Goal: Task Accomplishment & Management: Manage account settings

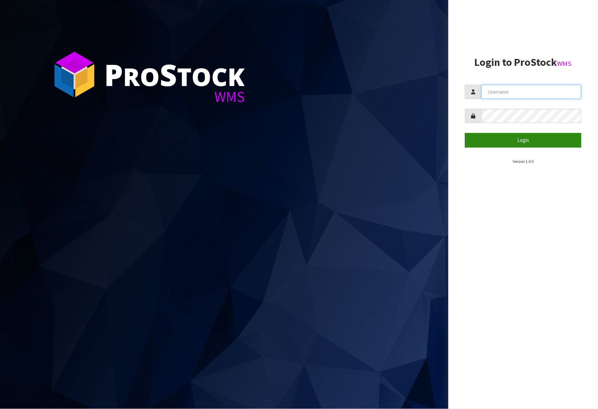
type input "[PERSON_NAME]"
click at [496, 140] on button "Login" at bounding box center [523, 140] width 116 height 14
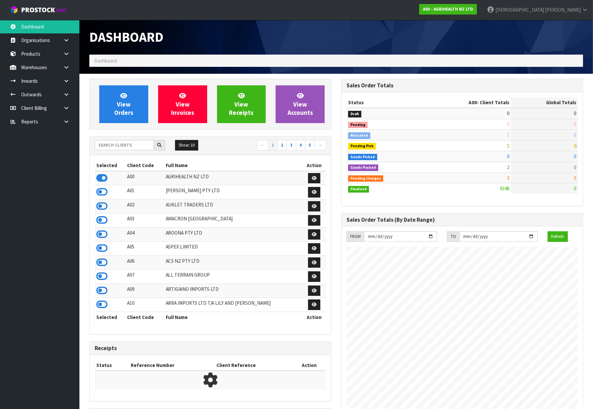
scroll to position [501, 252]
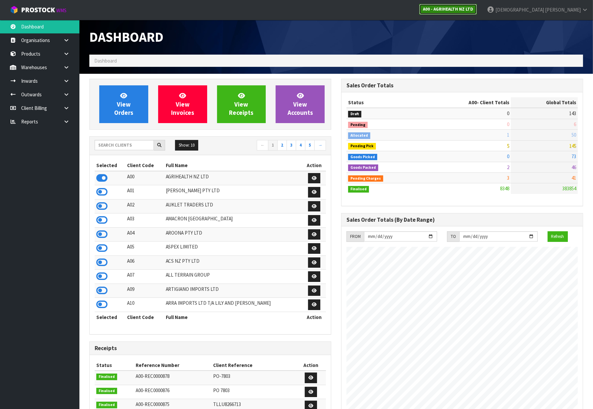
click at [473, 7] on strong "A00 - AGRIHEALTH NZ LTD" at bounding box center [448, 9] width 50 height 6
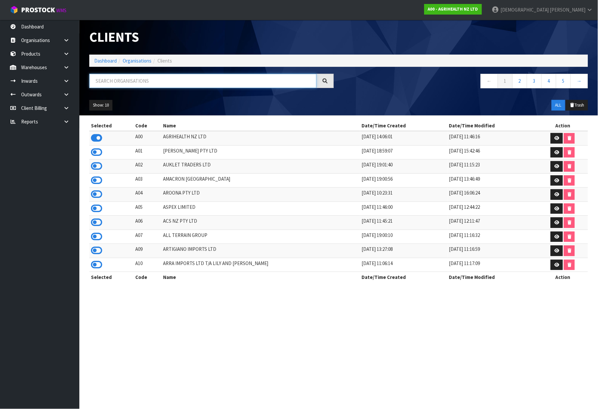
click at [136, 80] on input "text" at bounding box center [202, 81] width 227 height 14
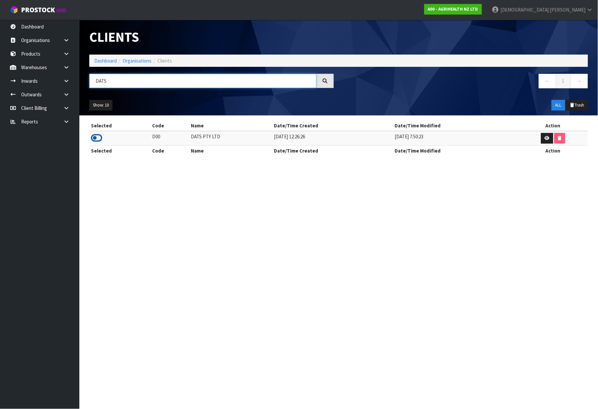
type input "DATS"
click at [95, 136] on icon at bounding box center [96, 138] width 11 height 10
click at [41, 28] on link "Dashboard" at bounding box center [39, 27] width 79 height 14
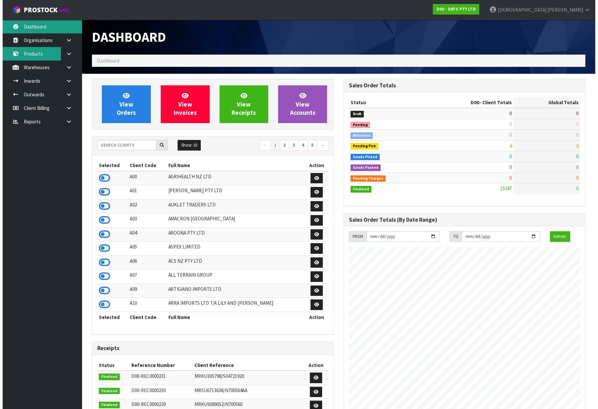
scroll to position [501, 252]
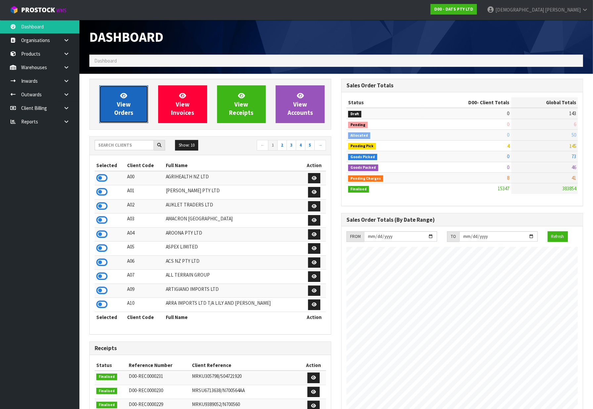
click at [137, 98] on link "View Orders" at bounding box center [123, 104] width 49 height 38
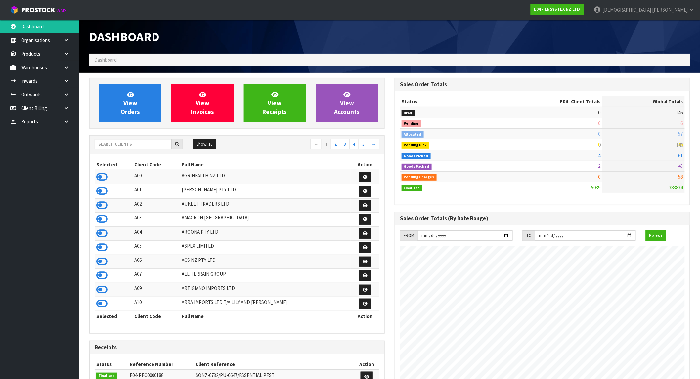
scroll to position [501, 305]
click at [584, 4] on link "E04 - ENSYSTEX NZ LTD" at bounding box center [557, 9] width 53 height 11
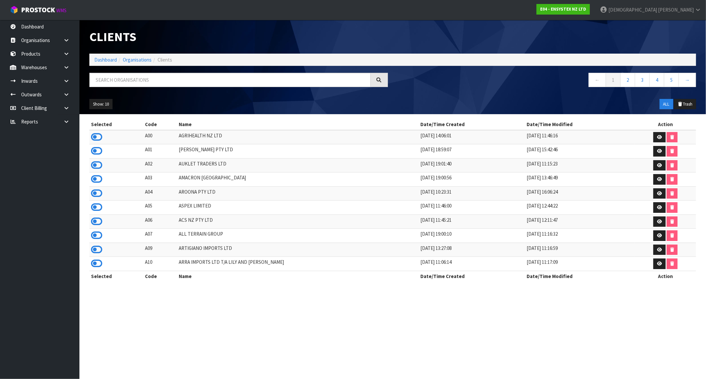
click at [133, 64] on ol "Dashboard Organisations Clients" at bounding box center [392, 60] width 607 height 12
click at [128, 82] on input "text" at bounding box center [229, 80] width 281 height 14
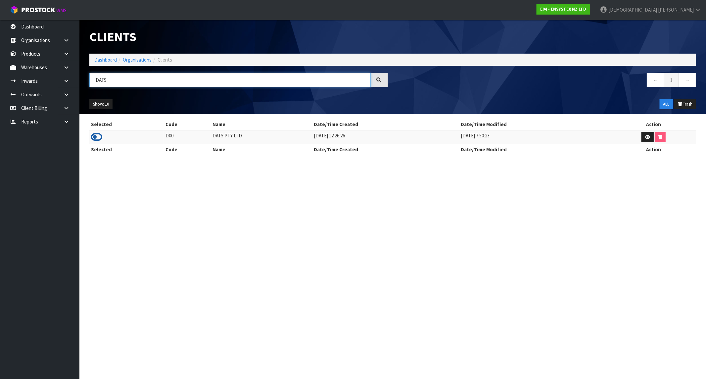
type input "DATS"
click at [95, 139] on icon at bounding box center [96, 137] width 11 height 10
click at [102, 60] on link "Dashboard" at bounding box center [105, 60] width 23 height 6
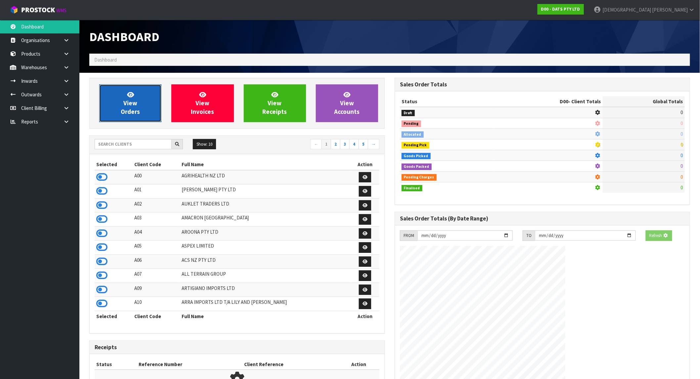
click at [142, 102] on link "View Orders" at bounding box center [130, 103] width 62 height 38
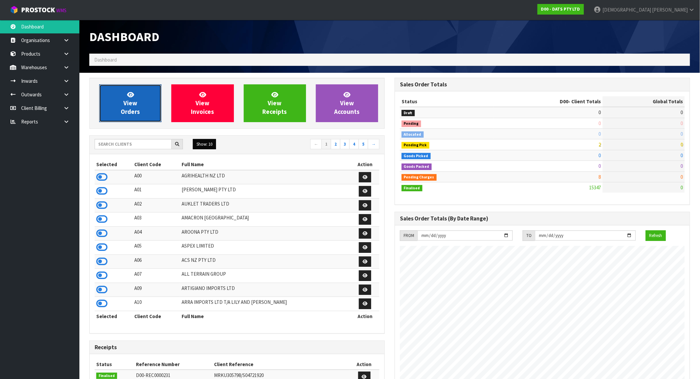
scroll to position [501, 305]
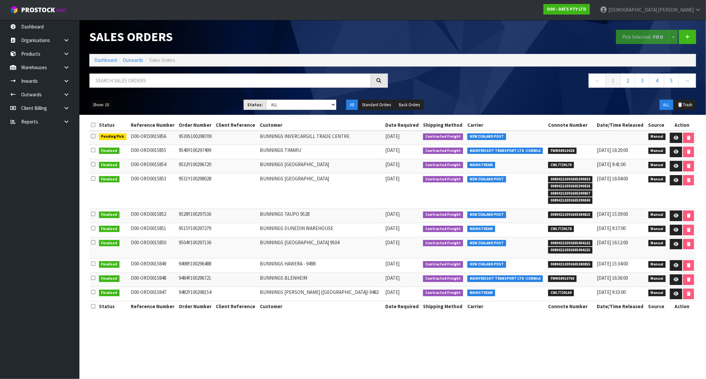
click at [107, 107] on button "Show: 10" at bounding box center [100, 105] width 23 height 11
click at [108, 136] on link "25" at bounding box center [116, 135] width 52 height 9
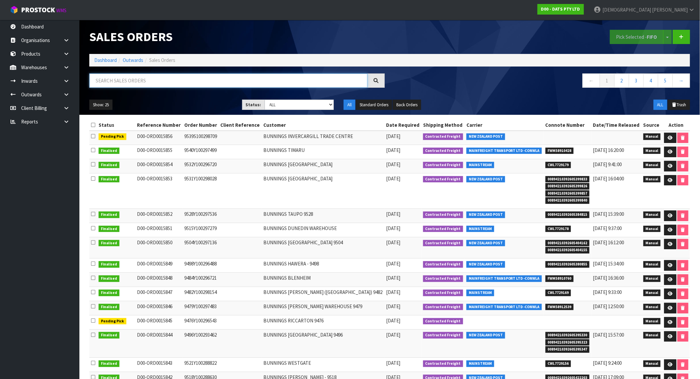
click at [169, 78] on input "text" at bounding box center [228, 80] width 278 height 14
paste input "9526Y100303065"
type input "9526Y100303065"
drag, startPoint x: 136, startPoint y: 79, endPoint x: 94, endPoint y: 82, distance: 41.8
click at [94, 82] on input "9526Y100303065" at bounding box center [228, 80] width 278 height 14
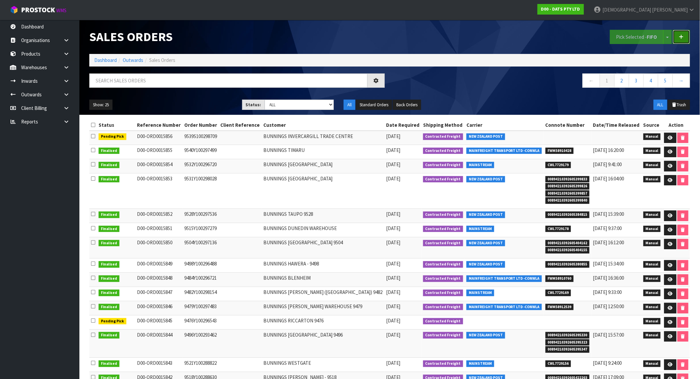
click at [682, 37] on icon at bounding box center [681, 36] width 5 height 5
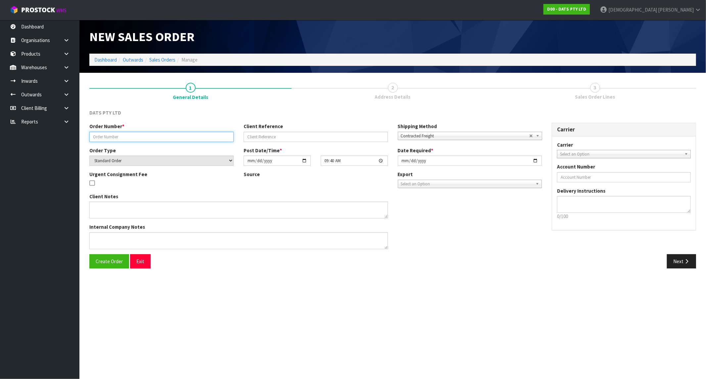
click at [165, 134] on input "text" at bounding box center [161, 137] width 144 height 10
click at [136, 139] on input "text" at bounding box center [161, 137] width 144 height 10
click at [141, 133] on input "text" at bounding box center [161, 137] width 144 height 10
paste input "9526Y100303065"
type input "9526Y100303065"
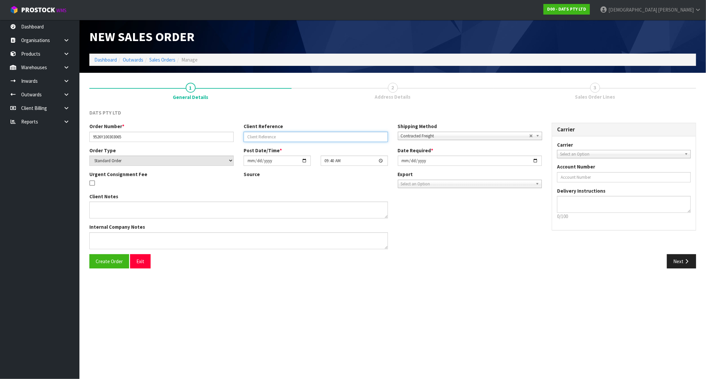
click at [261, 132] on input "text" at bounding box center [316, 137] width 144 height 10
click at [594, 150] on span "Select an Option" at bounding box center [621, 154] width 122 height 8
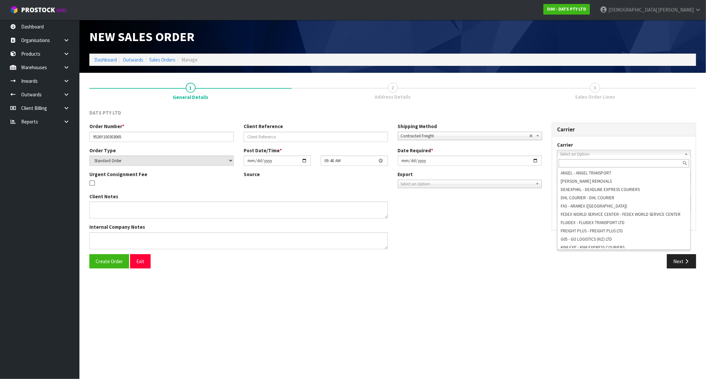
click at [497, 110] on div "DATS PTY LTD" at bounding box center [392, 116] width 617 height 14
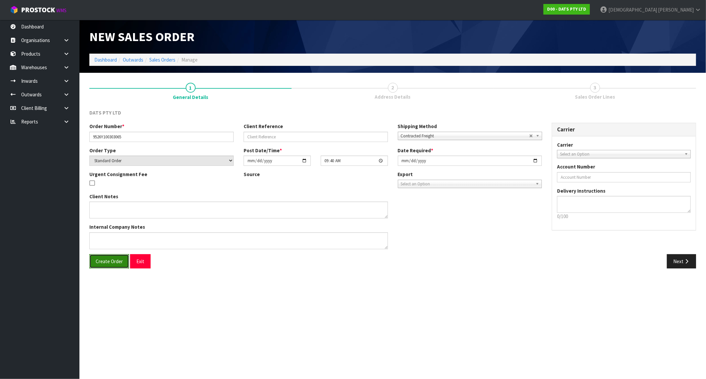
click at [117, 261] on span "Create Order" at bounding box center [109, 261] width 27 height 6
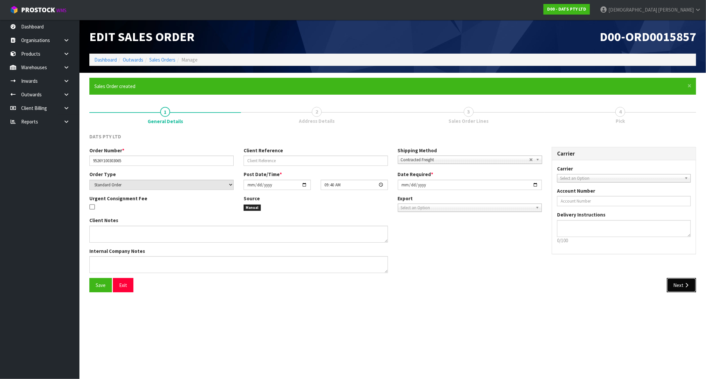
click at [678, 283] on button "Next" at bounding box center [681, 285] width 29 height 14
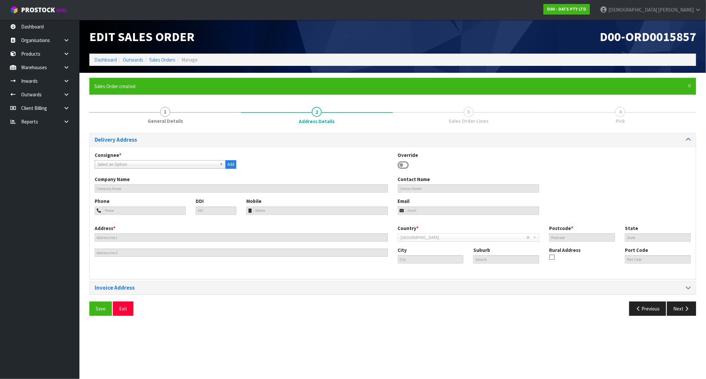
click at [148, 163] on span "Select an Option" at bounding box center [157, 165] width 119 height 8
click at [130, 163] on span "Select an Option" at bounding box center [157, 165] width 119 height 8
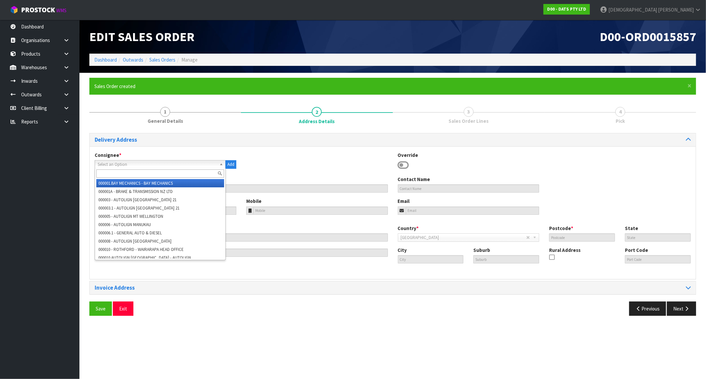
click at [130, 163] on span "Select an Option" at bounding box center [157, 165] width 119 height 8
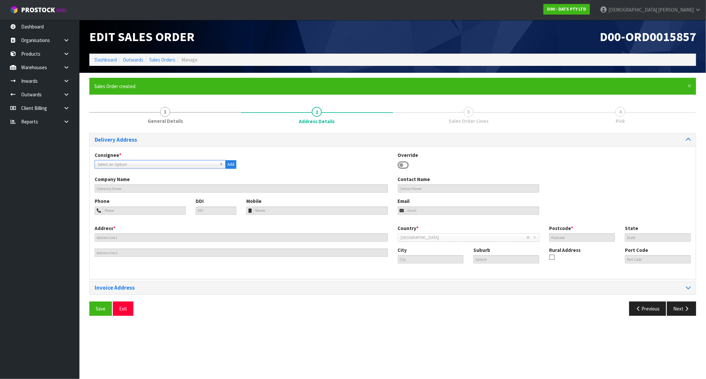
click at [128, 167] on span "Select an Option" at bounding box center [157, 165] width 119 height 8
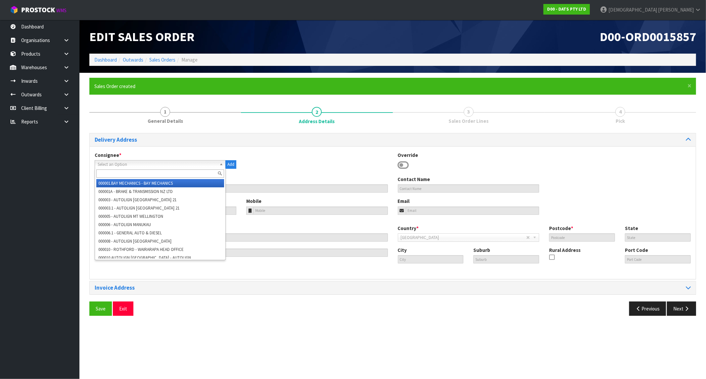
click at [119, 177] on input "text" at bounding box center [160, 173] width 128 height 8
paste input "9526"
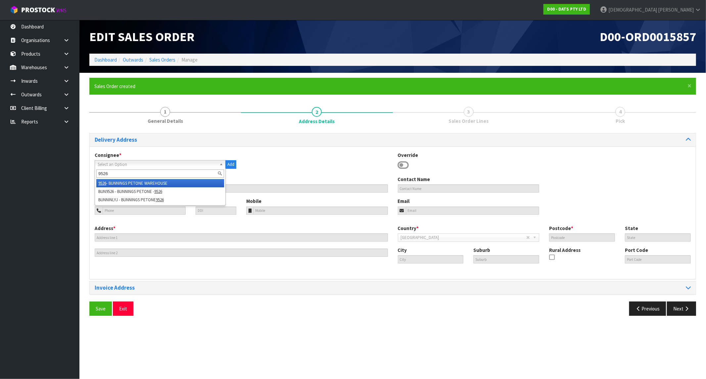
type input "9526"
click at [116, 183] on li "9526 - BUNNINGS PETONE WAREHOUSE" at bounding box center [160, 183] width 128 height 8
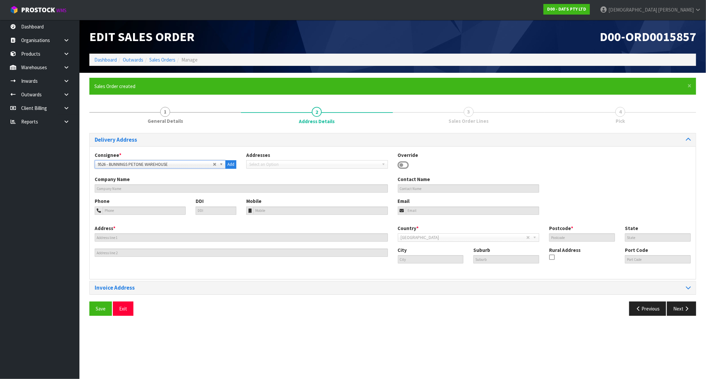
type input "BUNNINGS PETONE WAREHOUSE"
type input "[STREET_ADDRESS]"
type input "5012"
type input "LOWER HUTT"
type input "PETONE"
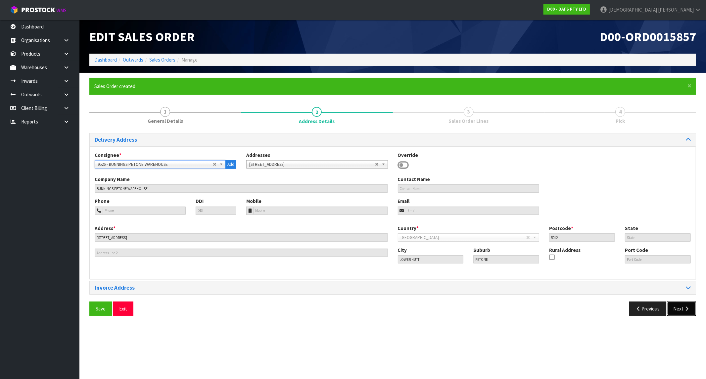
click at [680, 307] on button "Next" at bounding box center [681, 308] width 29 height 14
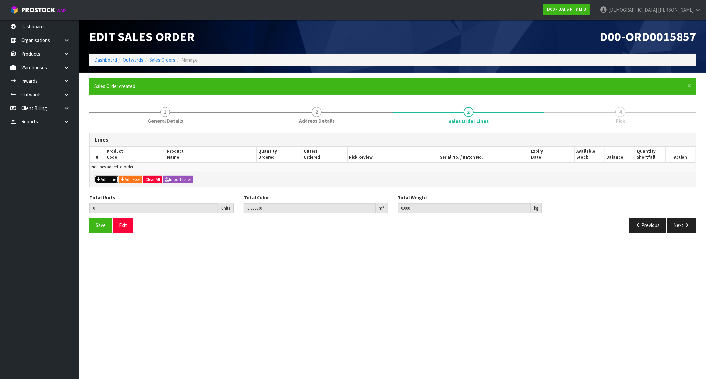
click at [105, 180] on button "Add Line" at bounding box center [106, 180] width 23 height 8
type input "0"
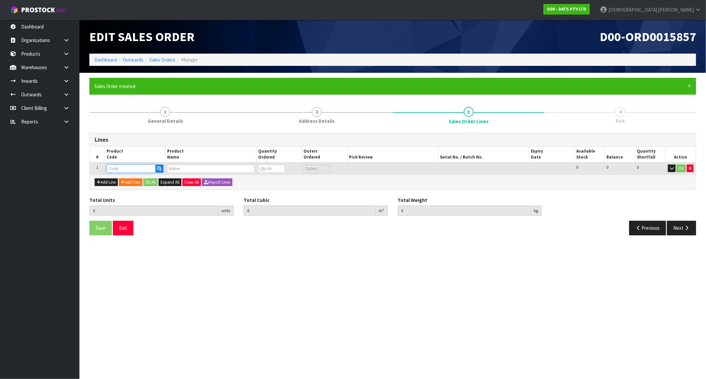
click at [113, 167] on input "text" at bounding box center [131, 168] width 49 height 8
click at [223, 184] on button "Import Lines" at bounding box center [217, 182] width 30 height 8
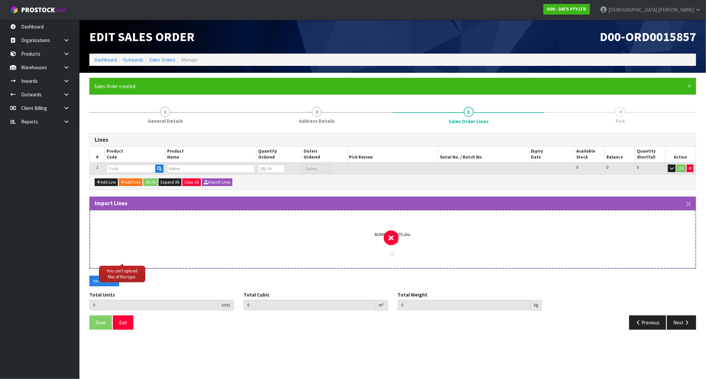
click at [392, 253] on icon at bounding box center [392, 254] width 5 height 9
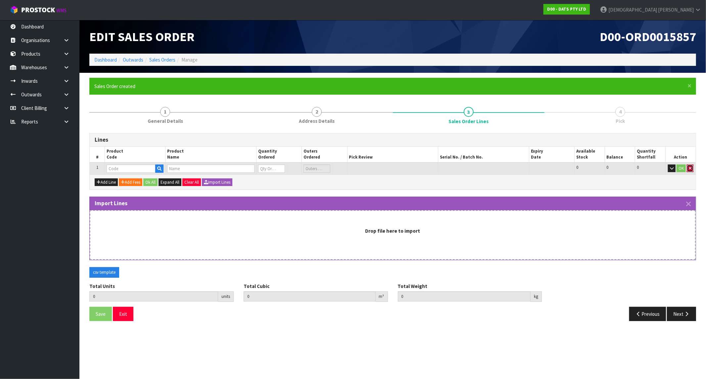
click at [689, 169] on icon "button" at bounding box center [690, 168] width 3 height 4
type input "0.000000"
type input "0.000"
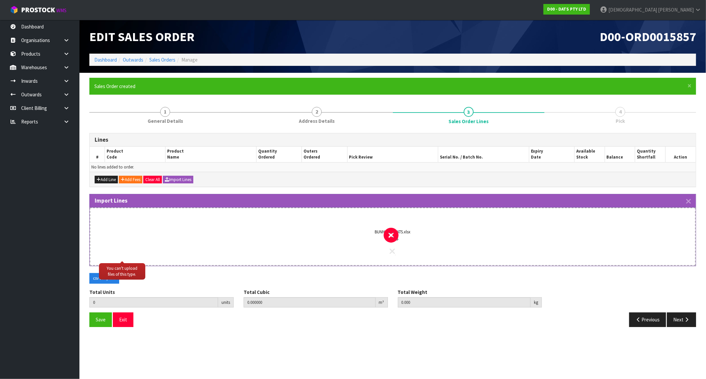
click at [391, 248] on icon at bounding box center [392, 251] width 5 height 9
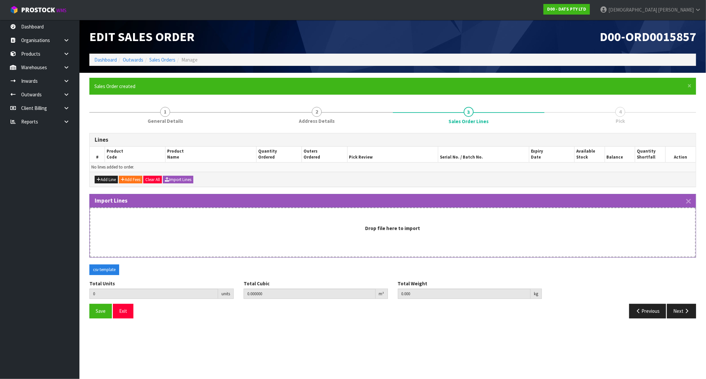
click at [394, 229] on strong "Drop file here to import" at bounding box center [392, 228] width 55 height 6
click at [351, 230] on div "Drop file here to import" at bounding box center [392, 228] width 591 height 7
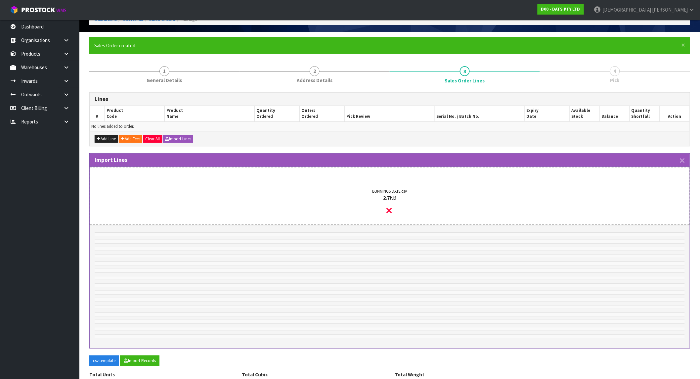
scroll to position [81, 0]
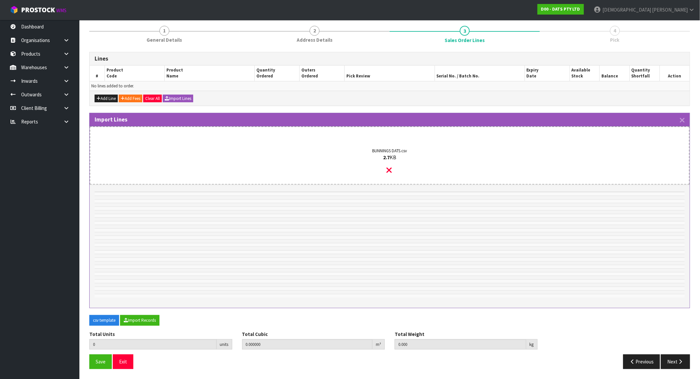
click at [391, 167] on icon at bounding box center [389, 170] width 5 height 9
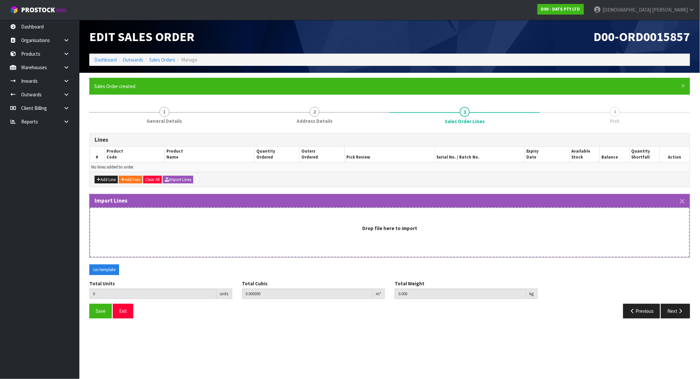
scroll to position [0, 0]
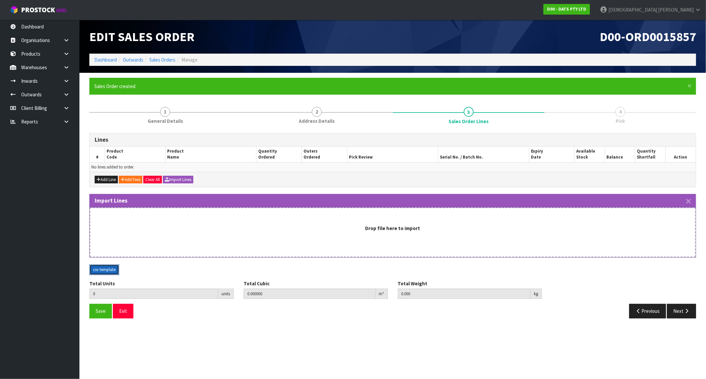
click at [118, 271] on button "csv template" at bounding box center [104, 269] width 30 height 11
click at [398, 226] on strong "Drop file here to import" at bounding box center [392, 228] width 55 height 6
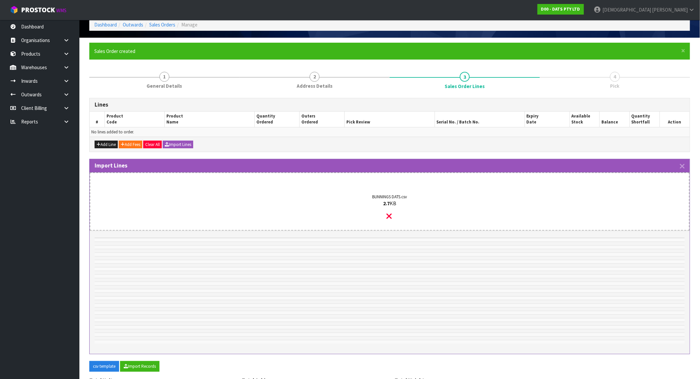
scroll to position [81, 0]
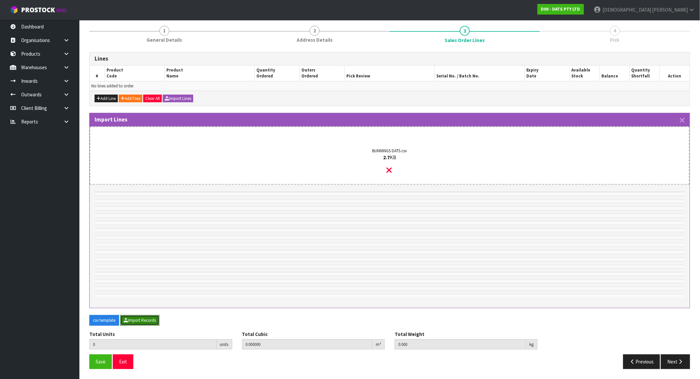
click at [156, 318] on button "Import Records" at bounding box center [139, 320] width 39 height 11
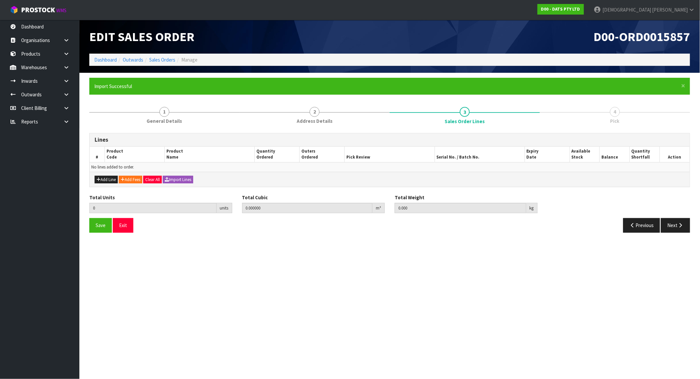
scroll to position [0, 0]
click at [186, 177] on button "Import Lines" at bounding box center [178, 180] width 30 height 8
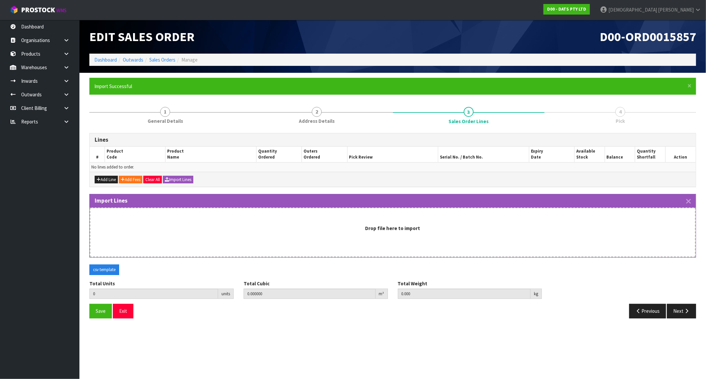
click at [394, 227] on strong "Drop file here to import" at bounding box center [392, 228] width 55 height 6
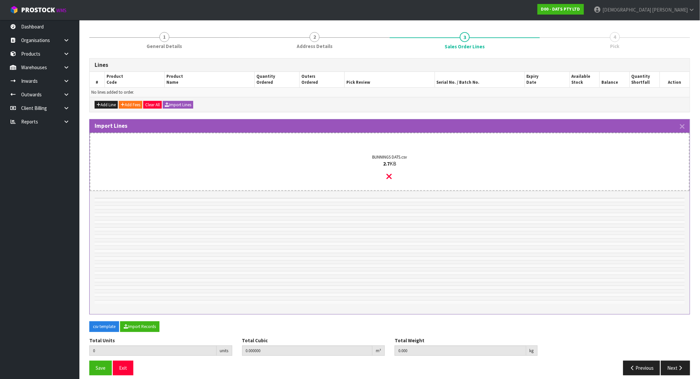
scroll to position [81, 0]
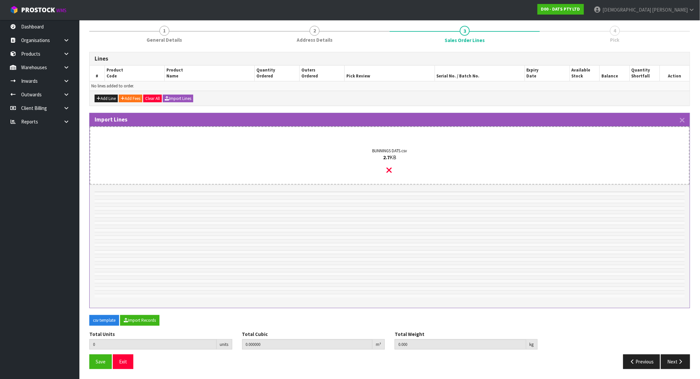
click at [393, 167] on div "BUNNINGS DATS.csv 2.7 KB" at bounding box center [389, 161] width 575 height 45
click at [392, 169] on icon at bounding box center [389, 170] width 5 height 9
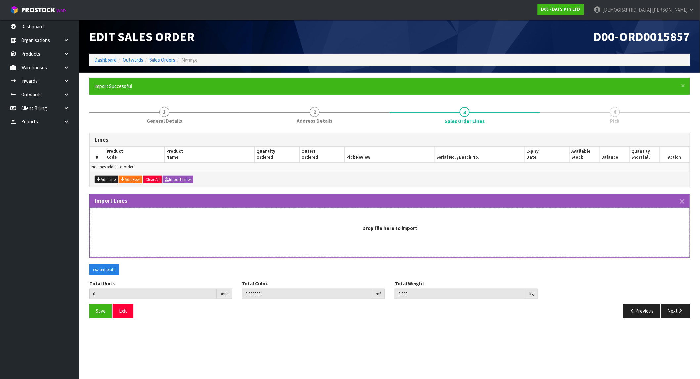
scroll to position [0, 0]
click at [103, 179] on button "Add Line" at bounding box center [106, 180] width 23 height 8
type input "0"
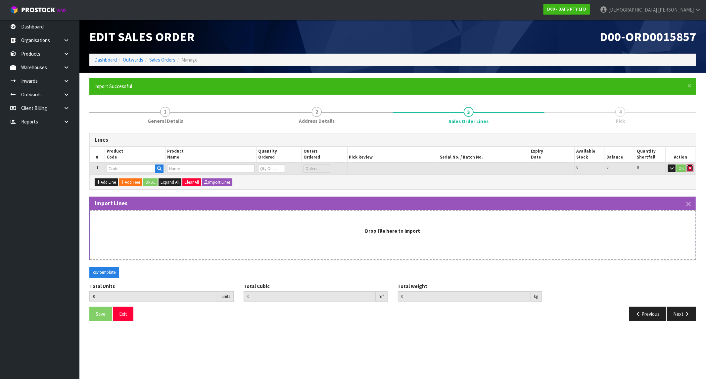
click at [690, 168] on icon "button" at bounding box center [690, 168] width 3 height 4
type input "0.000000"
type input "0.000"
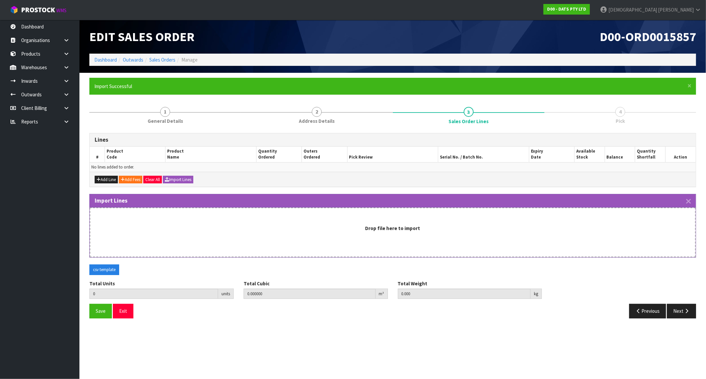
click at [411, 232] on div "Drop file here to import" at bounding box center [393, 233] width 606 height 50
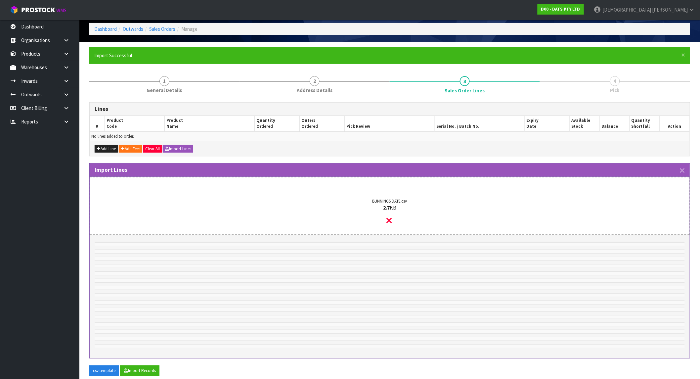
scroll to position [81, 0]
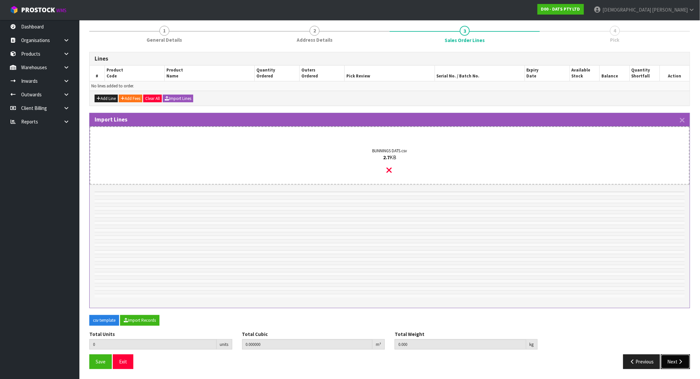
click at [682, 359] on icon "button" at bounding box center [681, 361] width 6 height 5
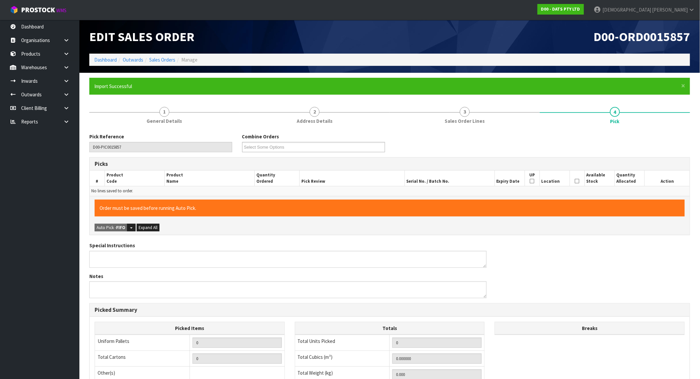
scroll to position [107, 0]
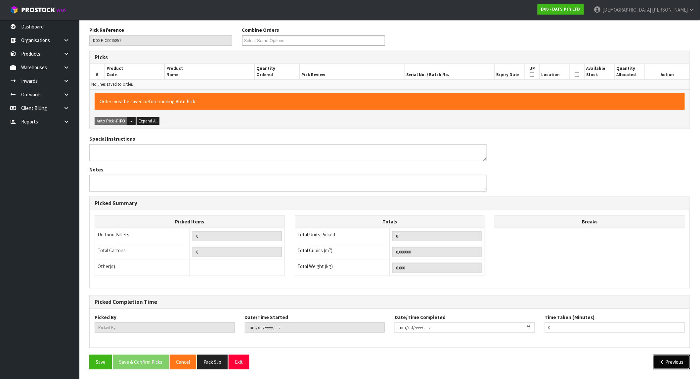
click at [660, 363] on icon "button" at bounding box center [663, 361] width 6 height 5
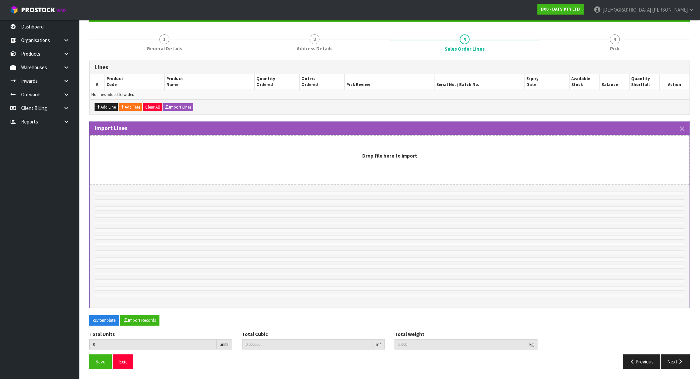
click at [278, 204] on td at bounding box center [390, 205] width 590 height 4
drag, startPoint x: 351, startPoint y: 180, endPoint x: 355, endPoint y: 203, distance: 23.5
click at [352, 198] on div "Import Lines Drop file here to import" at bounding box center [389, 214] width 601 height 187
click at [361, 229] on tbody at bounding box center [390, 245] width 590 height 106
click at [361, 229] on td at bounding box center [390, 231] width 590 height 4
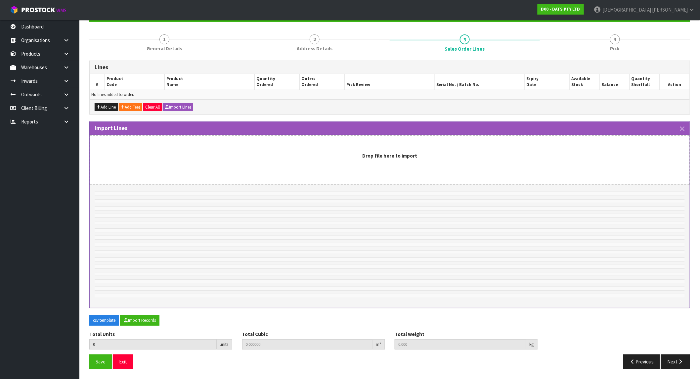
click at [363, 244] on tbody at bounding box center [390, 245] width 590 height 106
drag, startPoint x: 371, startPoint y: 253, endPoint x: 385, endPoint y: 232, distance: 24.9
click at [375, 251] on td at bounding box center [390, 253] width 590 height 4
click at [386, 226] on tbody at bounding box center [390, 245] width 590 height 106
drag, startPoint x: 386, startPoint y: 215, endPoint x: 371, endPoint y: 178, distance: 40.4
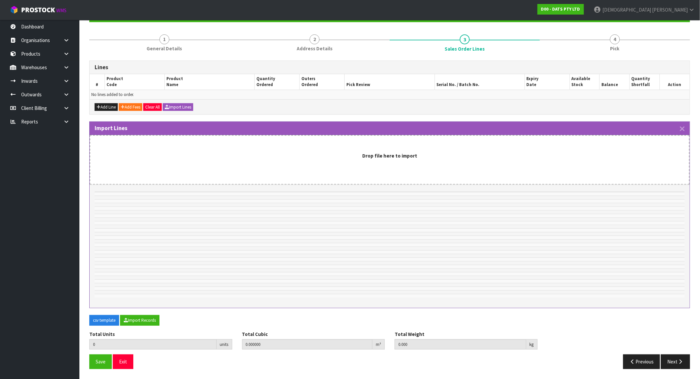
click at [386, 214] on td at bounding box center [390, 216] width 590 height 4
click at [152, 104] on button "Clear All" at bounding box center [152, 107] width 19 height 8
click at [164, 105] on div "Add Line Add Fees Clear All Import Lines" at bounding box center [390, 106] width 600 height 15
click at [184, 104] on button "Import Lines" at bounding box center [178, 107] width 30 height 8
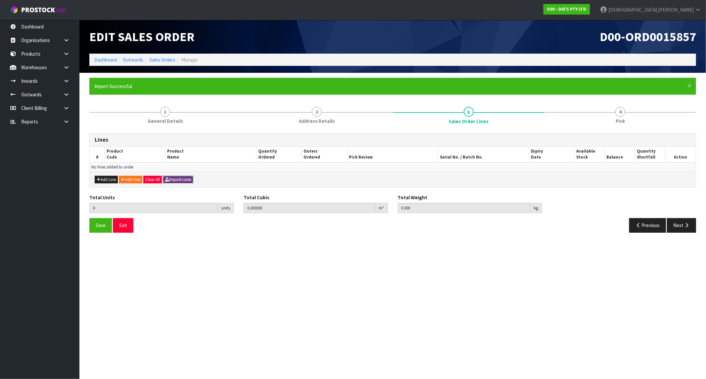
click at [181, 177] on button "Import Lines" at bounding box center [178, 180] width 30 height 8
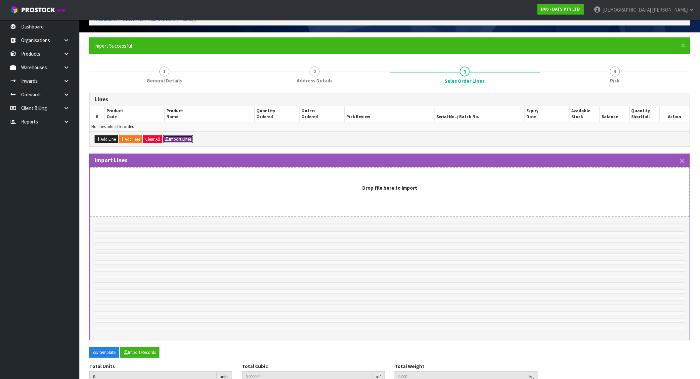
scroll to position [73, 0]
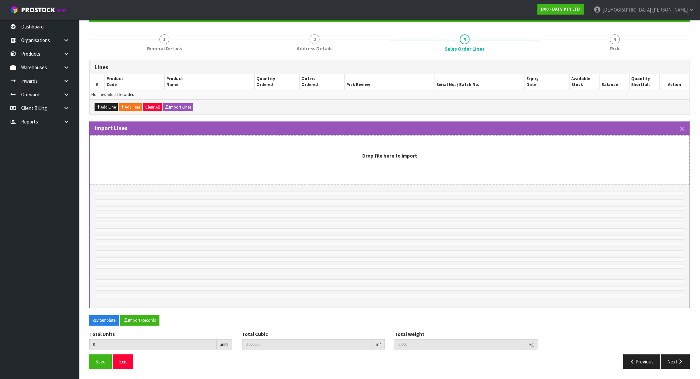
click at [399, 148] on div "Drop file here to import" at bounding box center [390, 160] width 600 height 50
click at [397, 190] on th at bounding box center [390, 190] width 590 height 4
drag, startPoint x: 397, startPoint y: 206, endPoint x: 392, endPoint y: 221, distance: 16.1
click at [397, 207] on td at bounding box center [390, 209] width 590 height 4
click at [391, 222] on td at bounding box center [390, 223] width 590 height 4
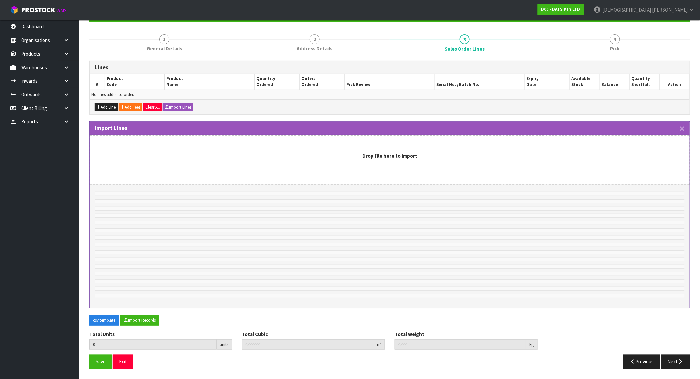
click at [685, 127] on div "Import Lines" at bounding box center [390, 128] width 600 height 13
click at [683, 128] on icon "button" at bounding box center [682, 129] width 5 height 8
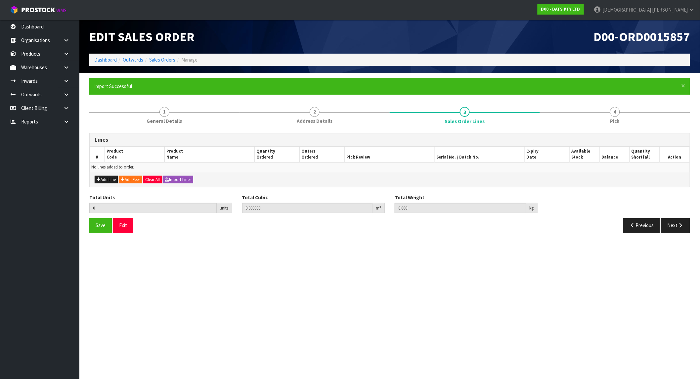
scroll to position [0, 0]
click at [190, 179] on button "Import Lines" at bounding box center [178, 180] width 30 height 8
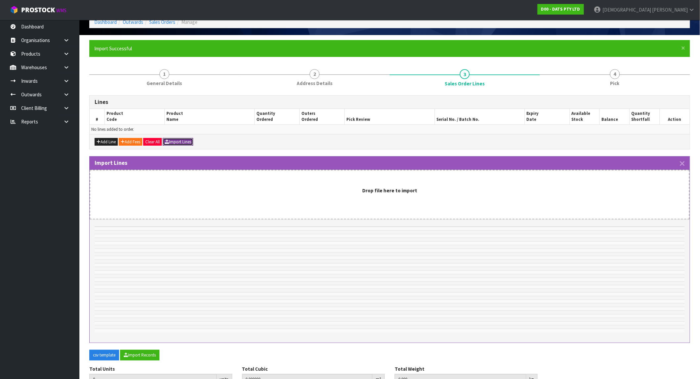
scroll to position [73, 0]
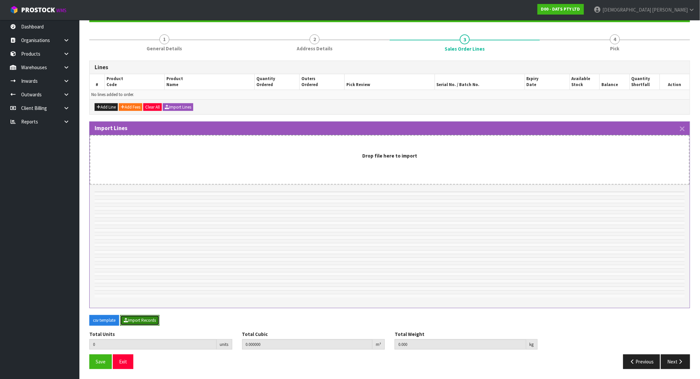
click at [141, 319] on button "Import Records" at bounding box center [139, 320] width 39 height 11
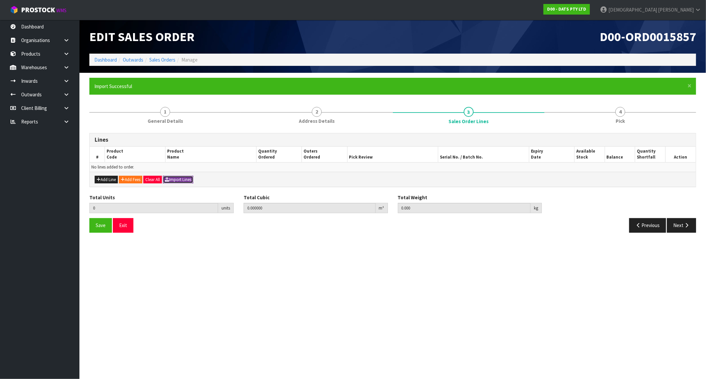
click at [187, 179] on button "Import Lines" at bounding box center [178, 180] width 30 height 8
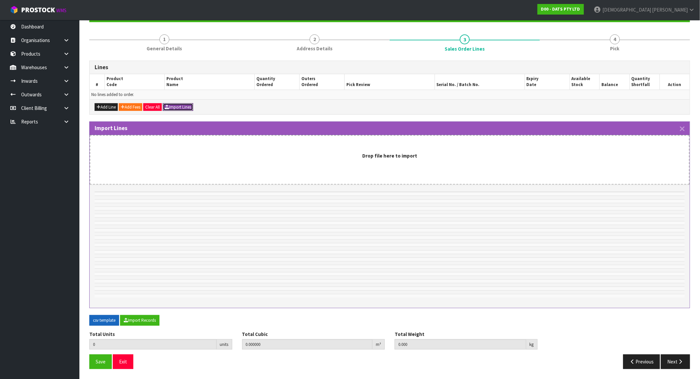
scroll to position [73, 0]
click at [108, 318] on button "csv template" at bounding box center [104, 320] width 30 height 11
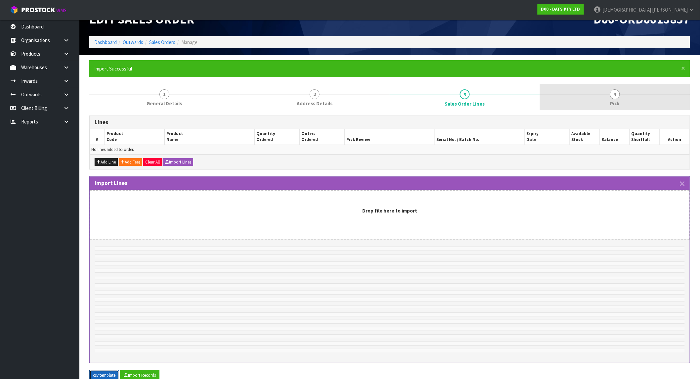
scroll to position [0, 0]
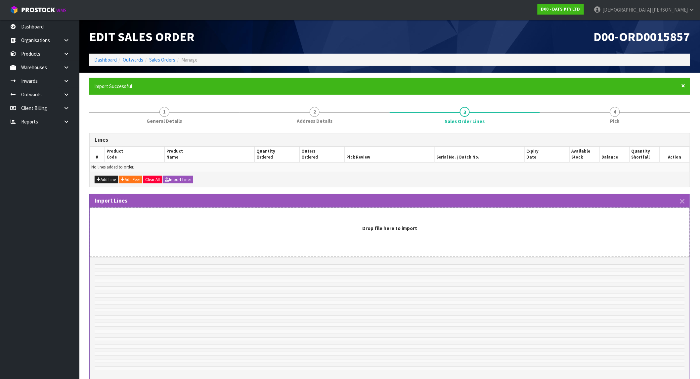
click at [683, 86] on span "×" at bounding box center [684, 85] width 4 height 9
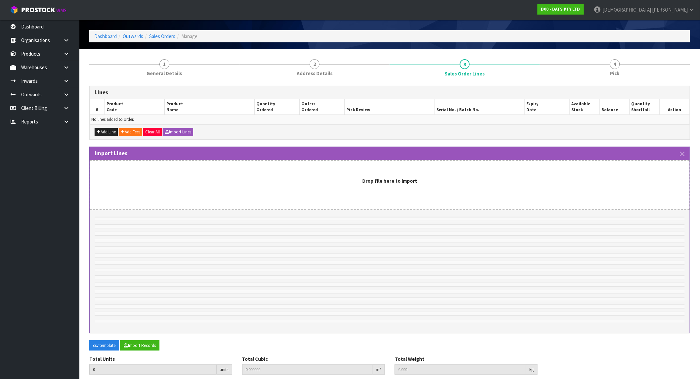
scroll to position [49, 0]
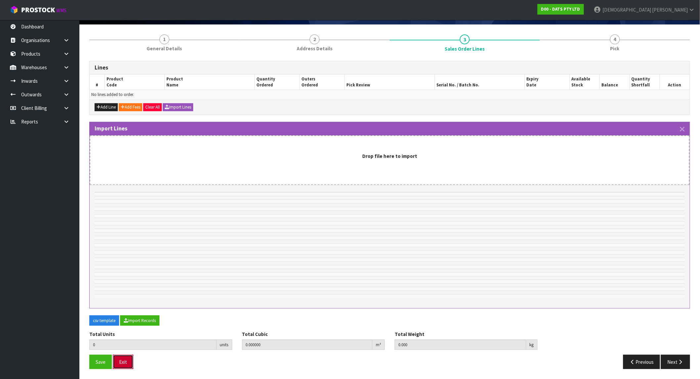
click at [125, 362] on button "Exit" at bounding box center [123, 362] width 21 height 14
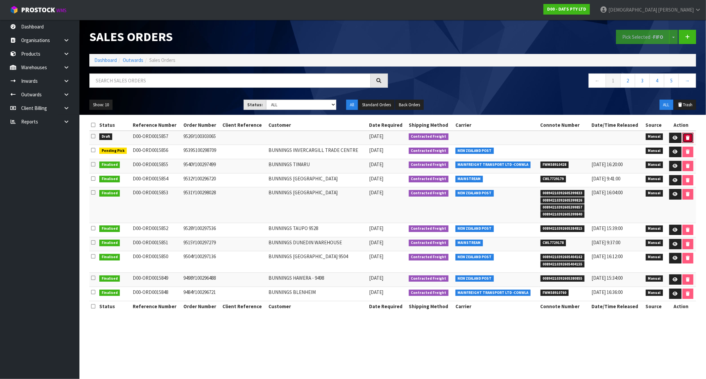
click at [687, 137] on icon "button" at bounding box center [688, 138] width 4 height 4
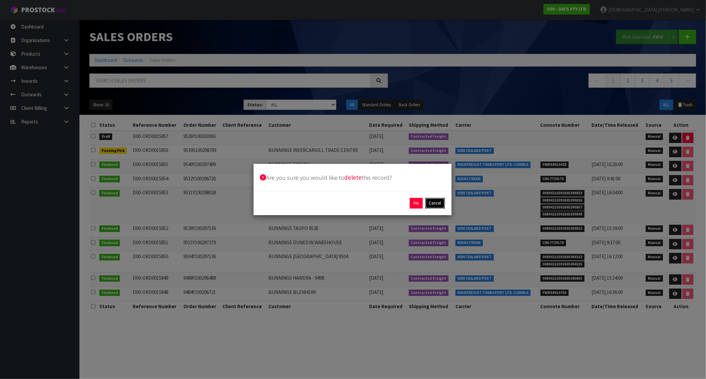
click at [441, 203] on button "Cancel" at bounding box center [435, 203] width 20 height 11
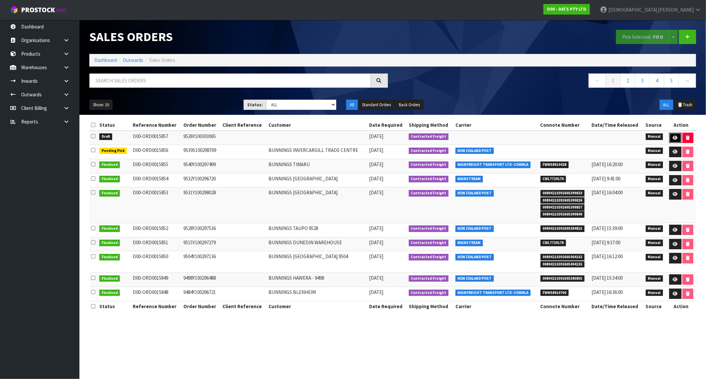
click at [677, 136] on icon at bounding box center [675, 138] width 5 height 4
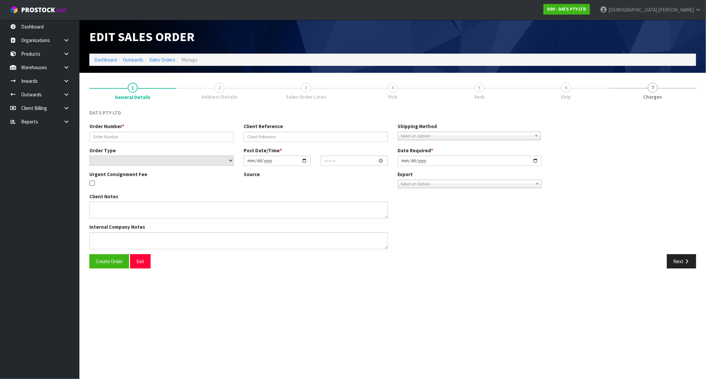
type input "9526Y100303065"
select select "number:0"
type input "[DATE]"
type input "09:40:00.000"
type input "[DATE]"
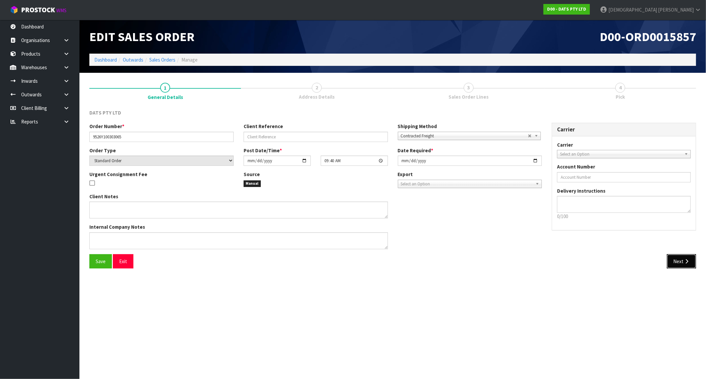
click at [676, 258] on button "Next" at bounding box center [681, 261] width 29 height 14
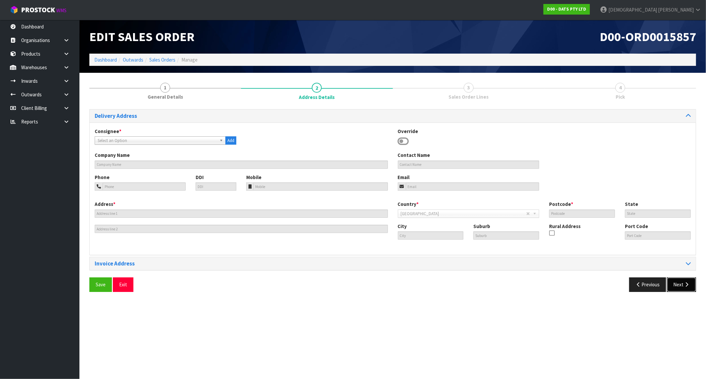
click at [679, 281] on button "Next" at bounding box center [681, 284] width 29 height 14
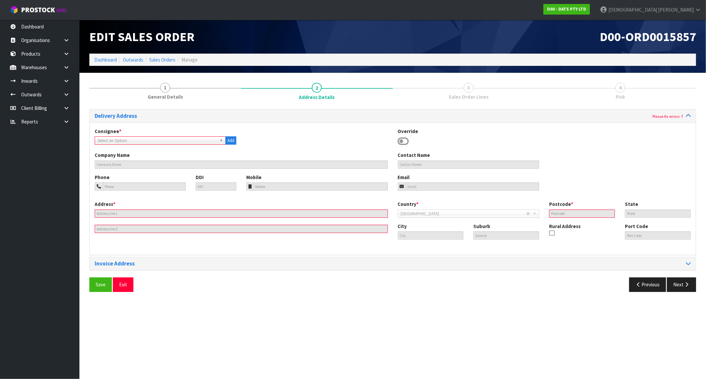
click at [196, 140] on span "Select an Option" at bounding box center [157, 141] width 119 height 8
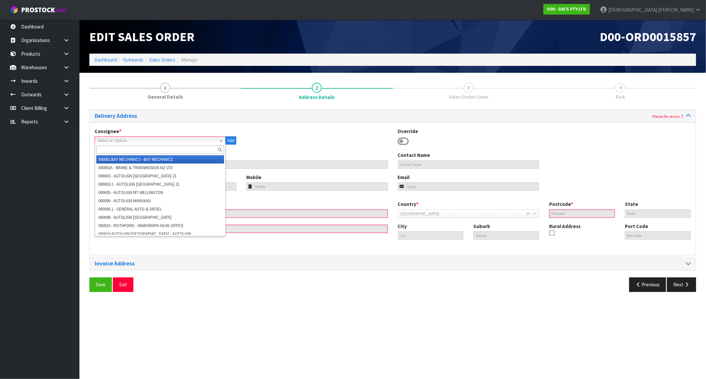
click at [142, 152] on input "text" at bounding box center [160, 150] width 128 height 8
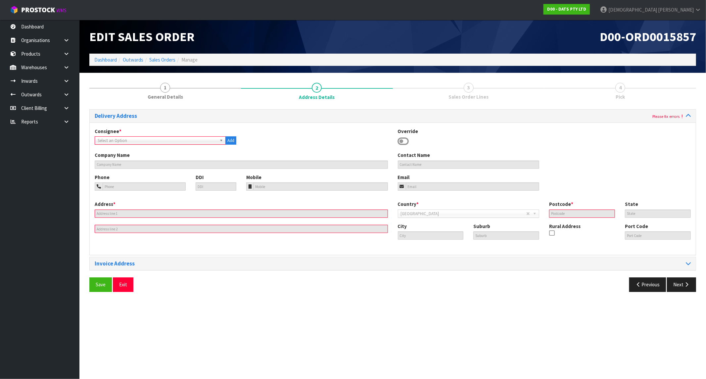
click at [161, 138] on span "Select an Option" at bounding box center [157, 141] width 119 height 8
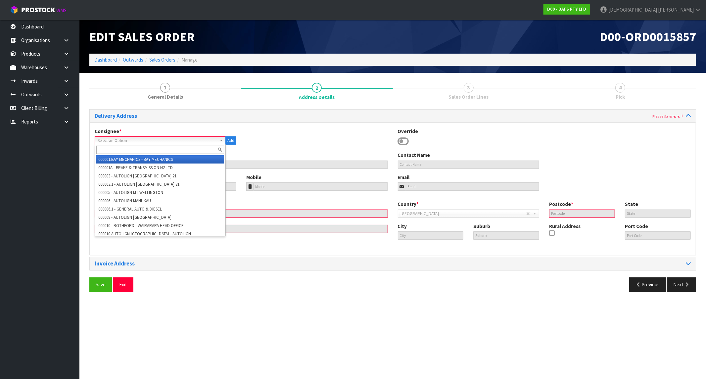
click at [116, 151] on input "text" at bounding box center [160, 150] width 128 height 8
paste input "9526"
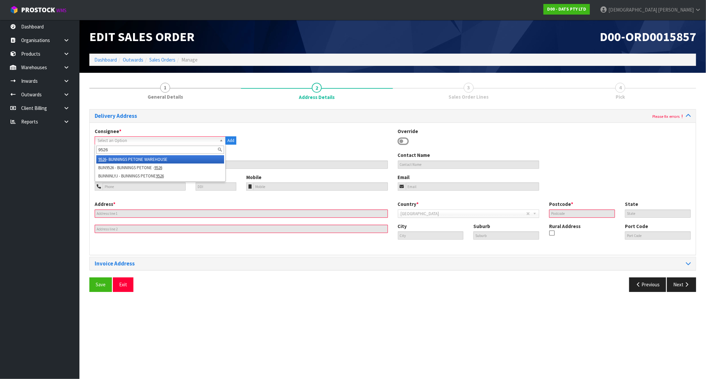
type input "9526"
click at [106, 158] on em "9526" at bounding box center [102, 160] width 8 height 6
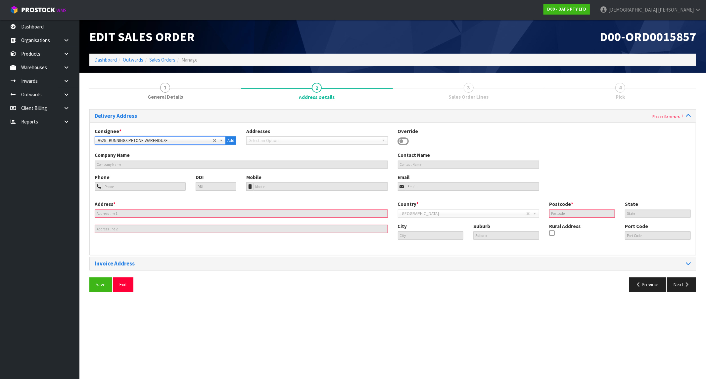
type input "BUNNINGS PETONE WAREHOUSE"
type input "[STREET_ADDRESS]"
type input "5012"
type input "LOWER HUTT"
type input "PETONE"
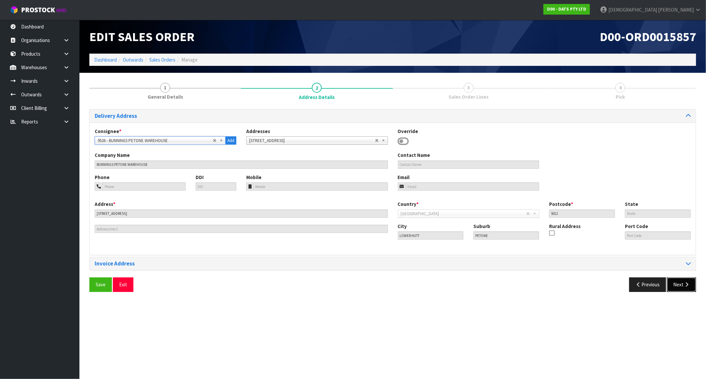
click at [676, 282] on button "Next" at bounding box center [681, 284] width 29 height 14
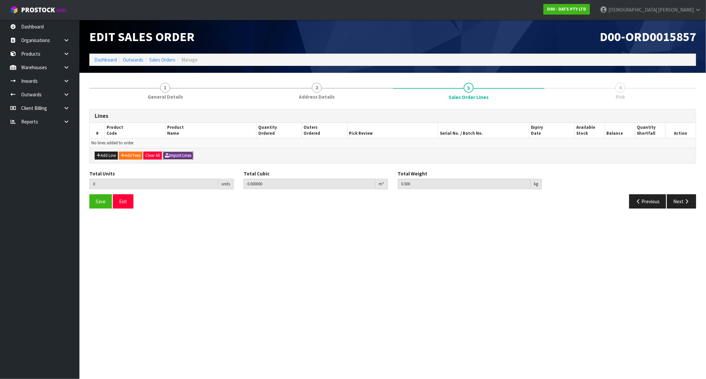
click at [176, 155] on button "Import Lines" at bounding box center [178, 156] width 30 height 8
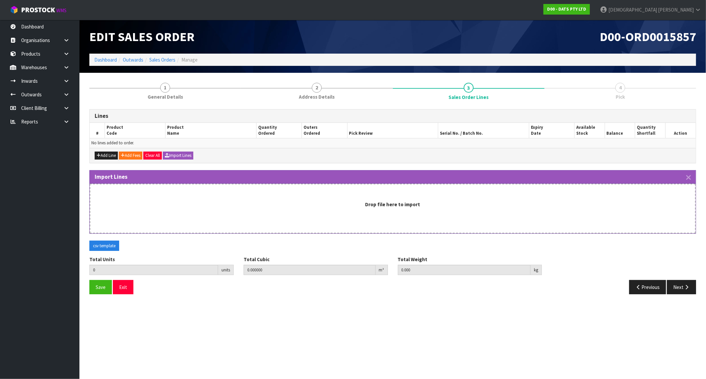
click at [359, 197] on div "Drop file here to import" at bounding box center [393, 209] width 606 height 50
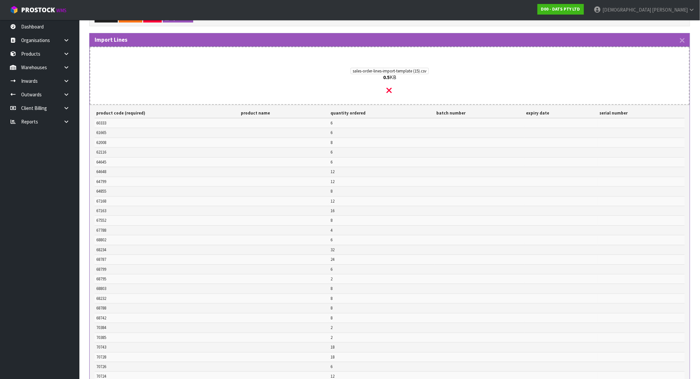
scroll to position [240, 0]
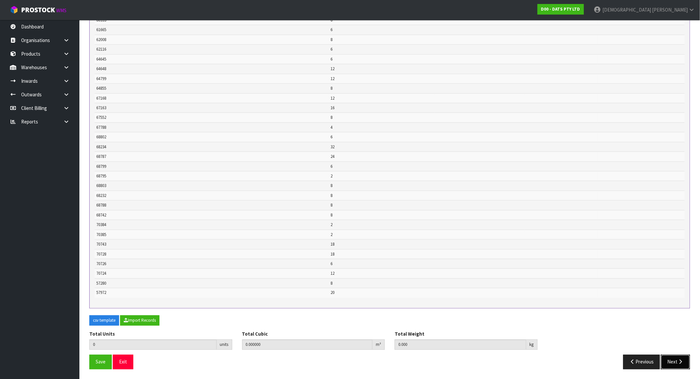
click at [678, 361] on icon "button" at bounding box center [681, 361] width 6 height 5
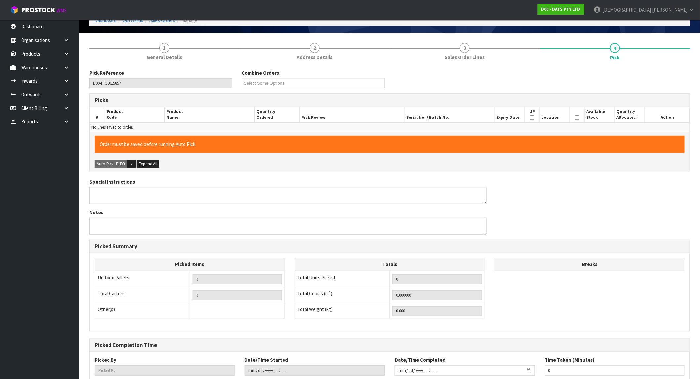
scroll to position [0, 0]
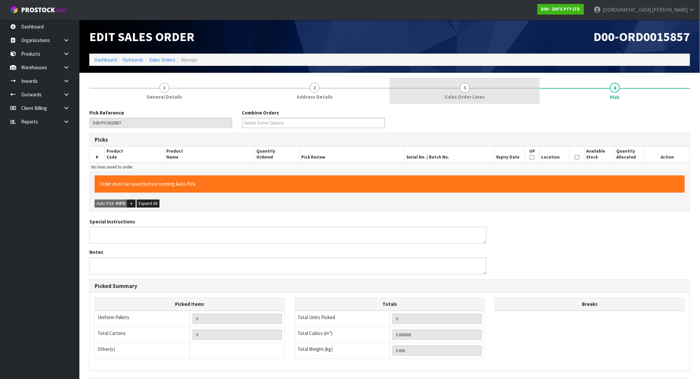
click at [480, 95] on span "Sales Order Lines" at bounding box center [465, 96] width 40 height 7
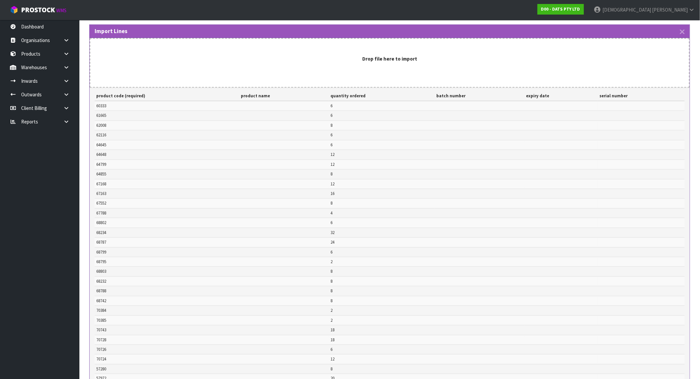
scroll to position [232, 0]
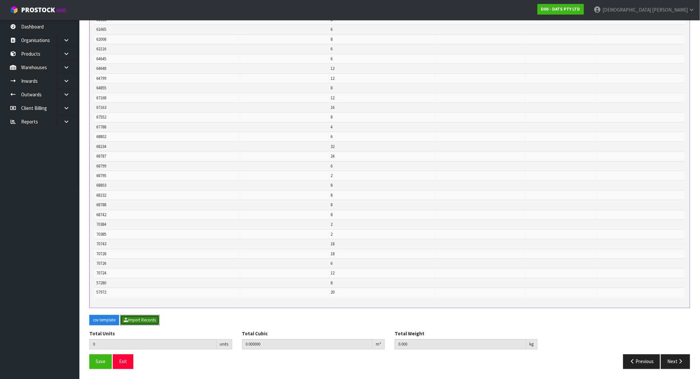
click at [140, 318] on button "Import Records" at bounding box center [139, 320] width 39 height 11
type input "292"
type input "0"
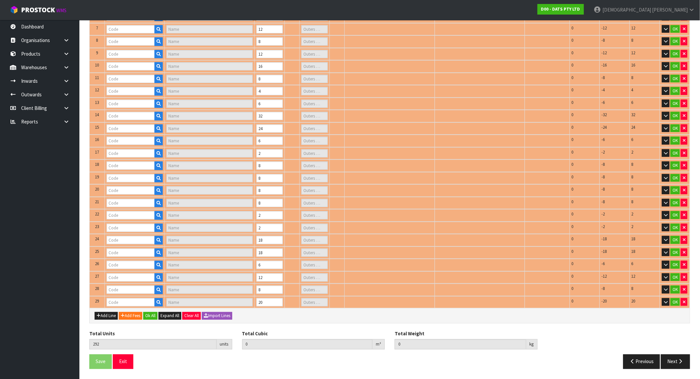
type input "60333"
type input "20L BULB PARTY LIGHTS - WARM WHITE LED"
type input "1"
type input "62008"
type input "LIGHTS CURTAIN WARM WHITE CONNECTABLE PK400"
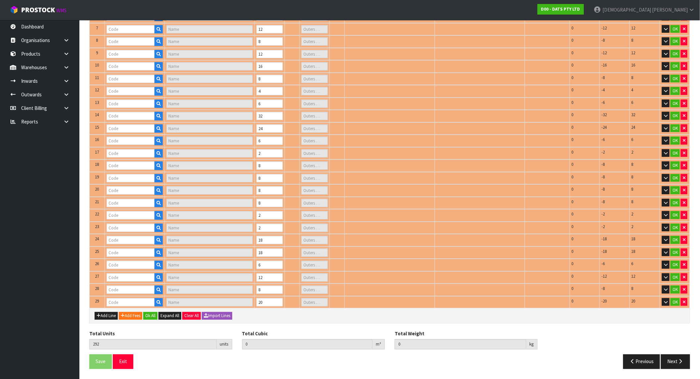
type input "1"
type input "62116"
type input "LIGHTS WATERFALL [PERSON_NAME] 600L SPEED CONTROL 2X2.9M CONNECT"
type input "1"
type input "67163"
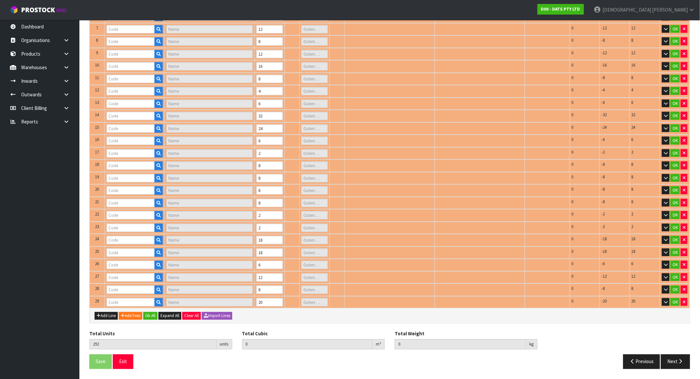
type input "LIGHTS BLOSSOM STRING [PERSON_NAME]"
type input "2"
type input "64645"
type input "LIGHTS FIRY WHITE PK200"
type input "1"
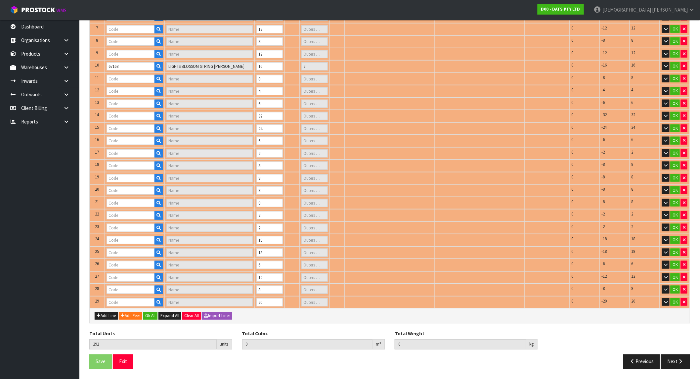
type input "64648"
type input "LIGHTS FAIRY WARM WHITE PK1500 SOLAR"
type input "6"
type input "64799"
type input "LIGHTS FAIR COLOUR SWITCH W REMOTE"
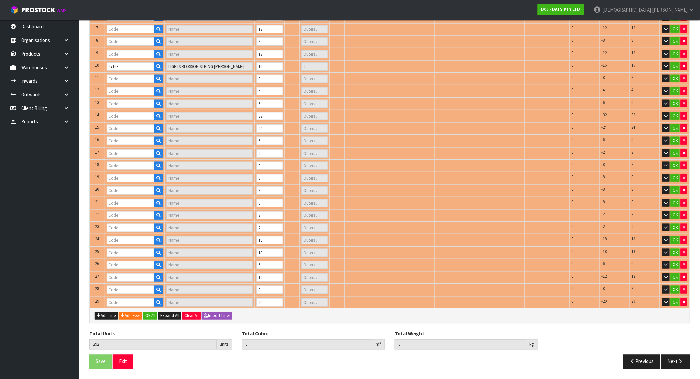
type input "1"
type input "64855"
type input "LIGHT STRIP 10M RGB/WHITE SMD LEDS W REMOTE"
type input "2"
type input "61665"
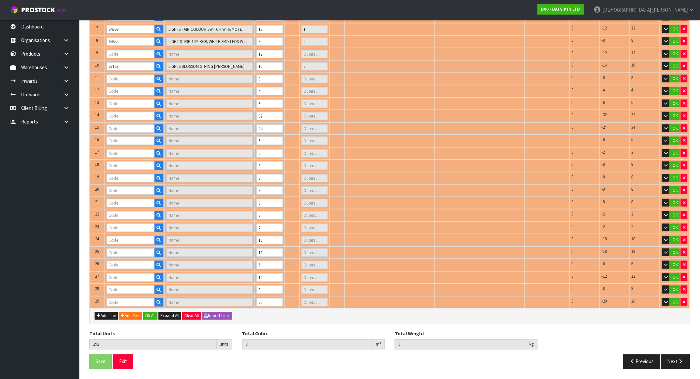
type input "LIGHTS SOLAR WIRE PIN 250L WARM WHITE 8F"
type input "1"
type input "68802"
type input "LIGHTS PARTY BALL W STARBURST WARM WHITE 8F SOLAR PK10"
type input "1"
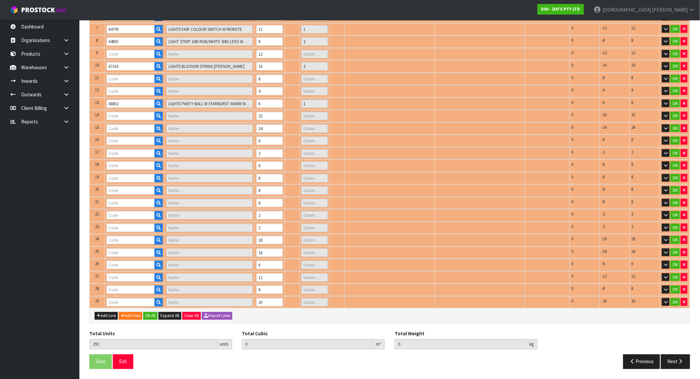
scroll to position [207, 0]
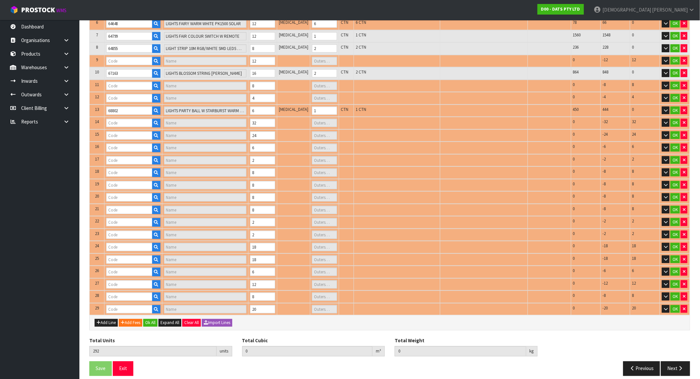
type input "67168"
type input "LIGHTS MUSIC SYNC BAR"
type input "1"
type input "68234"
type input "LIGHTS FAIRY PK350 MULTICOLOUR"
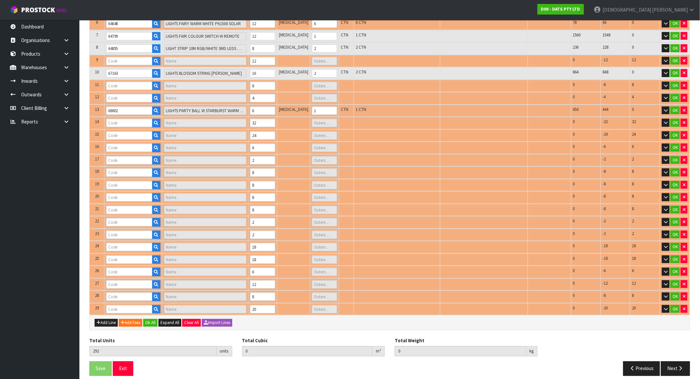
type input "4"
type input "68787"
type input "LIGHTS FLOWER WARM WHITE LEDS BOP/USB DUAL PK20"
type input "3"
type input "68803"
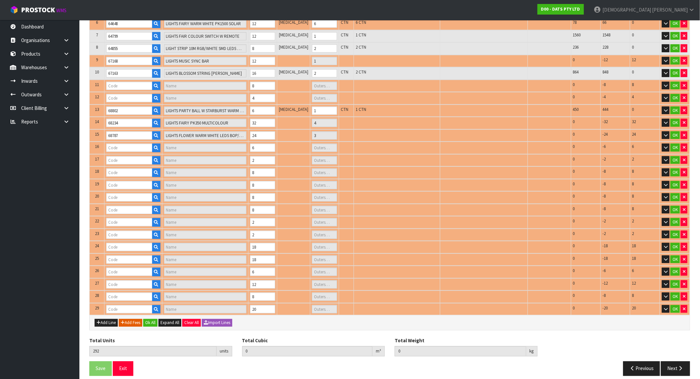
type input "LIGHT GLITTER BALL STYLE 19CM 20L [PERSON_NAME] STEADY SILVER B/OP"
type input "2"
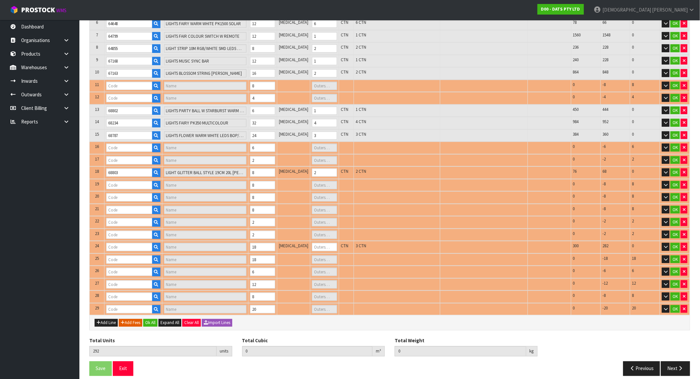
type input "70743"
type input "LIGHT PARTY PROJECTOR 3L RGB"
type input "3"
type input "70724"
type input "LIGHT STRING 10M PVC SOFT WIRE"
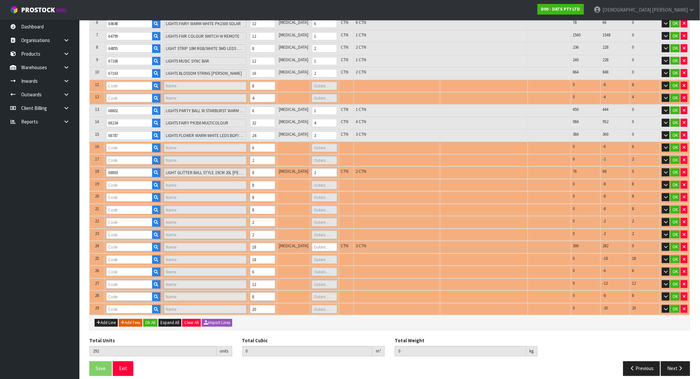
type input "2"
type input "68232"
type input "LIGHTS FAIRY PK350 WARM WHITE"
type input "1"
type input "68742"
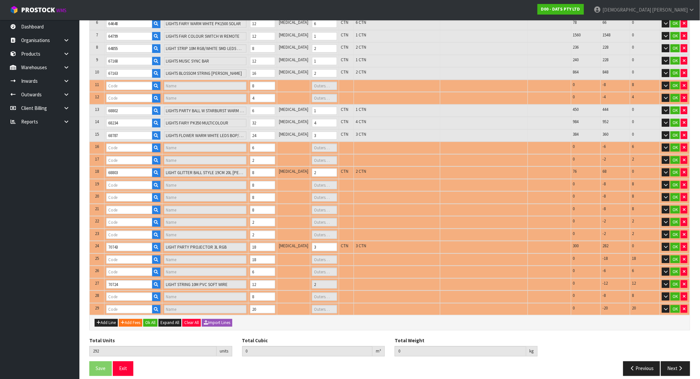
type input "LIGHTS PARTY FILAMENT LEDS W.W"
type input "2"
type input "70385"
type input "CHUCKIT ULTRA SQUEAKER MEDIUM"
type input "0"
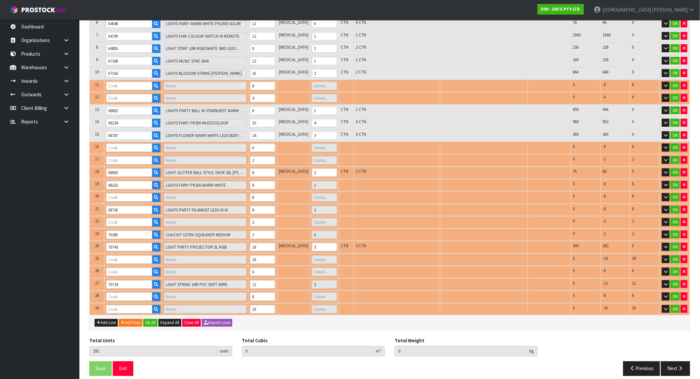
type input "70384"
type input "213201D - CHUCKIT INDOOR BALL 2 PC = 1 PACK"
type input "0"
type input "70728"
type input "LIGHTS NET SOLAR 150 WARM"
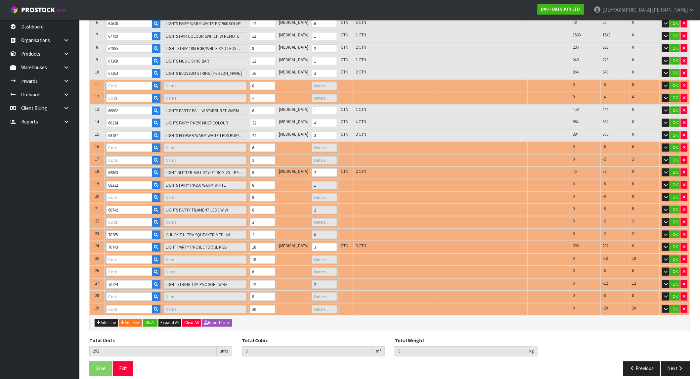
type input "3"
type input "67552"
type input "PARTY LIGHTS 30PK++FILAMENT CONNECT"
type input "2"
type input "57280"
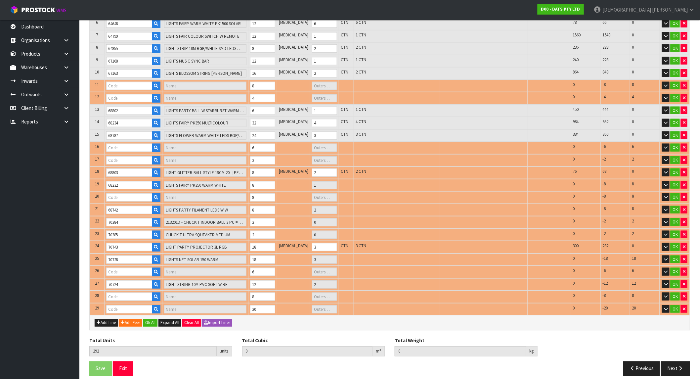
type input "LIGHTS FAIRY CONNECTABLE 400"
type input "1"
type input "70726"
type input "LIGHT STRING 20M PVC SOFT WIRE"
type input "1"
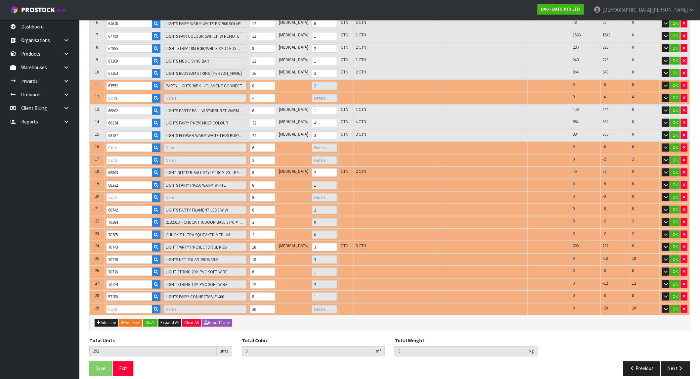
type input "67788"
type input "LIGHTS TEARDROP FILAMENT WARM WHITE STEADY LV PK30 CONNECT"
type input "1"
type input "68788"
type input "LIGHTS UNIVERSE SPACE W.W LEDS BOP/USB DUAL PK20"
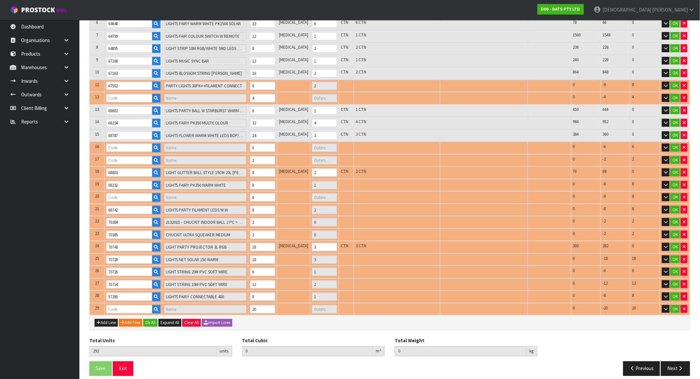
type input "1"
type input "57972"
type input "LIGHTS SILVER COPPER WIRE 40 LED [PERSON_NAME] STEADY B/OP"
type input "2"
type input "1.528518"
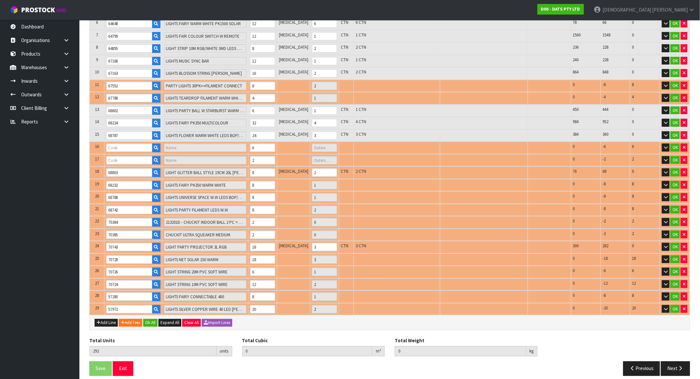
type input "218.94"
type input "68799"
type input "LIGHT CURTAIN SOLAR/USB 160L MULTICOLOUR 8F CONNECTABLE"
type input "1"
type input "68795"
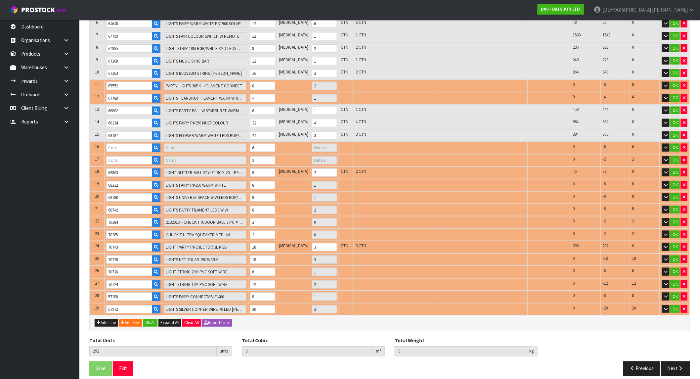
type input "FAIRY LIGHTS MULTICOLOR++LEDS 8F SOLAR PK750"
type input "1"
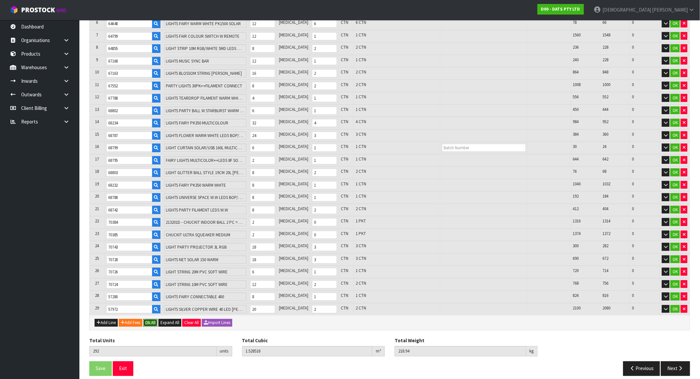
click at [154, 319] on button "Ok All" at bounding box center [150, 323] width 14 height 8
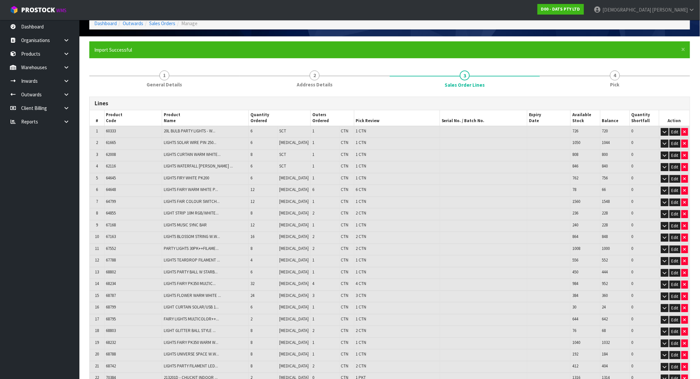
scroll to position [187, 0]
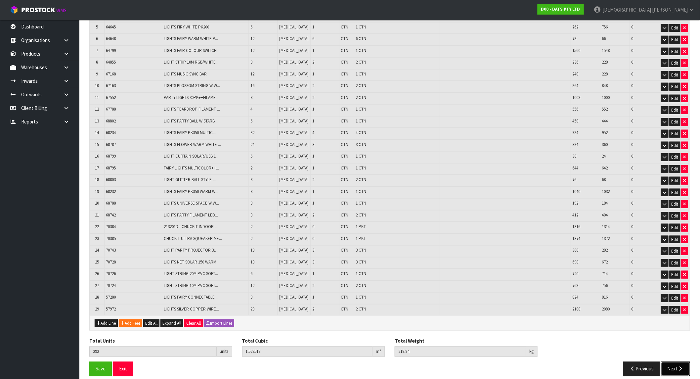
click at [678, 366] on icon "button" at bounding box center [681, 368] width 6 height 5
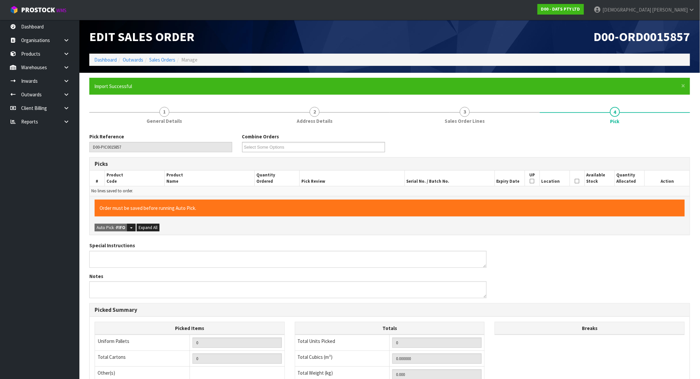
scroll to position [107, 0]
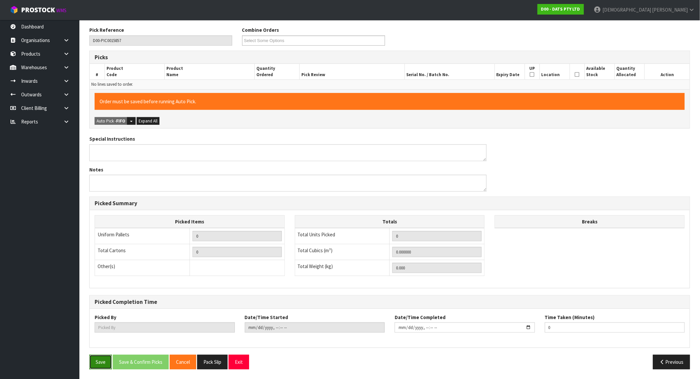
click at [106, 358] on button "Save" at bounding box center [100, 362] width 23 height 14
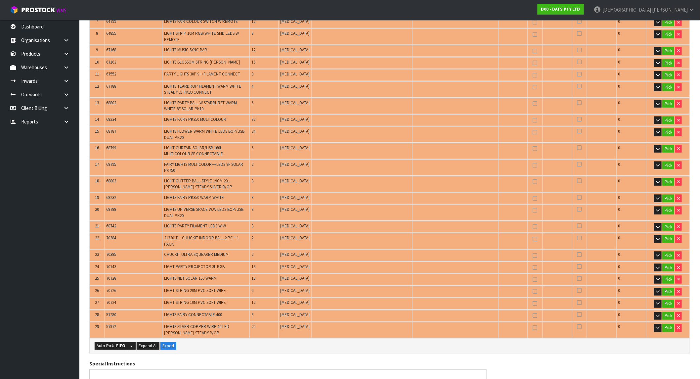
scroll to position [257, 0]
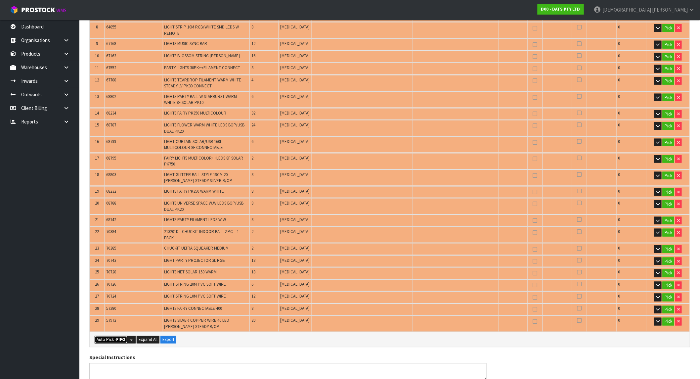
click at [117, 337] on strong "FIFO" at bounding box center [120, 340] width 9 height 6
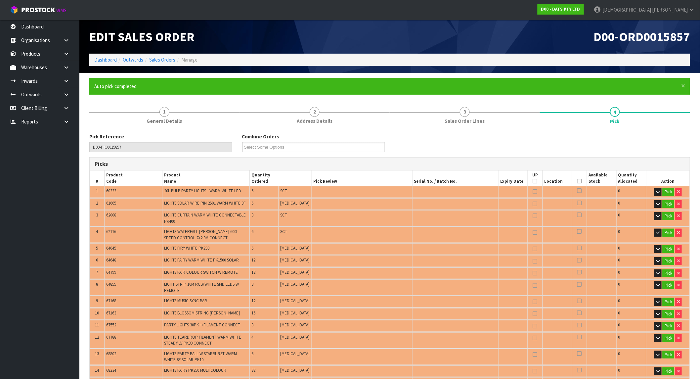
type input "48"
type input "Packet x 2"
type input "292"
type input "1.528518"
type input "218.940"
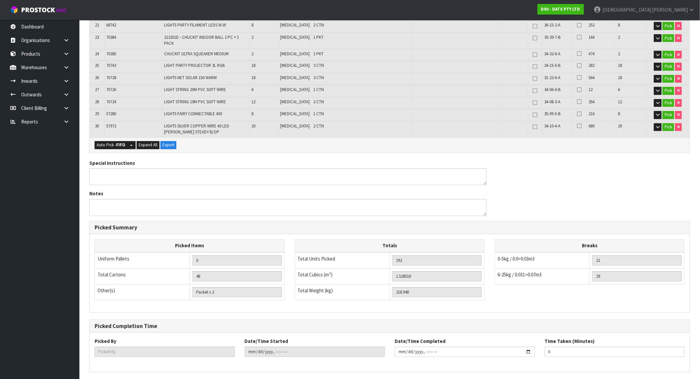
scroll to position [477, 0]
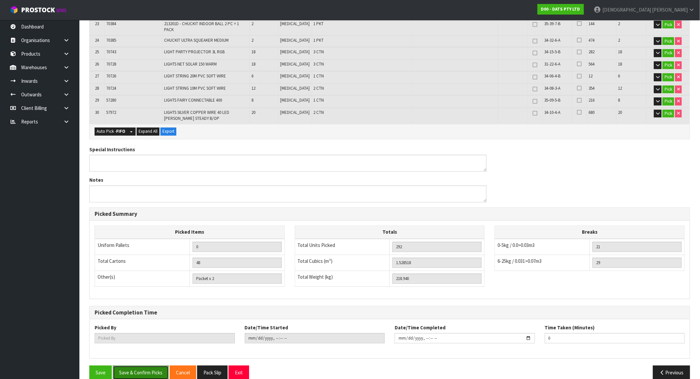
click at [151, 366] on button "Save & Confirm Picks" at bounding box center [141, 373] width 56 height 14
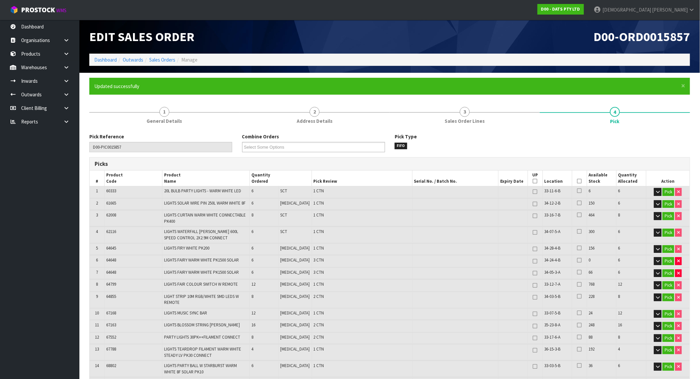
type input "[PERSON_NAME]"
type input "[DATE]T09:54:45"
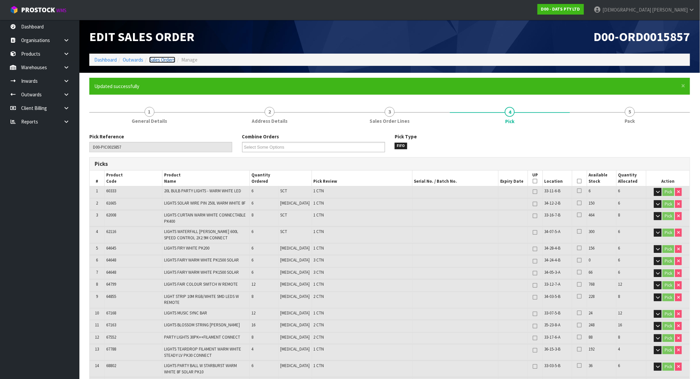
click at [163, 61] on link "Sales Orders" at bounding box center [162, 60] width 26 height 6
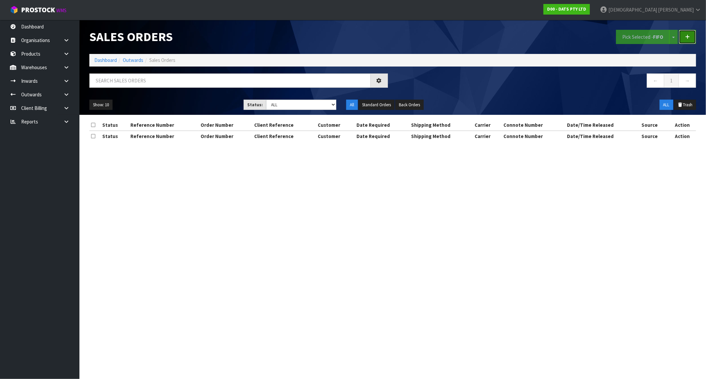
click at [696, 40] on link at bounding box center [687, 37] width 17 height 14
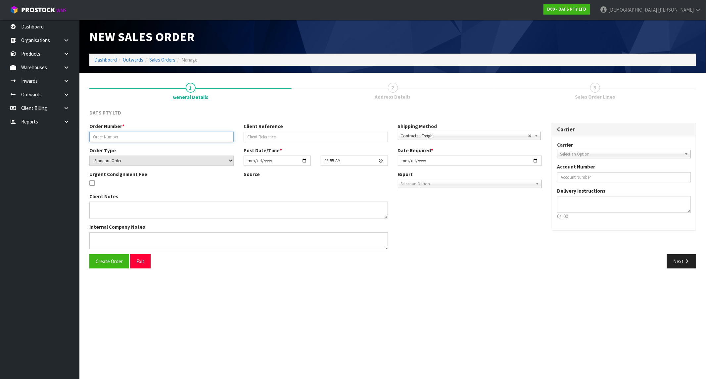
click at [150, 137] on input "text" at bounding box center [161, 137] width 144 height 10
click at [163, 136] on input "text" at bounding box center [161, 137] width 144 height 10
paste input "9486Y100303067"
type input "9486Y100303067"
click at [278, 140] on input "text" at bounding box center [316, 137] width 144 height 10
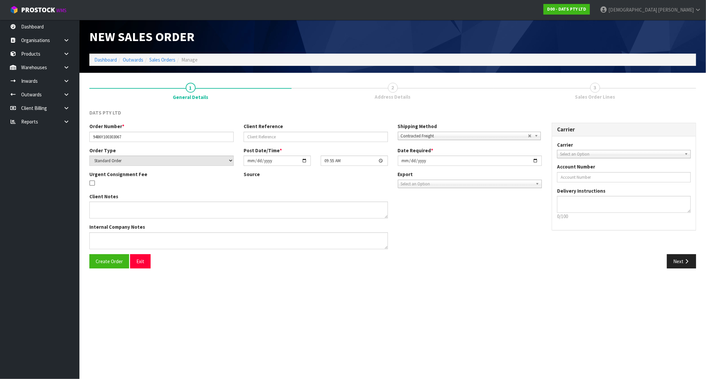
click at [488, 108] on div "DATS PTY LTD Order Number * 9486Y100303067 Client Reference Shipping Method Cli…" at bounding box center [392, 188] width 607 height 169
click at [679, 261] on button "Next" at bounding box center [681, 261] width 29 height 14
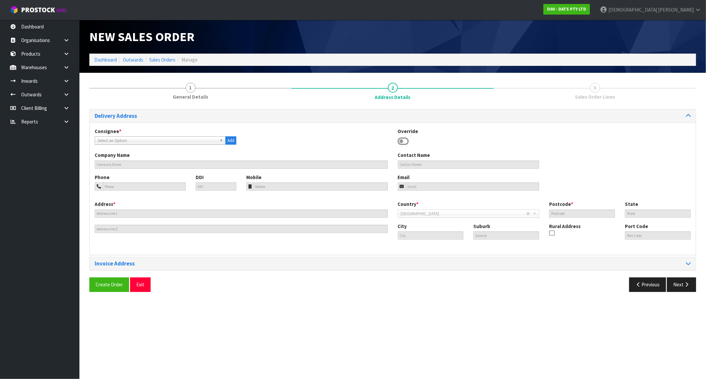
click at [140, 141] on span "Select an Option" at bounding box center [157, 141] width 119 height 8
drag, startPoint x: 184, startPoint y: 138, endPoint x: 164, endPoint y: 150, distance: 23.2
click at [184, 138] on span "Select an Option" at bounding box center [157, 141] width 119 height 8
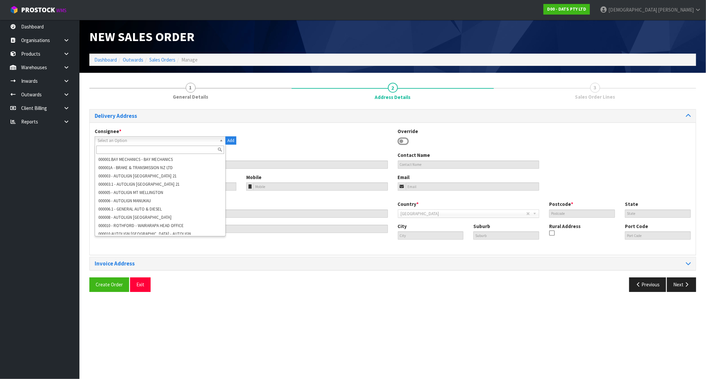
click at [122, 148] on input "text" at bounding box center [160, 150] width 128 height 8
paste input "9486"
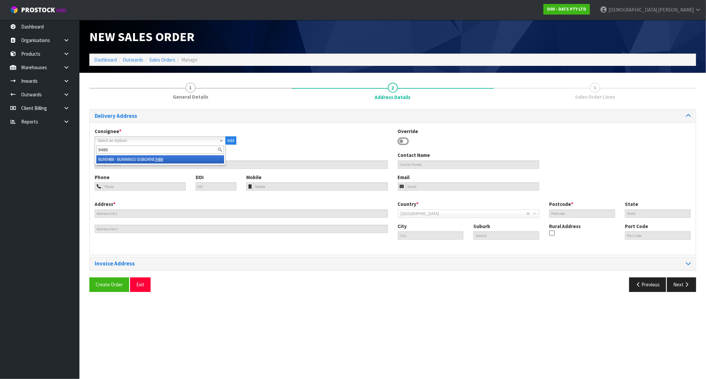
type input "9486"
click at [159, 158] on em "9486" at bounding box center [159, 160] width 8 height 6
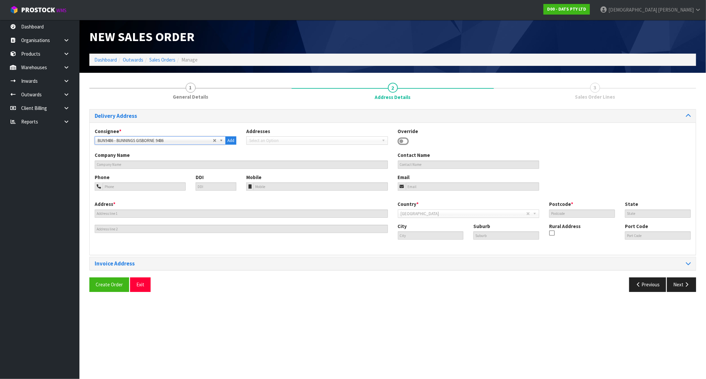
type input "BUNNINGS GISBORNE"
type input "+64 6-869 0741"
type input "gisborne@bunnings.co.nz"
type input "CNR PEEL LOWE & KAHUTIA ST"
type input "4010"
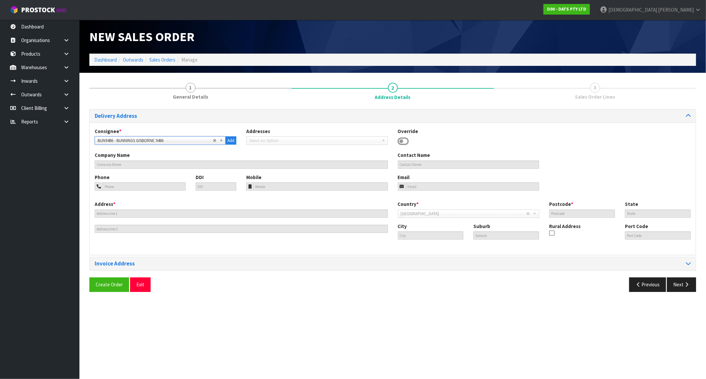
type input "GIS"
type input "GISBORNE"
type input "NZGIS"
click at [684, 289] on button "Next" at bounding box center [681, 284] width 29 height 14
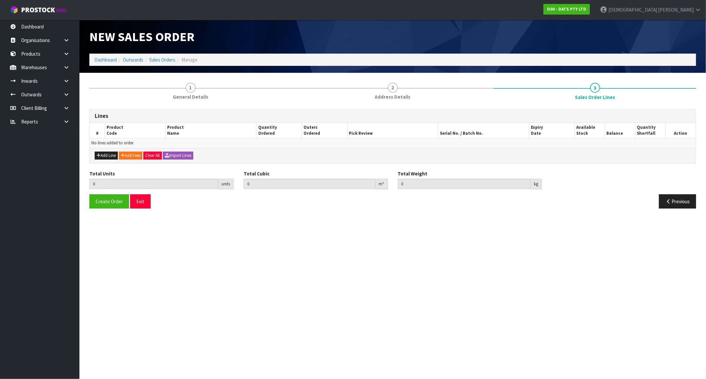
click at [645, 181] on div "Total Units 0 units Total Cubic 0 m³ Total Weight 0 kg" at bounding box center [392, 182] width 617 height 24
click at [681, 201] on button "Previous" at bounding box center [677, 201] width 37 height 14
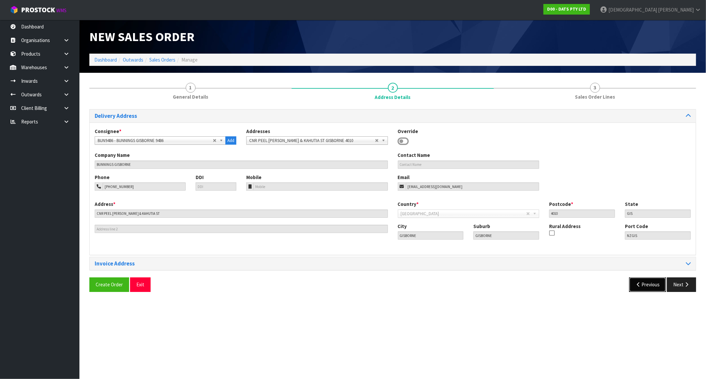
click at [649, 292] on button "Previous" at bounding box center [647, 284] width 37 height 14
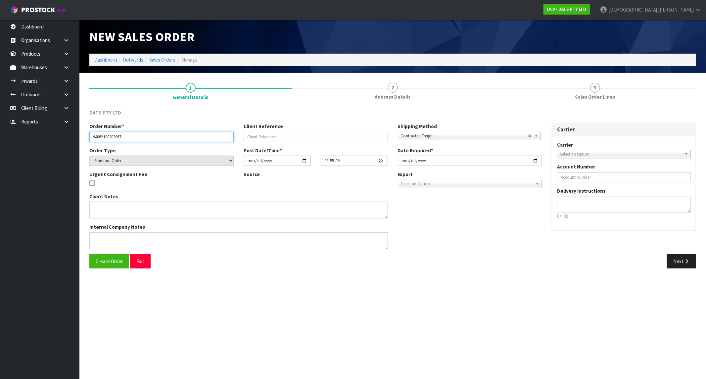
drag, startPoint x: 126, startPoint y: 137, endPoint x: 42, endPoint y: 135, distance: 84.8
click at [42, 135] on body "Toggle navigation ProStock WMS D00 - DATS PTY LTD Krishna Shah Logout Dashboard…" at bounding box center [353, 189] width 706 height 379
click at [124, 136] on input "9486Y100303067" at bounding box center [161, 137] width 144 height 10
drag, startPoint x: 128, startPoint y: 137, endPoint x: 53, endPoint y: 142, distance: 75.0
click at [53, 142] on body "Toggle navigation ProStock WMS D00 - DATS PTY LTD Krishna Shah Logout Dashboard…" at bounding box center [353, 189] width 706 height 379
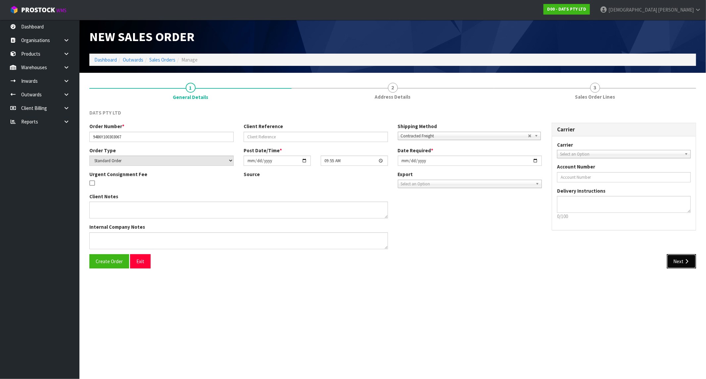
click at [681, 260] on button "Next" at bounding box center [681, 261] width 29 height 14
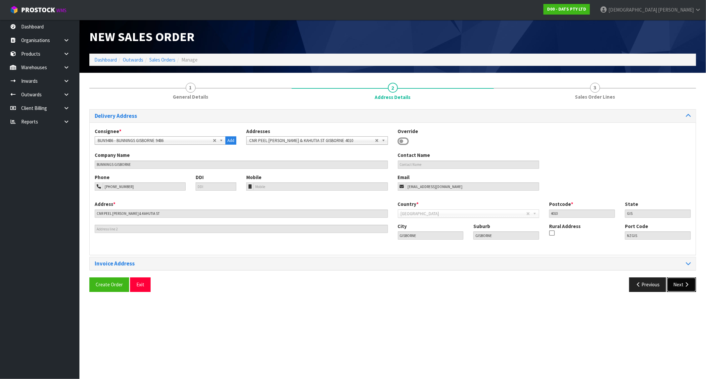
click at [678, 283] on button "Next" at bounding box center [681, 284] width 29 height 14
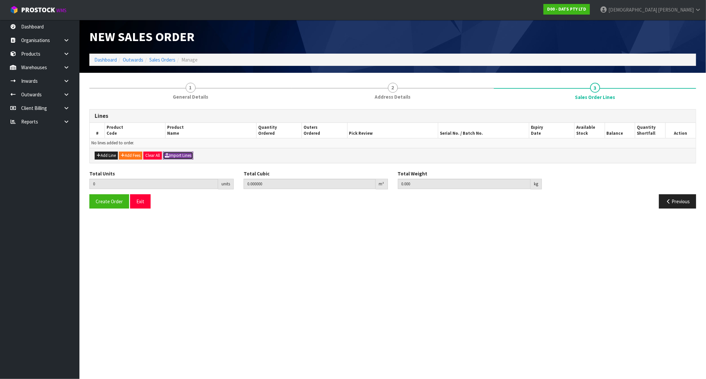
click at [183, 154] on button "Import Lines" at bounding box center [178, 156] width 30 height 8
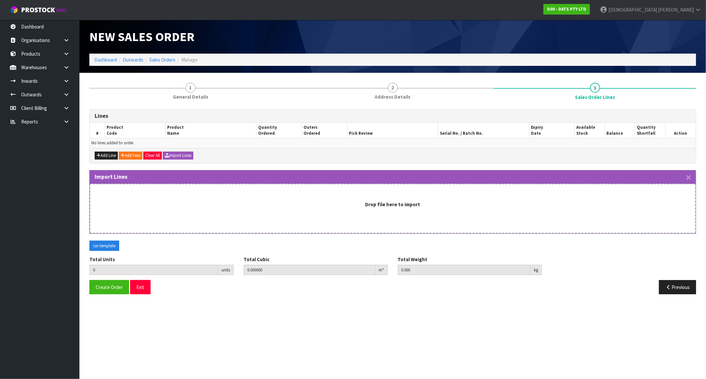
click at [313, 219] on div "Drop file here to import" at bounding box center [393, 209] width 606 height 50
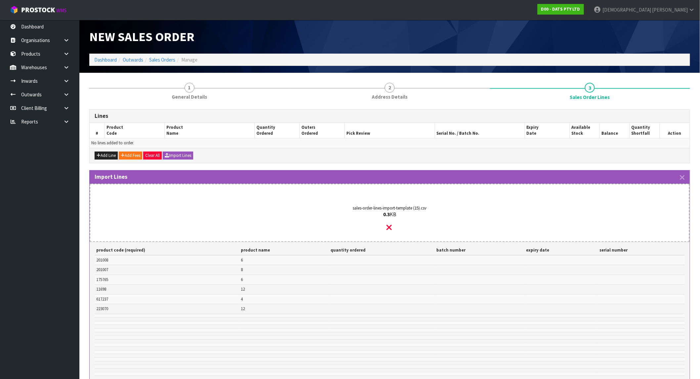
scroll to position [100, 0]
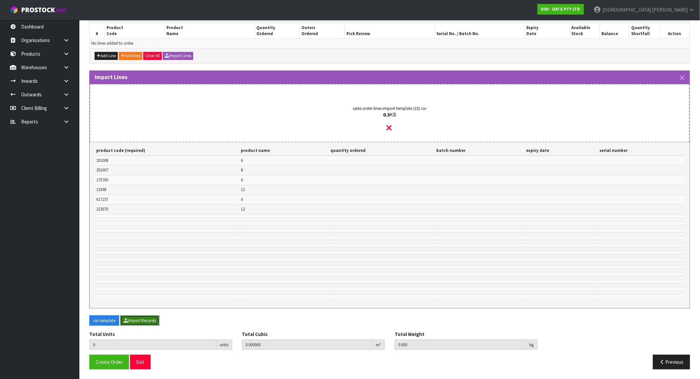
click at [130, 323] on button "Import Records" at bounding box center [139, 320] width 39 height 11
click at [134, 318] on button "Import Records" at bounding box center [139, 320] width 39 height 11
click at [135, 320] on button "Import Records" at bounding box center [139, 320] width 39 height 11
click at [391, 126] on icon at bounding box center [389, 127] width 5 height 9
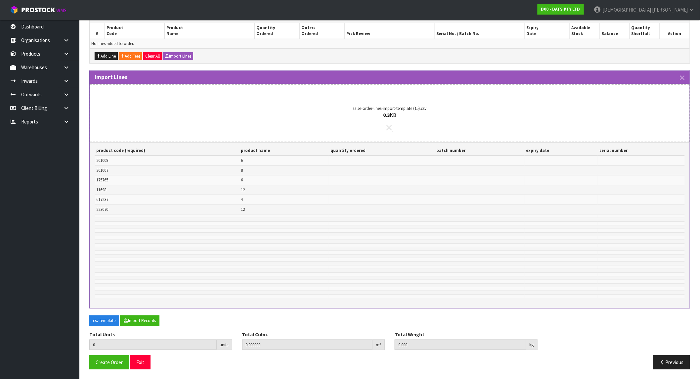
scroll to position [0, 0]
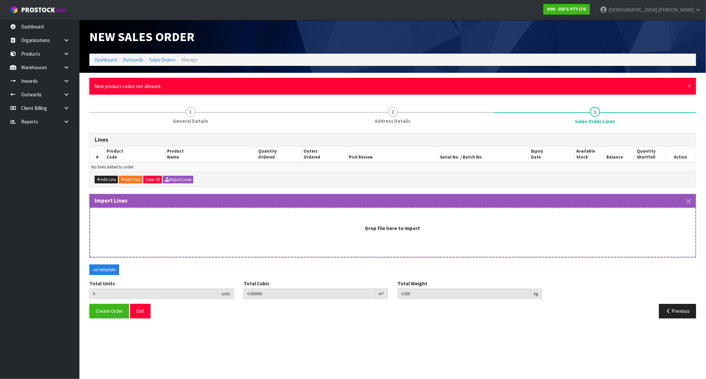
click at [360, 241] on div "Drop file here to import" at bounding box center [393, 233] width 606 height 50
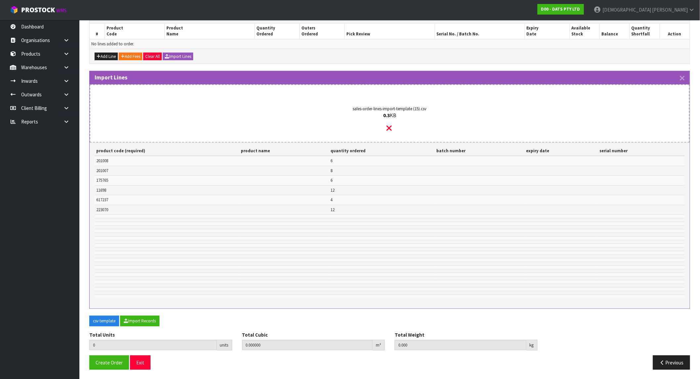
scroll to position [124, 0]
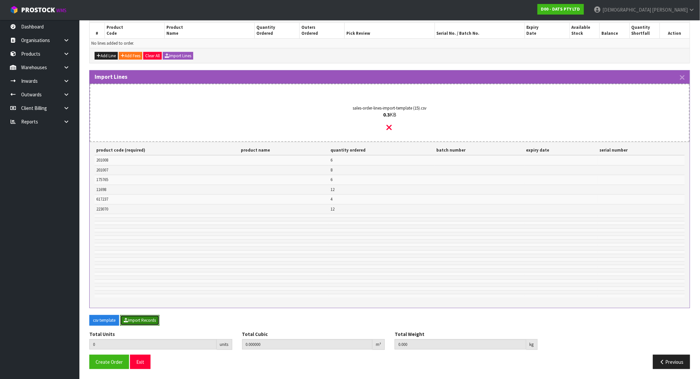
click at [148, 323] on button "Import Records" at bounding box center [139, 320] width 39 height 11
click at [394, 125] on div "sales-order-lines-import-template (15).csv 0.3 KB" at bounding box center [389, 118] width 575 height 45
click at [389, 127] on icon at bounding box center [389, 127] width 5 height 9
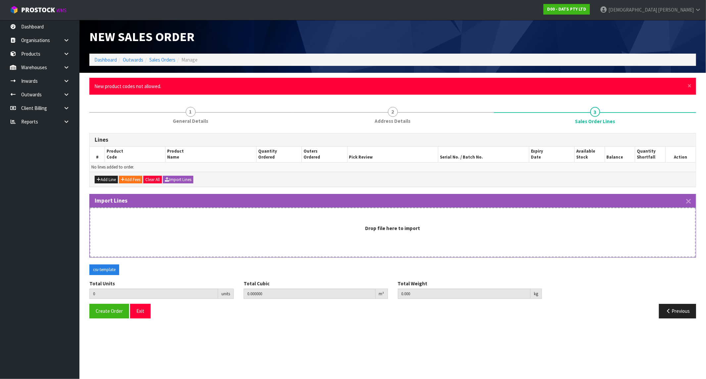
click at [379, 230] on strong "Drop file here to import" at bounding box center [392, 228] width 55 height 6
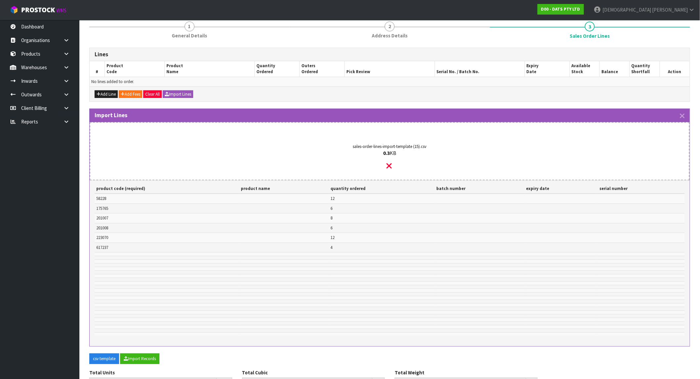
scroll to position [124, 0]
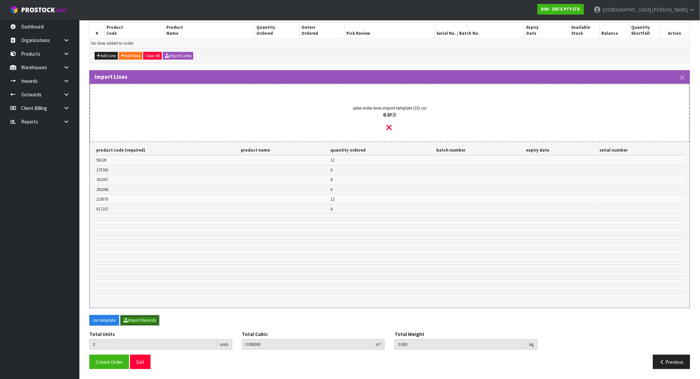
click at [138, 323] on button "Import Records" at bounding box center [139, 320] width 39 height 11
click at [391, 127] on icon at bounding box center [389, 127] width 5 height 9
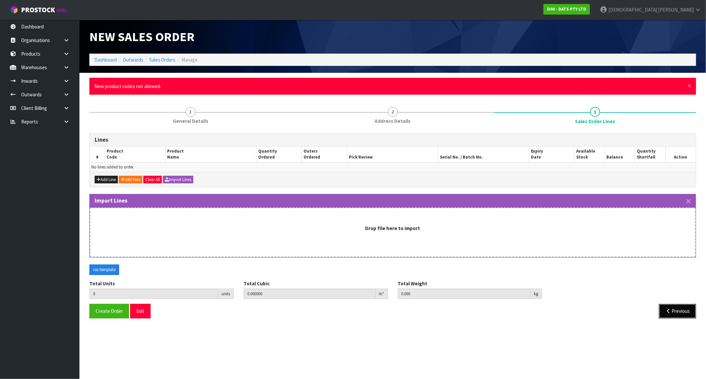
click at [669, 313] on icon "button" at bounding box center [668, 310] width 6 height 5
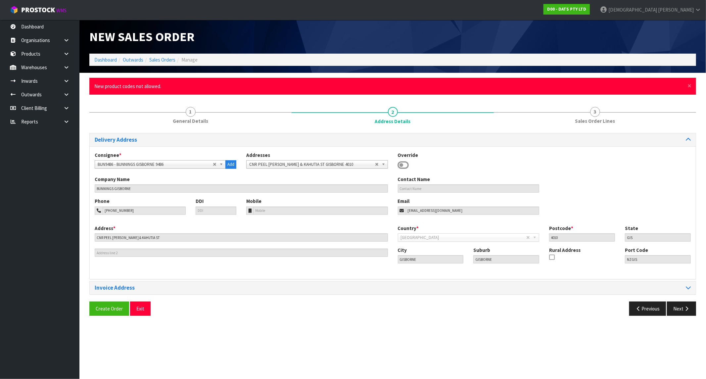
click at [692, 86] on div "× Close New product codes not allowed." at bounding box center [392, 86] width 607 height 17
click at [688, 87] on span "×" at bounding box center [689, 85] width 4 height 9
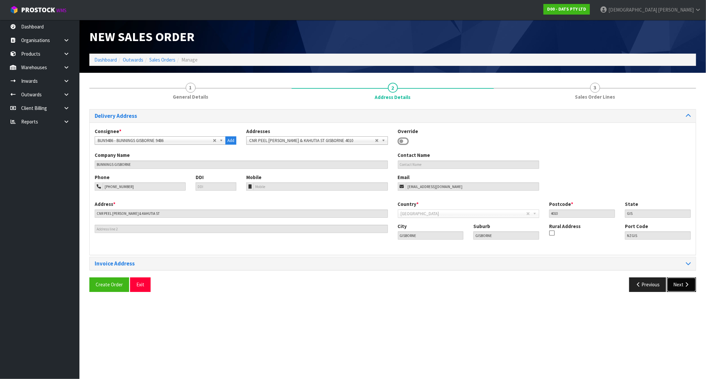
click at [676, 286] on button "Next" at bounding box center [681, 284] width 29 height 14
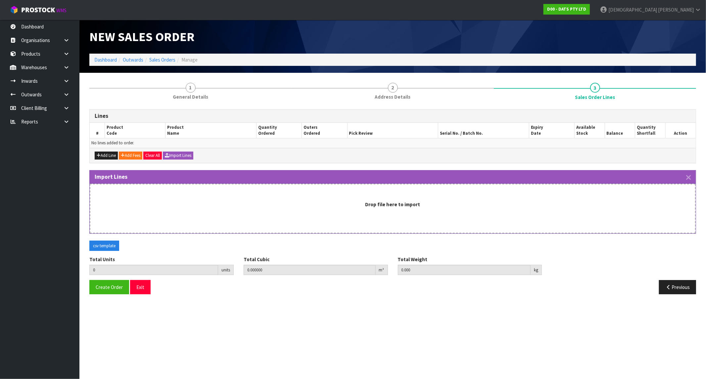
click at [391, 208] on div "Drop file here to import" at bounding box center [393, 209] width 606 height 50
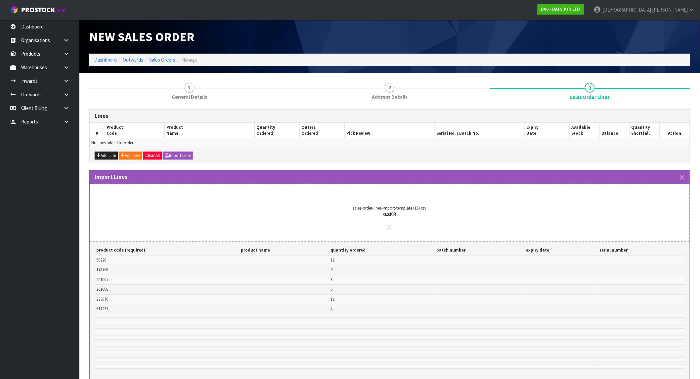
click at [389, 228] on icon at bounding box center [389, 227] width 5 height 9
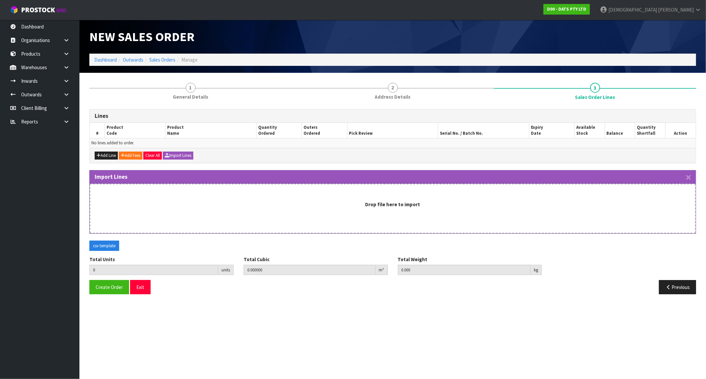
click at [375, 203] on strong "Drop file here to import" at bounding box center [392, 204] width 55 height 6
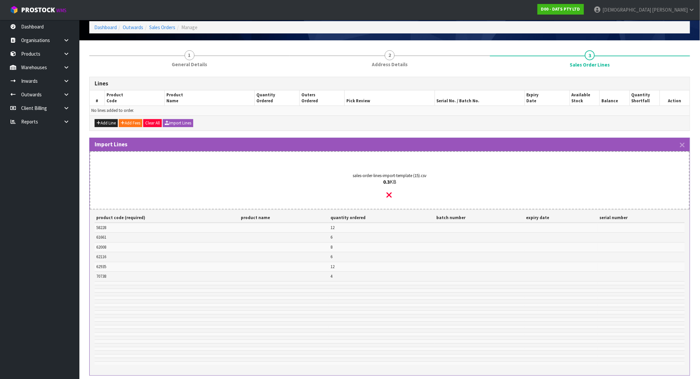
scroll to position [100, 0]
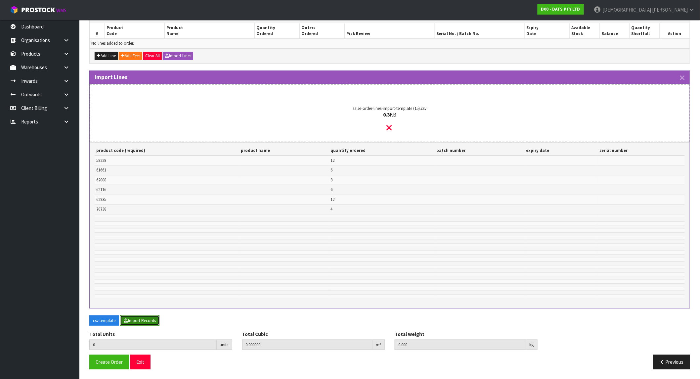
click at [130, 322] on button "Import Records" at bounding box center [139, 320] width 39 height 11
type input "48"
type input "0"
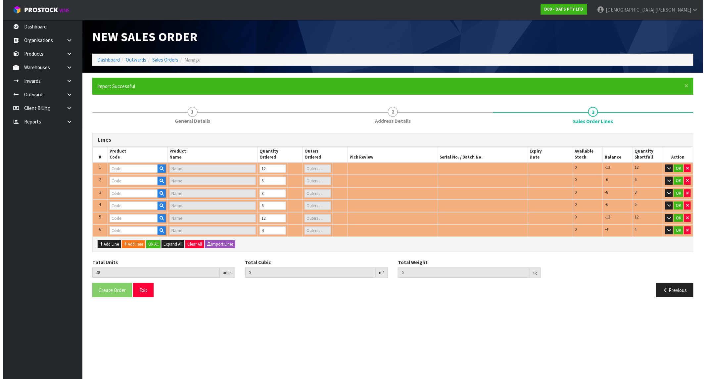
scroll to position [0, 0]
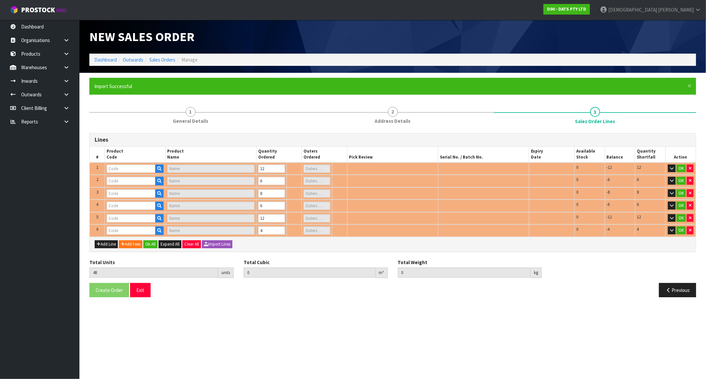
type input "58228"
type input "LIGHT SOLAR FAIRY WARM WHITE (LEDS 2F PK100 PDQ)"
type input "1"
type input "61661"
type input "ROPE LIGHT SOLAR 8M WARM WHITE 192L 8F"
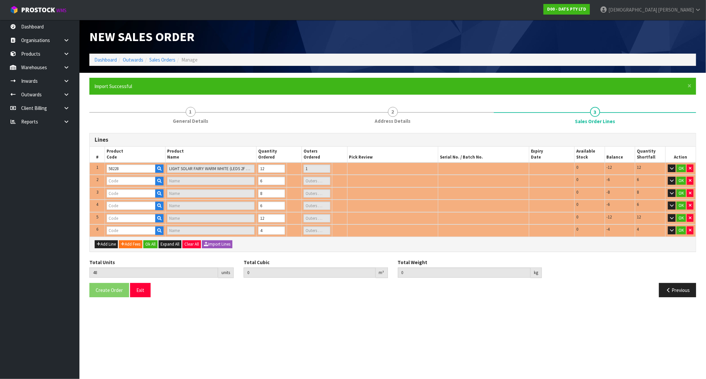
type input "1"
type input "62008"
type input "LIGHTS CURTAIN WARM WHITE CONNECTABLE PK400"
type input "1"
type input "70738"
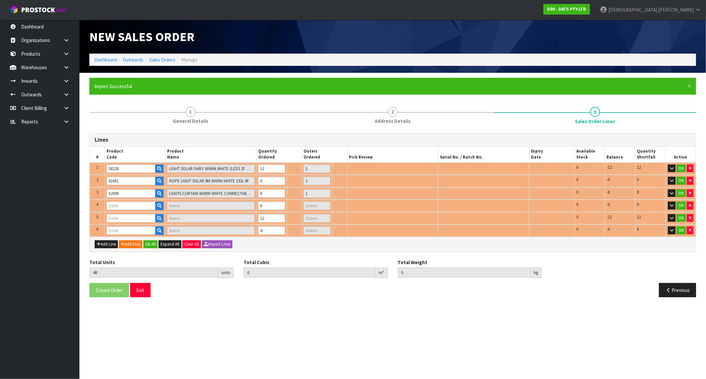
type input "LIGHTS PARTY FILAMENT LED WARM"
type input "1"
type input "62116"
type input "LIGHTS WATERFALL W.WHITE 600L SPEED CONTROL 2X2.9M CONNECT"
type input "1"
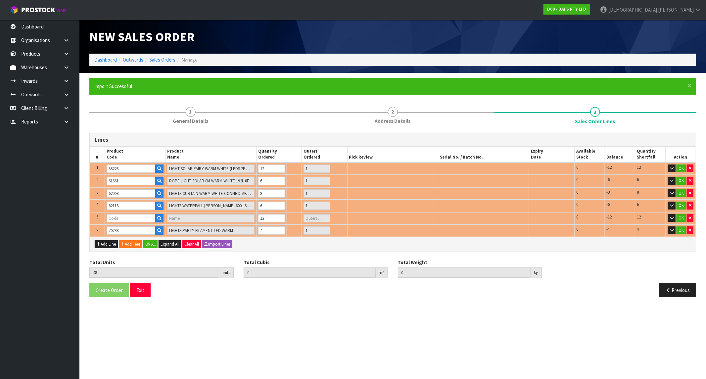
type input "0.207391"
type input "32.9"
type input "62935"
type input "LIGHT PIN W/COLOUR 100L ROSE"
type input "1"
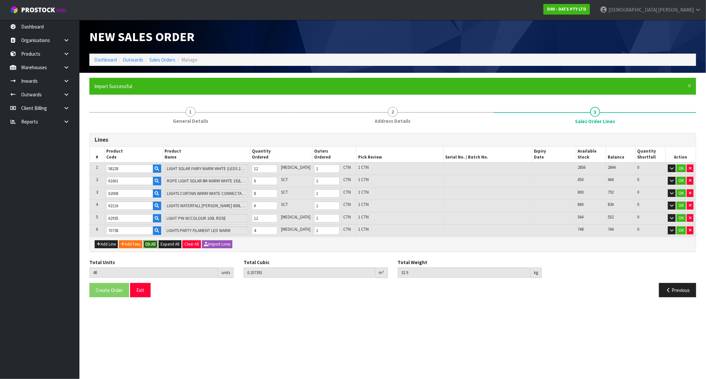
click at [153, 244] on button "Ok All" at bounding box center [150, 244] width 14 height 8
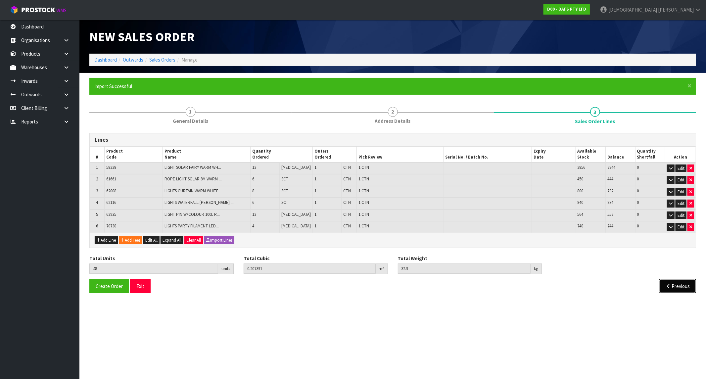
click at [681, 286] on button "Previous" at bounding box center [677, 286] width 37 height 14
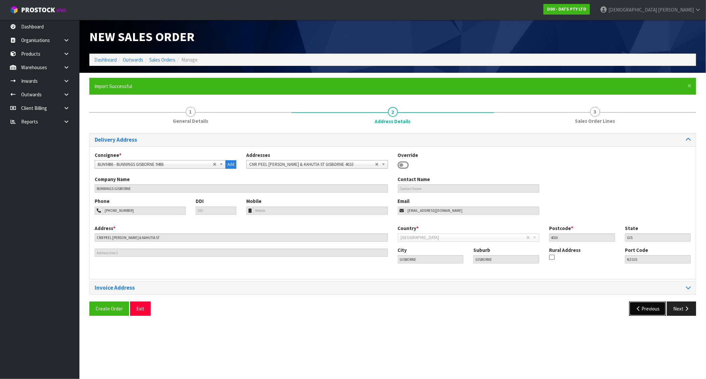
click at [638, 305] on button "Previous" at bounding box center [647, 308] width 37 height 14
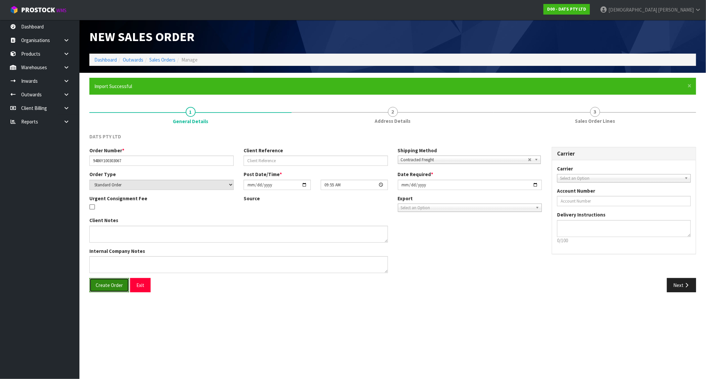
click at [95, 287] on button "Create Order" at bounding box center [109, 285] width 40 height 14
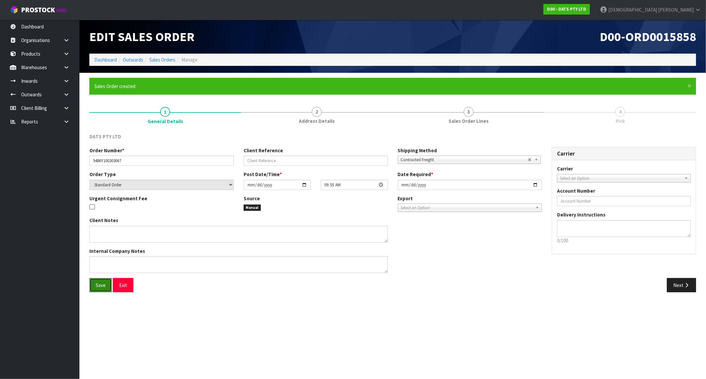
click at [99, 288] on button "Save" at bounding box center [100, 285] width 23 height 14
click at [675, 282] on button "Next" at bounding box center [681, 285] width 29 height 14
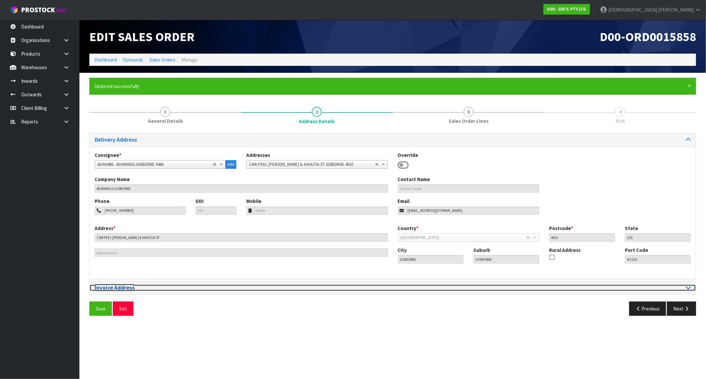
click at [678, 290] on div at bounding box center [544, 288] width 293 height 6
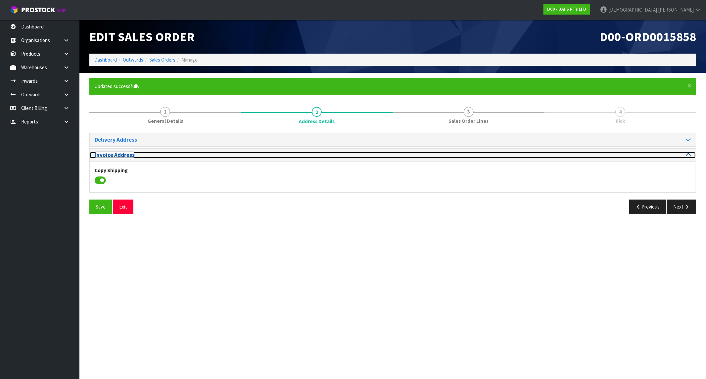
click at [688, 155] on icon at bounding box center [688, 155] width 5 height 6
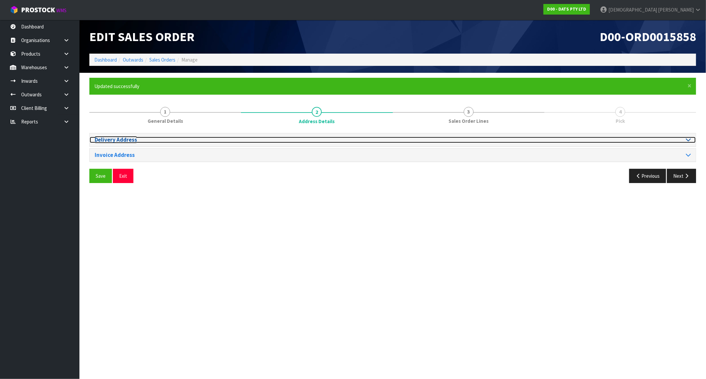
click at [686, 140] on icon at bounding box center [688, 140] width 5 height 6
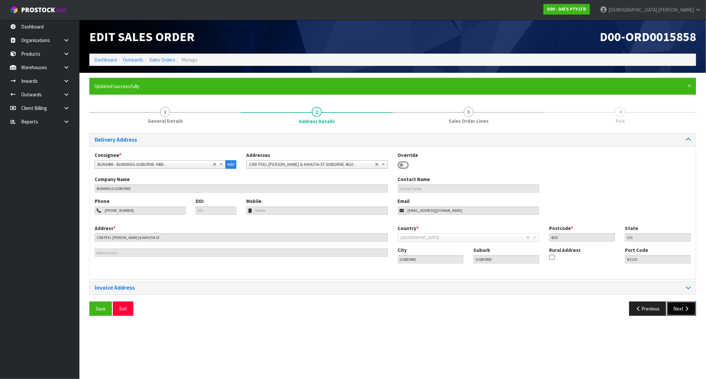
click at [684, 307] on icon "button" at bounding box center [686, 308] width 6 height 5
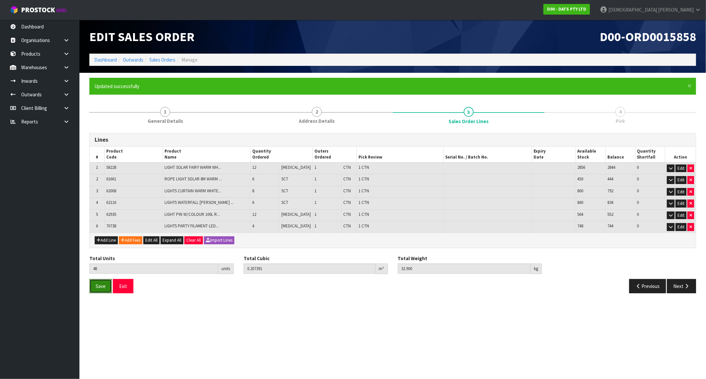
click at [104, 285] on span "Save" at bounding box center [101, 286] width 10 height 6
click at [682, 279] on button "Next" at bounding box center [681, 286] width 29 height 14
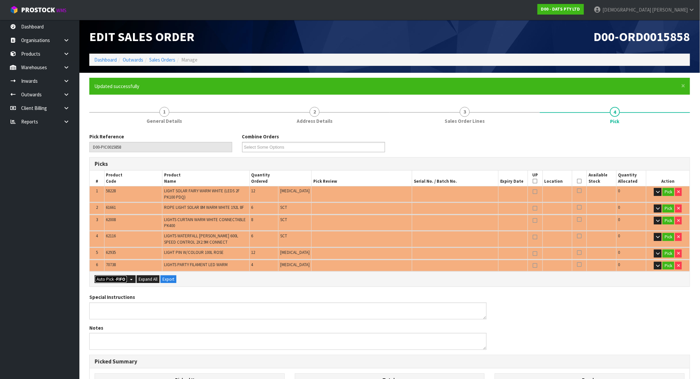
click at [105, 277] on button "Auto Pick - FIFO" at bounding box center [111, 279] width 33 height 8
type input "6"
type input "48"
type input "0.207391"
type input "32.900"
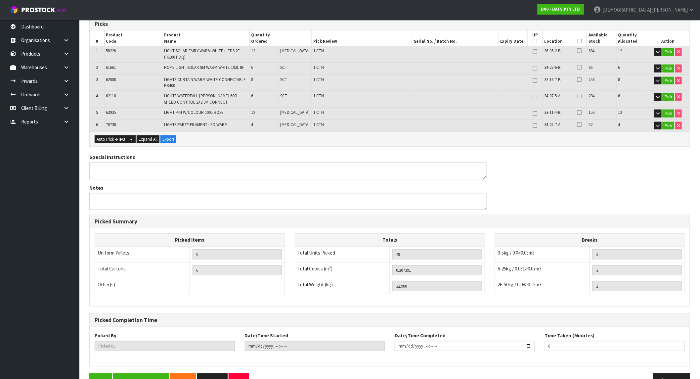
scroll to position [157, 0]
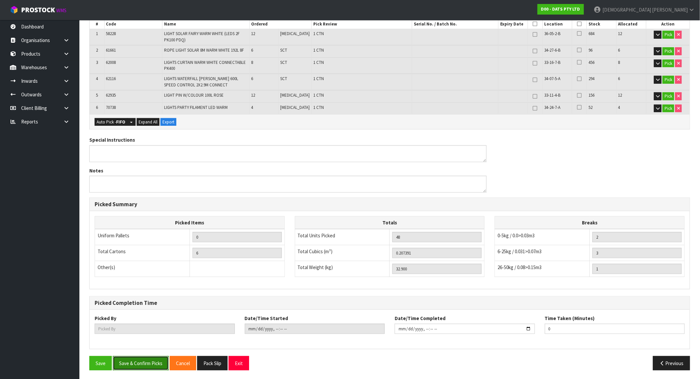
click at [133, 361] on button "Save & Confirm Picks" at bounding box center [141, 363] width 56 height 14
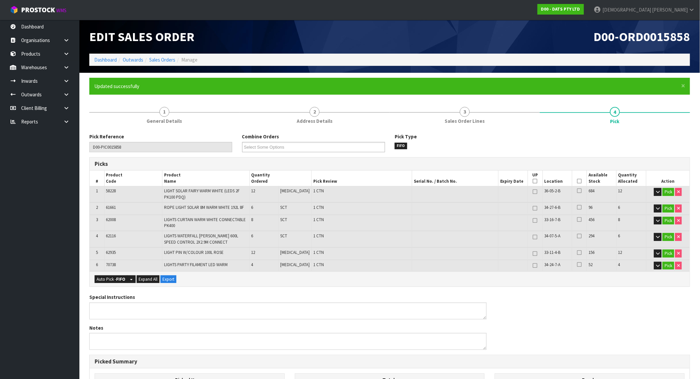
type input "[PERSON_NAME]"
type input "2025-10-02T10:10:21"
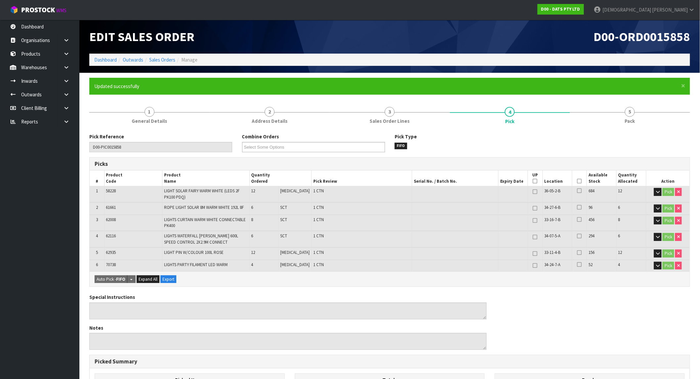
click at [676, 38] on span "D00-ORD0015858" at bounding box center [642, 37] width 96 height 16
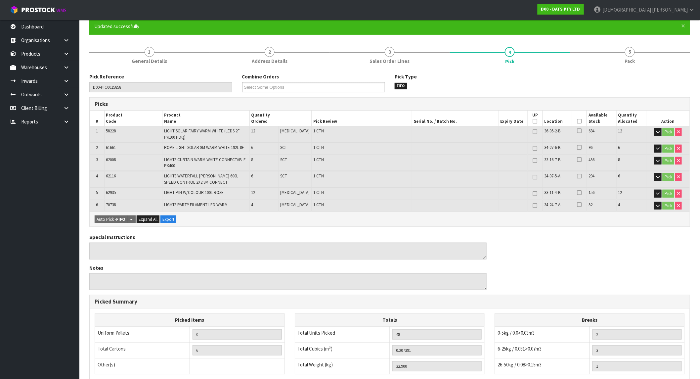
scroll to position [157, 0]
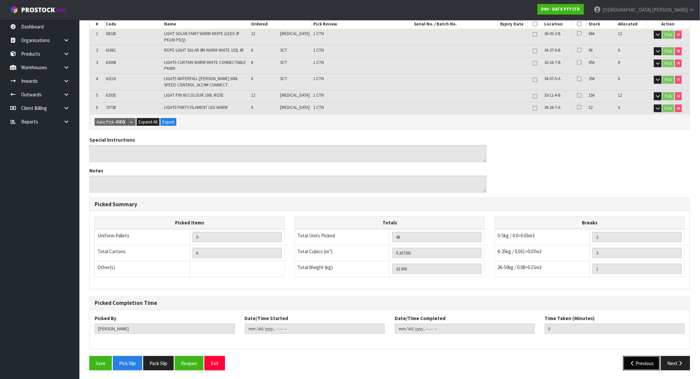
click at [644, 361] on button "Previous" at bounding box center [642, 363] width 37 height 14
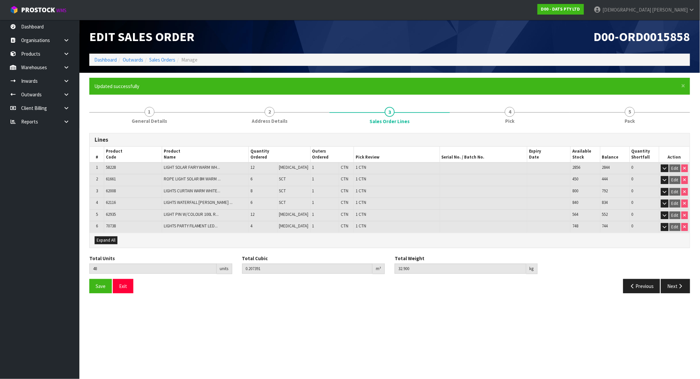
scroll to position [0, 0]
click at [651, 279] on button "Previous" at bounding box center [647, 286] width 37 height 14
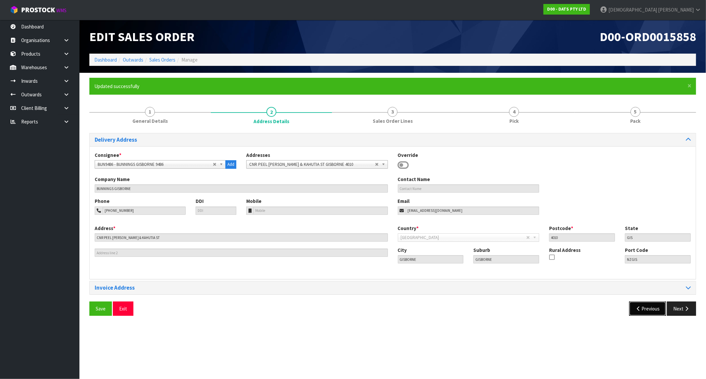
click at [648, 303] on button "Previous" at bounding box center [647, 308] width 37 height 14
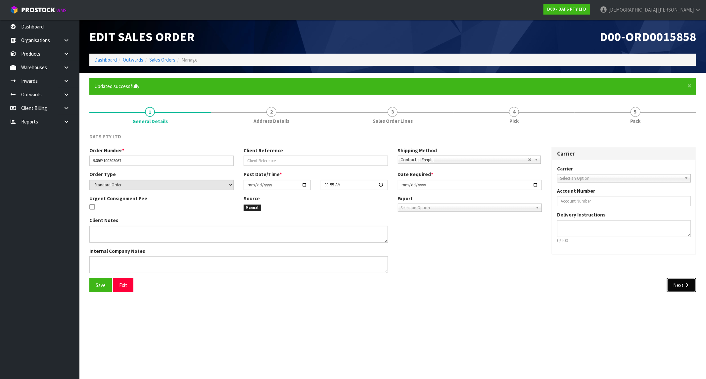
click at [684, 286] on icon "button" at bounding box center [686, 285] width 6 height 5
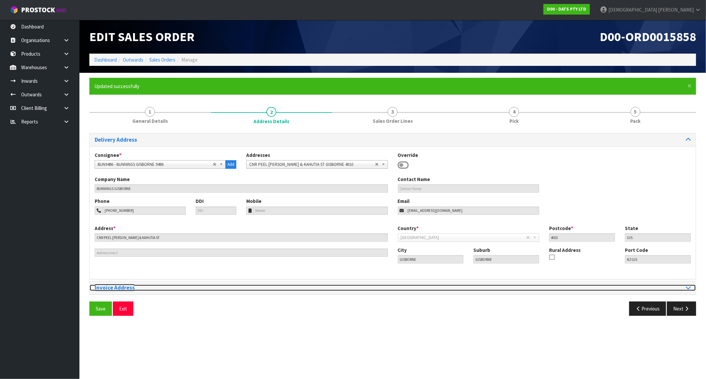
click at [684, 286] on div at bounding box center [544, 288] width 293 height 6
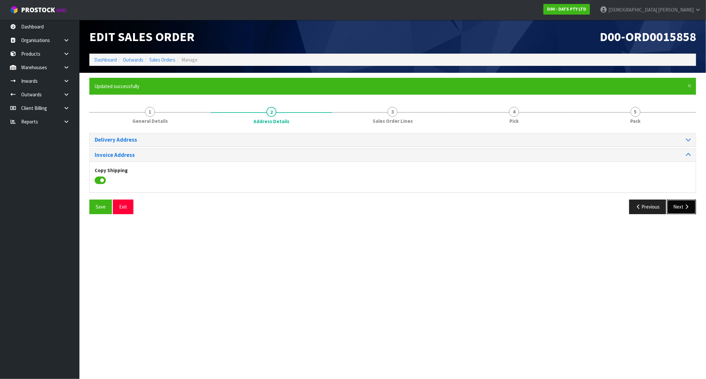
click at [684, 212] on button "Next" at bounding box center [681, 207] width 29 height 14
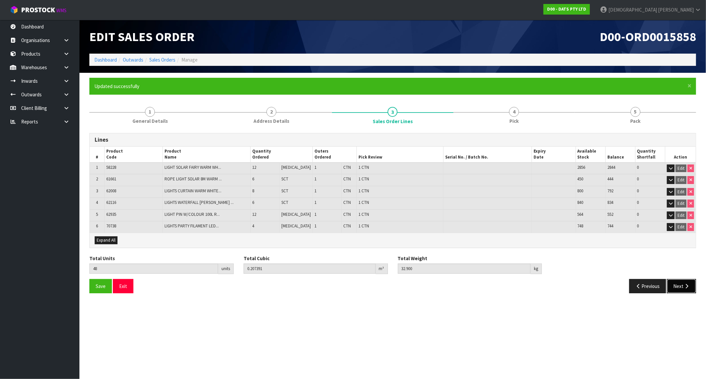
click at [677, 282] on button "Next" at bounding box center [681, 286] width 29 height 14
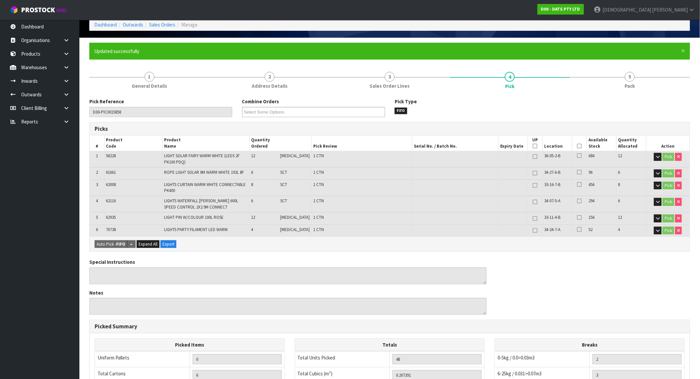
scroll to position [157, 0]
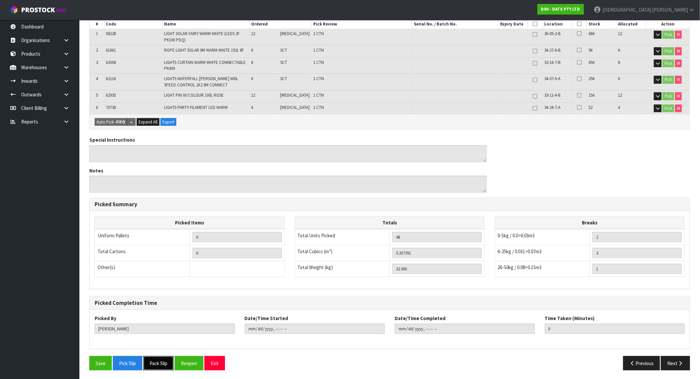
click at [156, 361] on button "Pack Slip" at bounding box center [158, 363] width 30 height 14
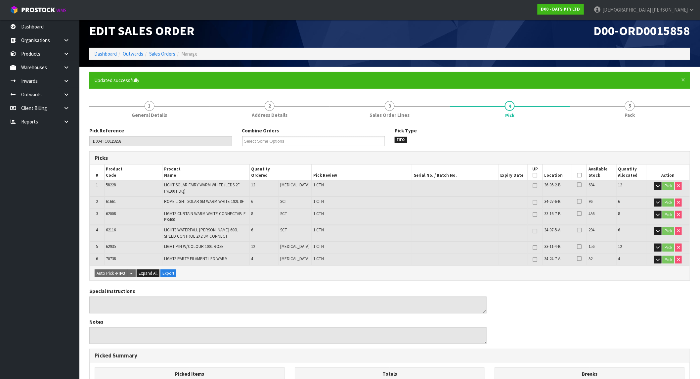
scroll to position [0, 0]
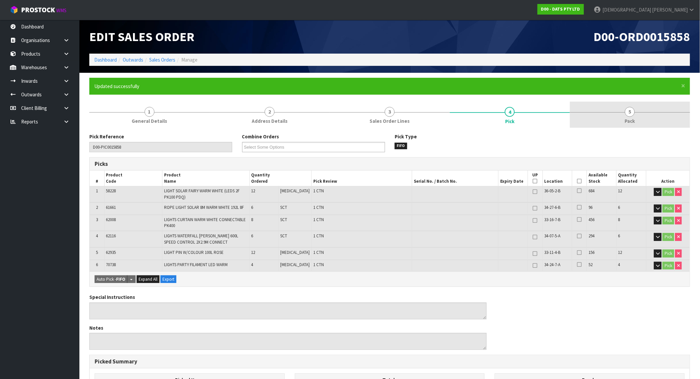
click at [635, 126] on link "5 Pack" at bounding box center [630, 115] width 120 height 26
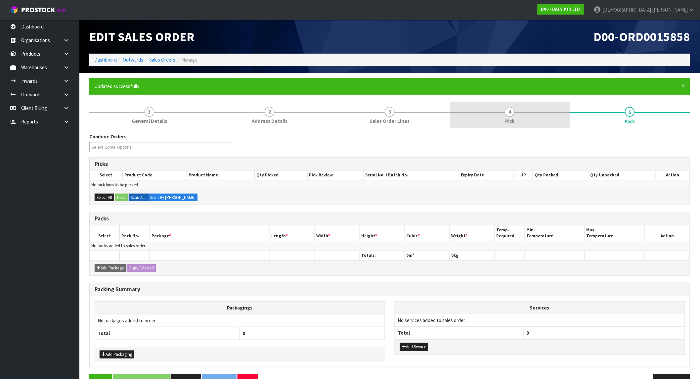
click at [510, 117] on link "4 Pick" at bounding box center [510, 115] width 120 height 26
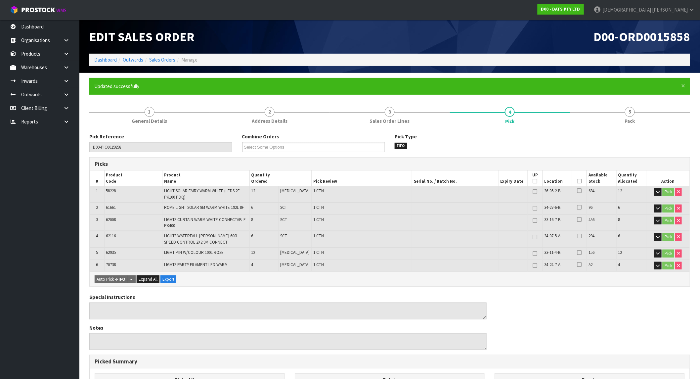
click at [495, 137] on div "Pick Type FIFO" at bounding box center [466, 141] width 153 height 16
click at [168, 61] on link "Sales Orders" at bounding box center [162, 60] width 26 height 6
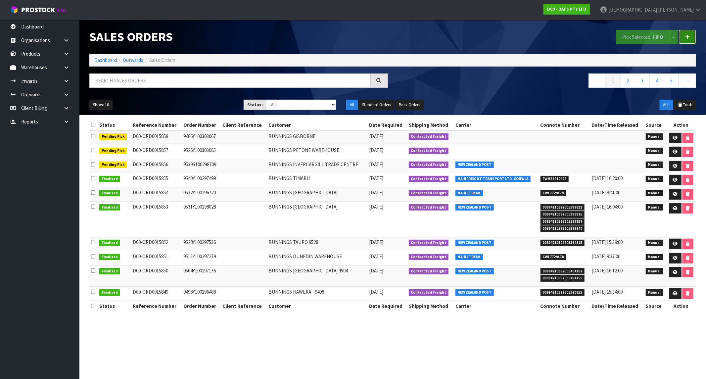
click at [684, 38] on link at bounding box center [687, 37] width 17 height 14
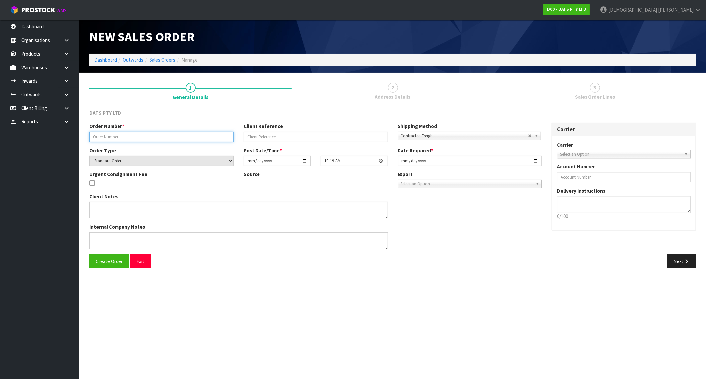
click at [164, 137] on input "text" at bounding box center [161, 137] width 144 height 10
click at [106, 139] on input "text" at bounding box center [161, 137] width 144 height 10
paste input "9527Y100303201"
type input "9527Y100303201"
click at [677, 256] on button "Next" at bounding box center [681, 261] width 29 height 14
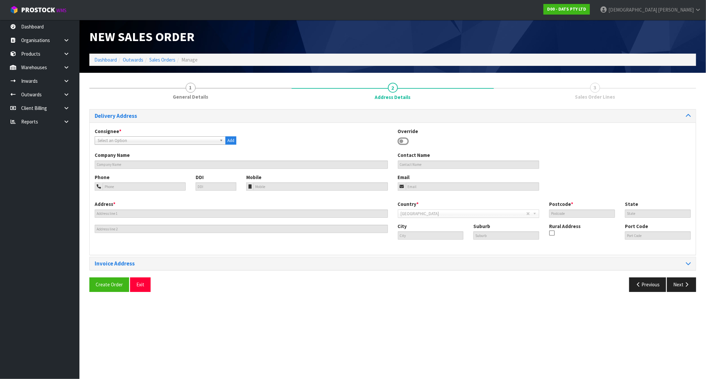
click at [128, 142] on span "Select an Option" at bounding box center [157, 141] width 119 height 8
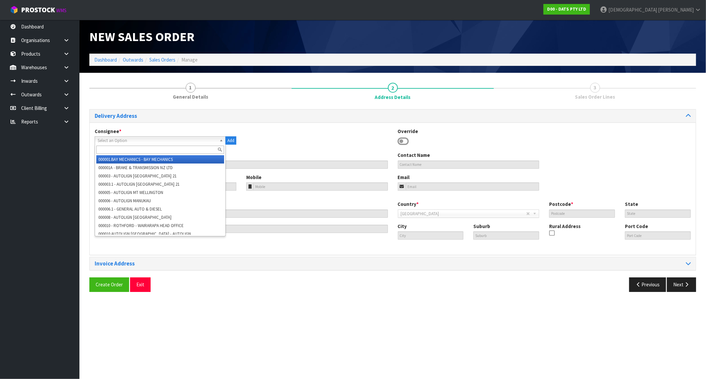
click at [122, 146] on input "text" at bounding box center [160, 150] width 128 height 8
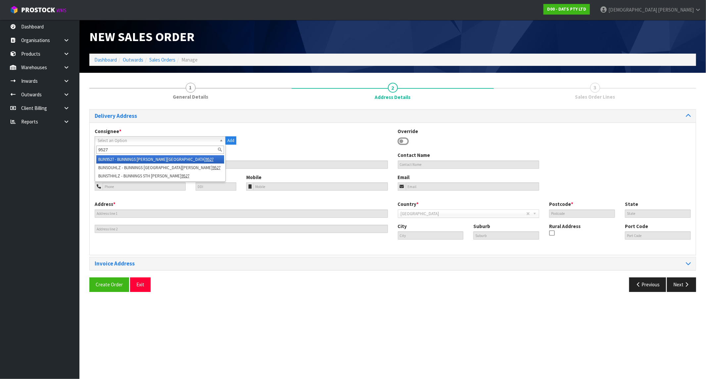
type input "9527"
click at [126, 161] on li "BUN9527 - BUNNINGS HAMILTON SOUTH 9527" at bounding box center [160, 159] width 128 height 8
type input "BUNNINGS [PERSON_NAME][GEOGRAPHIC_DATA]"
type input "HAMILTON SOUTH WAREHOUSE"
type input "128 KAHIKATEA DRIVE"
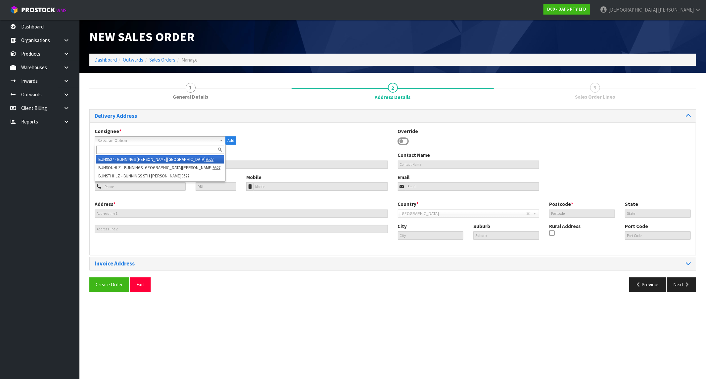
type input "3204"
type input "[PERSON_NAME]"
type input "HAMILTON SOUTH"
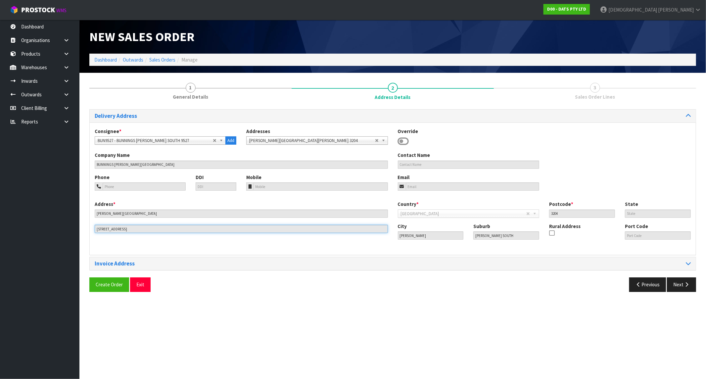
drag, startPoint x: 166, startPoint y: 227, endPoint x: 74, endPoint y: 228, distance: 92.3
click at [74, 228] on body "Toggle navigation ProStock WMS D00 - DATS PTY LTD Krishna Shah Logout Dashboard…" at bounding box center [353, 189] width 706 height 379
click at [681, 284] on button "Next" at bounding box center [681, 284] width 29 height 14
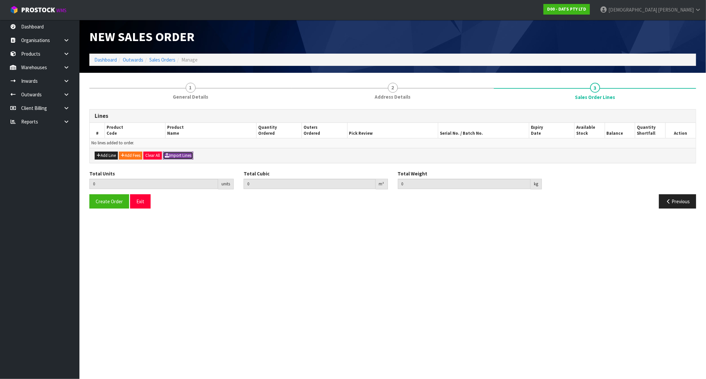
click at [186, 158] on button "Import Lines" at bounding box center [178, 156] width 30 height 8
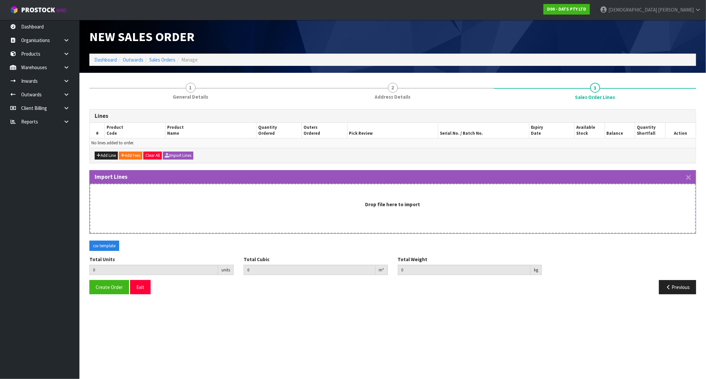
click at [304, 216] on div "Drop file here to import" at bounding box center [393, 209] width 606 height 50
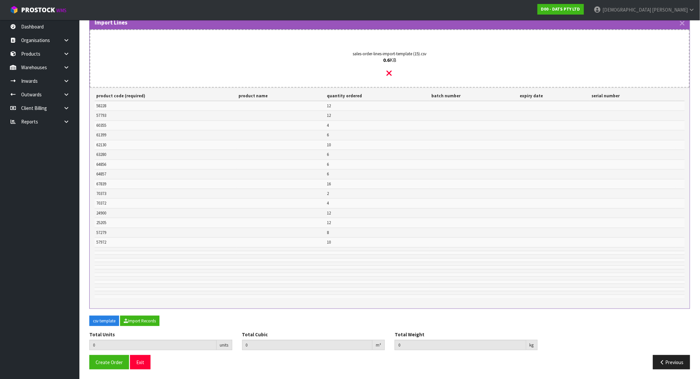
scroll to position [155, 0]
click at [149, 322] on button "Import Records" at bounding box center [139, 320] width 39 height 11
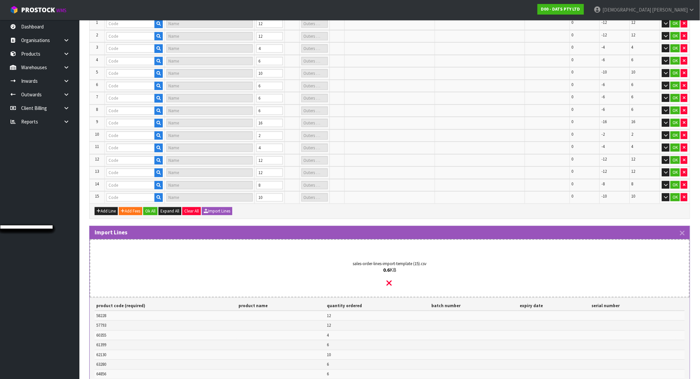
type input "126"
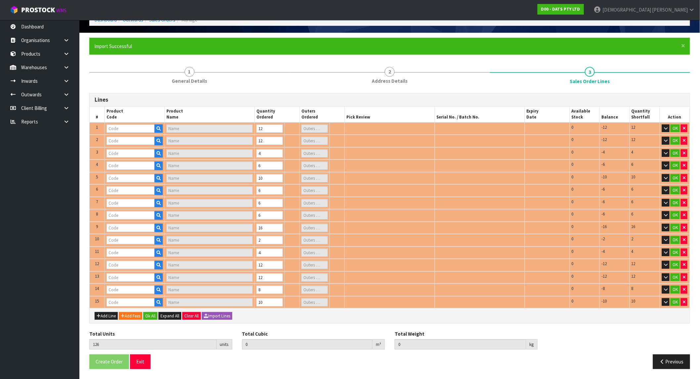
scroll to position [36, 0]
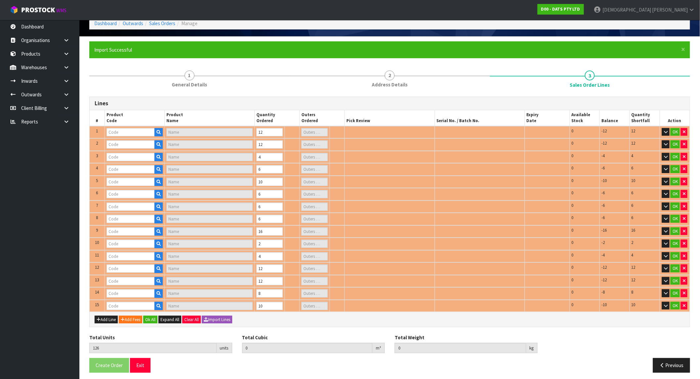
type input "58228"
type input "LIGHT SOLAR FAIRY WARM WHITE (LEDS 2F PK100 PDQ)"
type input "1"
type input "61399"
type input "LIGHT NIGHT OUTDOOR SENSOR 24 SMD 200 LUMEN"
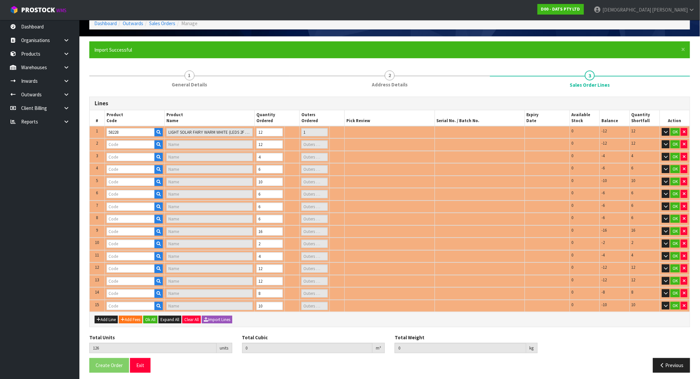
type input "1"
type input "60355"
type input "LIGHTS CAFÉ STEADY WARM WHITE PK24 LV - WARM WHITE"
type input "1"
type input "62130"
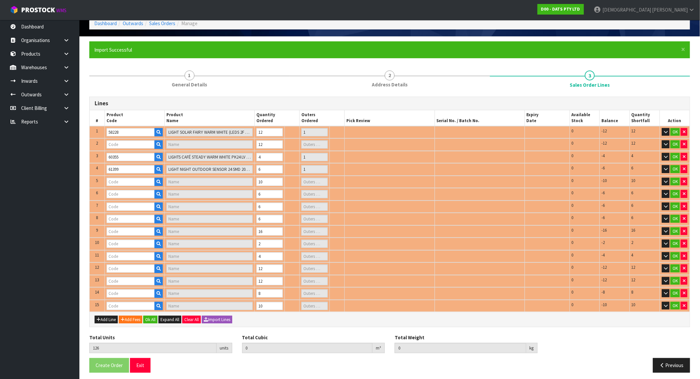
type input "LIGHT NIGHT PIR SENSOR STAND OR HANG B/OP 60LU PDQ"
type input "1"
type input "57793"
type input "FLIP SWITCH LED 3 ASSTD COLS"
type input "0"
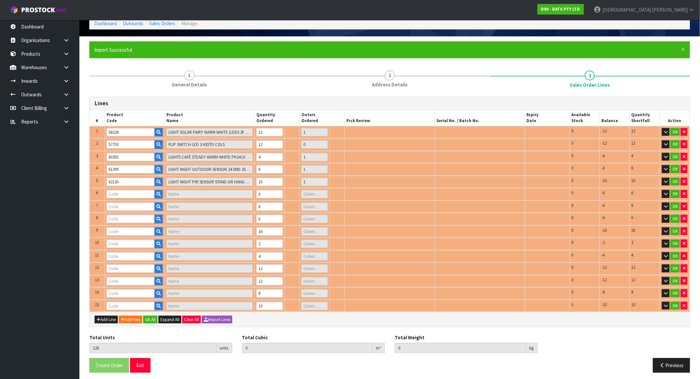
type input "63280"
type input "LIGHT NIGHT SENSOR SLIMLINE USB RECHARHEABLE WHITE"
type input "1"
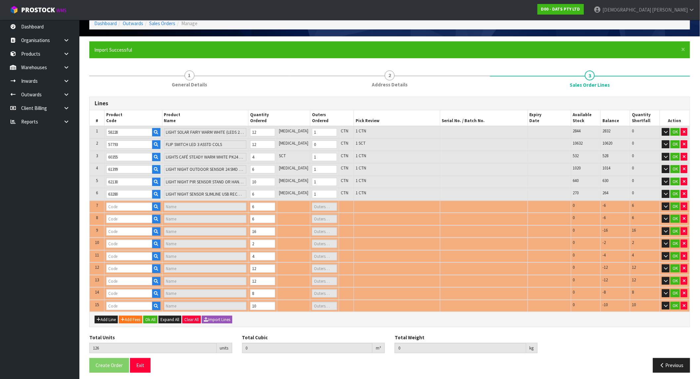
type input "64856"
type input "LIGHT STRIP TV 2X 50CM USB RGB MULTICOLOUR W REMOTE"
type input "1"
type input "64857"
type input "LIGHTS CANDLE FLAMELESS W RC PK3 B/OP"
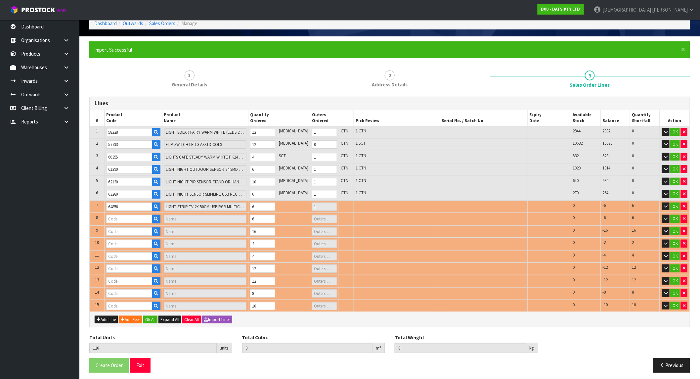
type input "1"
type input "67839"
type input "PET DRINKING FOUNTAIN AUTO 2.6L 19.5X17X14.5CM"
type input "4"
type input "70373"
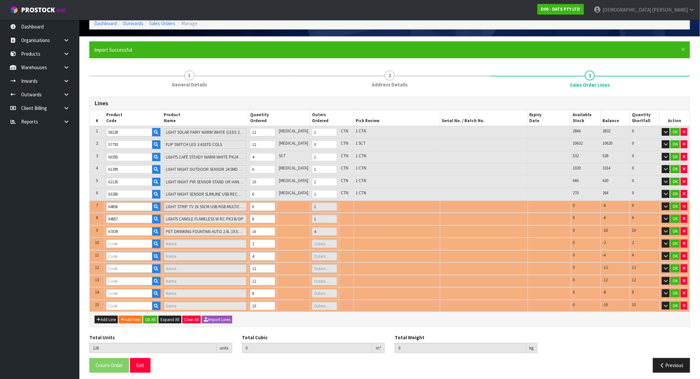
type input "CHUCKIT TENNIS BALL 2 PK LARGE"
type input "0"
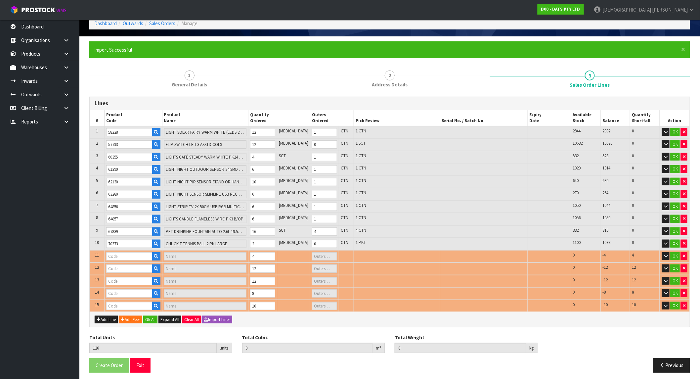
type input "24900"
type input "LIGHT SOLAR FAIRY WH LED PK100"
type input "1"
type input "70372"
type input "CHUCKIT TENNIS BALL 2PK MED"
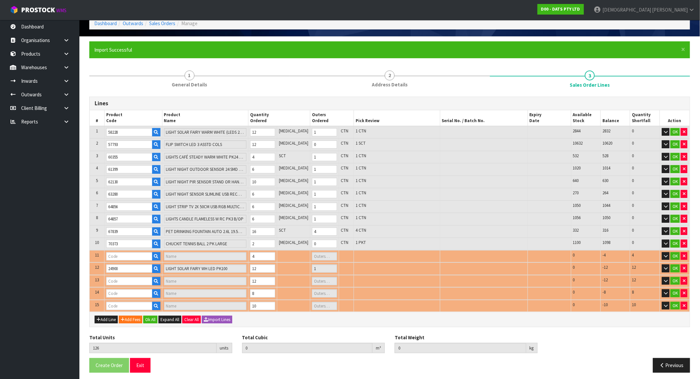
type input "0"
type input "25205"
type input "LIGHTS SOLAR FAIRY MULTICOLOUR"
type input "1"
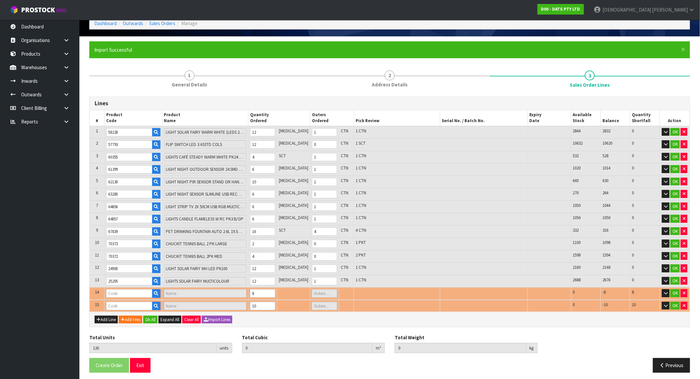
type input "57972"
type input "LIGHTS SILVER COPPER WIRE 40 LED [PERSON_NAME] STEADY B/OP"
type input "1"
type input "0.376448"
type input "57.5"
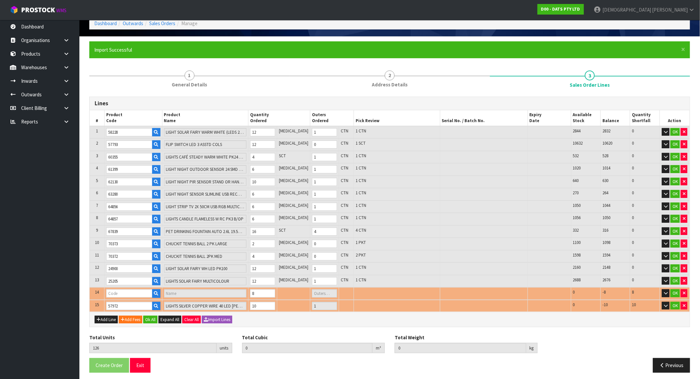
type input "57279"
type input "LIGHTS FAIRY CONNECTABLE 400"
type input "1"
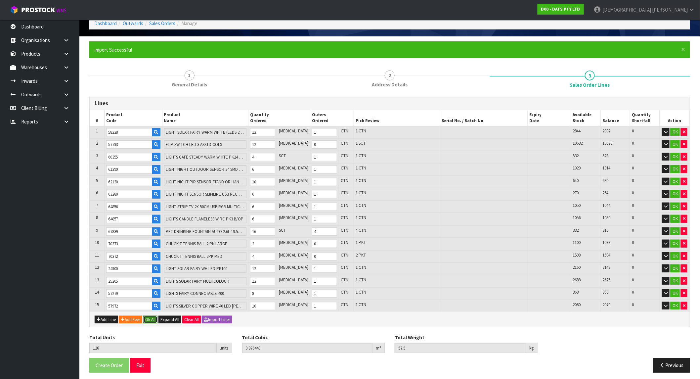
click at [154, 316] on button "Ok All" at bounding box center [150, 320] width 14 height 8
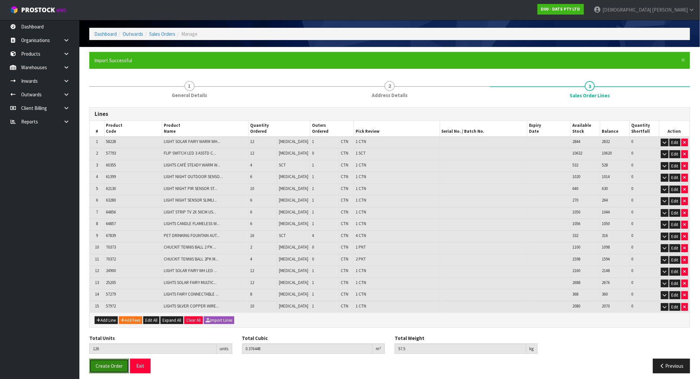
click at [114, 363] on span "Create Order" at bounding box center [109, 366] width 27 height 6
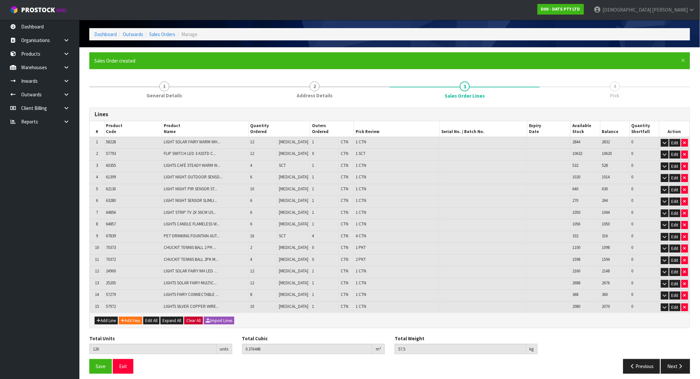
scroll to position [26, 0]
click at [104, 363] on span "Save" at bounding box center [101, 366] width 10 height 6
click at [665, 362] on button "Next" at bounding box center [675, 366] width 29 height 14
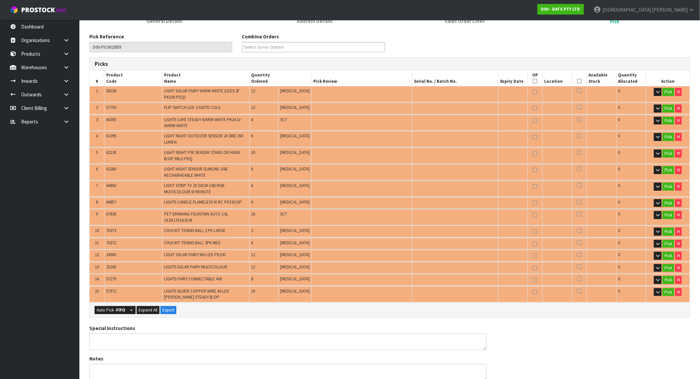
scroll to position [210, 0]
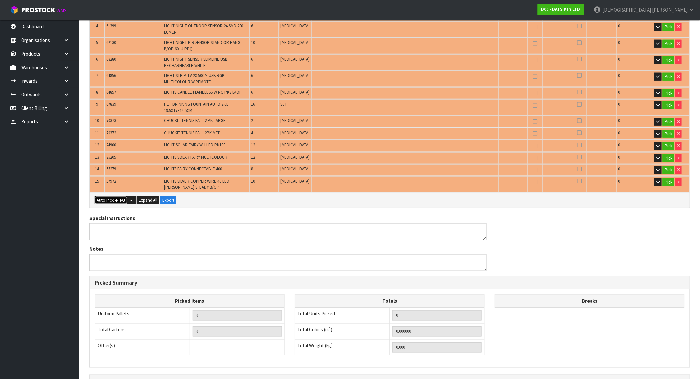
click at [119, 197] on strong "FIFO" at bounding box center [120, 200] width 9 height 6
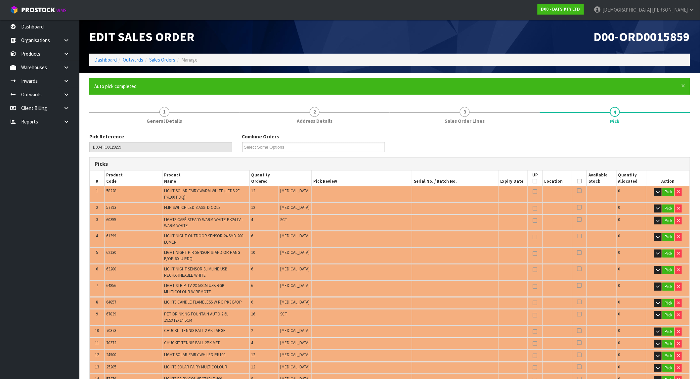
type input "15"
type input "Packet x 3"
type input "Sub-carton x 1"
type input "126"
type input "0.376448"
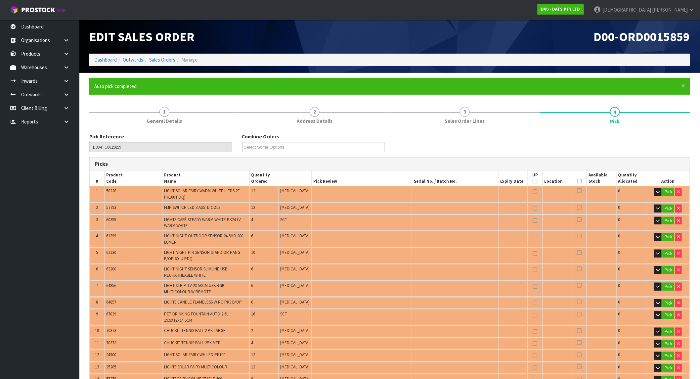
type input "57.500"
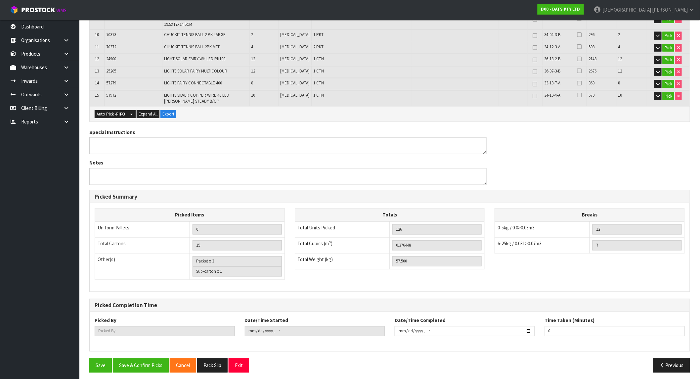
scroll to position [296, 0]
click at [137, 360] on button "Save & Confirm Picks" at bounding box center [141, 365] width 56 height 14
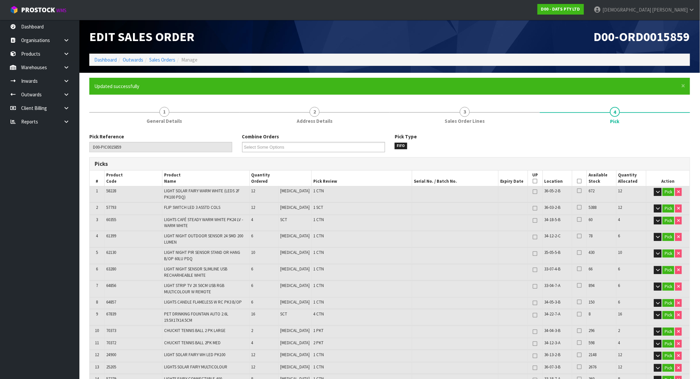
type input "[PERSON_NAME]"
type input "2025-10-02T10:20:47"
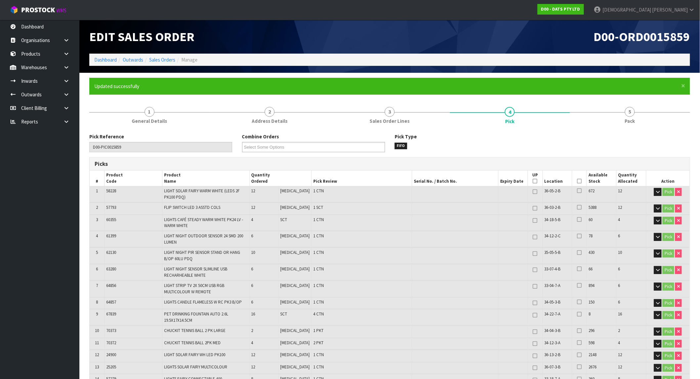
click at [210, 74] on section "× Close Updated successfully 1 General Details 2 Address Details 3 Sales Order …" at bounding box center [389, 376] width 621 height 606
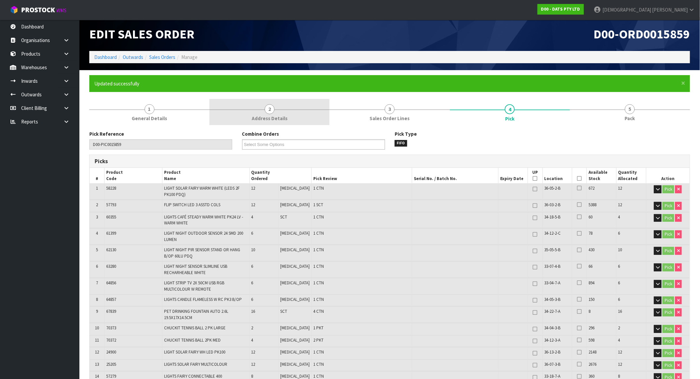
scroll to position [2, 0]
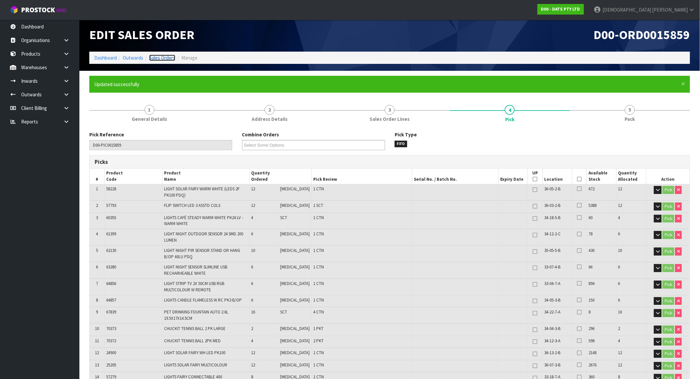
click at [161, 55] on link "Sales Orders" at bounding box center [162, 58] width 26 height 6
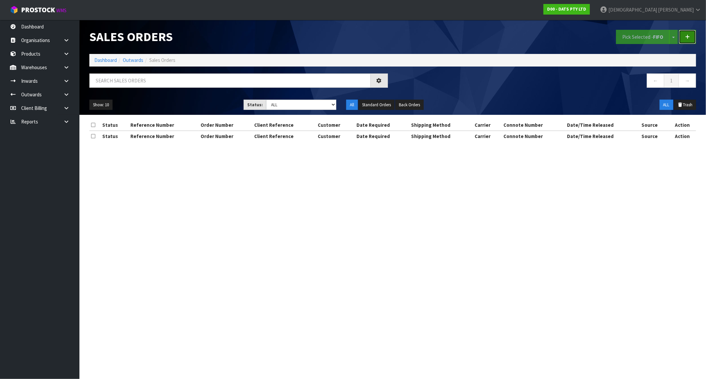
click at [687, 36] on icon at bounding box center [687, 36] width 5 height 5
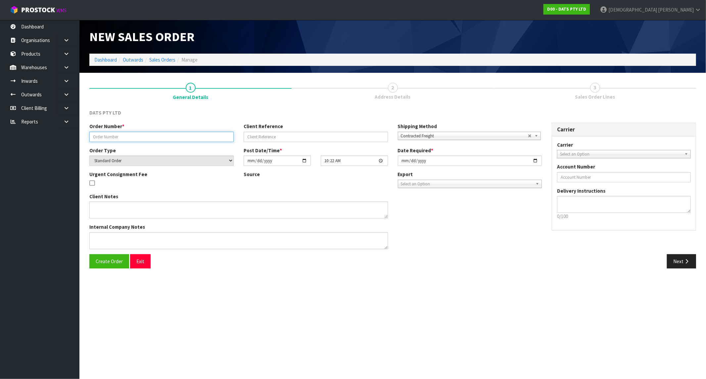
click at [152, 135] on input "text" at bounding box center [161, 137] width 144 height 10
paste input "9477Y100303233"
type input "9477Y100303233"
click at [674, 260] on button "Next" at bounding box center [681, 261] width 29 height 14
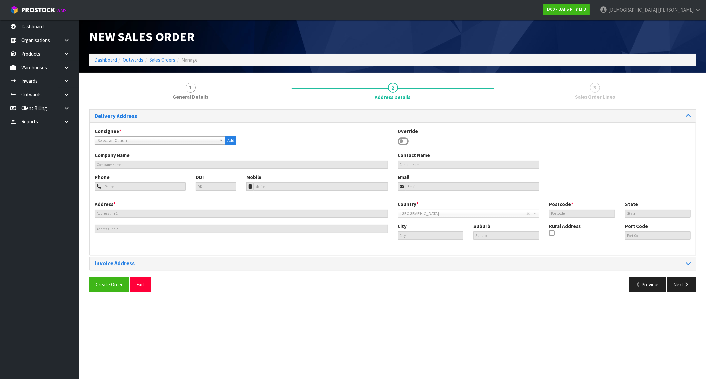
click at [151, 141] on span "Select an Option" at bounding box center [157, 141] width 119 height 8
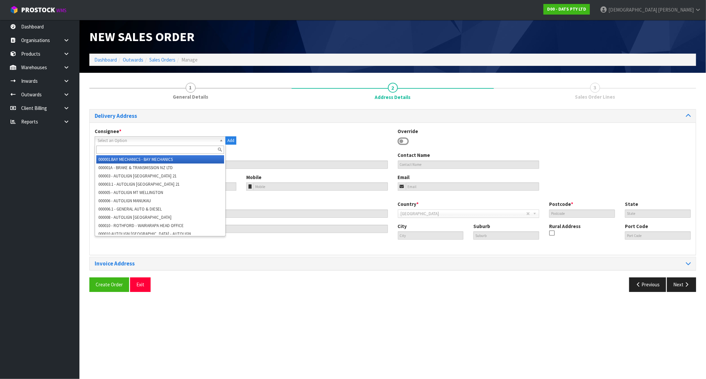
click at [124, 149] on input "text" at bounding box center [160, 150] width 128 height 8
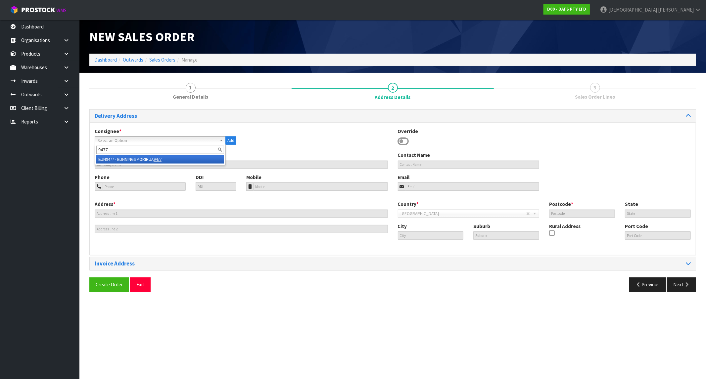
type input "9477"
click at [140, 159] on li "BUN9477 - BUNNINGS PORIRUA 9477" at bounding box center [160, 159] width 128 height 8
type input "BUNNINGS PORIRUA 9477"
type input "9 HERIOT DRIVE"
type input "5022"
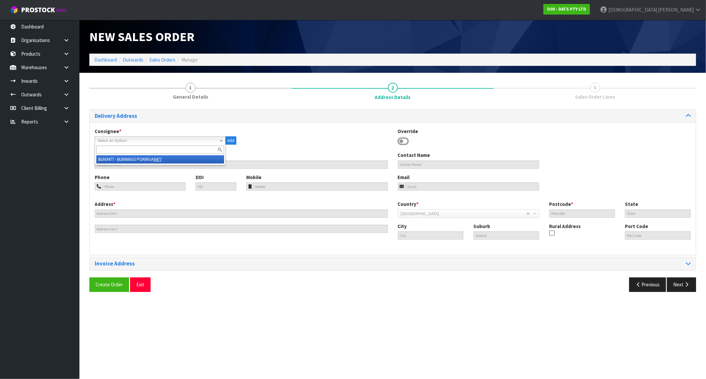
type input "WGN"
type input "PORIRUA"
type input "NZPRU"
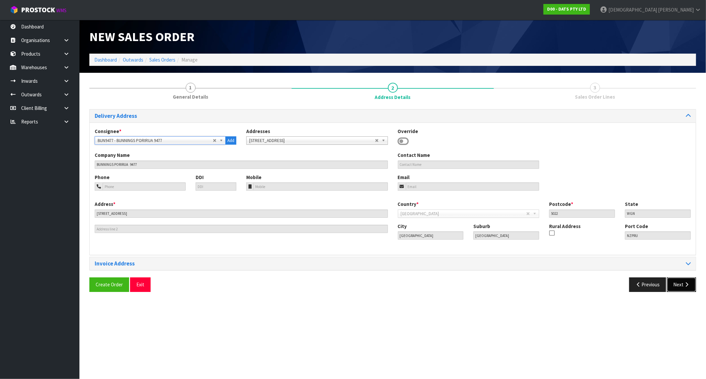
click at [679, 289] on button "Next" at bounding box center [681, 284] width 29 height 14
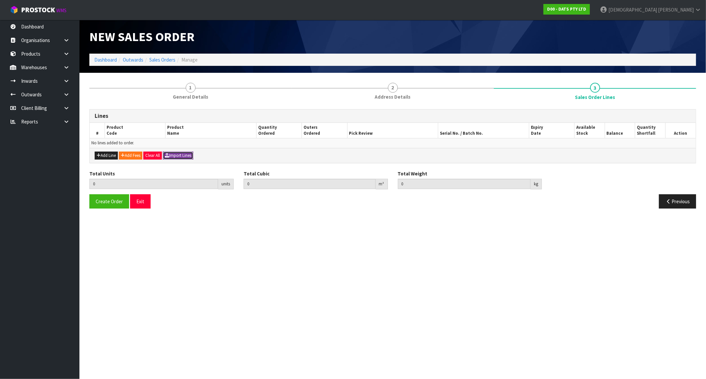
click at [186, 158] on button "Import Lines" at bounding box center [178, 156] width 30 height 8
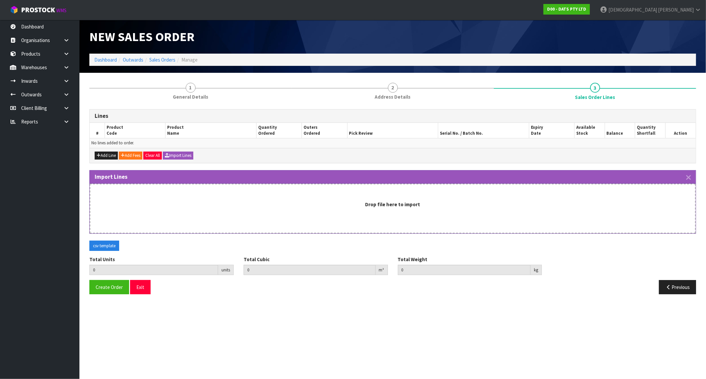
click at [307, 228] on div "Drop file here to import" at bounding box center [393, 209] width 606 height 50
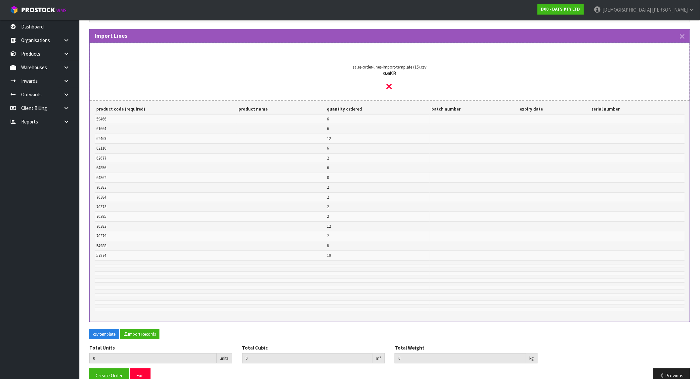
scroll to position [147, 0]
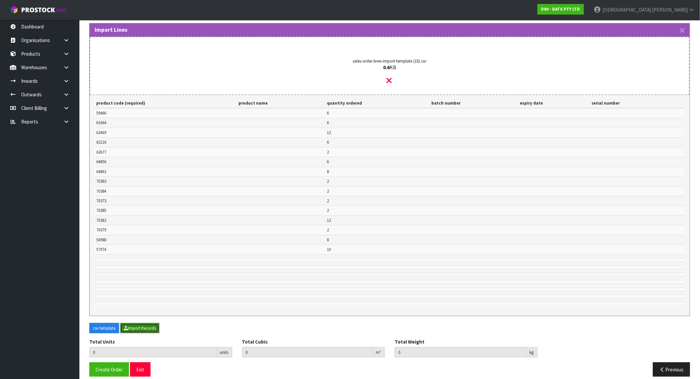
click at [153, 330] on button "Import Records" at bounding box center [139, 328] width 39 height 11
type input "86"
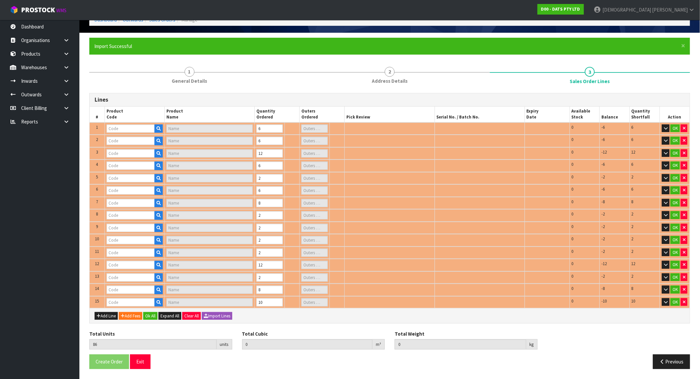
type input "59466"
type input "PUCK LIGHT PK3 W REMOTE CONTROL"
type input "1"
type input "61664"
type input "LIGHTS NET SOLAR 300L WARM WHITE 2F 1.5X4.5M"
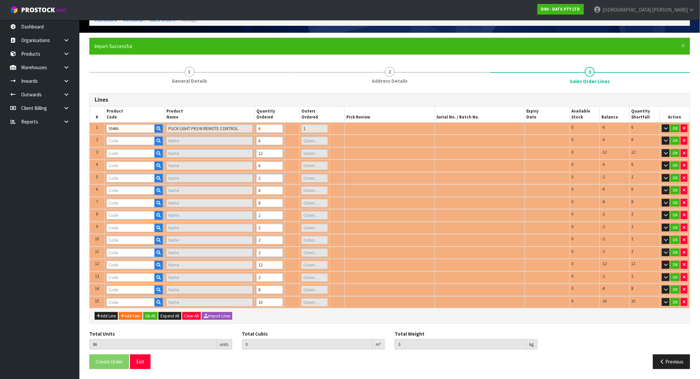
type input "1"
type input "62116"
type input "LIGHTS WATERFALL [PERSON_NAME] 600L SPEED CONTROL 2X2.9M CONNECT"
type input "1"
type input "62469"
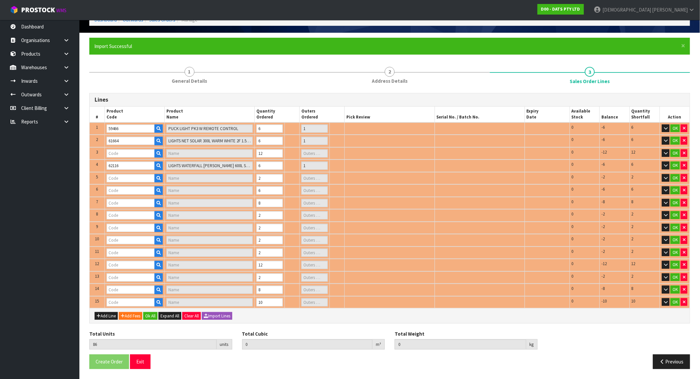
type input "LIGHT TIKI TORCH 2IN1 STAKE OR HANG SOLAR [PERSON_NAME] H40CM PDQ"
type input "1"
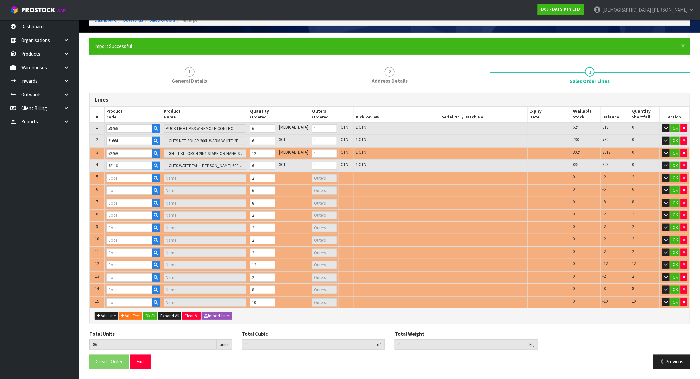
scroll to position [36, 0]
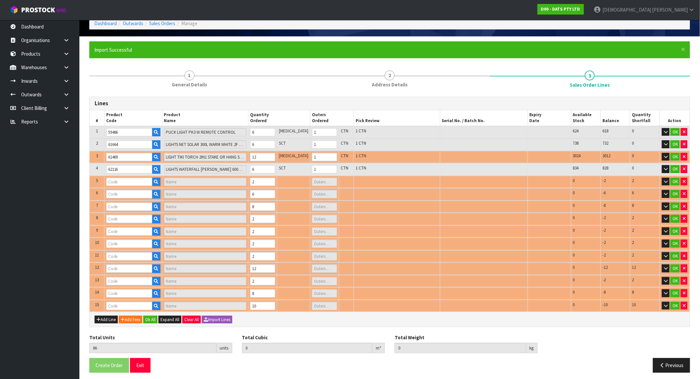
type input "62677"
type input "LIGHTS PARTY FESTOON W.WHITE FILAMENT SOLAR / USB PK10"
type input "1"
type input "64862"
type input "LIGHT LED PARTY FILAMENT WITH REMOTE"
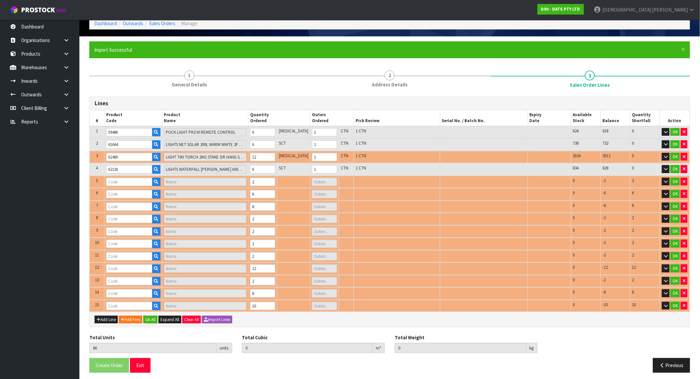
type input "2"
type input "64856"
type input "LIGHT STRIP TV 2X 50CM USB RGB MULTICOLOUR W REMOTE"
type input "1"
type input "70383"
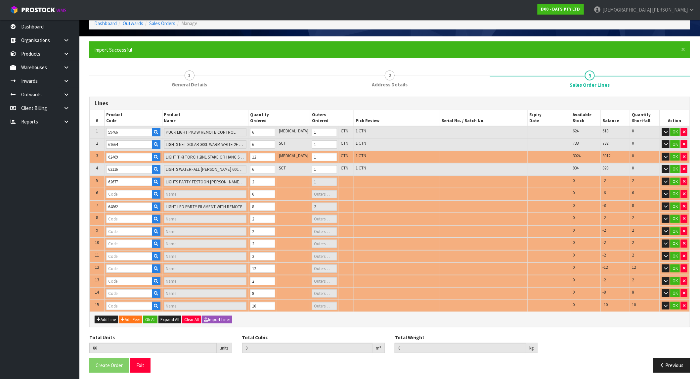
type input "[PERSON_NAME] 2PK MEDIUM"
type input "0"
type input "70384"
type input "213201D - CHUCKIT INDOOR BALL 2 PC = 1 PACK"
type input "0"
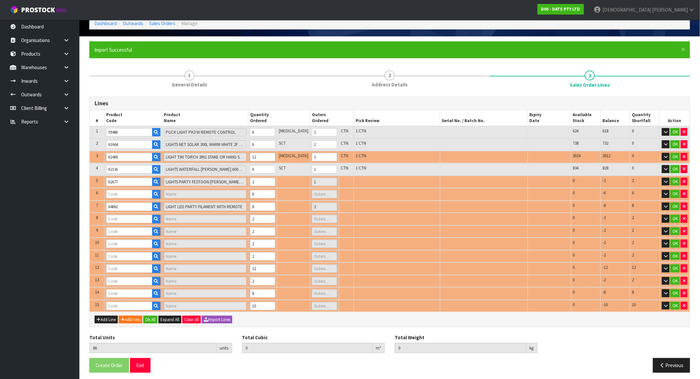
type input "70373"
type input "CHUCKIT TENNIS BALL 2 PK LARGE"
type input "0"
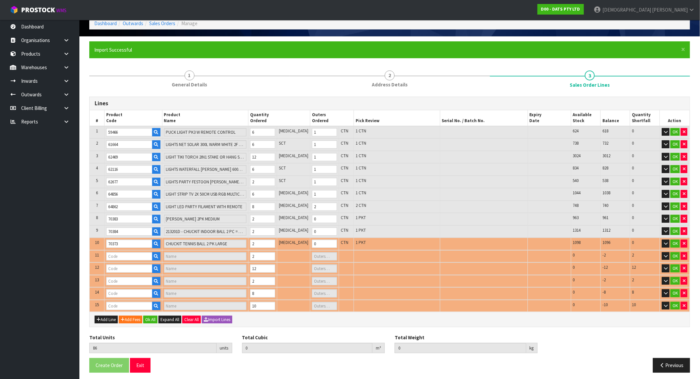
type input "70385"
type input "CHUCKIT ULTRA SQUEAKER MEDIUM"
type input "0"
type input "70382"
type input "CHUCKIT ULTRA BALL 3PK MEDIUM"
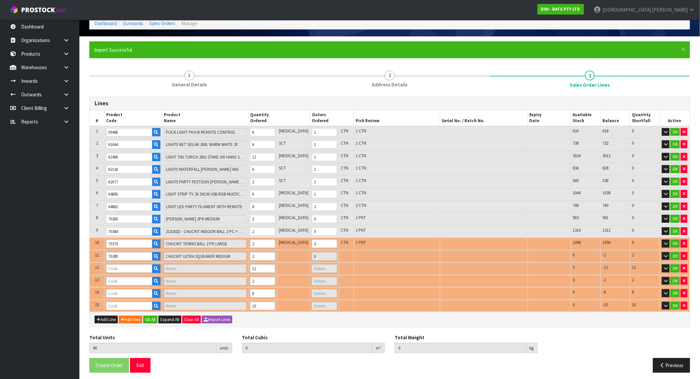
type input "1"
type input "70379"
type input "CHUCKIT AIR FETCH BALL MED"
type input "0"
type input "57974"
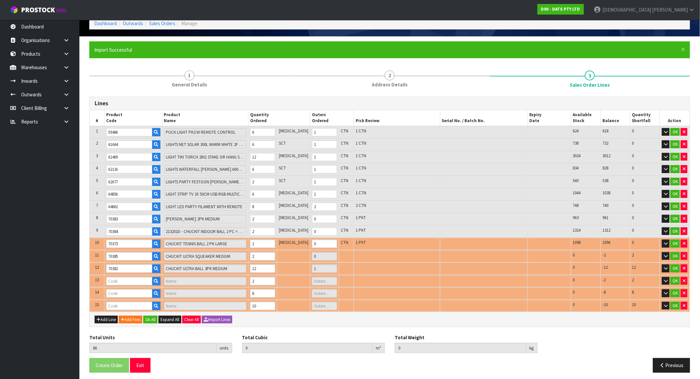
type input "LIGHTS SILVER COPPER WIRE W SOFT TWINKLE 100L [PERSON_NAME] B/OP"
type input "1"
type input "0.298142"
type input "44.13"
type input "54988"
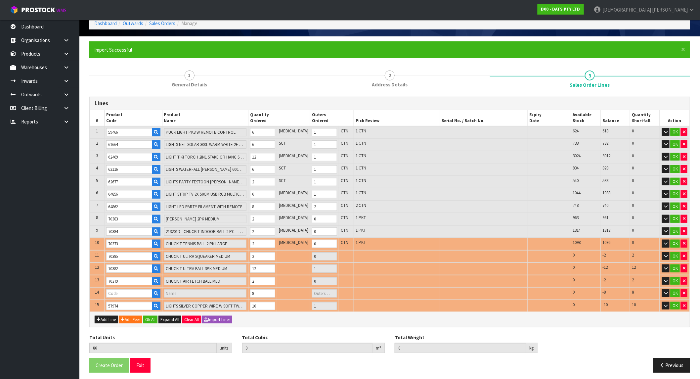
type input "CONNECTABLE PARTY LIGHT WARM W"
type input "1"
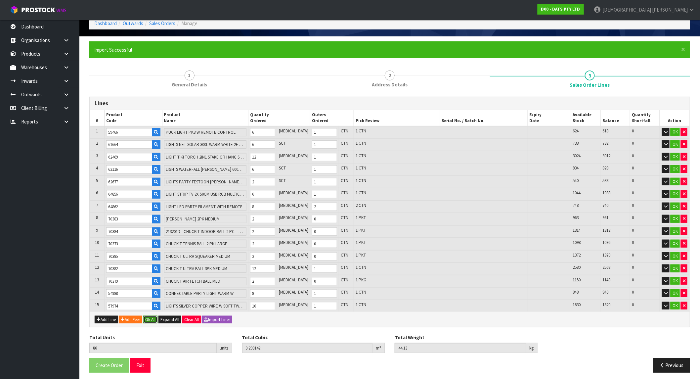
click at [154, 318] on button "Ok All" at bounding box center [150, 320] width 14 height 8
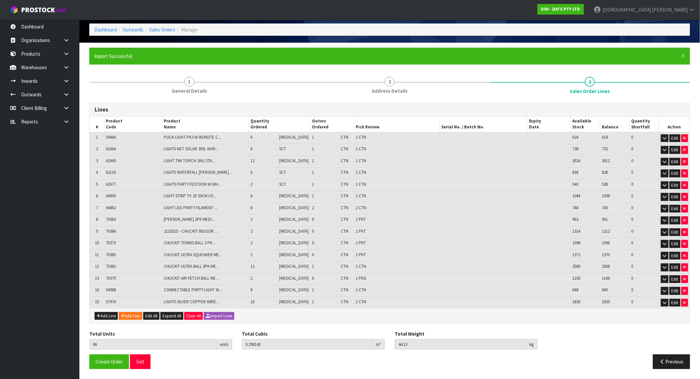
scroll to position [26, 0]
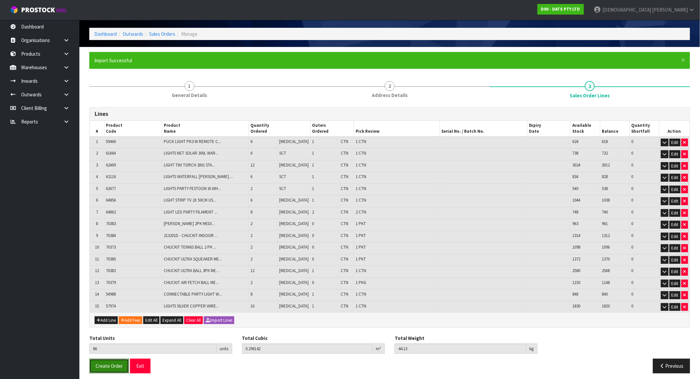
click at [112, 368] on button "Create Order" at bounding box center [109, 366] width 40 height 14
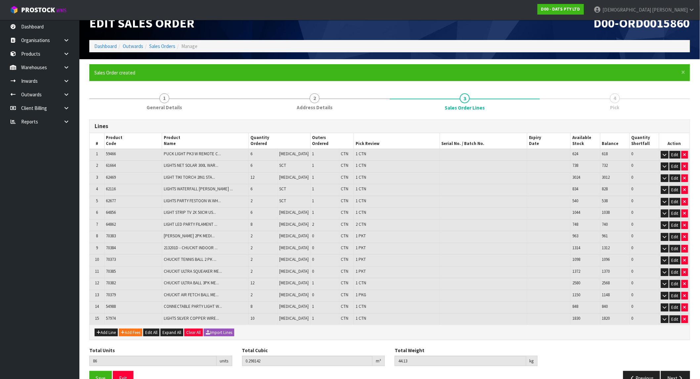
scroll to position [26, 0]
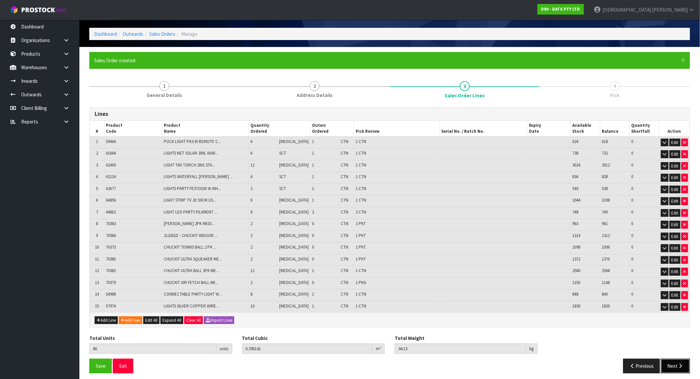
click at [673, 363] on button "Next" at bounding box center [675, 366] width 29 height 14
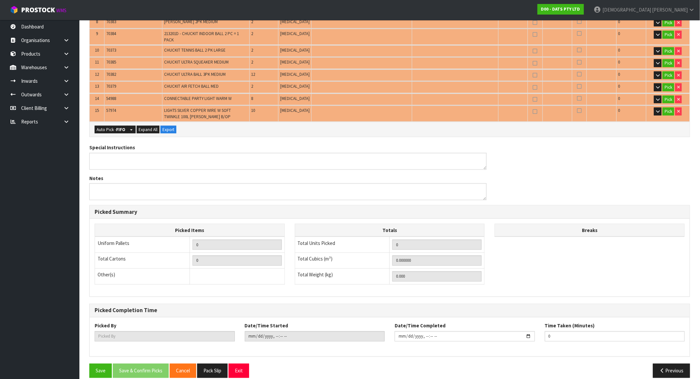
scroll to position [277, 0]
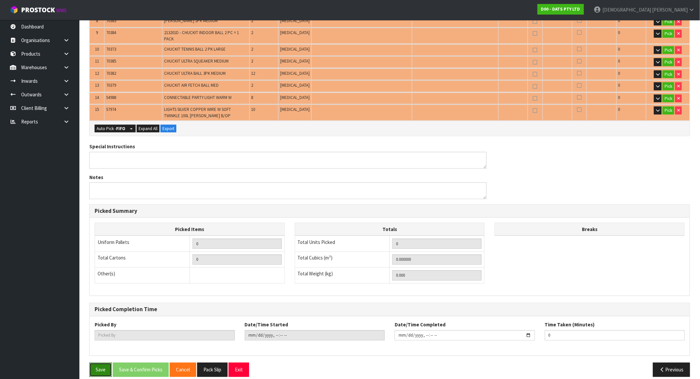
click at [102, 365] on button "Save" at bounding box center [100, 370] width 23 height 14
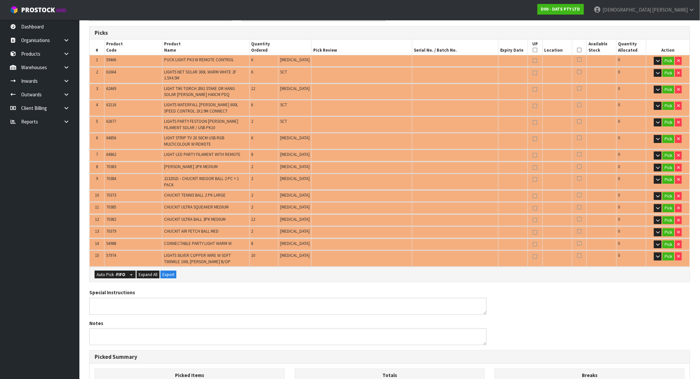
scroll to position [220, 0]
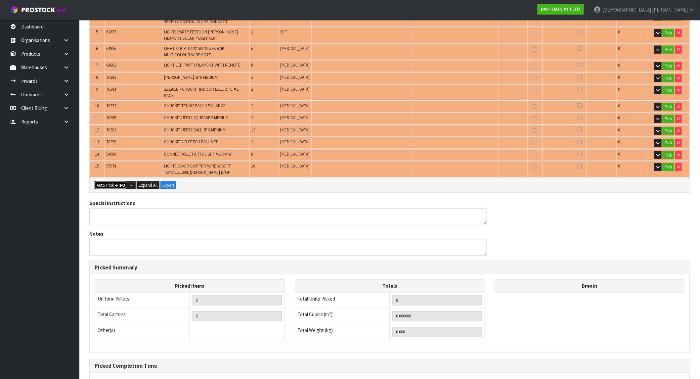
click at [116, 181] on button "Auto Pick - FIFO" at bounding box center [111, 185] width 33 height 8
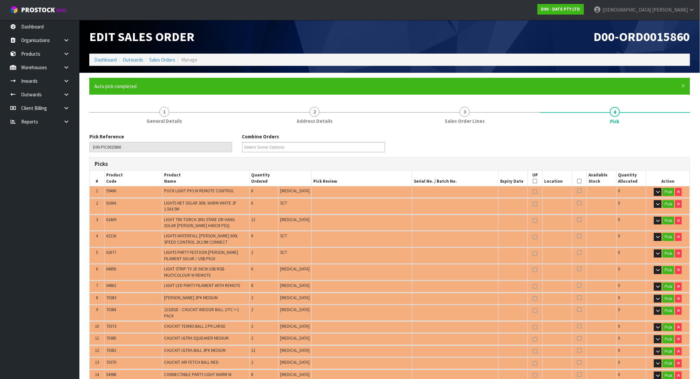
type input "11"
type input "Package x 1"
type input "Packet x 4"
type input "86"
type input "0.298142"
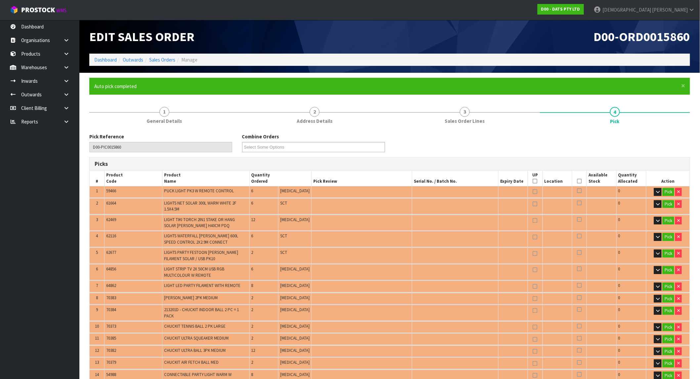
type input "44.130"
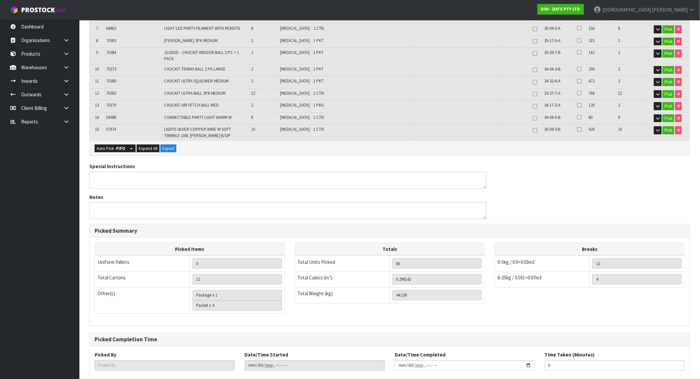
scroll to position [287, 0]
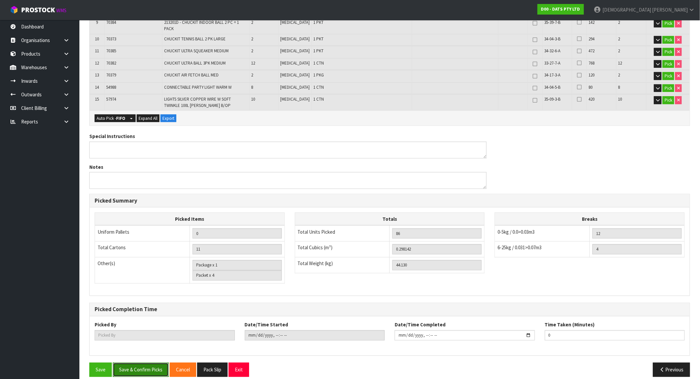
click at [157, 364] on button "Save & Confirm Picks" at bounding box center [141, 370] width 56 height 14
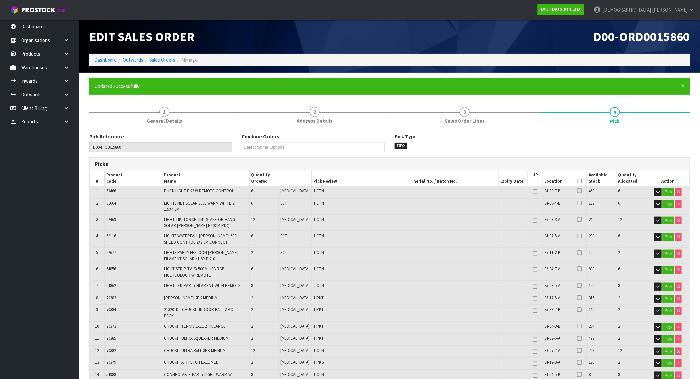
type input "[PERSON_NAME]"
type input "2025-10-02T10:26"
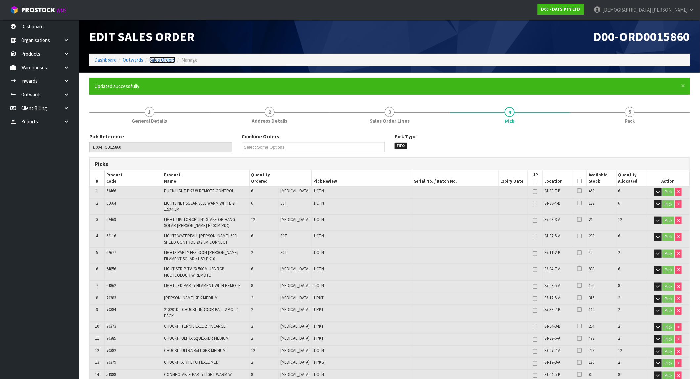
click at [155, 61] on link "Sales Orders" at bounding box center [162, 60] width 26 height 6
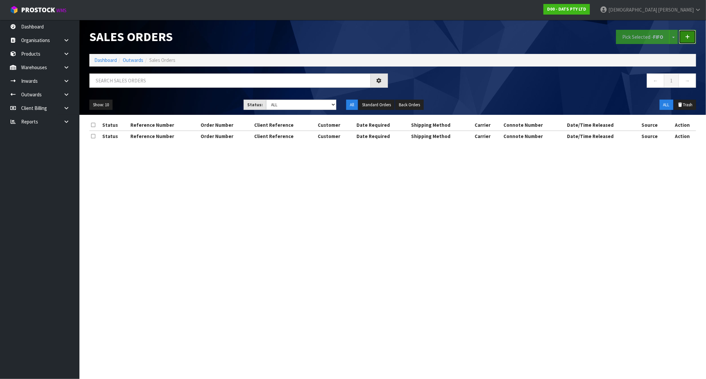
click at [684, 35] on link at bounding box center [687, 37] width 17 height 14
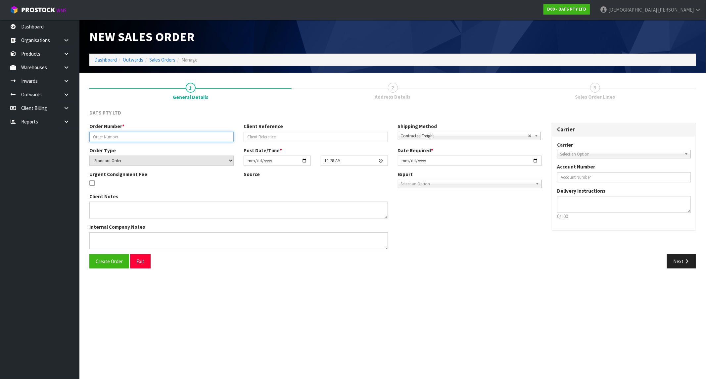
click at [137, 137] on input "text" at bounding box center [161, 137] width 144 height 10
paste input "9462Y100303274"
type input "9462Y100303274"
click at [688, 260] on icon "button" at bounding box center [686, 261] width 6 height 5
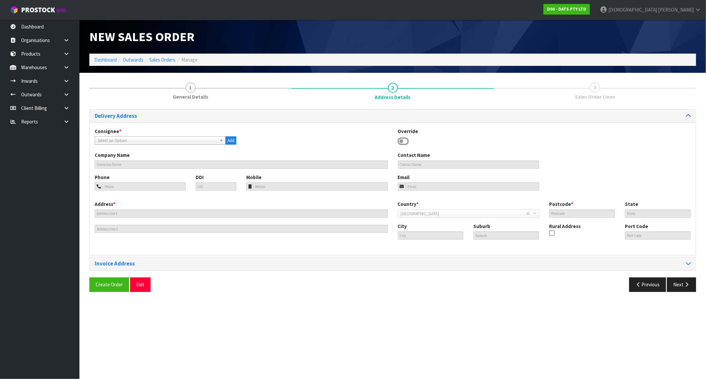
click at [140, 143] on span "Select an Option" at bounding box center [157, 141] width 119 height 8
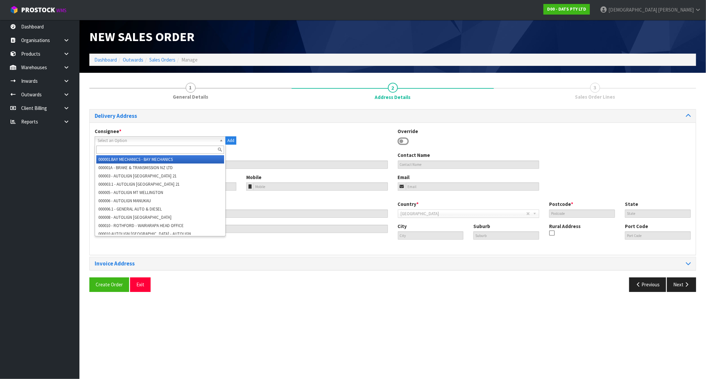
click at [127, 149] on input "text" at bounding box center [160, 150] width 128 height 8
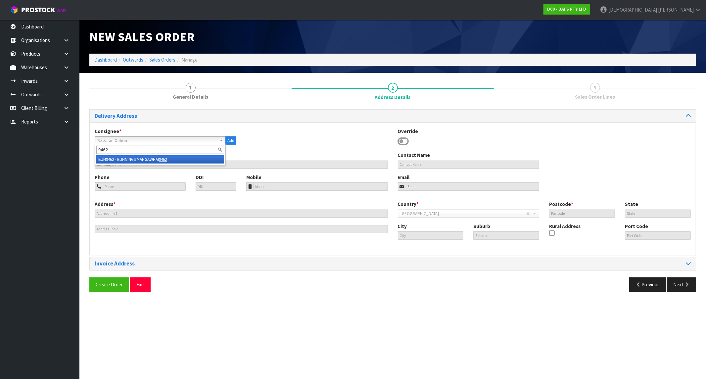
type input "9462"
click at [143, 158] on li "BUN9462 - BUNNINGS MANGAWHAI 9462" at bounding box center [160, 159] width 128 height 8
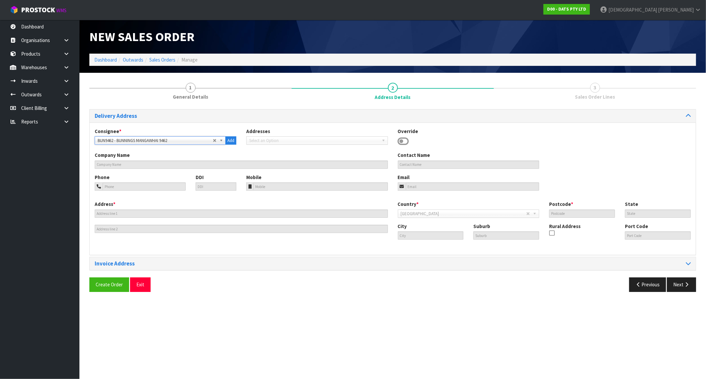
type input "BUNNINGS MANGAWHAI 9462"
type input "83 MOLESWORTH DRIVE"
type input "0505"
type input "MANGAWHAI"
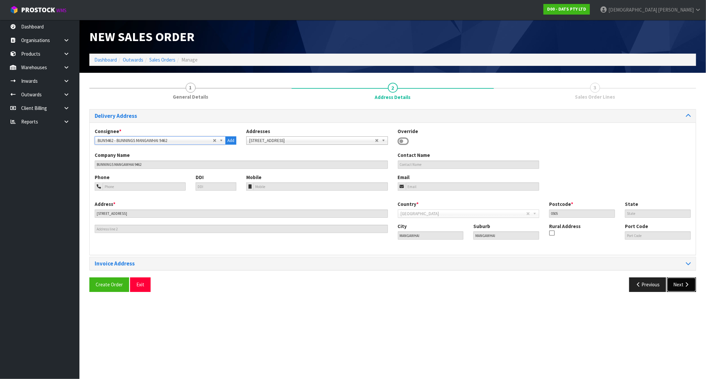
click at [681, 284] on button "Next" at bounding box center [681, 284] width 29 height 14
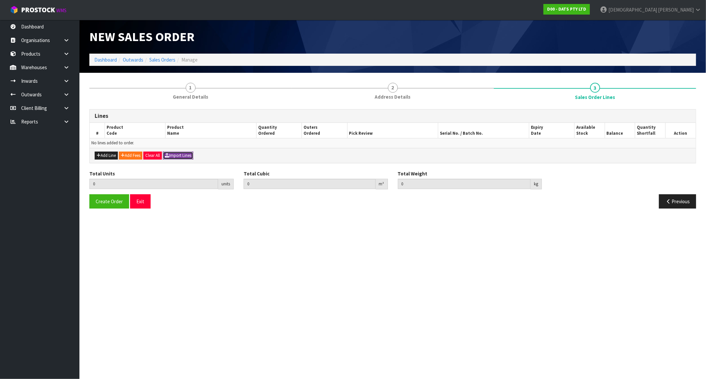
click at [183, 157] on button "Import Lines" at bounding box center [178, 156] width 30 height 8
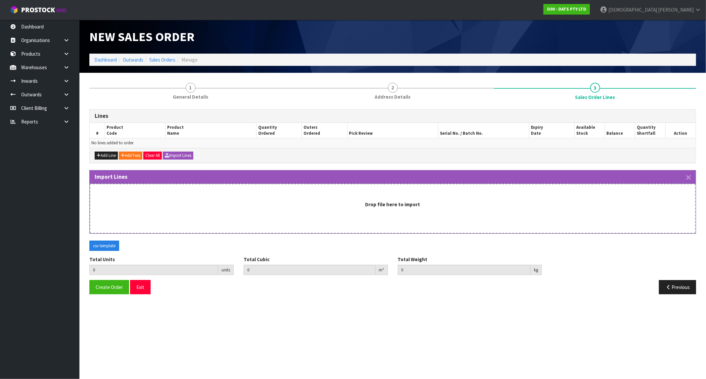
click at [359, 203] on div "Drop file here to import" at bounding box center [392, 204] width 591 height 7
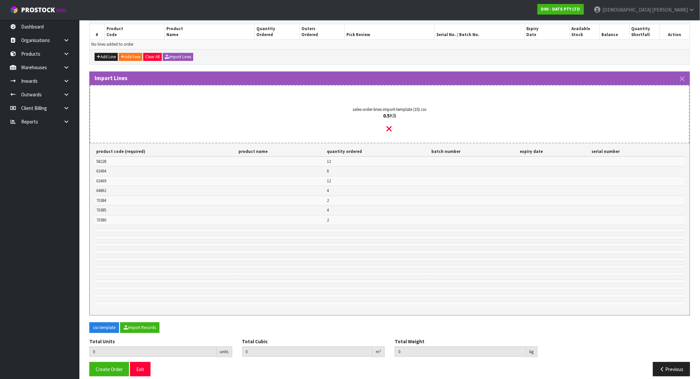
scroll to position [106, 0]
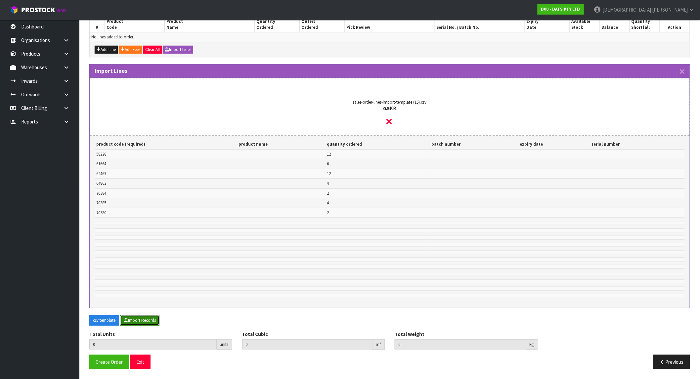
click at [148, 319] on button "Import Records" at bounding box center [139, 320] width 39 height 11
type input "42"
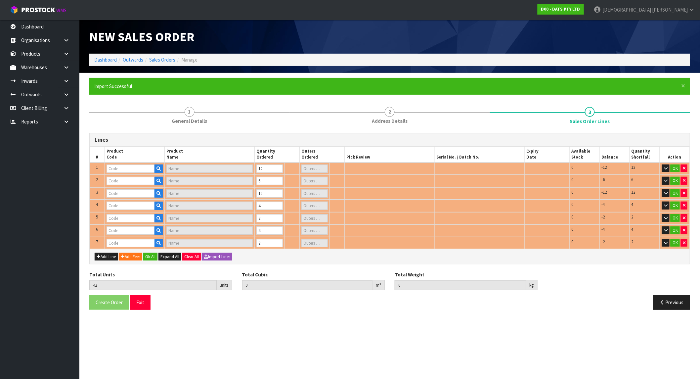
scroll to position [0, 0]
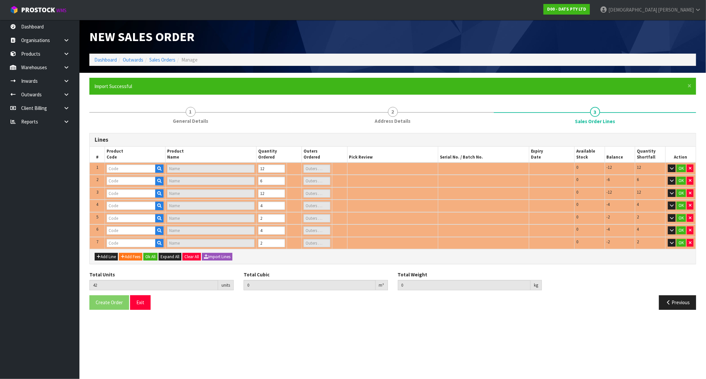
type input "70380"
type input "CHUCKIT ULTRA TOSS MEDIUM"
type input "0"
type input "58228"
type input "LIGHT SOLAR FAIRY WARM WHITE (LEDS 2F PK100 PDQ)"
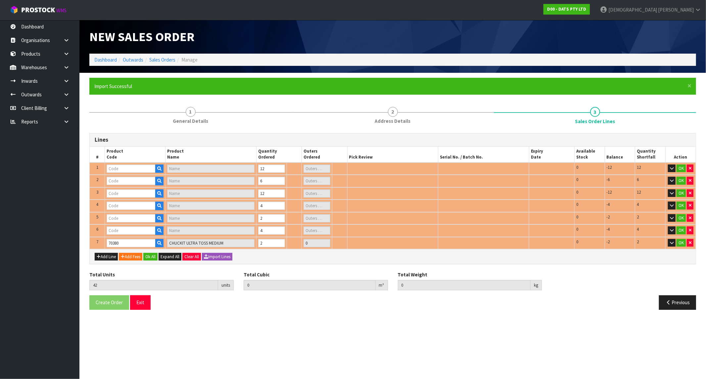
type input "1"
type input "61664"
type input "LIGHTS NET SOLAR 300L WARM WHITE 2F 1.5X4.5M"
type input "1"
type input "64862"
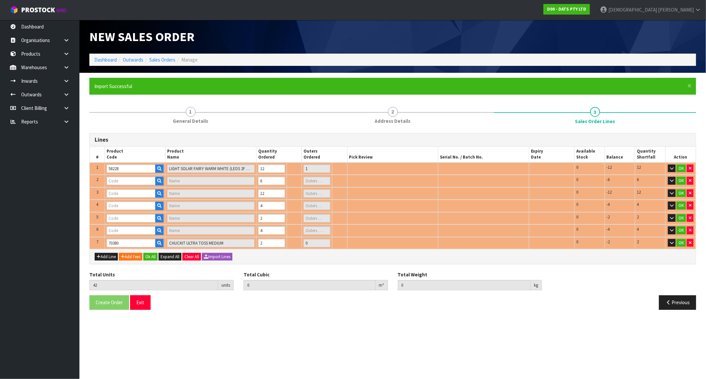
type input "LIGHT LED PARTY FILAMENT WITH REMOTE"
type input "1"
type input "62469"
type input "LIGHT TIKI TORCH 2IN1 STAKE OR HANG SOLAR [PERSON_NAME] H40CM PDQ"
type input "1"
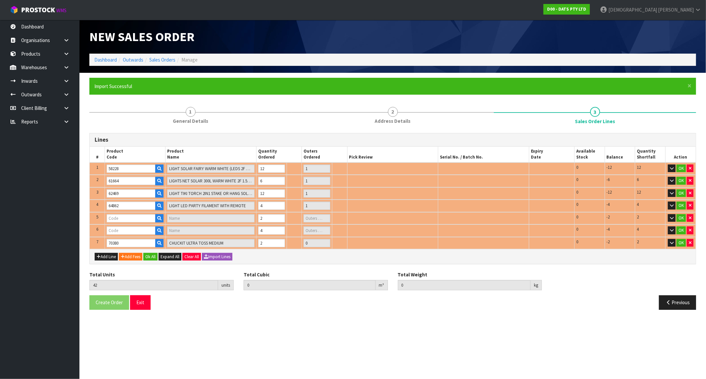
type input "70385"
type input "CHUCKIT ULTRA SQUEAKER MEDIUM"
type input "0"
type input "0.123722"
type input "16.21"
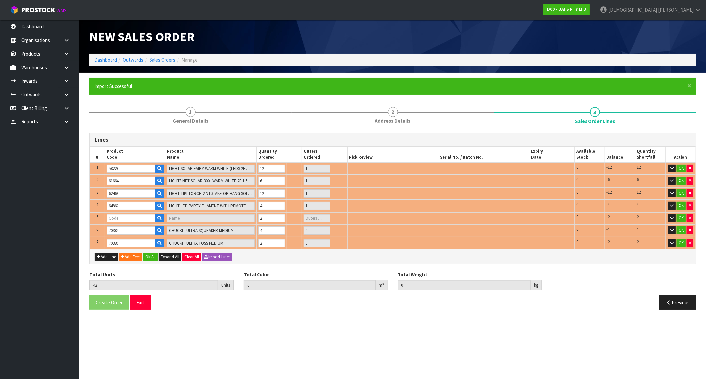
type input "70384"
type input "213201D - CHUCKIT INDOOR BALL 2 PC = 1 PACK"
type input "0"
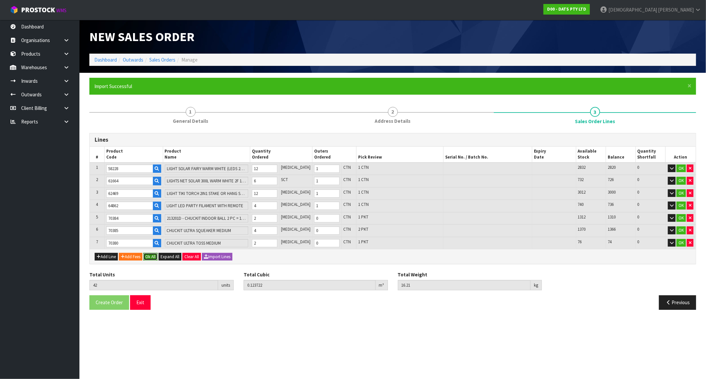
click at [148, 256] on button "Ok All" at bounding box center [150, 257] width 14 height 8
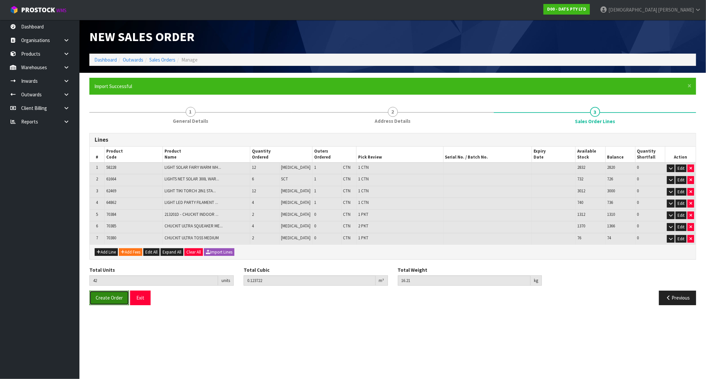
click at [110, 299] on button "Create Order" at bounding box center [109, 298] width 40 height 14
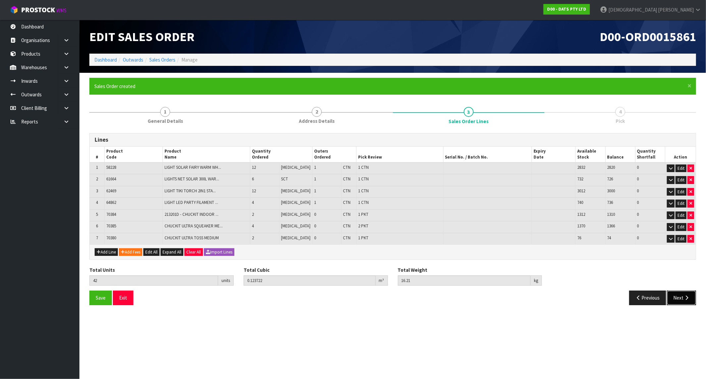
click at [675, 297] on button "Next" at bounding box center [681, 298] width 29 height 14
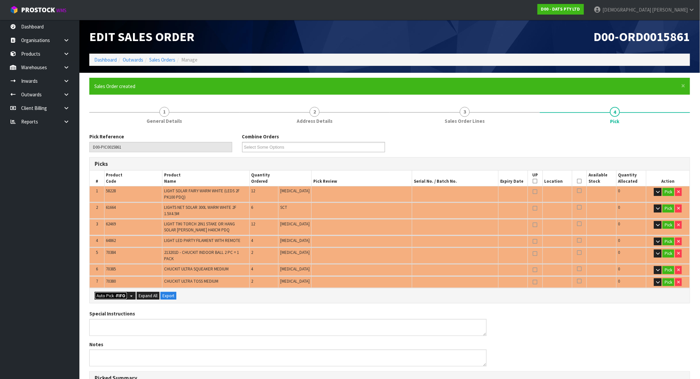
click at [122, 293] on strong "FIFO" at bounding box center [120, 296] width 9 height 6
type input "4"
type input "Packet x 4"
type input "42"
type input "0.123722"
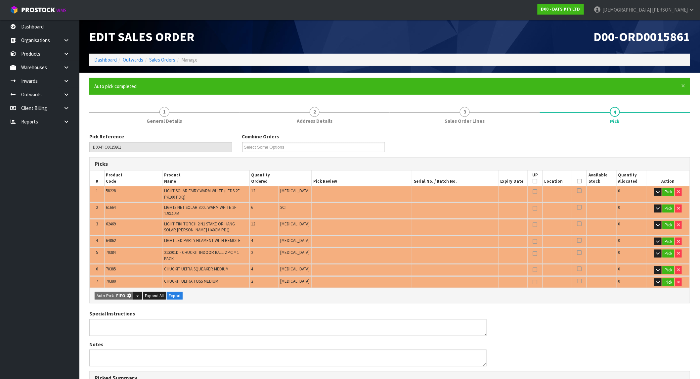
type input "16.210"
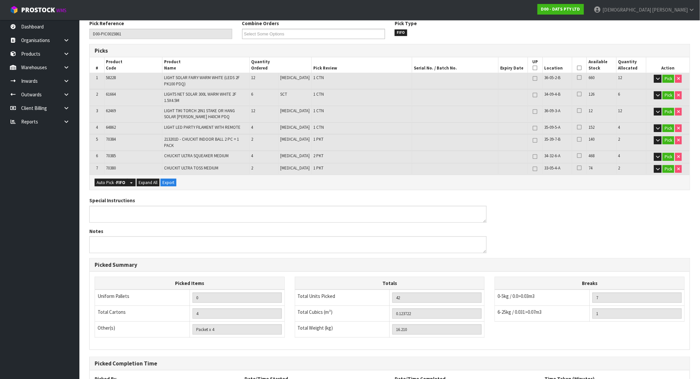
scroll to position [169, 0]
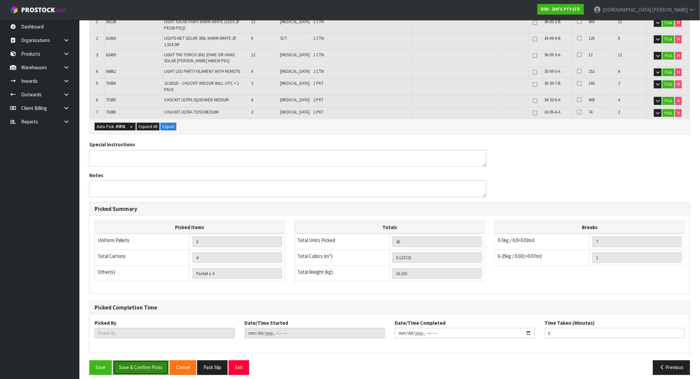
click at [146, 360] on button "Save & Confirm Picks" at bounding box center [141, 367] width 56 height 14
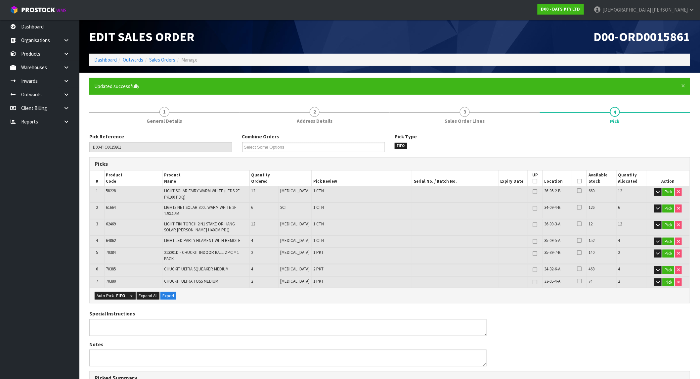
type input "[PERSON_NAME]"
type input "2025-10-02T10:29:50"
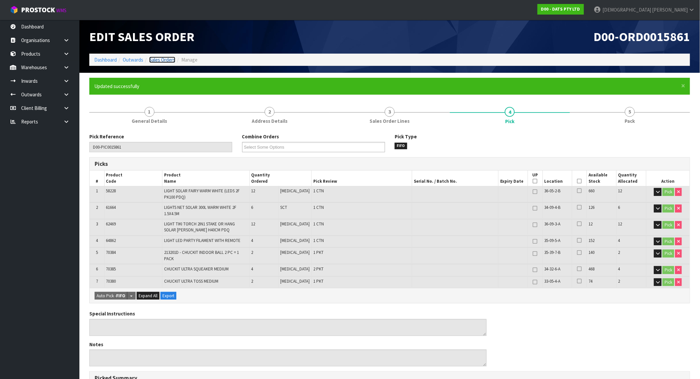
click at [163, 58] on link "Sales Orders" at bounding box center [162, 60] width 26 height 6
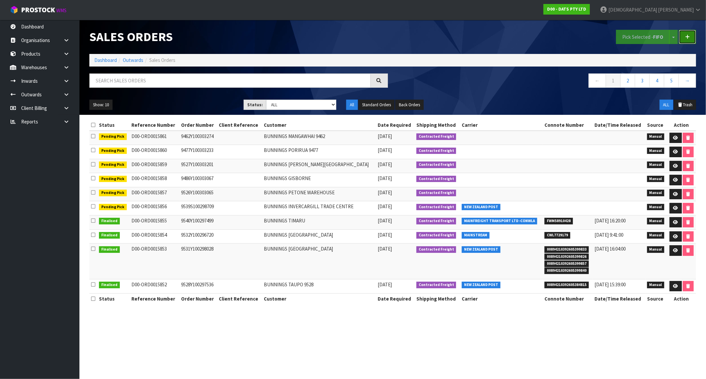
click at [688, 35] on icon at bounding box center [687, 36] width 5 height 5
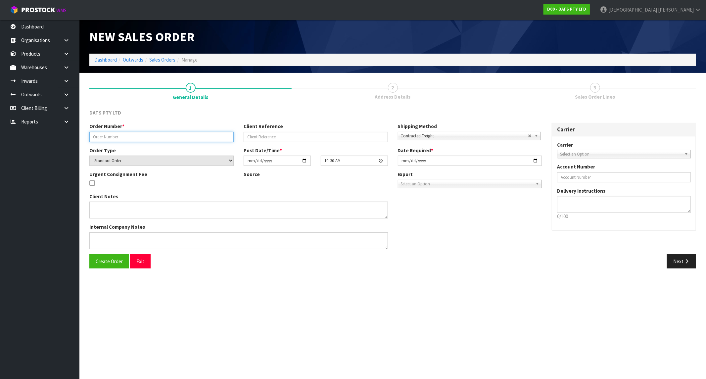
click at [156, 137] on input "text" at bounding box center [161, 137] width 144 height 10
paste input "9499Y100303467"
type input "9499Y100303467"
click at [110, 262] on span "Create Order" at bounding box center [109, 261] width 27 height 6
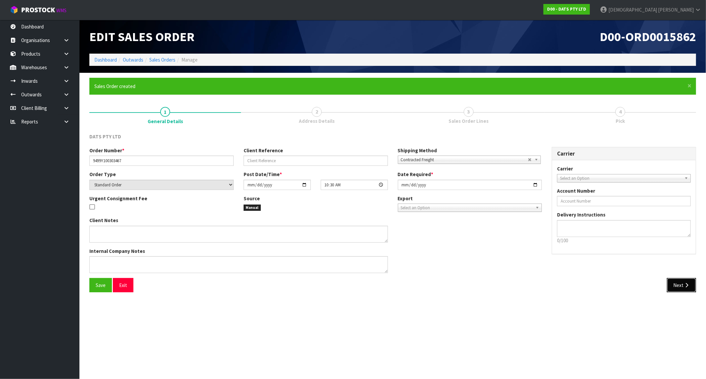
click at [680, 283] on button "Next" at bounding box center [681, 285] width 29 height 14
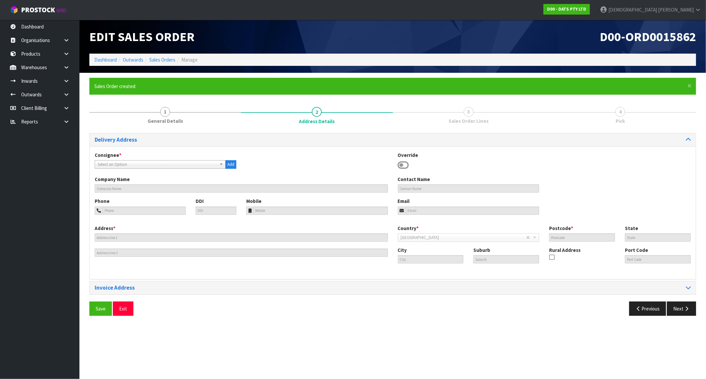
click at [122, 166] on span "Select an Option" at bounding box center [157, 165] width 119 height 8
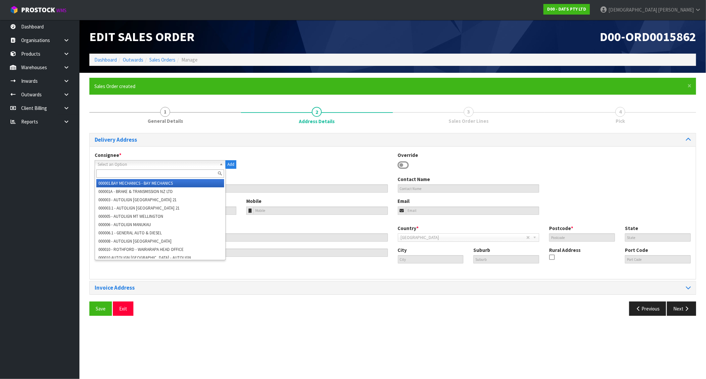
click at [119, 174] on input "text" at bounding box center [160, 173] width 128 height 8
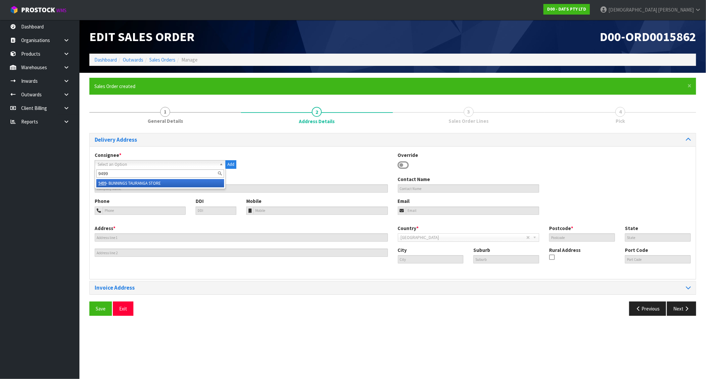
type input "9499"
click at [147, 185] on li "9499 - BUNNINGS TAURANGA STORE" at bounding box center [160, 183] width 128 height 8
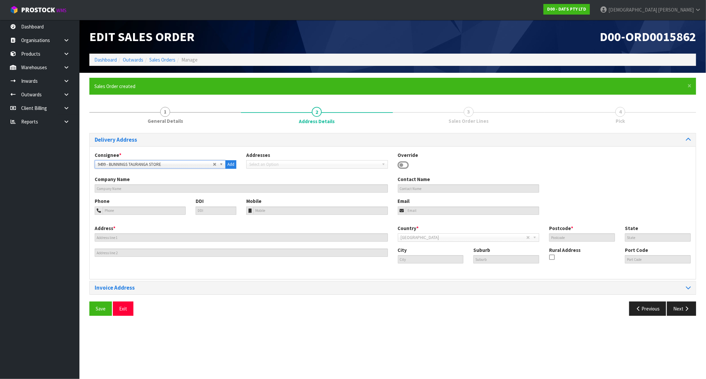
type input "BUNNINGS TAURANGA STORE"
type input "1148-1150 CAMERON ROAD"
type input "3112"
type input "TAURANGA"
type input "GATE PA"
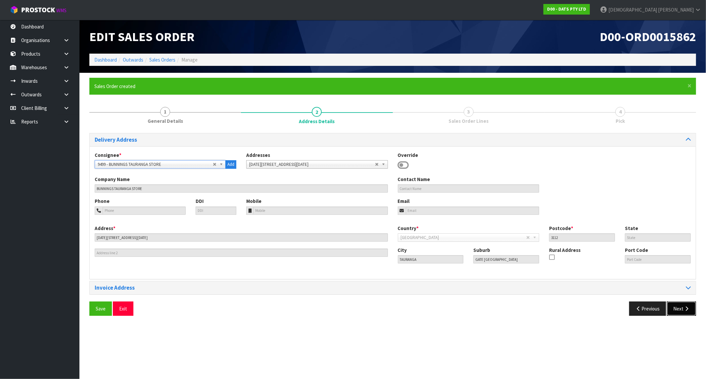
click at [678, 310] on button "Next" at bounding box center [681, 308] width 29 height 14
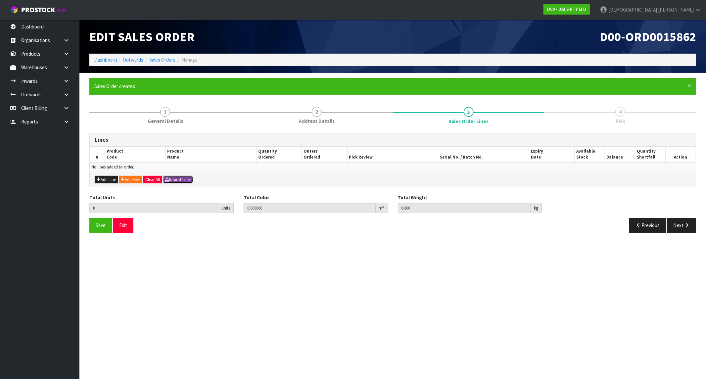
click at [187, 178] on button "Import Lines" at bounding box center [178, 180] width 30 height 8
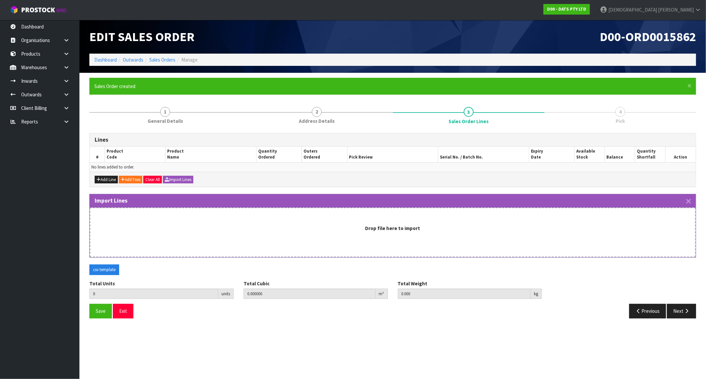
click at [370, 232] on div "Drop file here to import" at bounding box center [393, 233] width 606 height 50
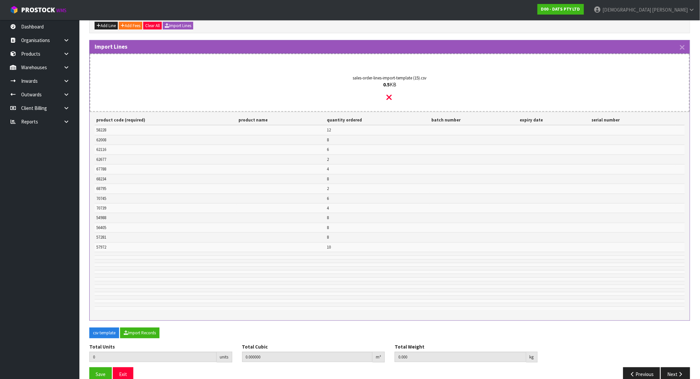
scroll to position [166, 0]
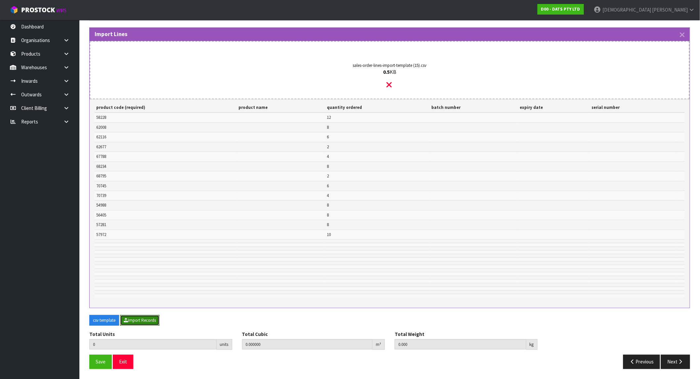
click at [154, 322] on button "Import Records" at bounding box center [139, 320] width 39 height 11
type input "86"
type input "0"
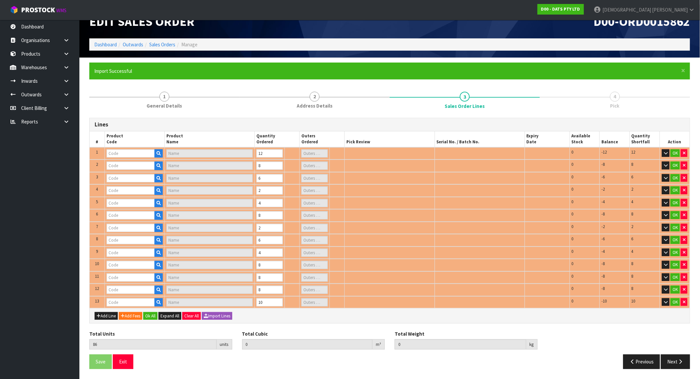
type input "62116"
type input "LIGHTS WATERFALL [PERSON_NAME] 600L SPEED CONTROL 2X2.9M CONNECT"
type input "1"
type input "62677"
type input "LIGHTS PARTY FESTOON W.WHITE FILAMENT SOLAR / USB PK10"
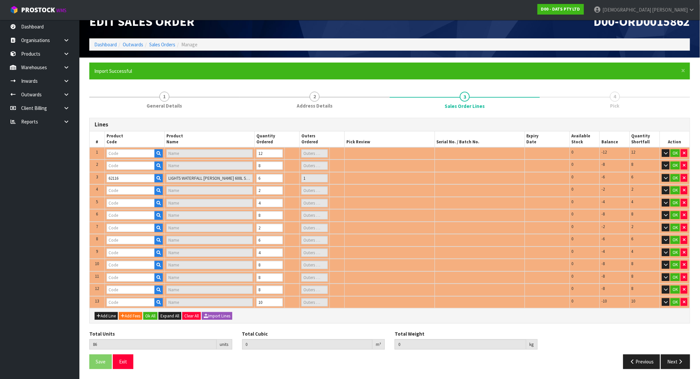
type input "1"
type input "67788"
type input "LIGHTS TEARDROP FILAMENT WARM WHITE STEADY LV PK30 CONNECT"
type input "1"
type input "68234"
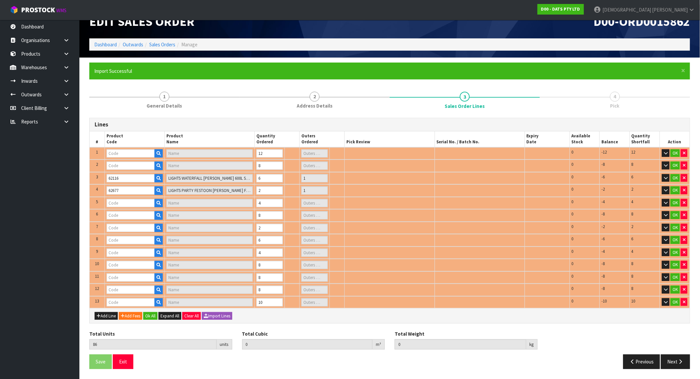
type input "LIGHTS FAIRY PK350 MULTICOLOUR"
type input "1"
type input "58228"
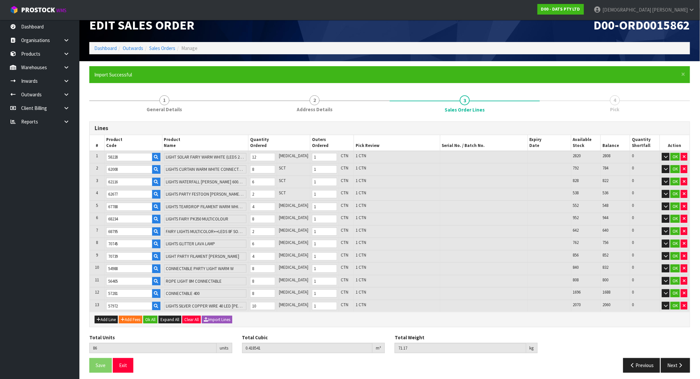
click at [155, 320] on div "Add Line Add Fees Ok All Expand All Clear All Import Lines" at bounding box center [390, 319] width 600 height 15
click at [154, 316] on button "Ok All" at bounding box center [150, 320] width 14 height 8
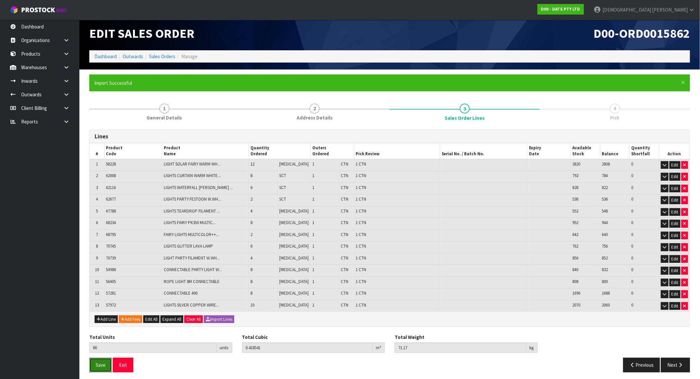
click at [98, 365] on button "Save" at bounding box center [100, 365] width 23 height 14
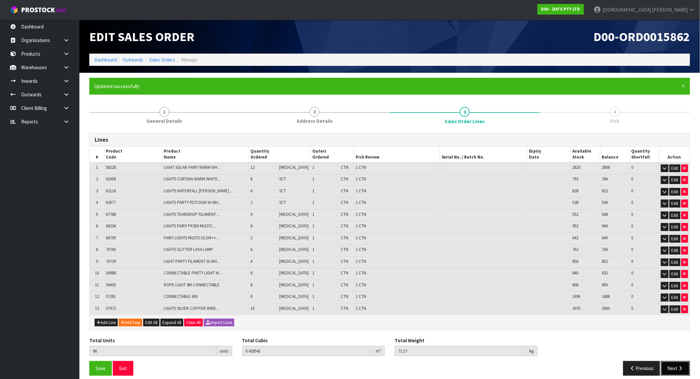
click at [677, 364] on button "Next" at bounding box center [675, 368] width 29 height 14
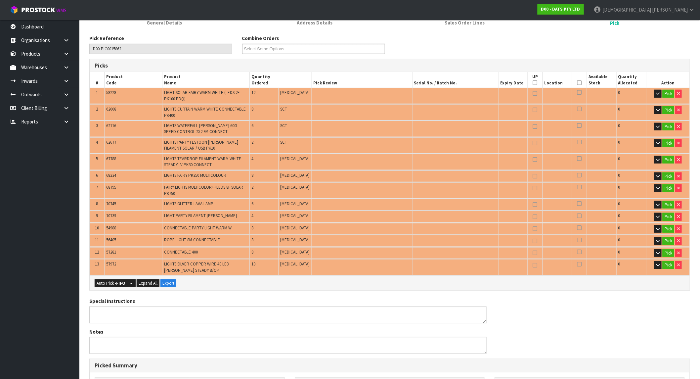
scroll to position [220, 0]
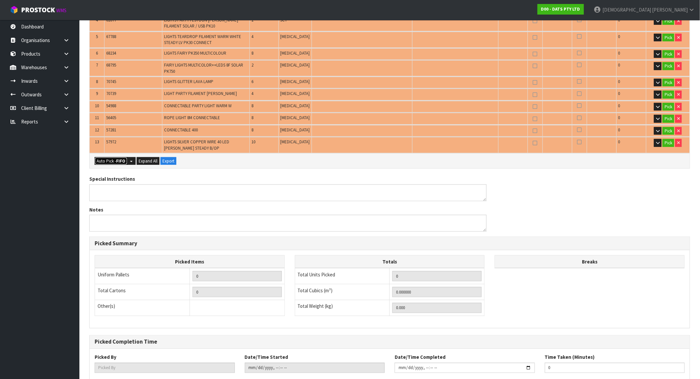
click at [118, 158] on strong "FIFO" at bounding box center [120, 161] width 9 height 6
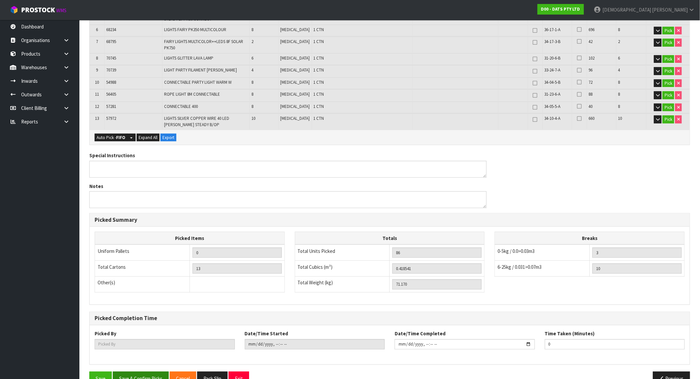
scroll to position [257, 0]
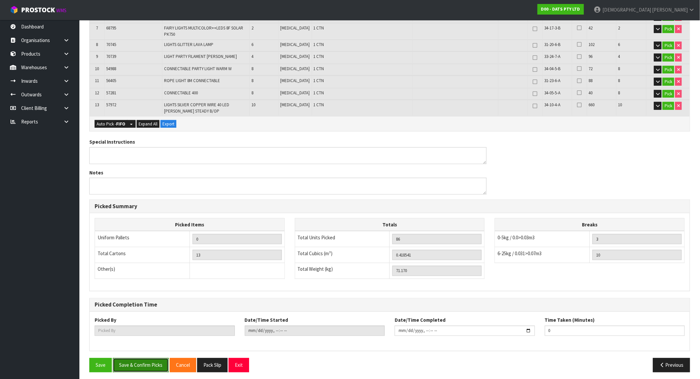
click at [152, 365] on button "Save & Confirm Picks" at bounding box center [141, 365] width 56 height 14
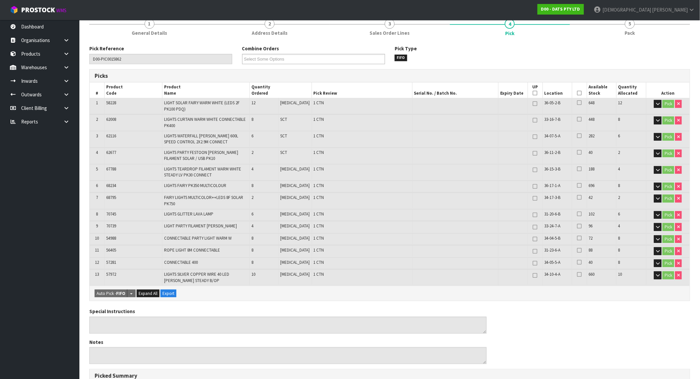
scroll to position [37, 0]
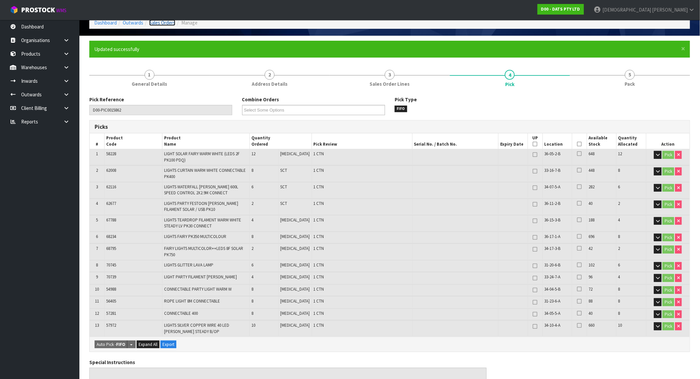
click at [160, 25] on link "Sales Orders" at bounding box center [162, 23] width 26 height 6
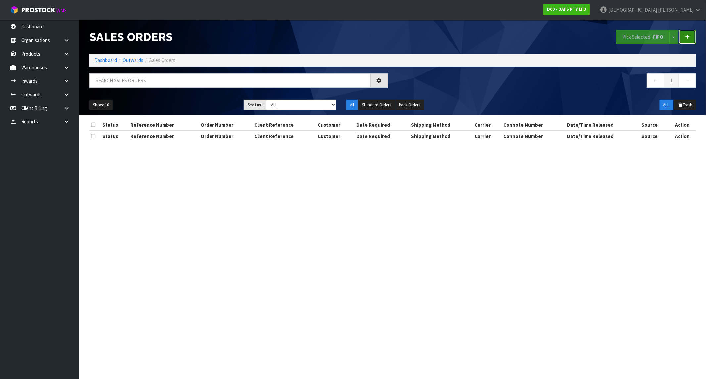
click at [687, 38] on icon at bounding box center [687, 36] width 5 height 5
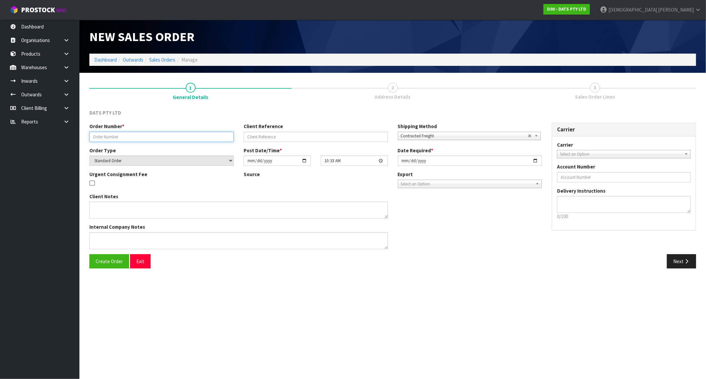
click at [143, 136] on input "text" at bounding box center [161, 137] width 144 height 10
click at [143, 137] on input "text" at bounding box center [161, 137] width 144 height 10
paste input "9481Y100303284"
click at [112, 260] on span "Create Order" at bounding box center [109, 261] width 27 height 6
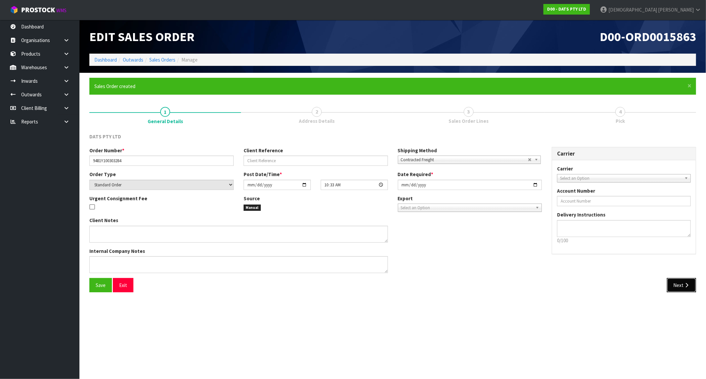
click at [685, 286] on icon "button" at bounding box center [686, 285] width 6 height 5
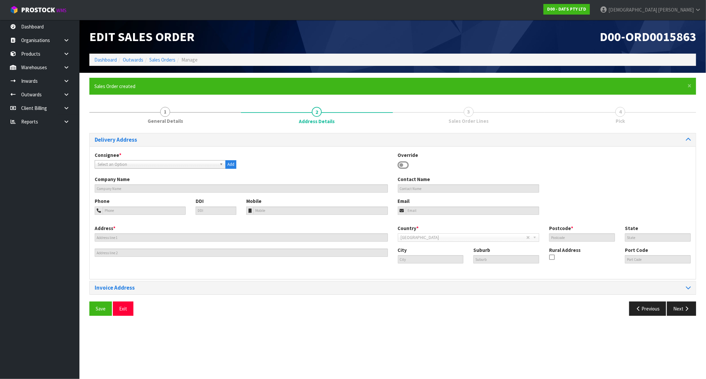
click at [157, 163] on span "Select an Option" at bounding box center [157, 165] width 119 height 8
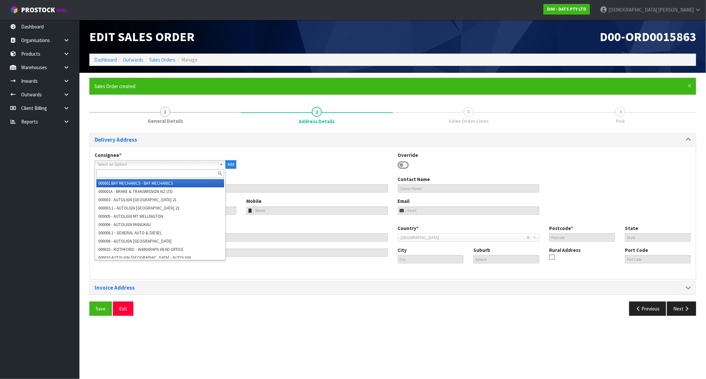
click at [129, 173] on input "text" at bounding box center [160, 173] width 128 height 8
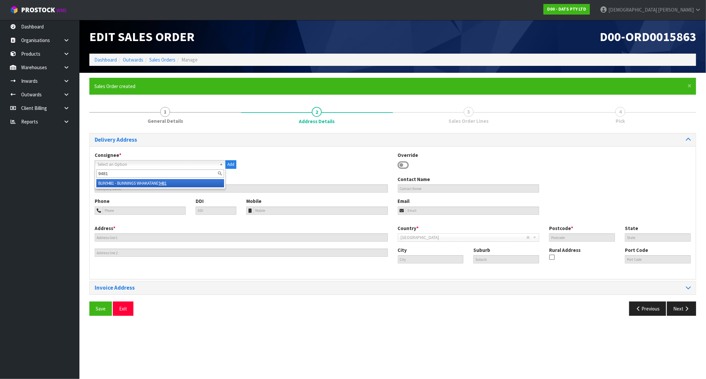
click at [152, 183] on li "BUN9481 - BUNNINGS WHAKATANE 9481" at bounding box center [160, 183] width 128 height 8
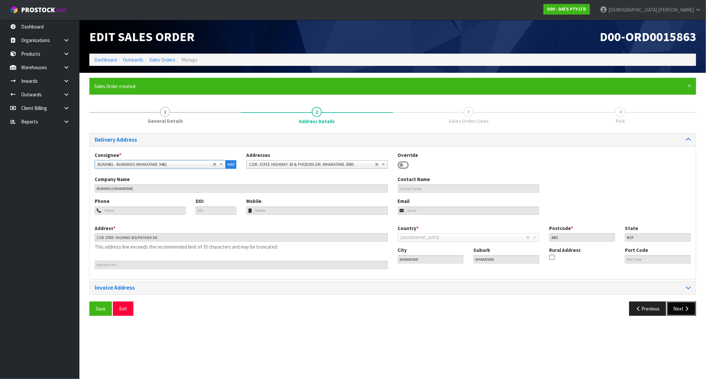
click at [685, 308] on icon "button" at bounding box center [686, 308] width 6 height 5
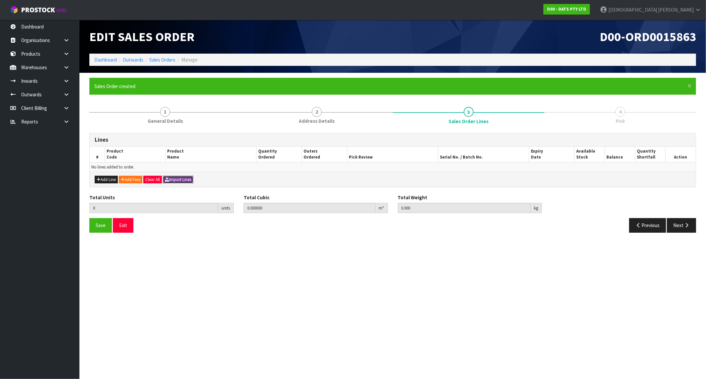
click at [177, 180] on button "Import Lines" at bounding box center [178, 180] width 30 height 8
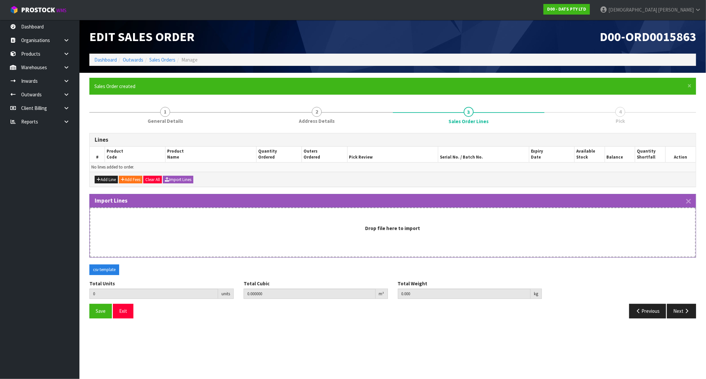
click at [367, 237] on div "Drop file here to import" at bounding box center [393, 233] width 606 height 50
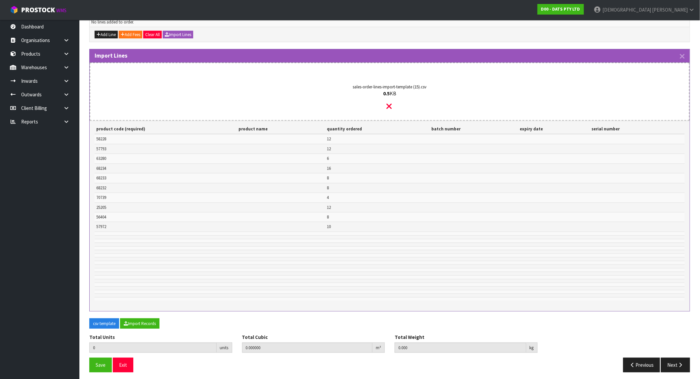
scroll to position [148, 0]
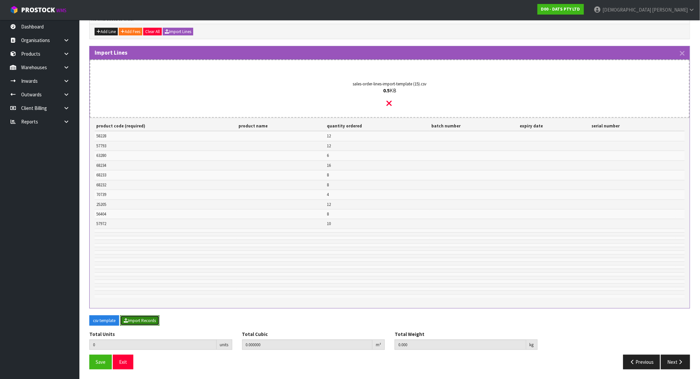
click at [151, 323] on button "Import Records" at bounding box center [139, 320] width 39 height 11
type input "96"
type input "0"
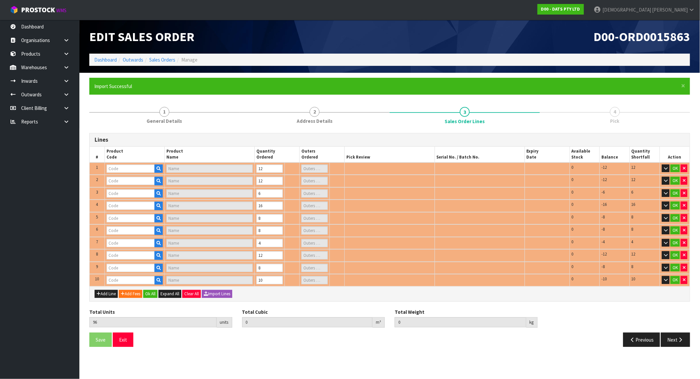
scroll to position [0, 0]
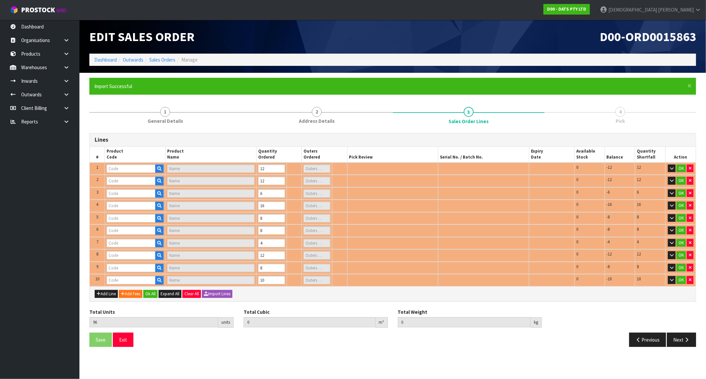
type input "63280"
type input "LIGHT NIGHT SENSOR SLIMLINE USB RECHARHEABLE WHITE"
type input "1"
type input "25205"
type input "LIGHTS SOLAR FAIRY MULTICOLOUR"
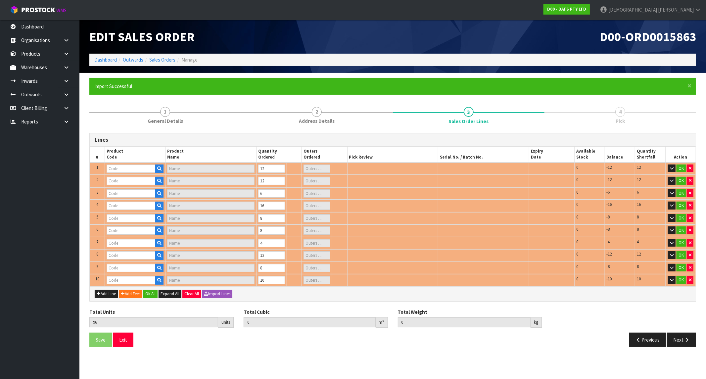
type input "1"
type input "68232"
type input "LIGHTS FAIRY PK350 WARM WHITE"
type input "1"
type input "70739"
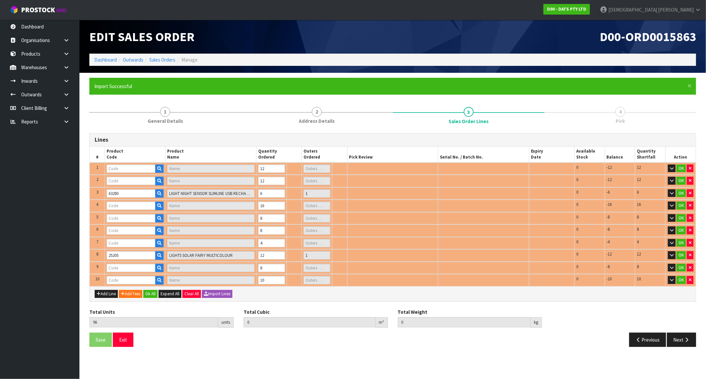
type input "LIGHT PARTY FILAMENT W.WHITE"
type input "1"
type input "57972"
type input "LIGHTS SILVER COPPER WIRE 40 LED W. WHITE STEADY B/OP"
type input "1"
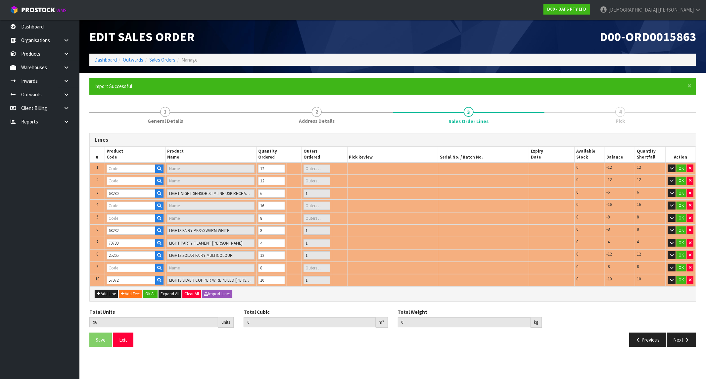
type input "68234"
type input "LIGHTS FAIRY PK350 MULTICOLOUR"
type input "2"
type input "68233"
type input "LIGHTS FAIRY PK350 WHITE 8F"
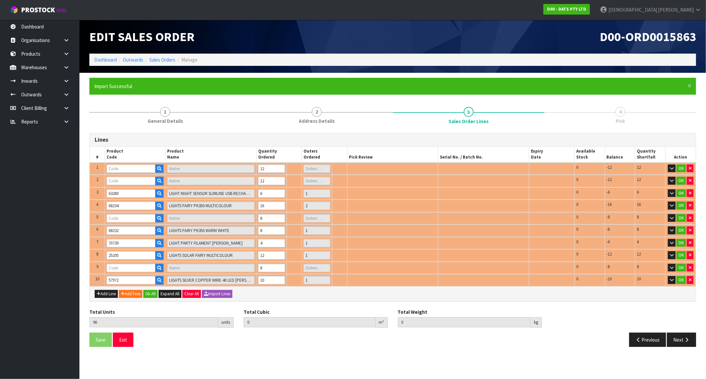
type input "1"
type input "58228"
type input "LIGHT SOLAR FAIRY WARM WHITE (LEDS 2F PK100 PDQ)"
type input "1"
type input "57793"
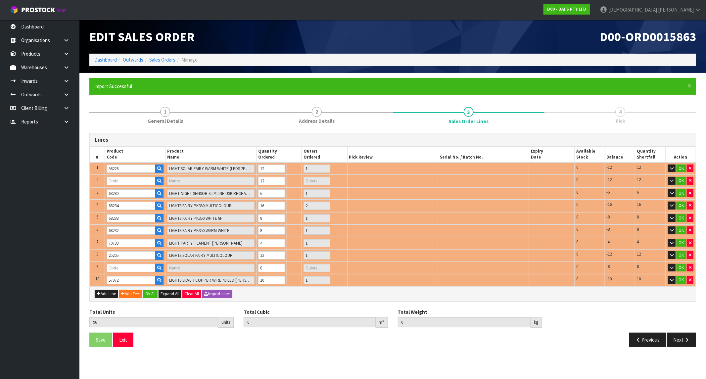
type input "FLIP SWITCH LED 3 ASSTD COLS"
type input "0"
type input "0.292409"
type input "46.33"
type input "56404"
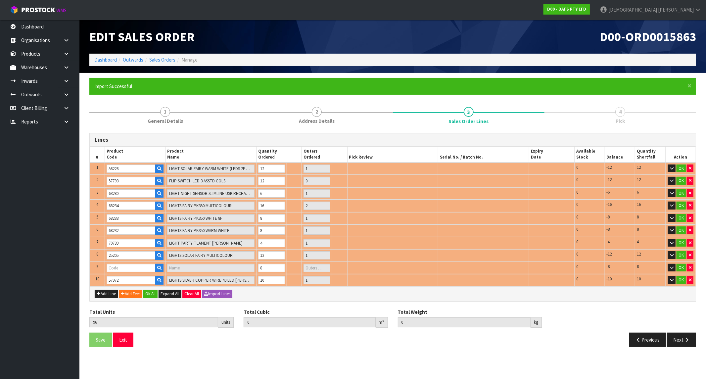
type input "ROPE LIGHT 8M CONNECTABLE"
type input "1"
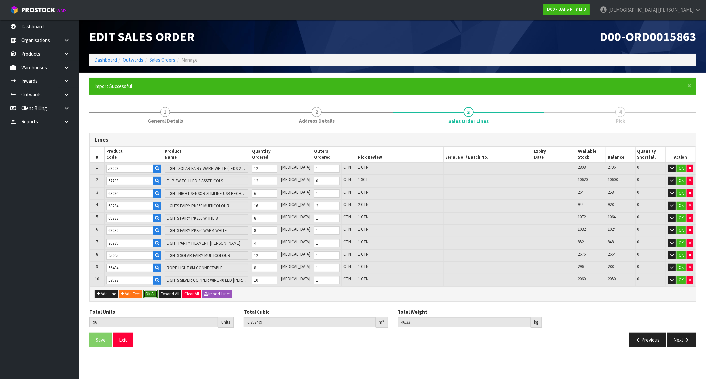
click at [151, 291] on button "Ok All" at bounding box center [150, 294] width 14 height 8
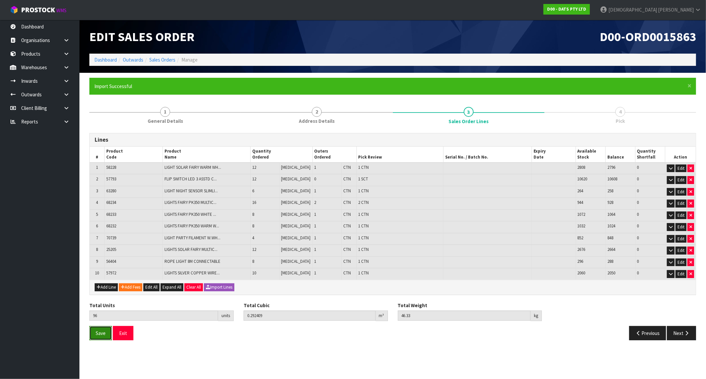
drag, startPoint x: 97, startPoint y: 331, endPoint x: 104, endPoint y: 330, distance: 7.1
click at [97, 332] on span "Save" at bounding box center [101, 333] width 10 height 6
click at [668, 332] on button "Next" at bounding box center [681, 333] width 29 height 14
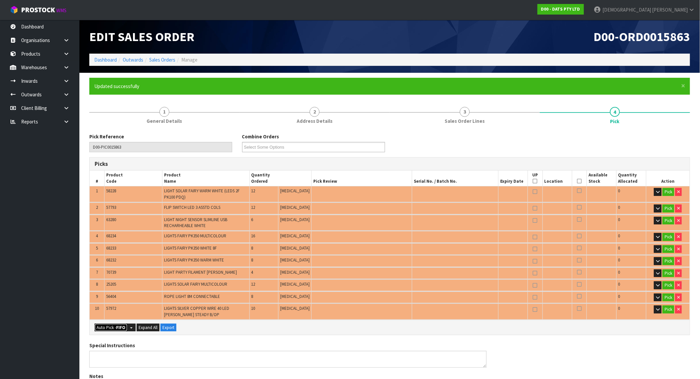
click at [100, 324] on button "Auto Pick - FIFO" at bounding box center [111, 328] width 33 height 8
type input "10"
type input "Sub-carton x 1"
type input "96"
type input "0.292409"
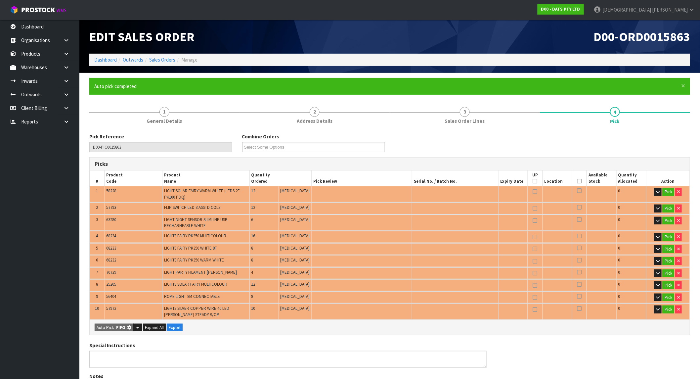
type input "46.330"
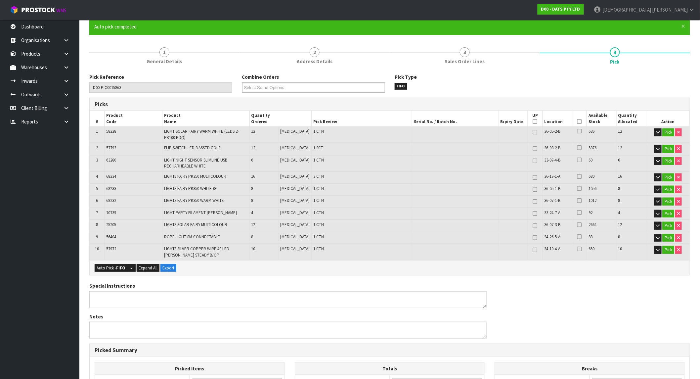
scroll to position [205, 0]
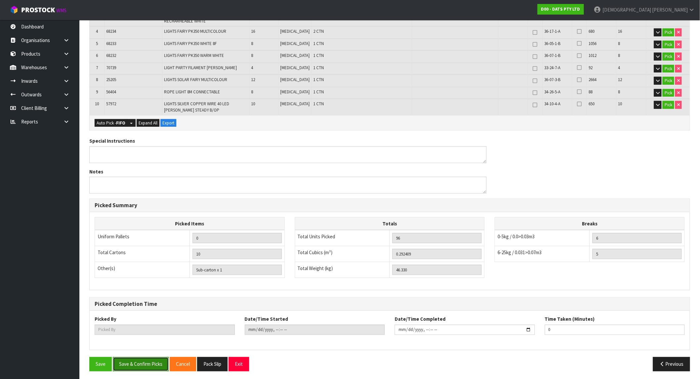
click at [149, 359] on button "Save & Confirm Picks" at bounding box center [141, 364] width 56 height 14
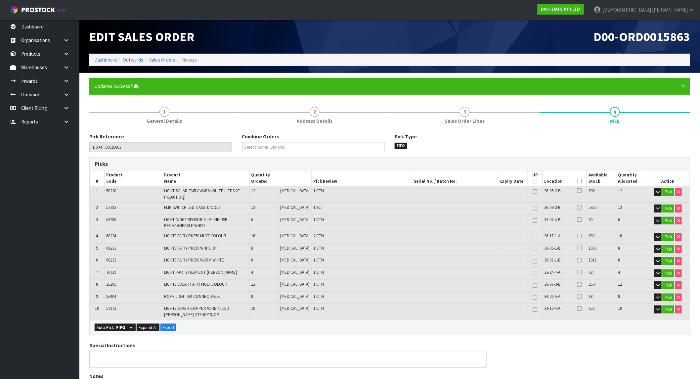
type input "[PERSON_NAME]"
type input "2025-10-02T10:35:26"
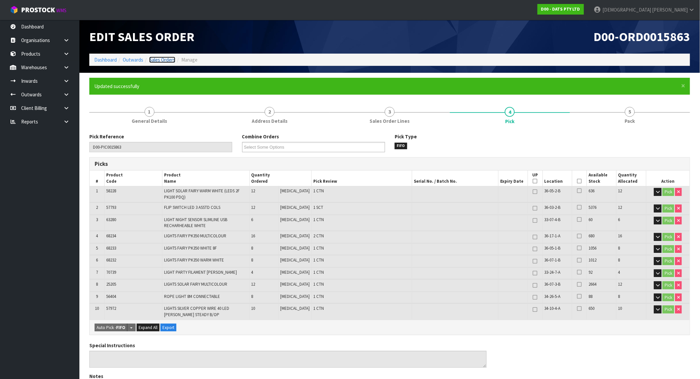
click at [171, 62] on link "Sales Orders" at bounding box center [162, 60] width 26 height 6
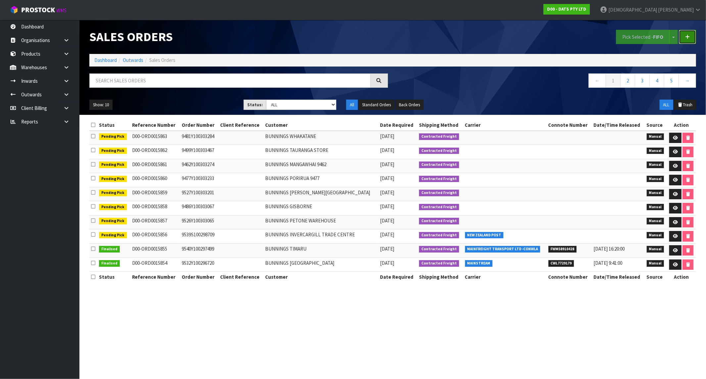
click at [692, 38] on link at bounding box center [687, 37] width 17 height 14
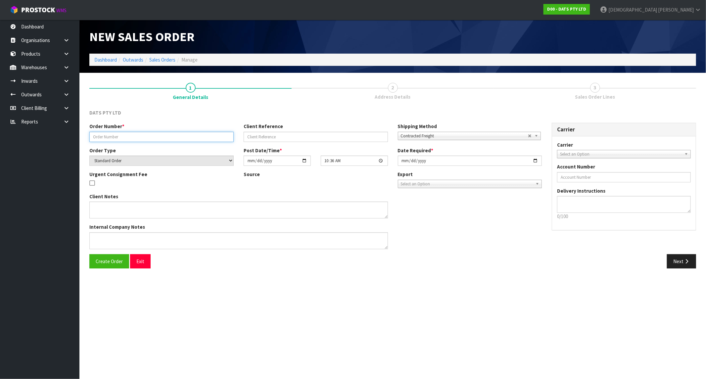
click at [157, 140] on input "text" at bounding box center [161, 137] width 144 height 10
paste input "9452Y100303510"
type input "9452Y100303510"
click at [104, 259] on span "Create Order" at bounding box center [109, 261] width 27 height 6
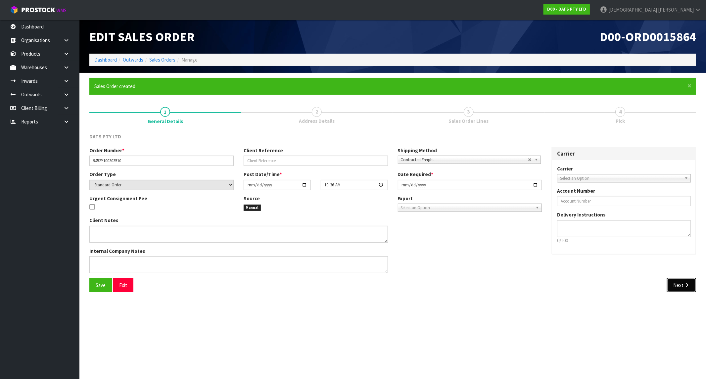
click at [686, 284] on icon "button" at bounding box center [686, 285] width 6 height 5
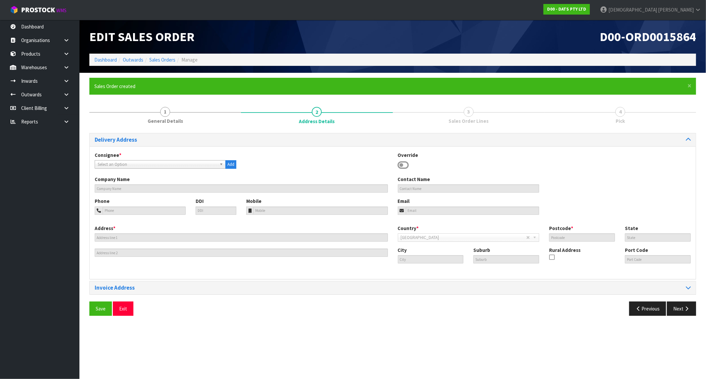
click at [170, 161] on span "Select an Option" at bounding box center [157, 165] width 119 height 8
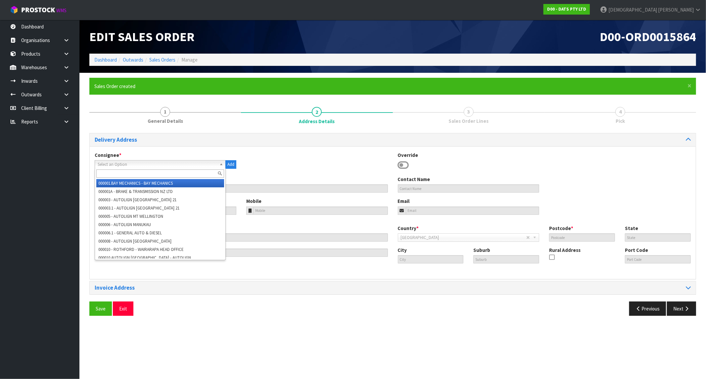
click at [113, 171] on input "text" at bounding box center [160, 173] width 128 height 8
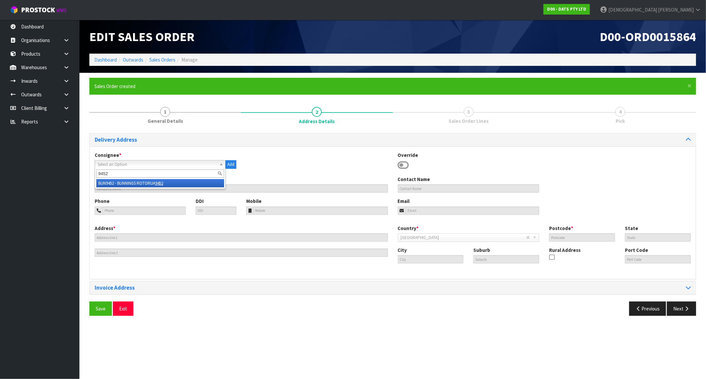
type input "9452"
click at [163, 182] on em "9452" at bounding box center [159, 183] width 8 height 6
type input "BUNNINGS ROTORUA 9452"
type input "24-48 OLD TAUPO ROAD"
type input "3015"
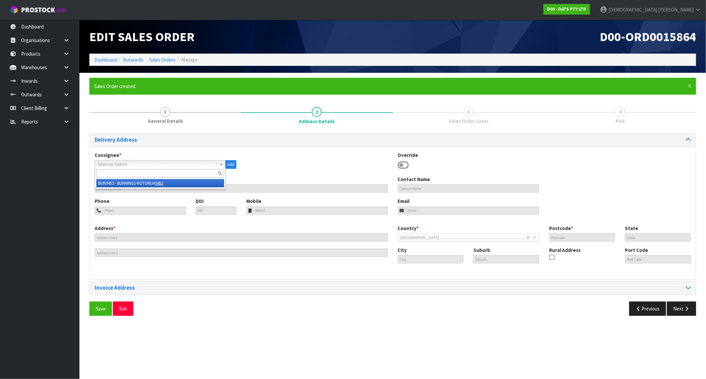
type input "BOP"
type input "ROTORUA"
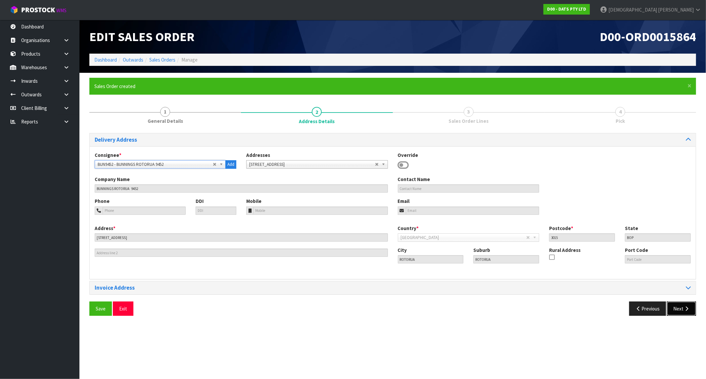
click at [681, 308] on button "Next" at bounding box center [681, 308] width 29 height 14
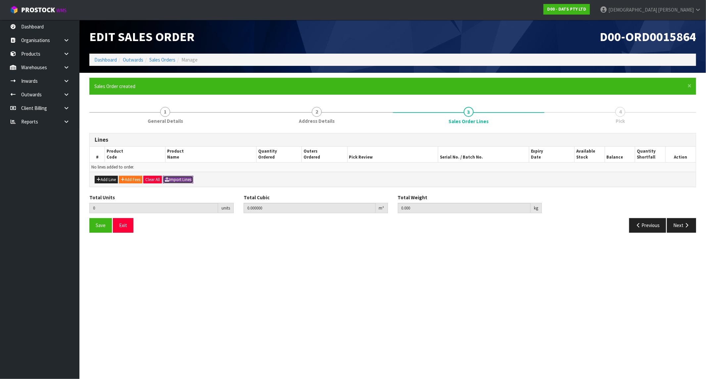
click at [181, 181] on button "Import Lines" at bounding box center [178, 180] width 30 height 8
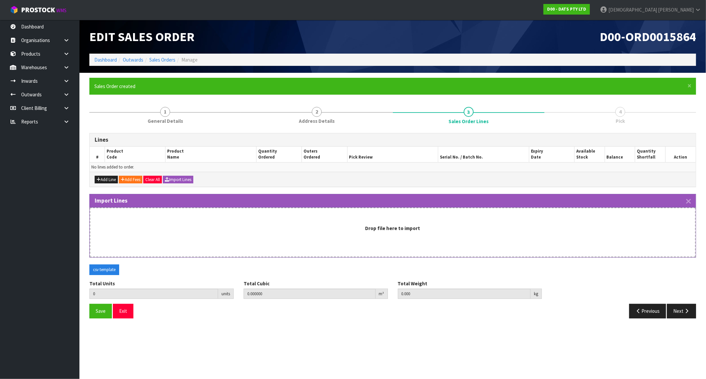
click at [278, 222] on div "Drop file here to import" at bounding box center [393, 233] width 606 height 50
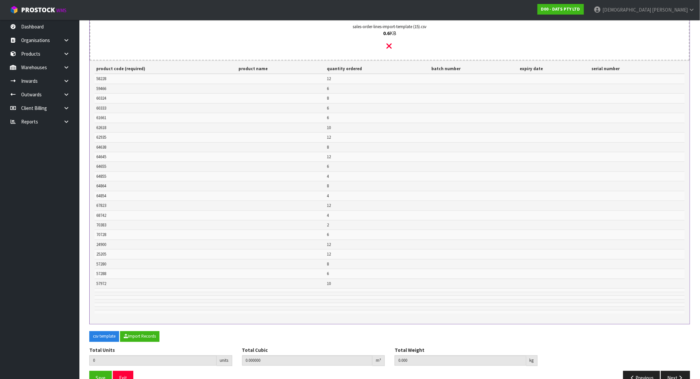
scroll to position [221, 0]
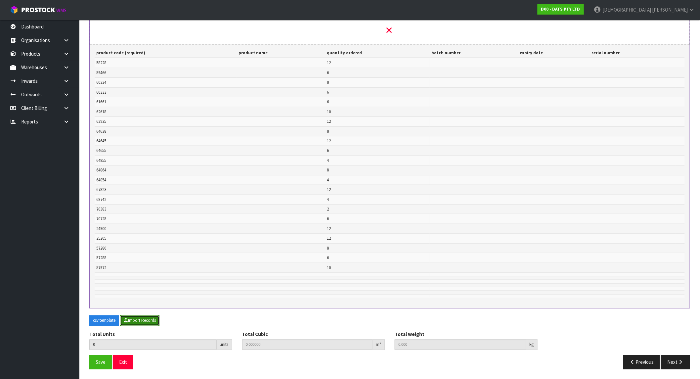
click at [148, 322] on button "Import Records" at bounding box center [139, 320] width 39 height 11
type input "174"
type input "0"
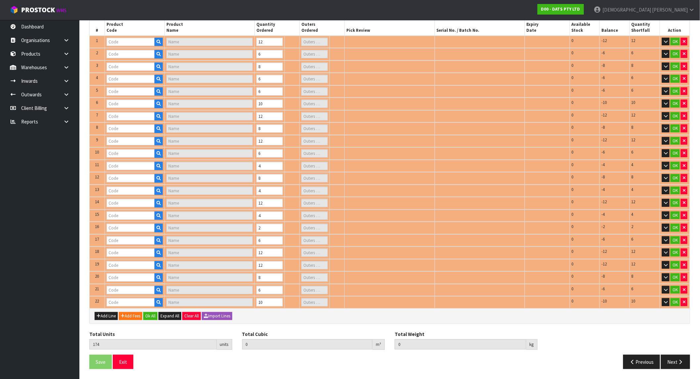
scroll to position [121, 0]
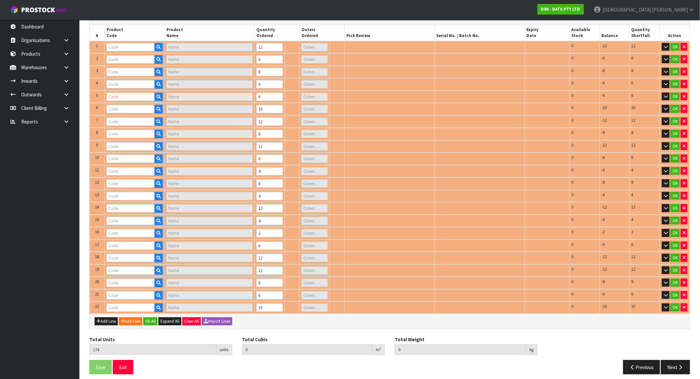
type input "60333"
type input "20L BULB PARTY LIGHTS - WARM WHITE LED"
type input "1"
type input "70728"
type input "LIGHTS NET SOLAR 150 WARM"
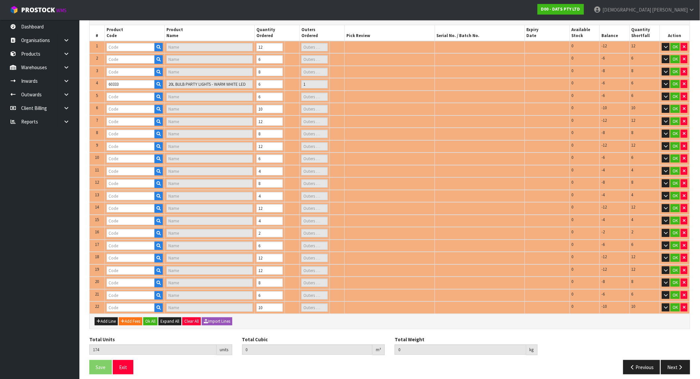
type input "1"
type input "58228"
type input "LIGHT SOLAR FAIRY WARM WHITE (LEDS 2F PK100 PDQ)"
type input "1"
type input "60324"
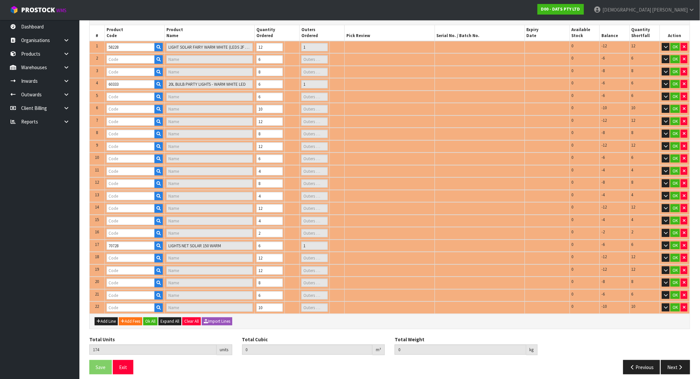
type input "LIGHT BAR W SENSOR 44 SMD LED WHITE BATT OP"
type input "1"
type input "64638"
type input "LIGHTS ICICLE CONNECTABLE 400L 8F WARM WHITE LYNX"
type input "1"
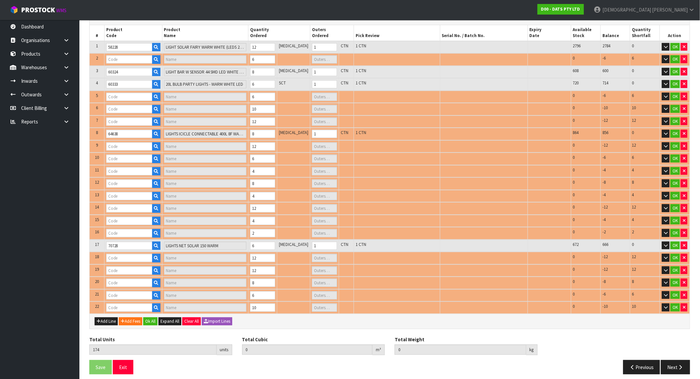
type input "59466"
type input "PUCK LIGHT PK3 W REMOTE CONTROL"
type input "1"
type input "62618"
type input "GUTTER HOOKS PK150"
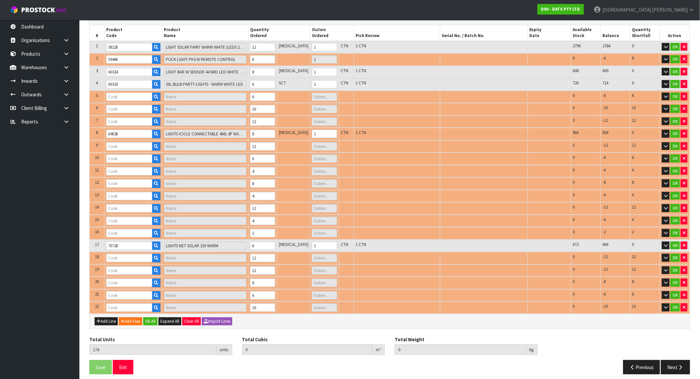
type input "1"
type input "64655"
type input "LIGHTS CHILLI PEPPER STYLE COLOUR CHANGE PK40 SOLAR / USB"
type input "1"
type input "64645"
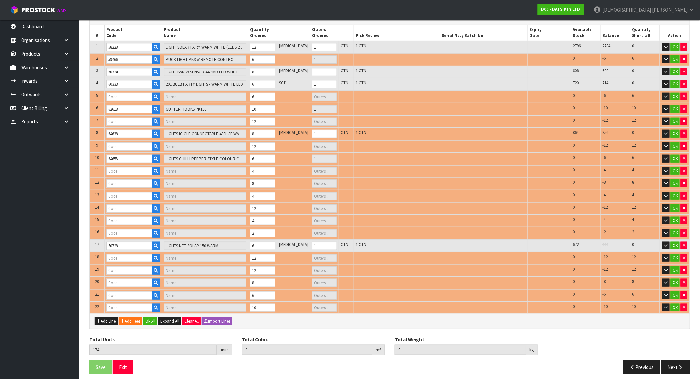
type input "LIGHTS FIRY WHITE PK200"
type input "2"
type input "61661"
type input "ROPE LIGHT SOLAR 8M WARM WHITE 192L 8F"
type input "1"
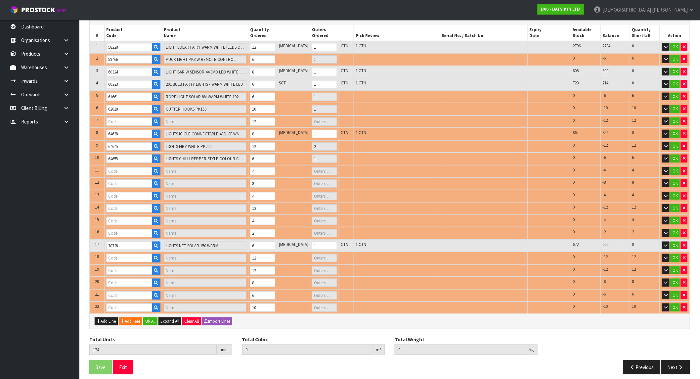
type input "62935"
type input "LIGHT PIN W/COLOUR 100L ROSE"
type input "1"
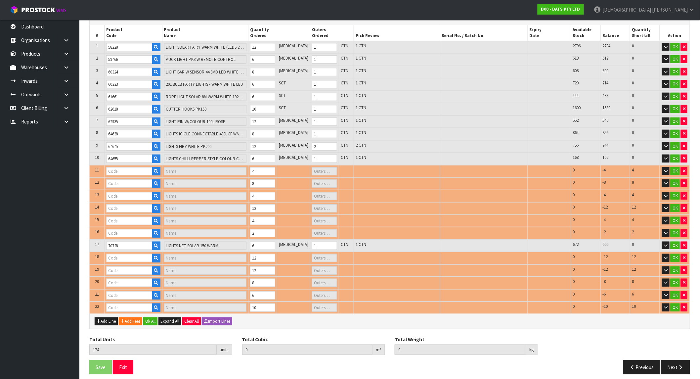
type input "25205"
type input "LIGHTS SOLAR FAIRY MULTICOLOUR"
type input "1"
type input "64855"
type input "LIGHT STRIP 10M RGB/WHITE SMD LEDS W REMOTE"
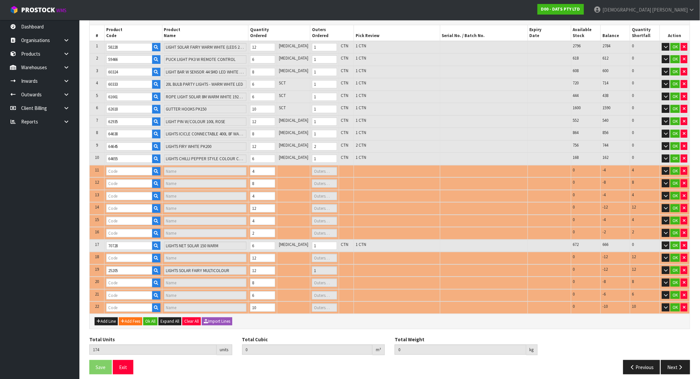
type input "1"
type input "24900"
type input "LIGHT SOLAR FAIRY WH LED PK100"
type input "1"
type input "57288"
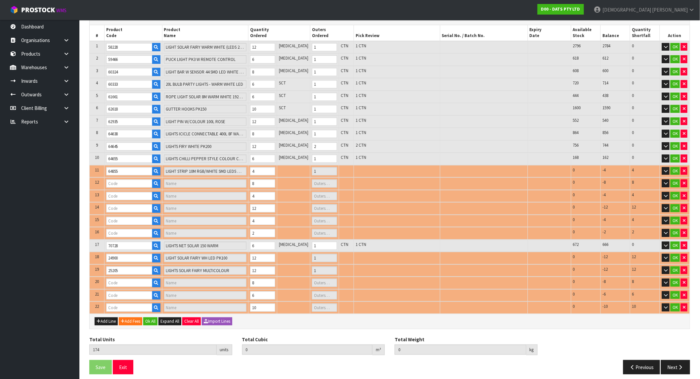
type input "BULB WARM WHITE FESTOON REPLACEMENT #56414"
type input "0"
type input "57280"
type input "LIGHTS FAIRY CONNECTABLE 400"
type input "1"
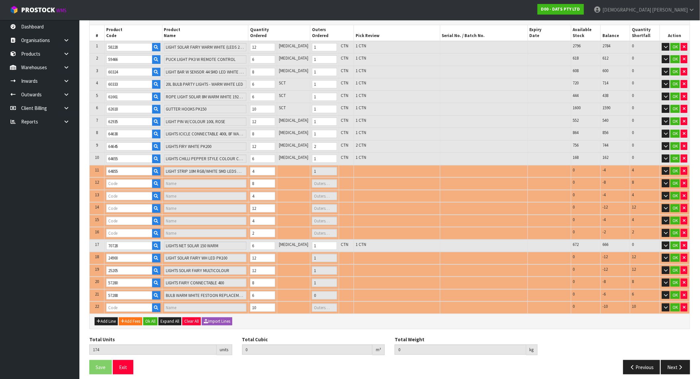
type input "64864"
type input "LIGHT PUCK WATER RESISTANT COL CHANGE B/OP PK2 PDQ 6.9X2.8MM"
type input "1"
type input "64854"
type input "LIGHT STRIP 5M RGB/WARM WHITE/ WHITE SMD LEDS W REMOTE"
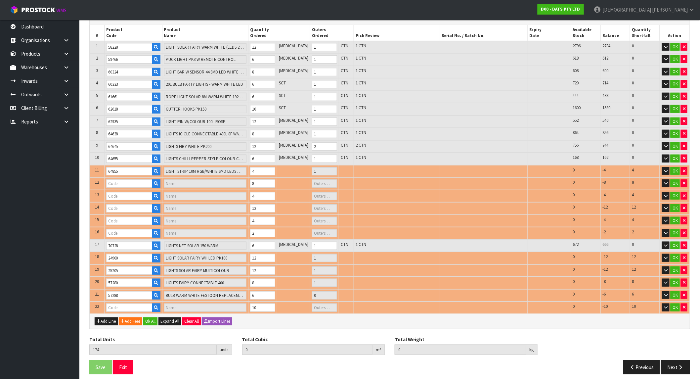
type input "1"
type input "67823"
type input "DOG TOY BACON FLAVA BONE LARGE"
type input "0"
type input "68742"
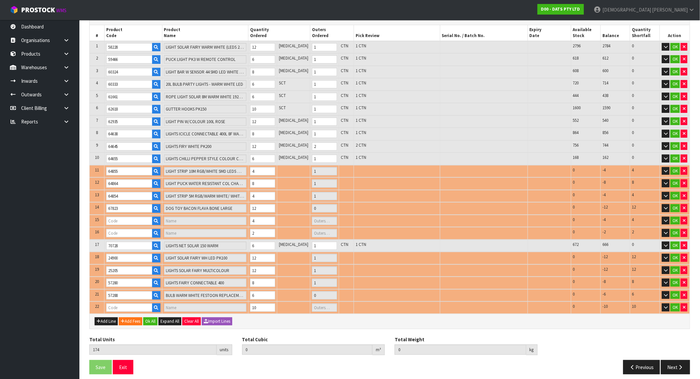
type input "LIGHTS PARTY FILAMENT LEDS W.W"
type input "1"
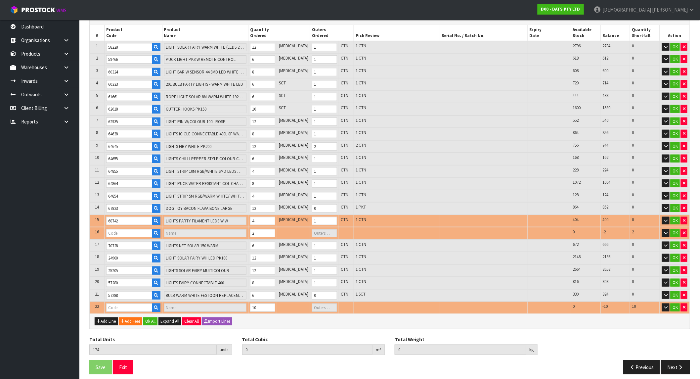
type input "70383"
type input "[PERSON_NAME] 2PK MEDIUM"
type input "0"
type input "0.501497"
type input "79.566"
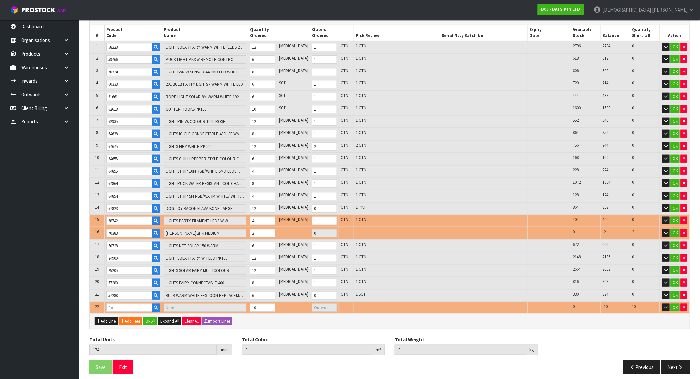
type input "57972"
type input "LIGHTS SILVER COPPER WIRE 40 LED [PERSON_NAME] STEADY B/OP"
type input "1"
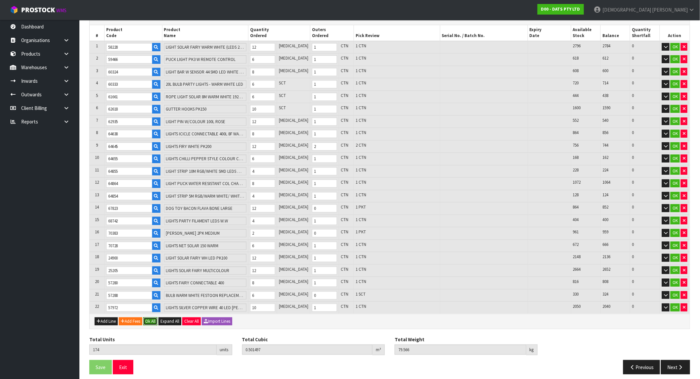
click at [151, 317] on button "Ok All" at bounding box center [150, 321] width 14 height 8
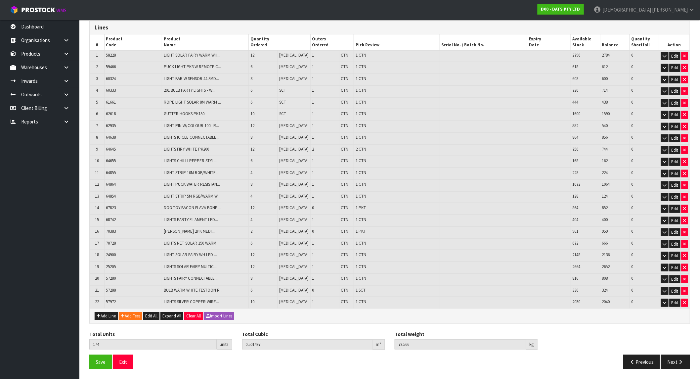
scroll to position [107, 0]
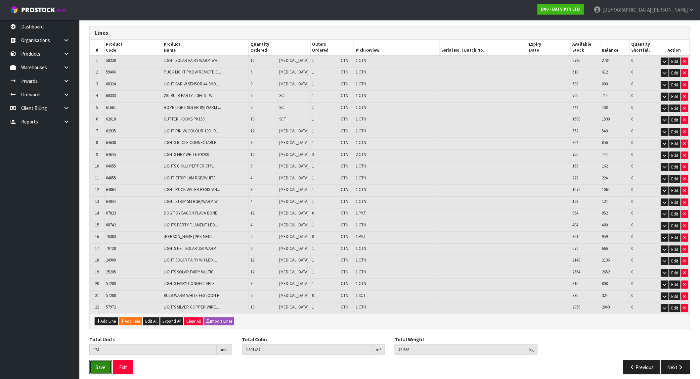
click at [101, 365] on button "Save" at bounding box center [100, 367] width 23 height 14
click at [674, 363] on button "Next" at bounding box center [675, 367] width 29 height 14
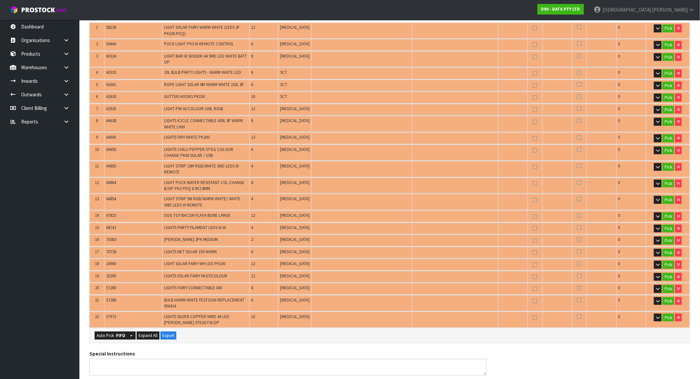
scroll to position [254, 0]
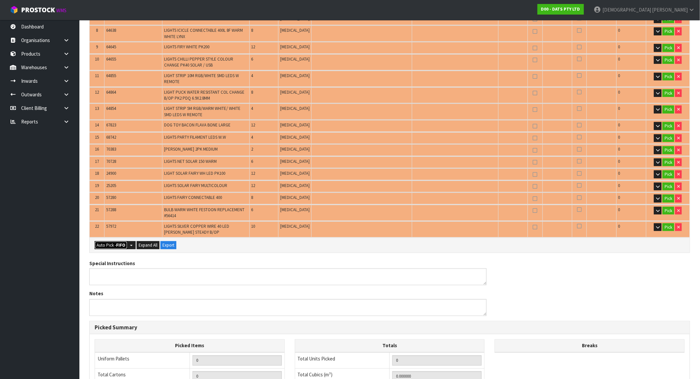
click at [118, 241] on button "Auto Pick - FIFO" at bounding box center [111, 245] width 33 height 8
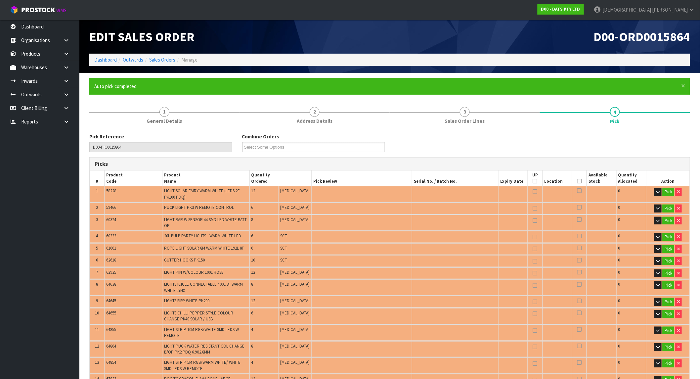
type input "20"
type input "Packet x 2"
type input "Sub-carton x 1"
type input "174"
type input "0.501497"
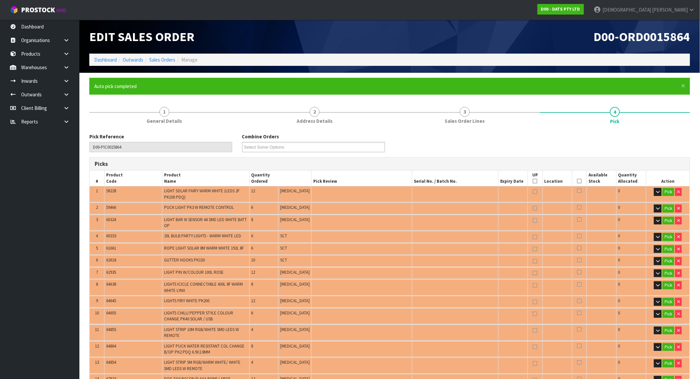
type input "79.566"
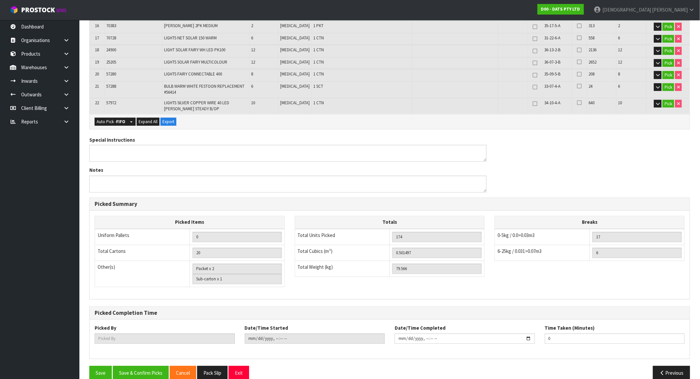
scroll to position [384, 0]
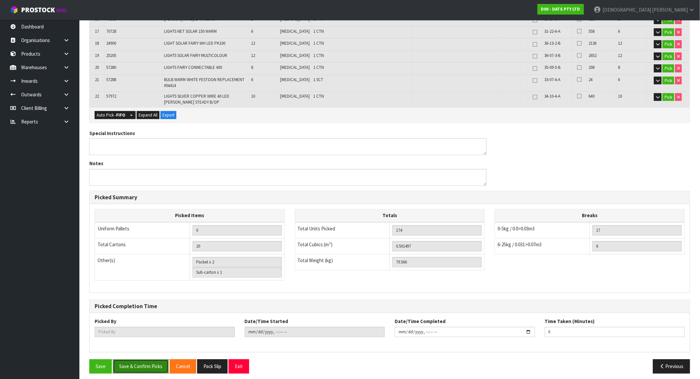
click at [154, 363] on button "Save & Confirm Picks" at bounding box center [141, 366] width 56 height 14
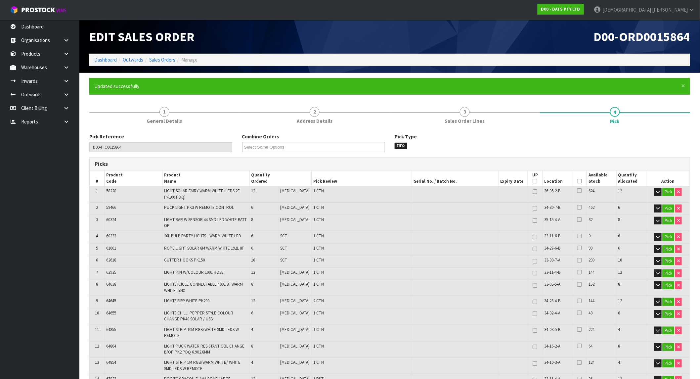
type input "[PERSON_NAME]"
type input "2025-10-02T10:38:05"
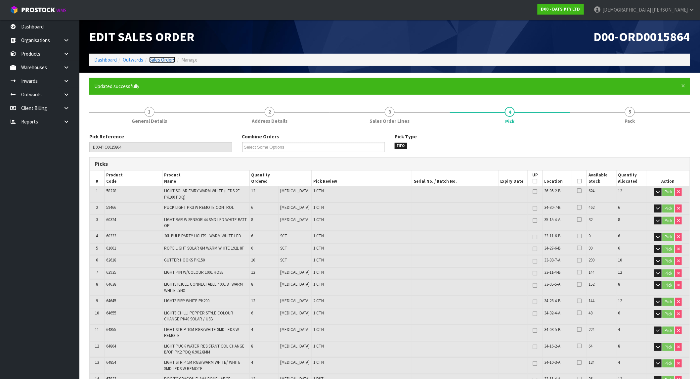
click at [169, 58] on link "Sales Orders" at bounding box center [162, 60] width 26 height 6
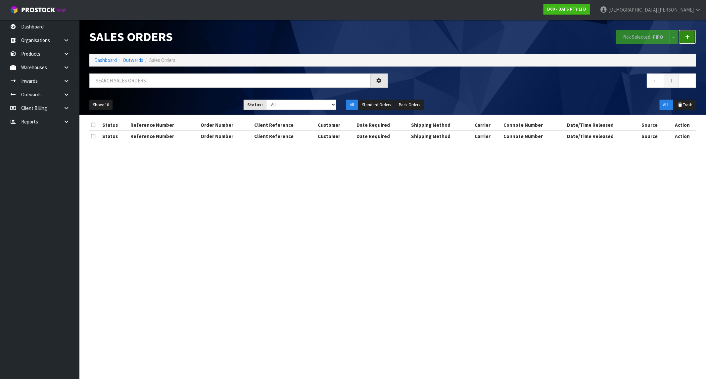
click at [691, 37] on link at bounding box center [687, 37] width 17 height 14
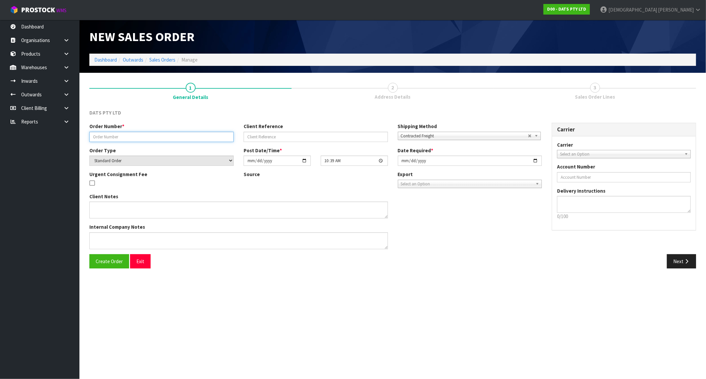
click at [145, 135] on input "text" at bounding box center [161, 137] width 144 height 10
paste input "9451Y100303643"
type input "9451Y100303643"
click at [112, 266] on button "Create Order" at bounding box center [109, 261] width 40 height 14
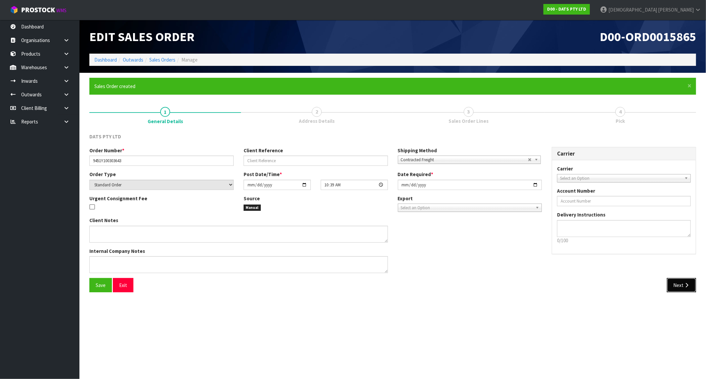
click at [684, 285] on icon "button" at bounding box center [686, 285] width 6 height 5
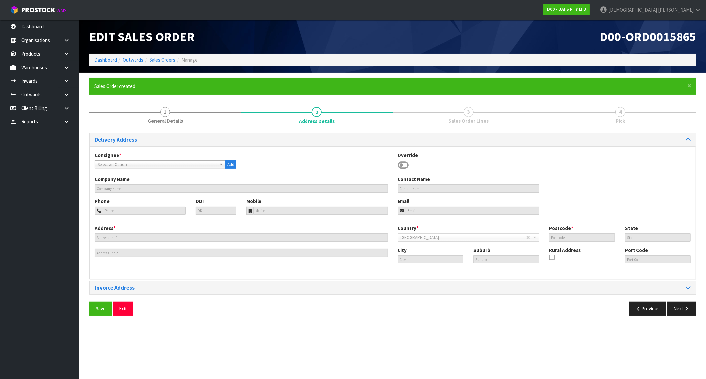
click at [138, 164] on span "Select an Option" at bounding box center [157, 165] width 119 height 8
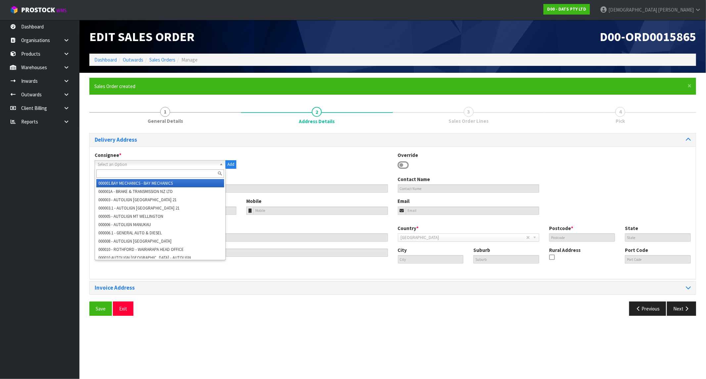
click at [114, 170] on input "text" at bounding box center [160, 173] width 128 height 8
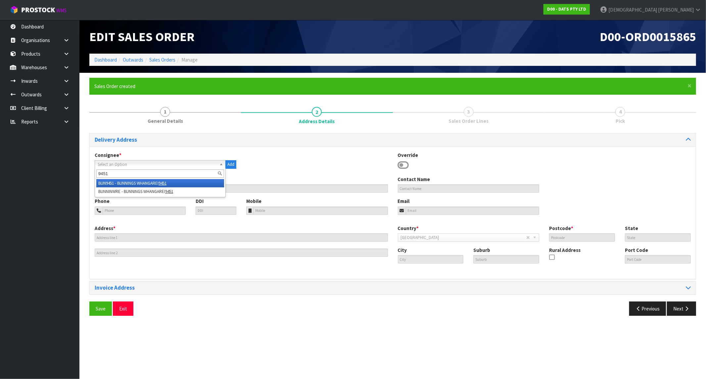
type input "9451"
click at [152, 182] on li "BUN9451 - BUNNINGS WHANGAREI 9451" at bounding box center [160, 183] width 128 height 8
type input "BUNNINGS WHANGAREI 9451"
type input "+64 9-470 2100"
type input "whangarei@bunnings.co.nz"
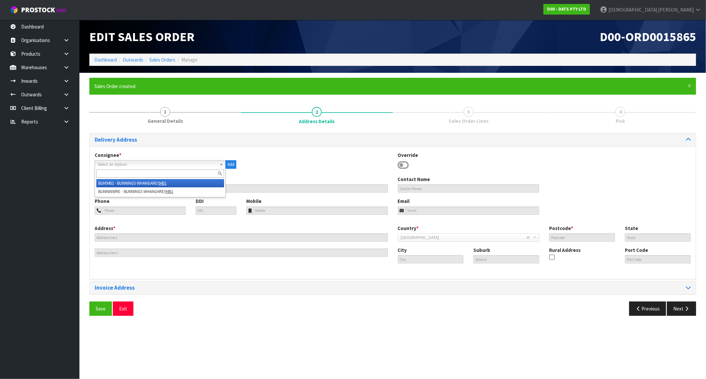
type input "COR TAUROA ST. & STATE HIGHWAY 1"
type input "0110"
type input "NTL"
type input "WHANGAREI"
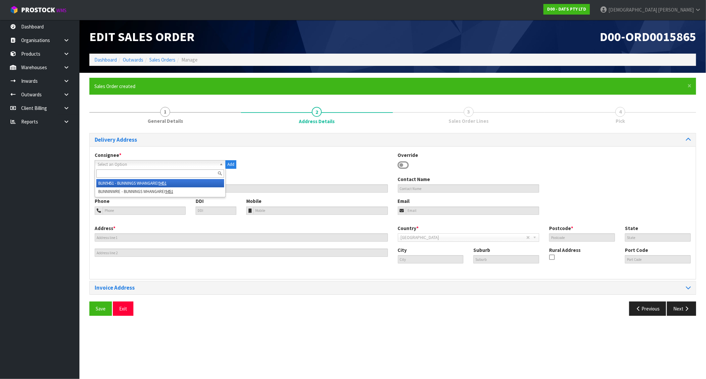
type input "NZWRE"
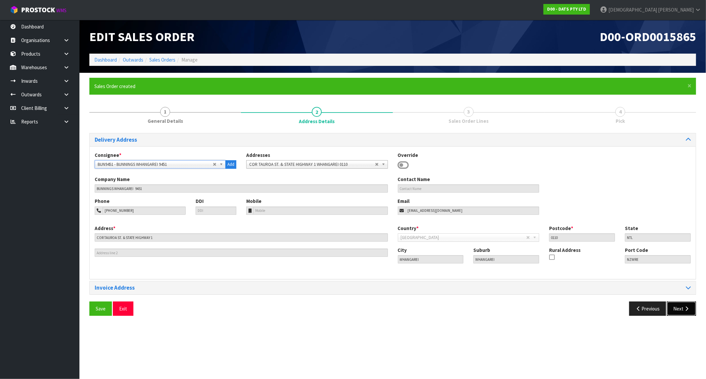
click at [683, 304] on button "Next" at bounding box center [681, 308] width 29 height 14
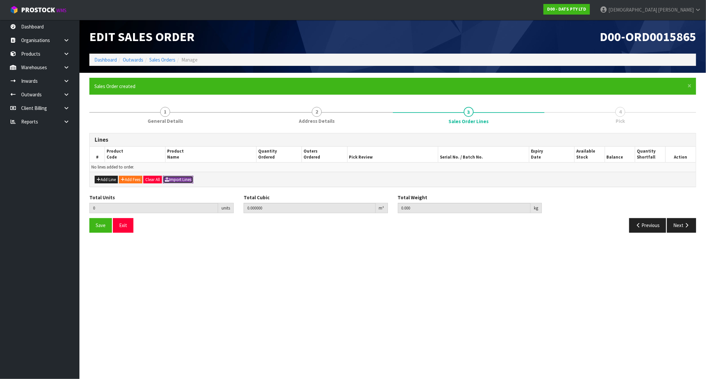
click at [190, 182] on button "Import Lines" at bounding box center [178, 180] width 30 height 8
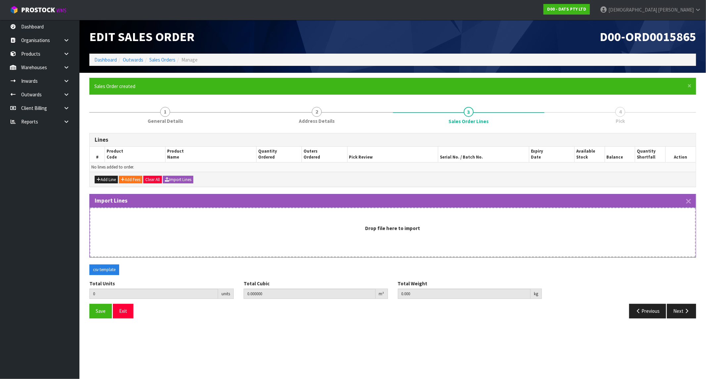
click at [323, 232] on div "Drop file here to import" at bounding box center [393, 233] width 606 height 50
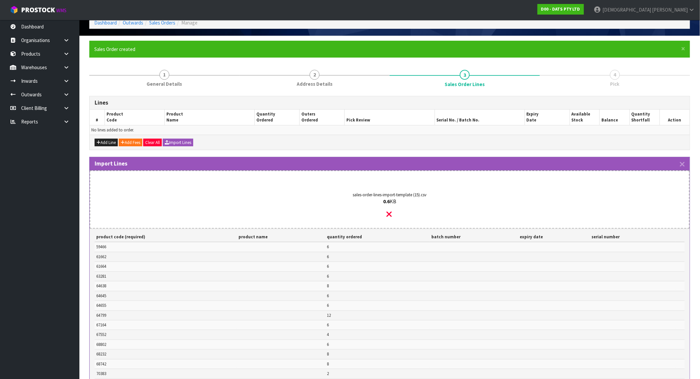
scroll to position [184, 0]
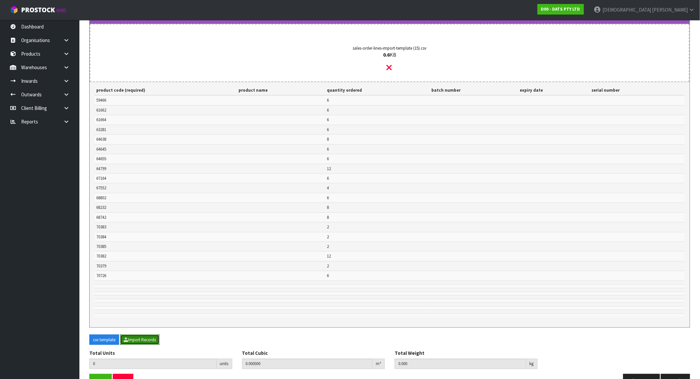
click at [160, 338] on button "Import Records" at bounding box center [139, 340] width 39 height 11
type input "114"
type input "0"
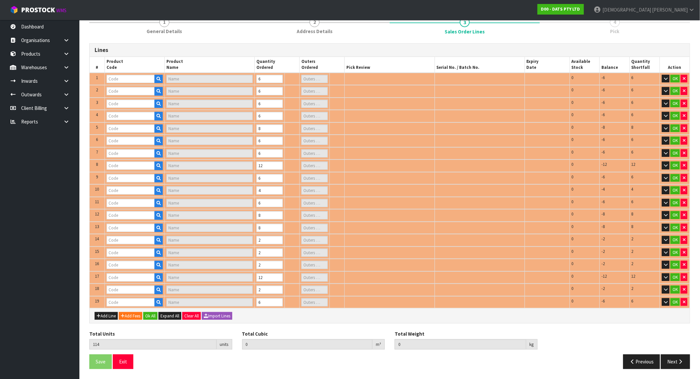
type input "64799"
type input "LIGHTS FAIR COLOUR SWITCH W REMOTE"
type input "1"
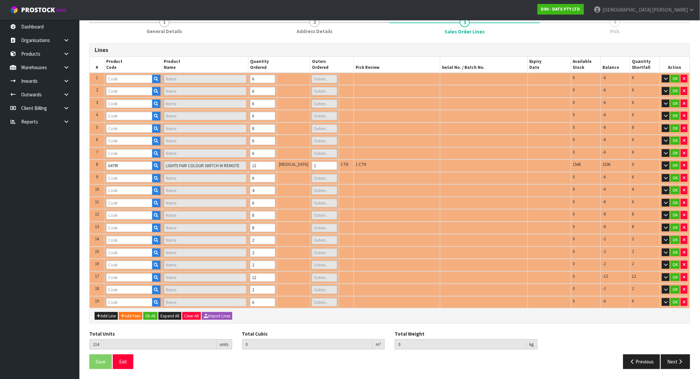
type input "59466"
type input "PUCK LIGHT PK3 W REMOTE CONTROL"
type input "1"
type input "64655"
type input "LIGHTS CHILLI PEPPER STYLE COLOUR CHANGE PK40 SOLAR / USB"
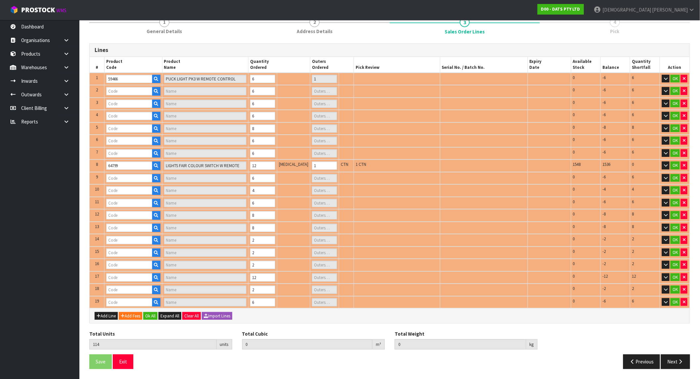
type input "1"
type input "61662"
type input "ROPE LIGHT SOLAR 8M 192L MULTICOLOUR 8F"
type input "1"
type input "64645"
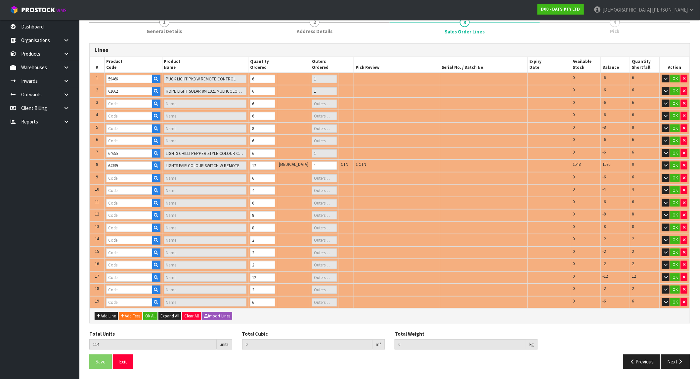
type input "LIGHTS FIRY WHITE PK200"
type input "1"
type input "67164"
type input "LIGHTS FAIRY MULTICOLOUR PK400"
type input "1"
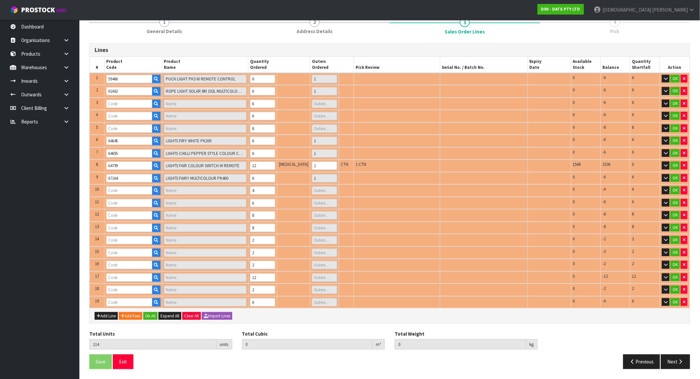
type input "61664"
type input "LIGHTS NET SOLAR 300L WARM WHITE 2F 1.5X4.5M"
type input "1"
type input "63281"
type input "PK1 BOP LED SENSOR NIGHT LIGHT"
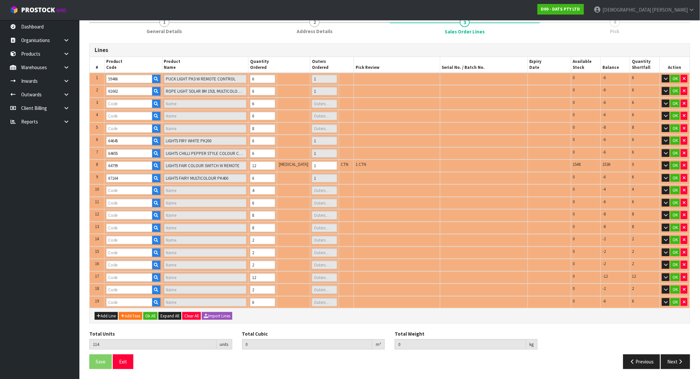
type input "1"
type input "64638"
type input "LIGHTS ICICLE CONNECTABLE 400L 8F WARM WHITE LYNX"
type input "1"
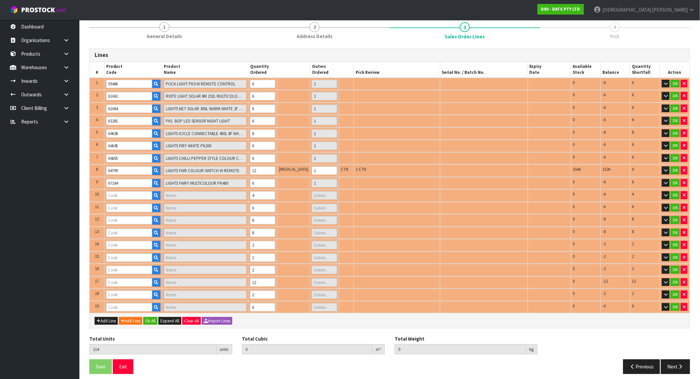
type input "68232"
type input "LIGHTS FAIRY PK350 WARM WHITE"
type input "1"
type input "68742"
type input "LIGHTS PARTY FILAMENT LEDS W.W"
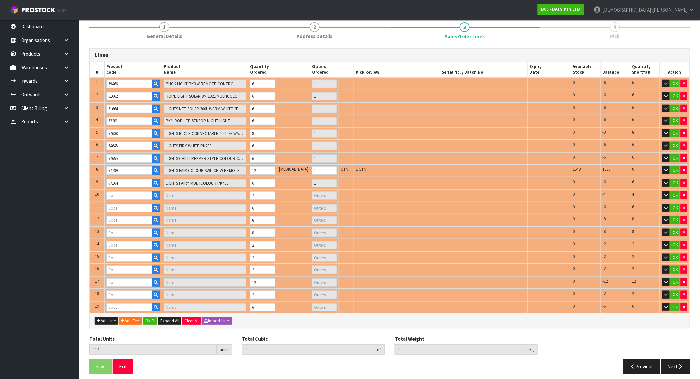
type input "2"
type input "68802"
type input "LIGHTS PARTY BALL W STARBURST WARM WHITE 8F SOLAR PK10"
type input "1"
type input "70383"
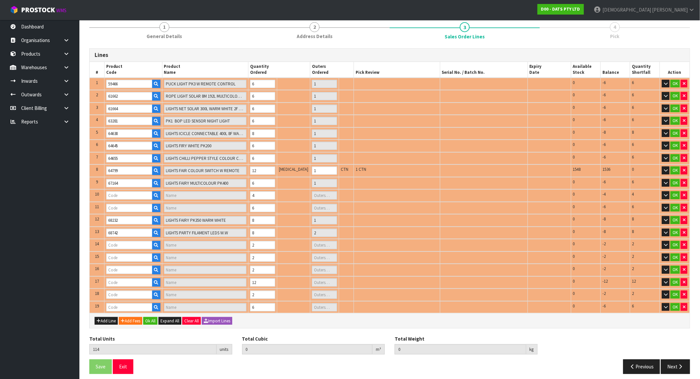
type input "[PERSON_NAME] 2PK MEDIUM"
type input "0"
type input "70384"
type input "213201D - CHUCKIT INDOOR BALL 2 PC = 1 PACK"
type input "0"
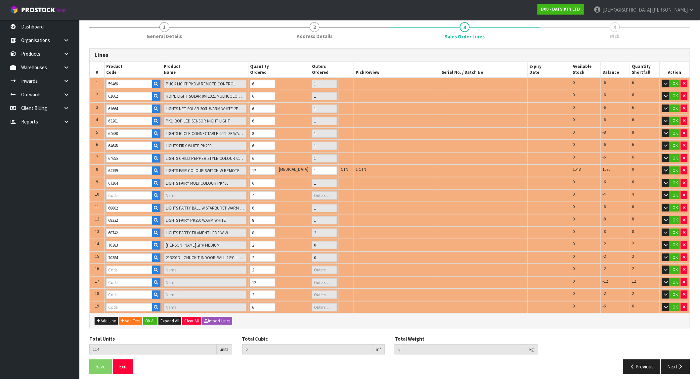
type input "67552"
type input "PARTY LIGHTS 30PK++FILAMENT CONNECT"
type input "1"
type input "70382"
type input "CHUCKIT ULTRA BALL 3PK MEDIUM"
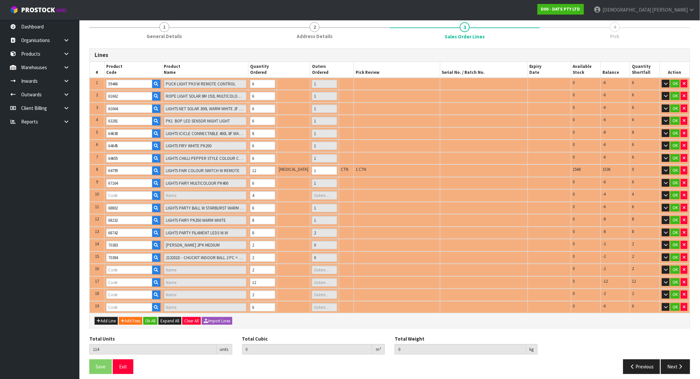
type input "1"
type input "70726"
type input "LIGHT STRING 20M PVC SOFT WIRE"
type input "1"
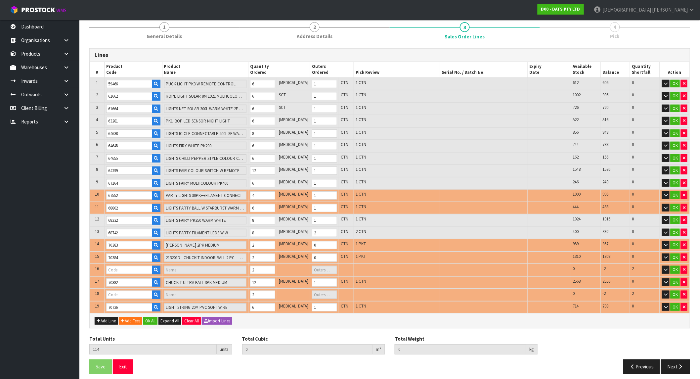
type input "70385"
type input "CHUCKIT ULTRA SQUEAKER MEDIUM"
type input "0"
type input "0.492654"
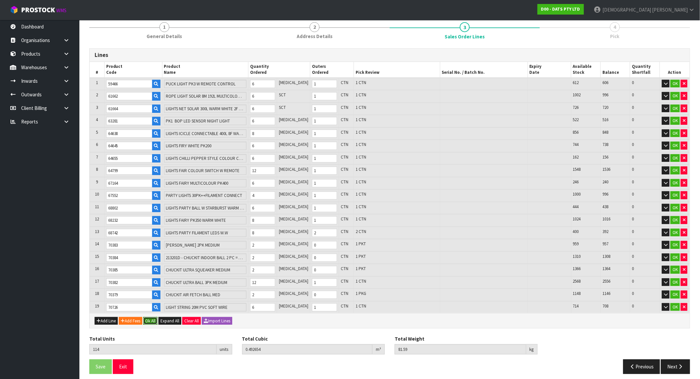
click at [152, 317] on button "Ok All" at bounding box center [150, 321] width 14 height 8
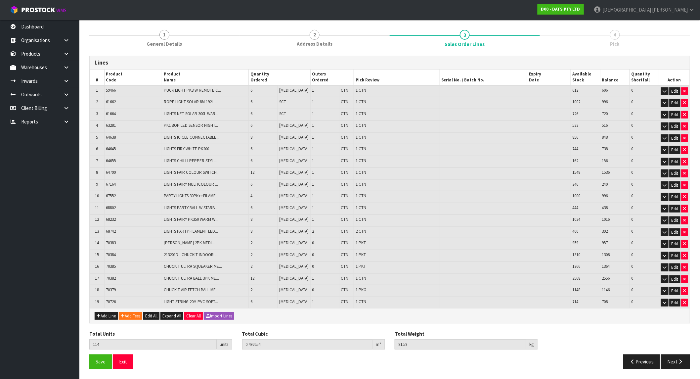
scroll to position [72, 0]
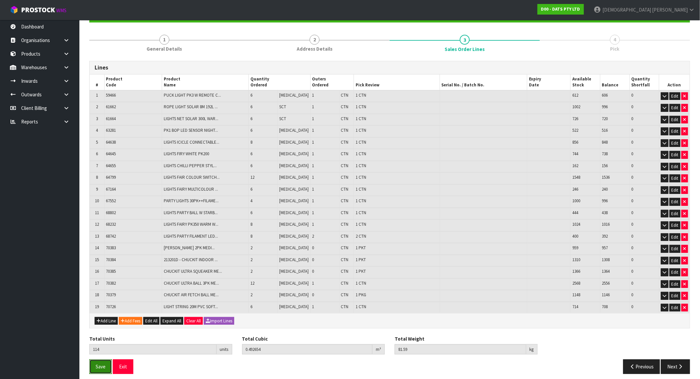
click at [102, 363] on span "Save" at bounding box center [101, 366] width 10 height 6
click at [675, 359] on button "Next" at bounding box center [675, 366] width 29 height 14
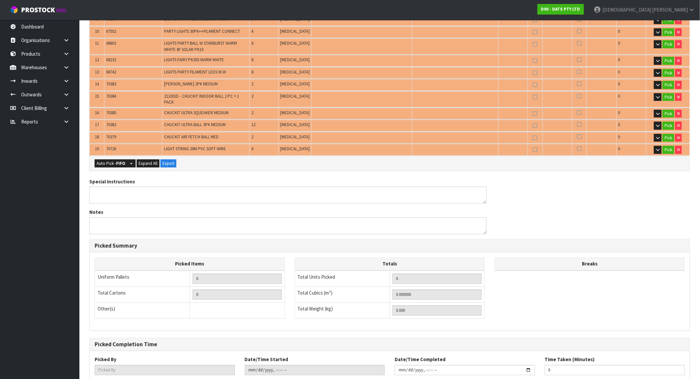
scroll to position [293, 0]
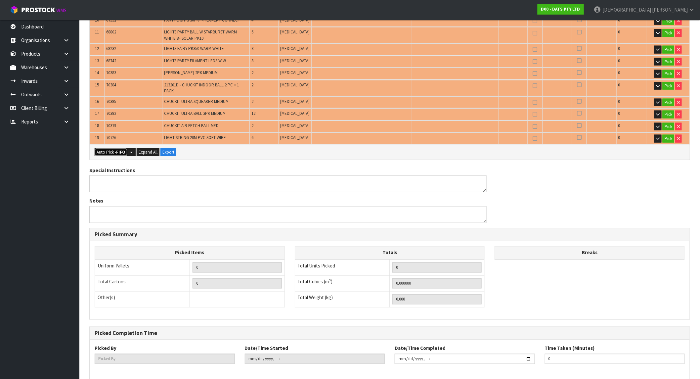
click at [117, 149] on strong "FIFO" at bounding box center [120, 152] width 9 height 6
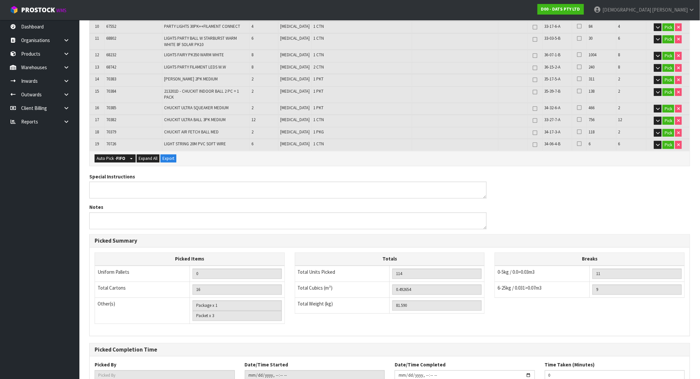
scroll to position [326, 0]
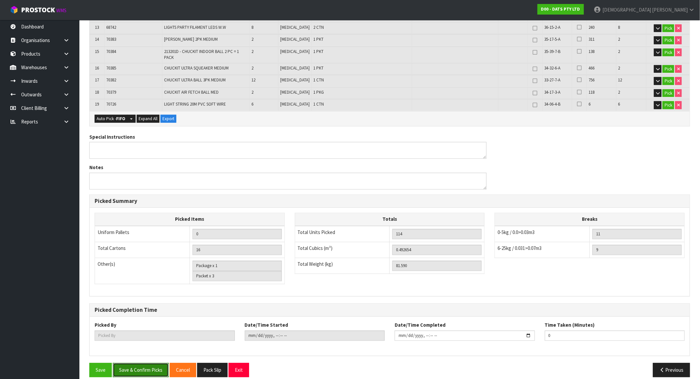
click at [158, 363] on button "Save & Confirm Picks" at bounding box center [141, 370] width 56 height 14
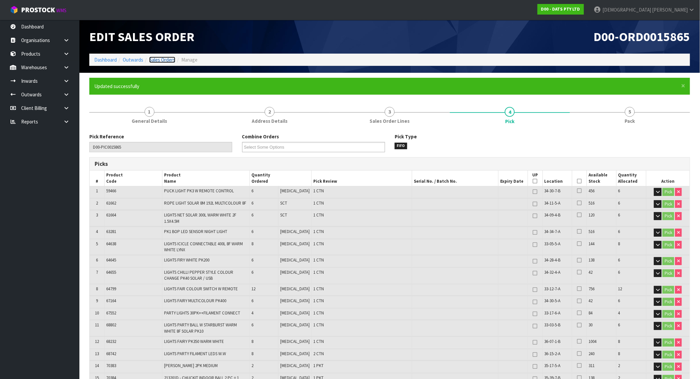
click at [155, 60] on link "Sales Orders" at bounding box center [162, 60] width 26 height 6
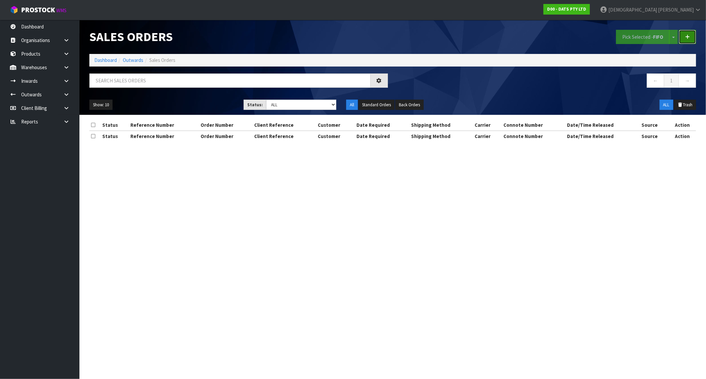
click at [696, 35] on link at bounding box center [687, 37] width 17 height 14
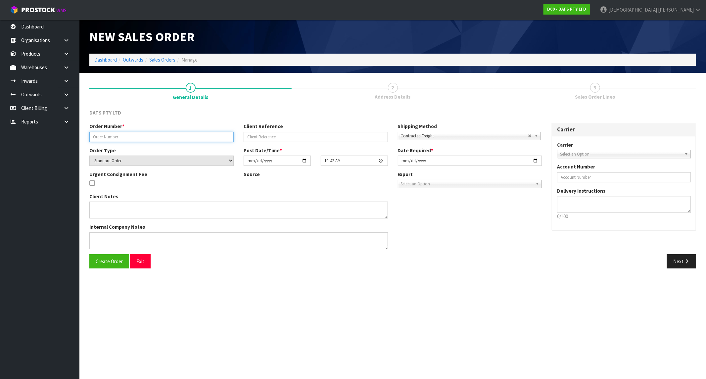
click at [140, 135] on input "text" at bounding box center [161, 137] width 144 height 10
paste input "9489Y100302871"
click at [682, 260] on button "Next" at bounding box center [681, 261] width 29 height 14
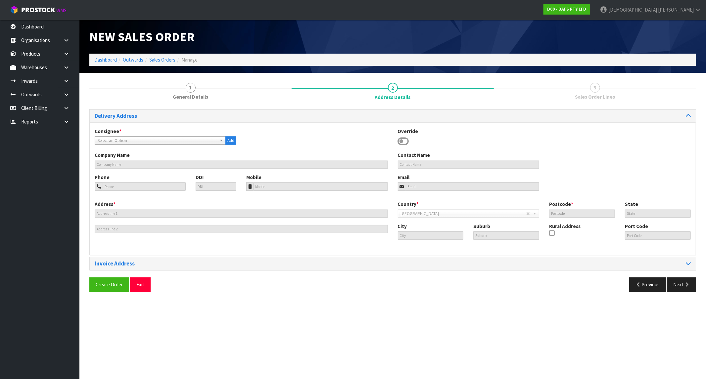
drag, startPoint x: 122, startPoint y: 141, endPoint x: 118, endPoint y: 141, distance: 4.6
click at [122, 141] on span "Select an Option" at bounding box center [157, 141] width 119 height 8
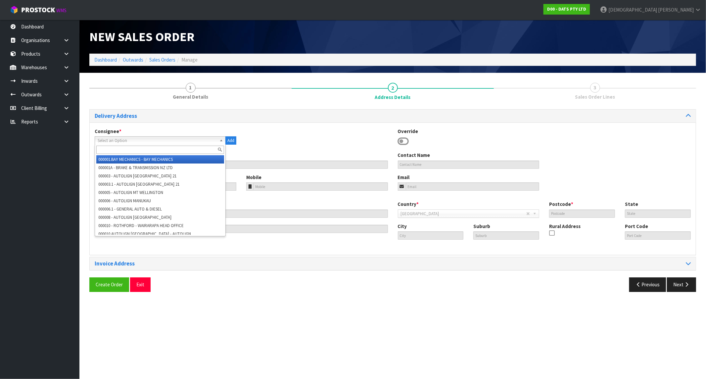
click at [113, 148] on input "text" at bounding box center [160, 150] width 128 height 8
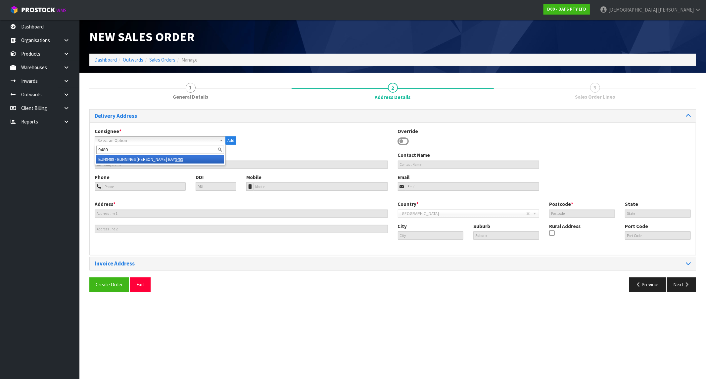
click at [154, 161] on li "BUN9489 - BUNNINGS LYALL BAY 9489" at bounding box center [160, 159] width 128 height 8
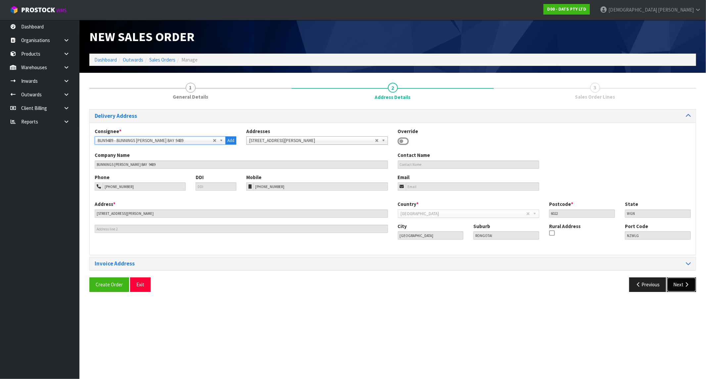
click at [686, 283] on icon "button" at bounding box center [686, 284] width 6 height 5
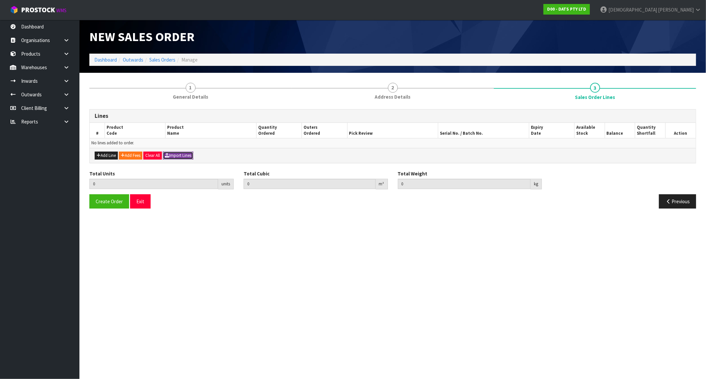
click at [184, 156] on button "Import Lines" at bounding box center [178, 156] width 30 height 8
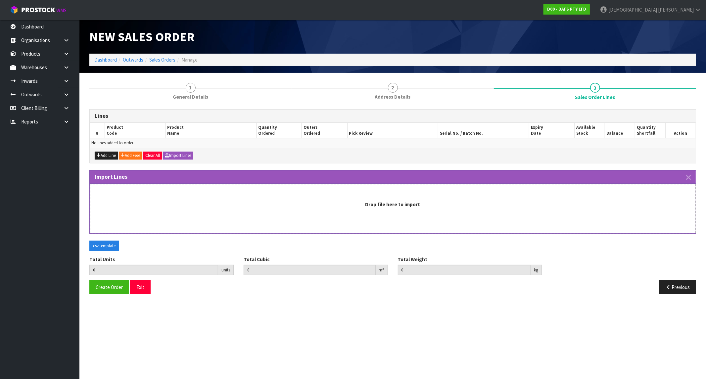
click at [325, 206] on div "Drop file here to import" at bounding box center [392, 204] width 591 height 7
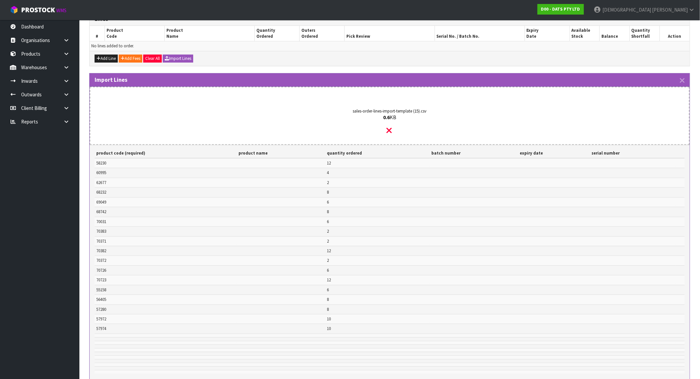
scroll to position [173, 0]
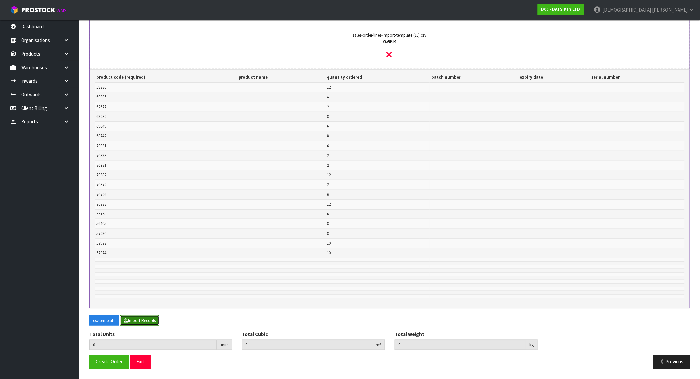
click at [138, 320] on button "Import Records" at bounding box center [139, 320] width 39 height 11
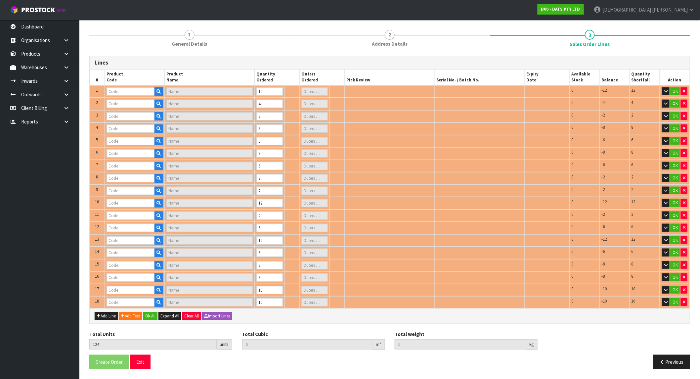
scroll to position [73, 0]
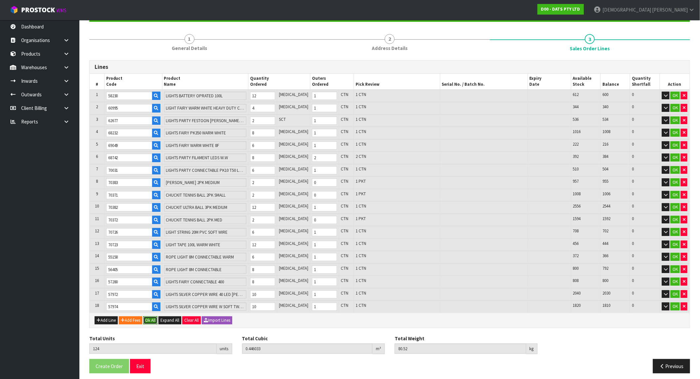
click at [158, 316] on button "Ok All" at bounding box center [150, 320] width 14 height 8
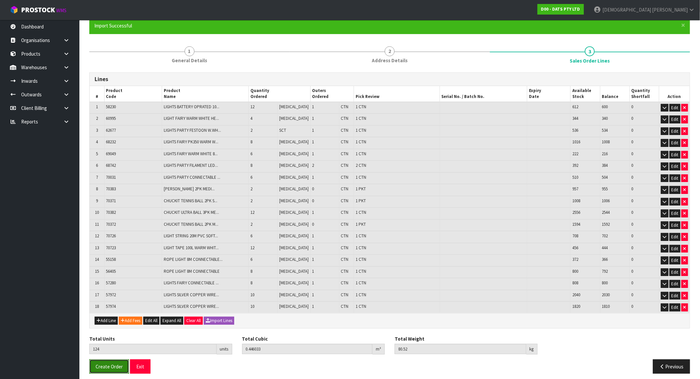
click at [112, 363] on span "Create Order" at bounding box center [109, 366] width 27 height 6
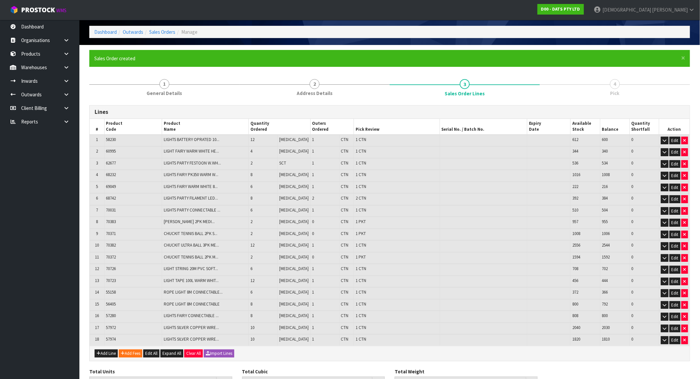
scroll to position [61, 0]
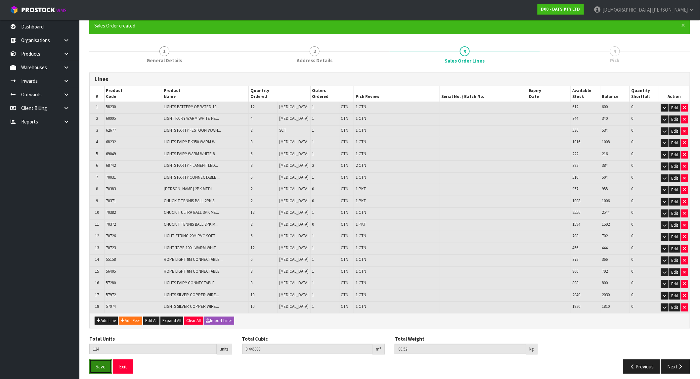
click at [105, 363] on span "Save" at bounding box center [101, 366] width 10 height 6
click at [675, 359] on button "Next" at bounding box center [675, 366] width 29 height 14
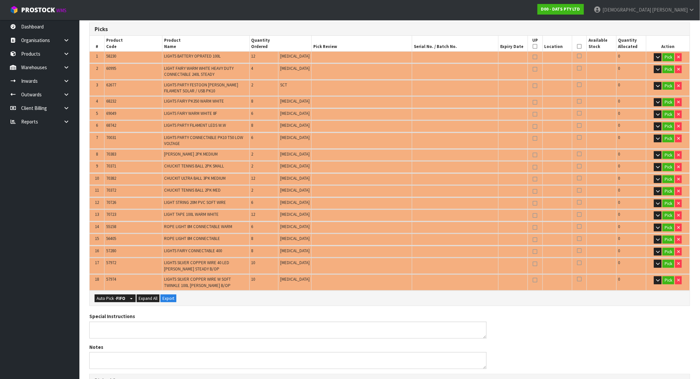
scroll to position [281, 0]
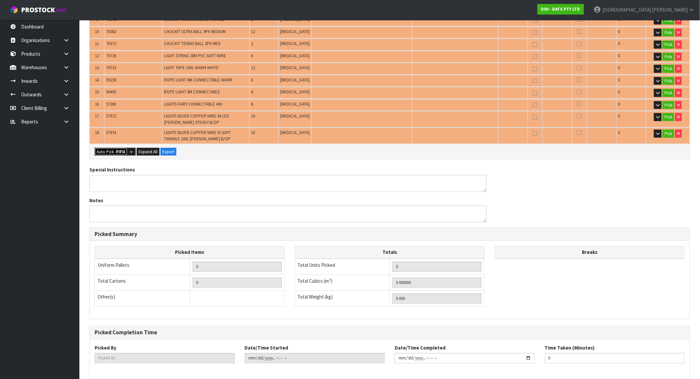
click at [108, 148] on button "Auto Pick - FIFO" at bounding box center [111, 152] width 33 height 8
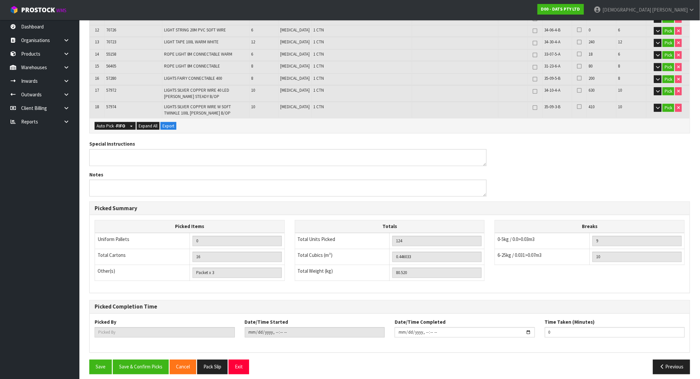
scroll to position [308, 0]
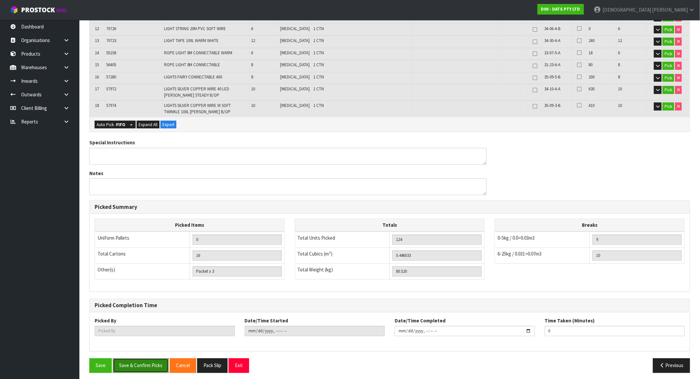
click at [164, 362] on button "Save & Confirm Picks" at bounding box center [141, 365] width 56 height 14
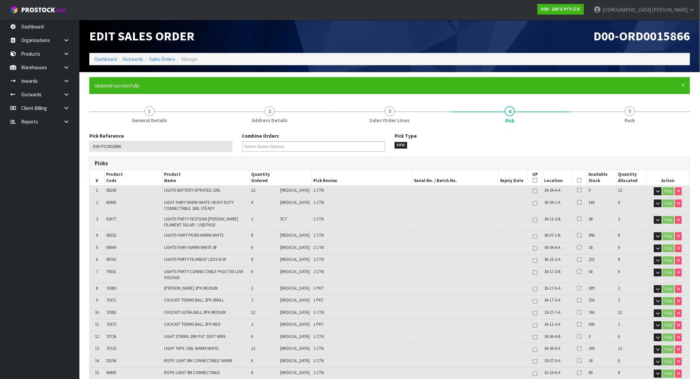
scroll to position [0, 0]
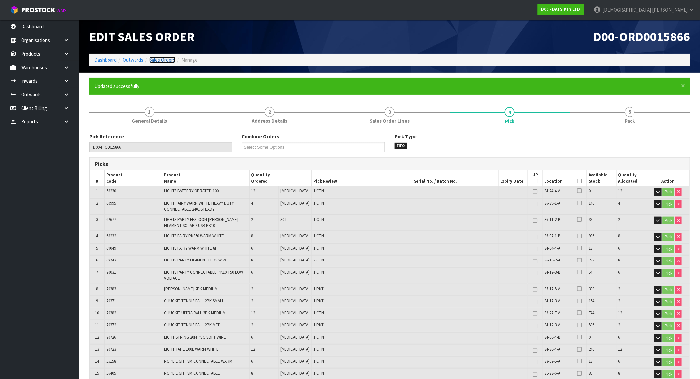
click at [169, 57] on link "Sales Orders" at bounding box center [162, 60] width 26 height 6
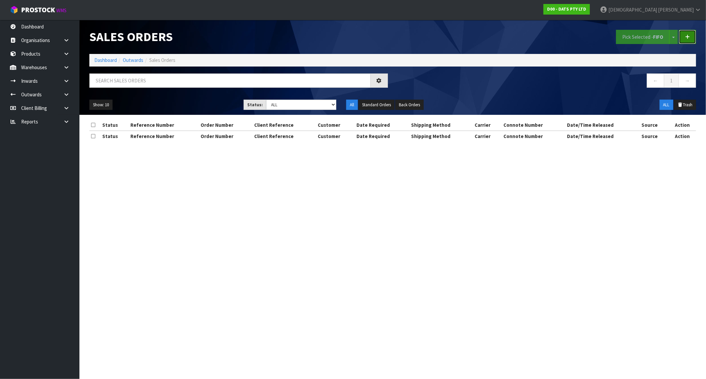
click at [691, 35] on link at bounding box center [687, 37] width 17 height 14
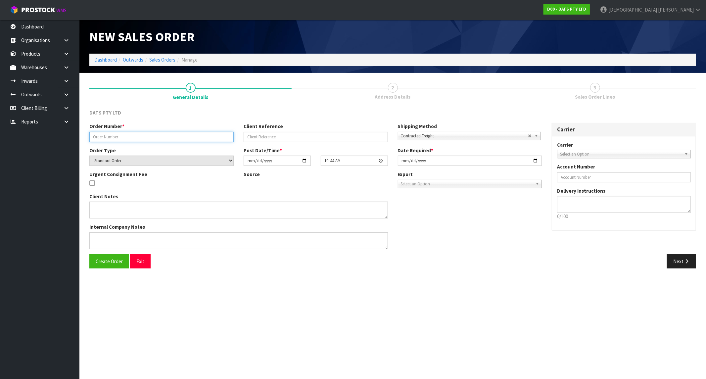
click at [137, 136] on input "text" at bounding box center [161, 137] width 144 height 10
paste input "9454Y100302930"
click at [107, 267] on button "Create Order" at bounding box center [109, 261] width 40 height 14
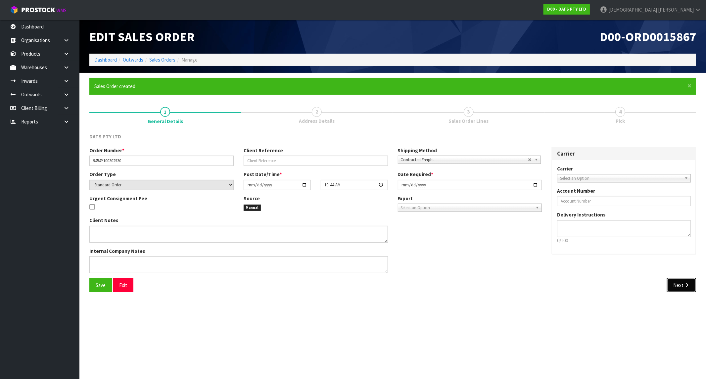
click at [676, 285] on button "Next" at bounding box center [681, 285] width 29 height 14
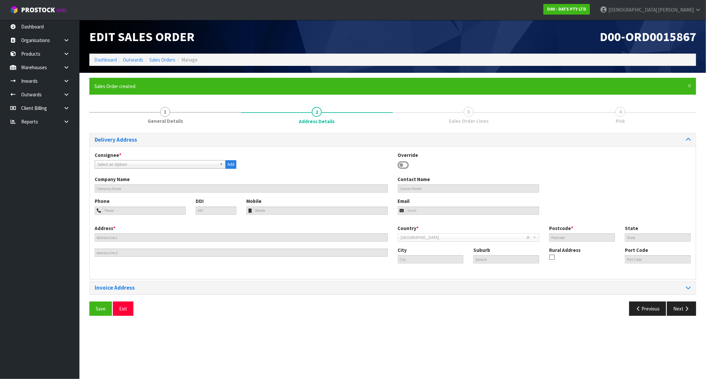
click at [141, 162] on span "Select an Option" at bounding box center [157, 165] width 119 height 8
click at [112, 166] on span "Select an Option" at bounding box center [157, 165] width 119 height 8
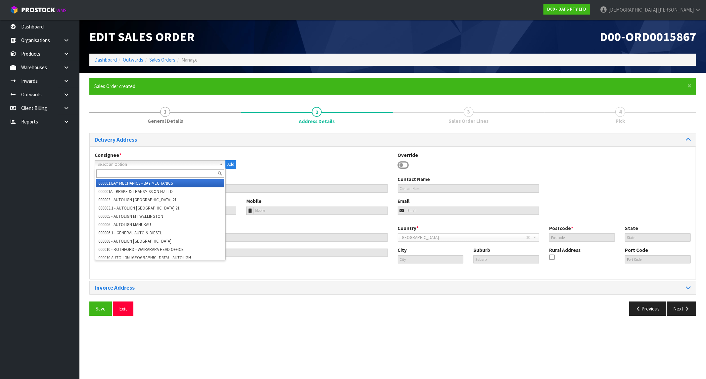
click at [113, 174] on input "text" at bounding box center [160, 173] width 128 height 8
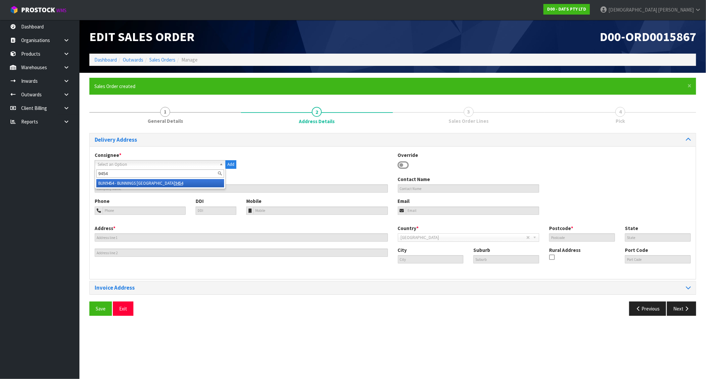
click at [141, 181] on li "BUN9454 - BUNNINGS MOUNT MAUNGANUI 9454" at bounding box center [160, 183] width 128 height 8
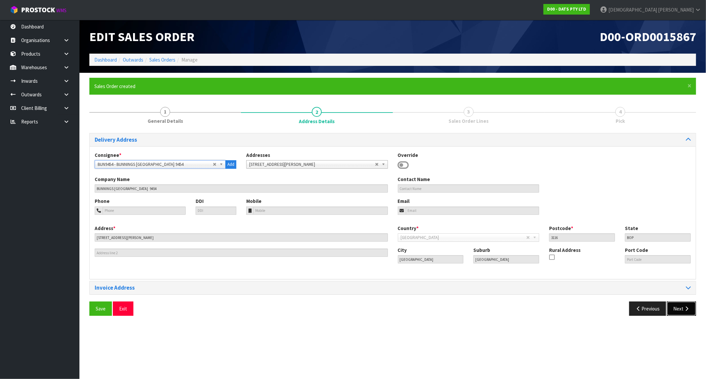
click at [685, 305] on button "Next" at bounding box center [681, 308] width 29 height 14
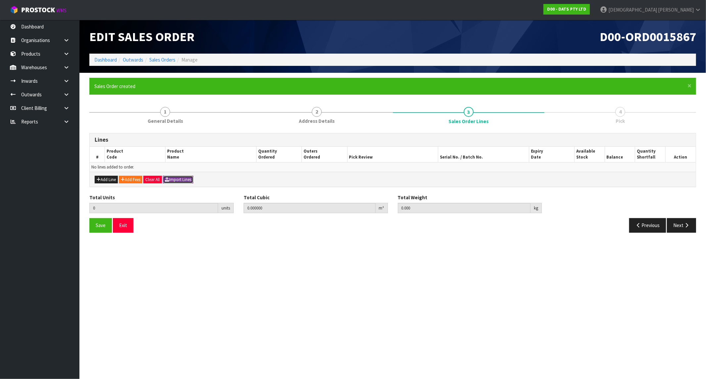
click at [186, 180] on button "Import Lines" at bounding box center [178, 180] width 30 height 8
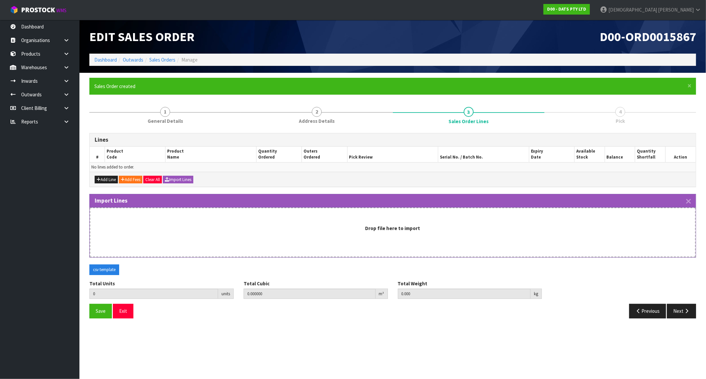
click at [273, 231] on div "Drop file here to import" at bounding box center [392, 228] width 591 height 7
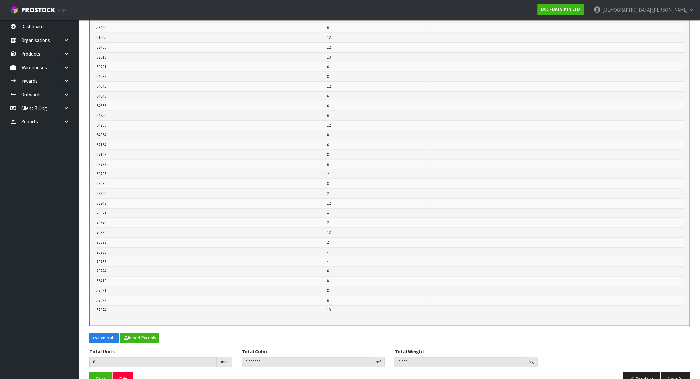
scroll to position [257, 0]
click at [154, 336] on button "Import Records" at bounding box center [139, 337] width 39 height 11
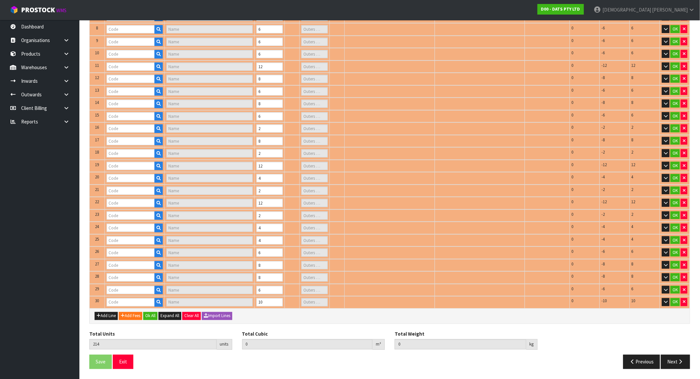
scroll to position [219, 0]
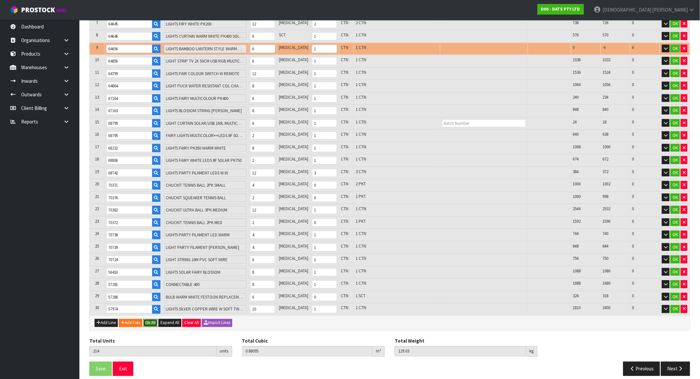
click at [158, 319] on button "Ok All" at bounding box center [150, 323] width 14 height 8
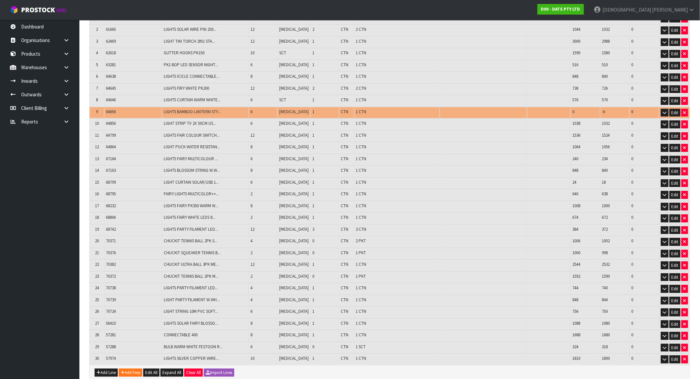
scroll to position [162, 0]
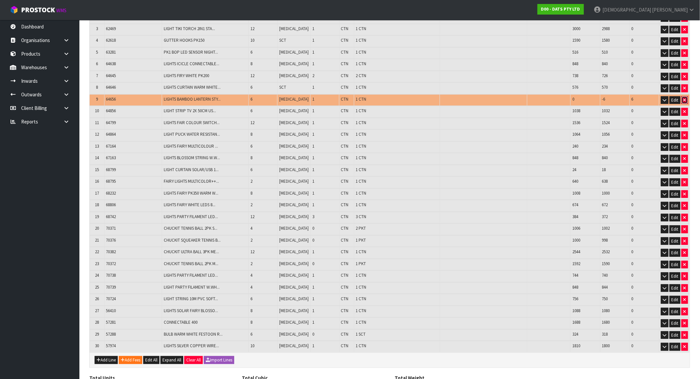
click at [687, 98] on button "button" at bounding box center [685, 100] width 7 height 8
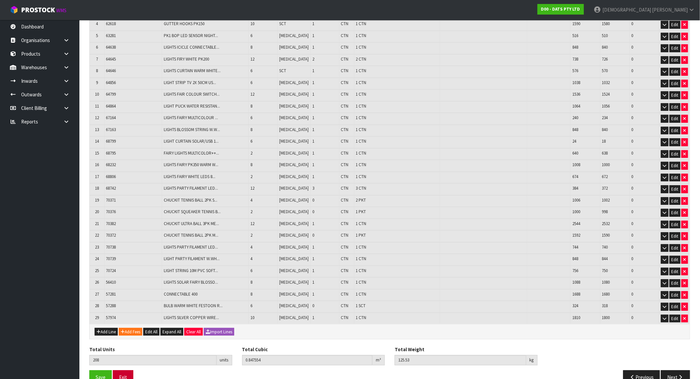
scroll to position [187, 0]
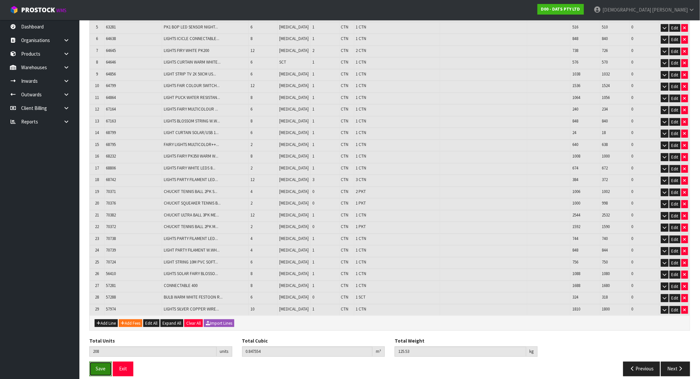
click at [101, 366] on span "Save" at bounding box center [101, 369] width 10 height 6
drag, startPoint x: 677, startPoint y: 362, endPoint x: 652, endPoint y: 355, distance: 25.6
click at [677, 362] on button "Next" at bounding box center [675, 369] width 29 height 14
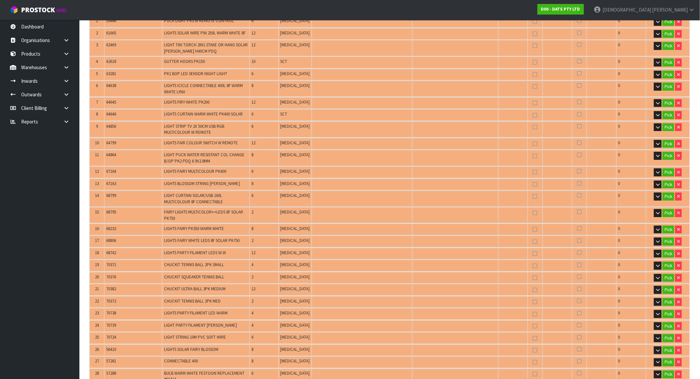
scroll to position [257, 0]
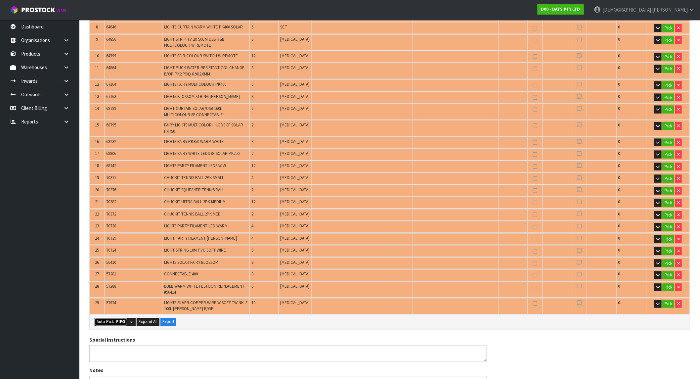
click at [121, 319] on strong "FIFO" at bounding box center [120, 322] width 9 height 6
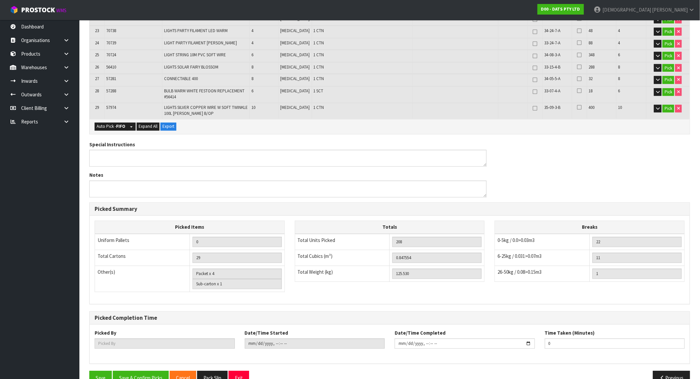
scroll to position [462, 0]
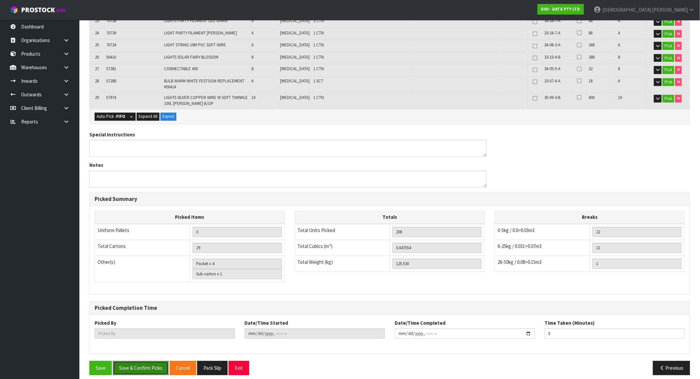
click at [150, 361] on button "Save & Confirm Picks" at bounding box center [141, 368] width 56 height 14
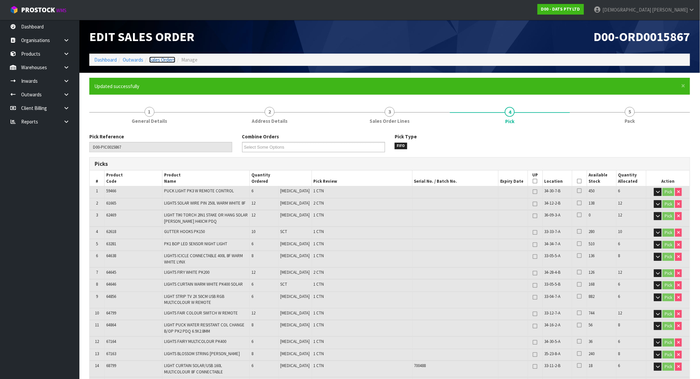
click at [162, 58] on link "Sales Orders" at bounding box center [162, 60] width 26 height 6
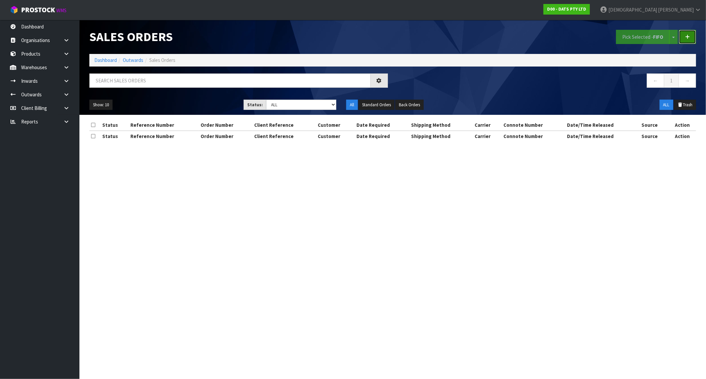
click at [693, 35] on link at bounding box center [687, 37] width 17 height 14
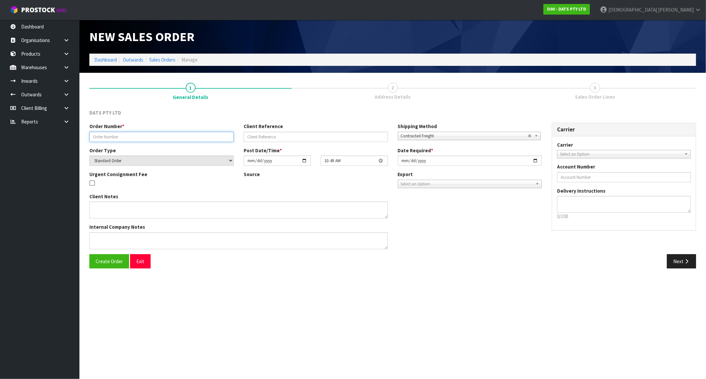
click at [159, 136] on input "text" at bounding box center [161, 137] width 144 height 10
paste input "9541Y100302934"
click at [110, 266] on button "Create Order" at bounding box center [109, 261] width 40 height 14
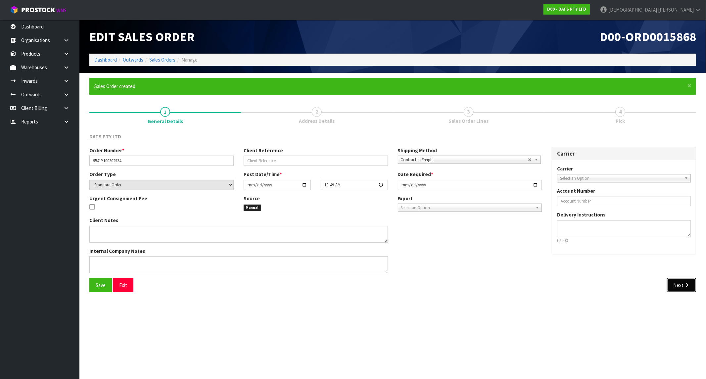
click at [674, 285] on button "Next" at bounding box center [681, 285] width 29 height 14
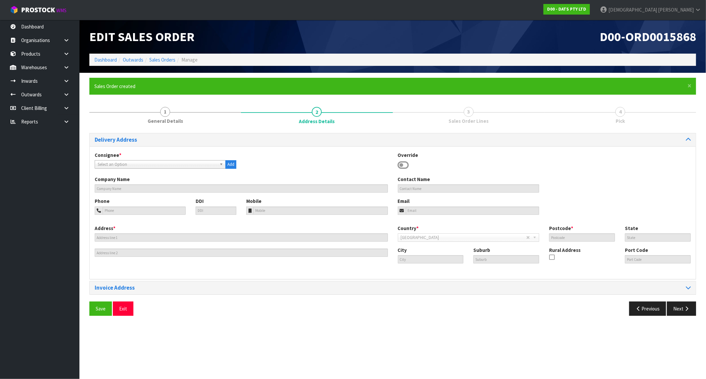
click at [162, 165] on span "Select an Option" at bounding box center [157, 165] width 119 height 8
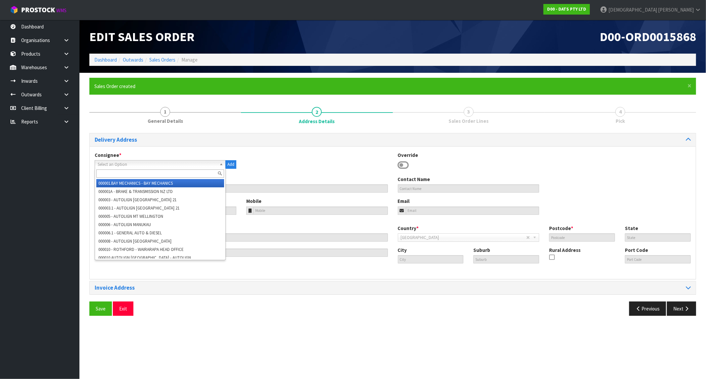
click at [130, 175] on input "text" at bounding box center [160, 173] width 128 height 8
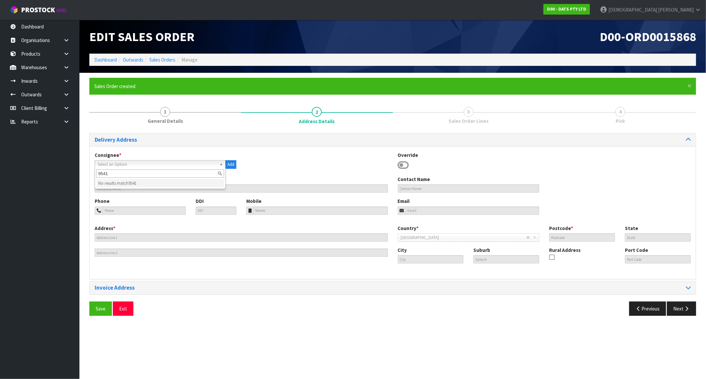
click at [99, 173] on input "9541" at bounding box center [160, 173] width 128 height 8
click at [148, 184] on li "BUN9541 - BUNNINGS WAIPAPA" at bounding box center [160, 183] width 128 height 8
click at [679, 308] on button "Next" at bounding box center [681, 308] width 29 height 14
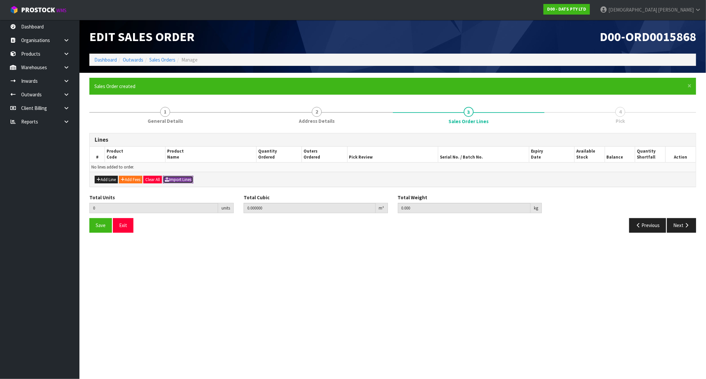
click at [169, 179] on icon "button" at bounding box center [167, 179] width 4 height 4
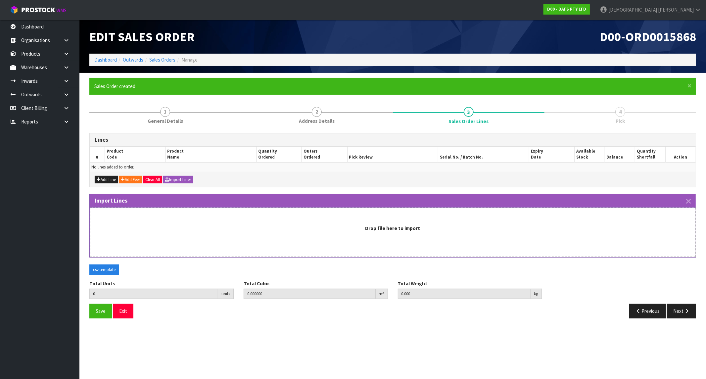
click at [282, 228] on div "Drop file here to import" at bounding box center [392, 228] width 591 height 7
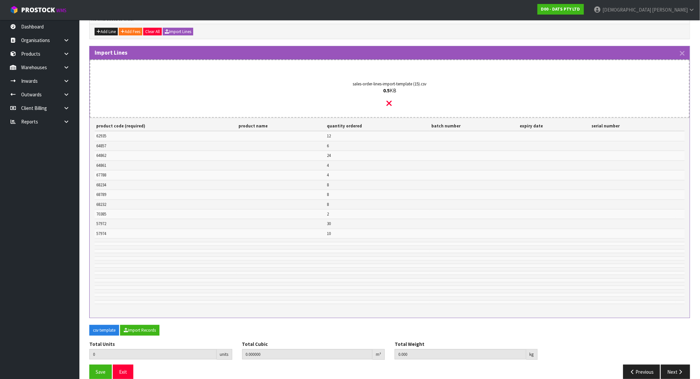
scroll to position [158, 0]
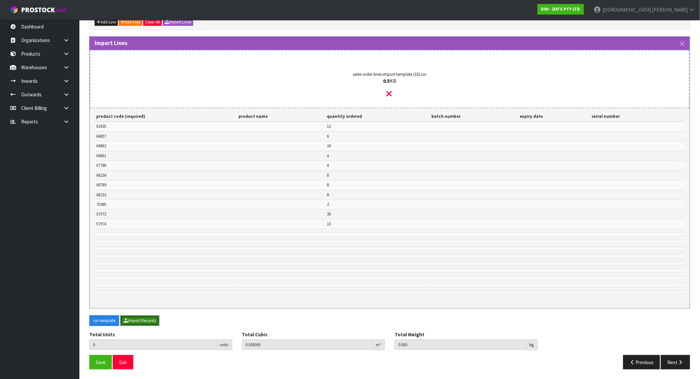
click at [149, 318] on button "Import Records" at bounding box center [139, 320] width 39 height 11
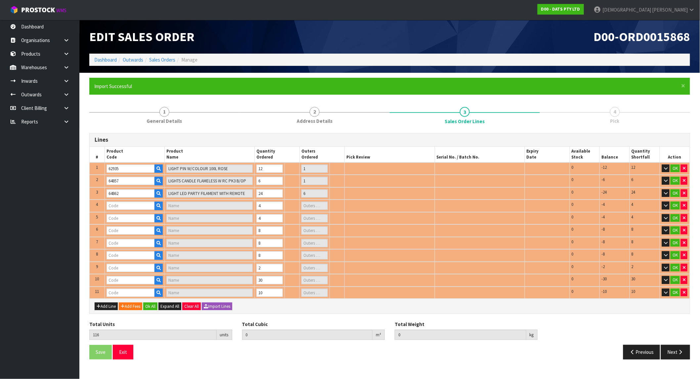
scroll to position [0, 0]
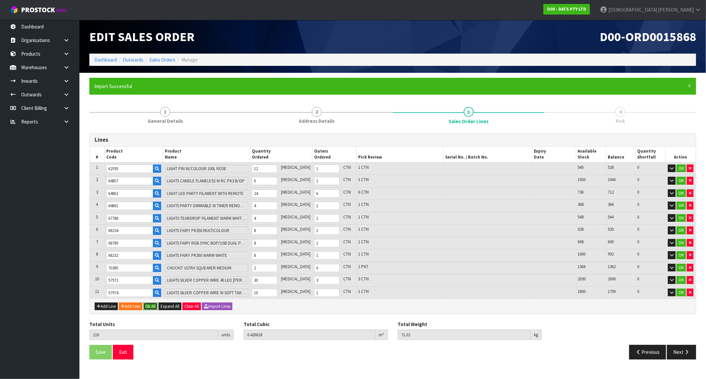
click at [155, 303] on button "Ok All" at bounding box center [150, 306] width 14 height 8
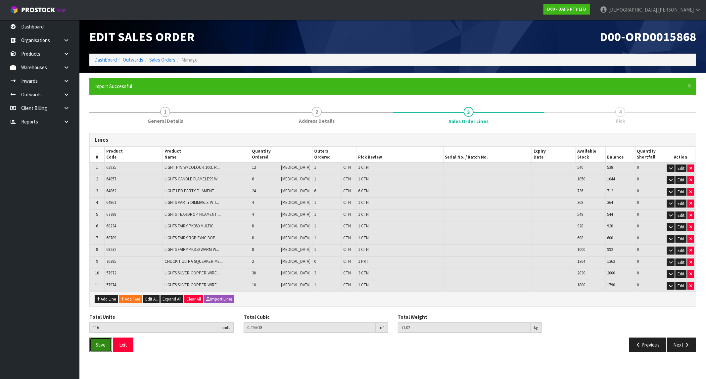
click at [101, 342] on span "Save" at bounding box center [101, 345] width 10 height 6
click at [687, 342] on icon "button" at bounding box center [686, 344] width 6 height 5
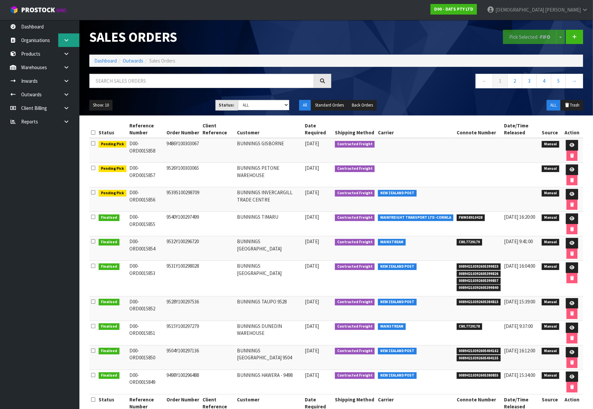
click at [69, 42] on link at bounding box center [68, 40] width 21 height 14
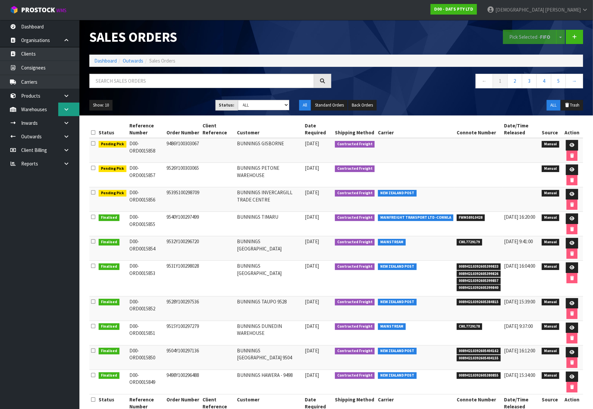
click at [62, 106] on link at bounding box center [68, 110] width 21 height 14
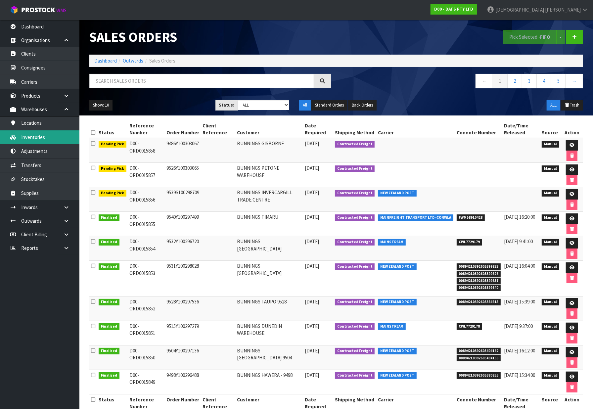
click at [44, 133] on link "Inventories" at bounding box center [39, 137] width 79 height 14
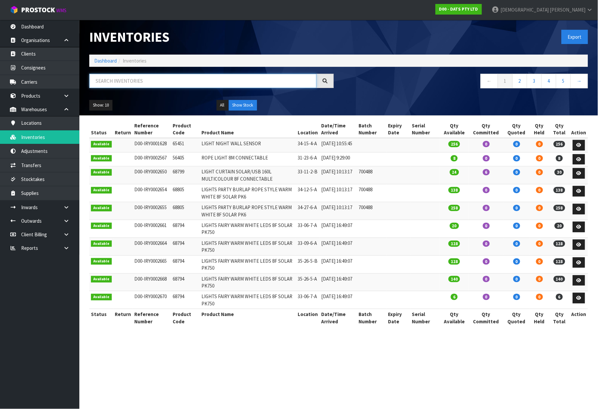
click at [146, 78] on input "text" at bounding box center [202, 81] width 227 height 14
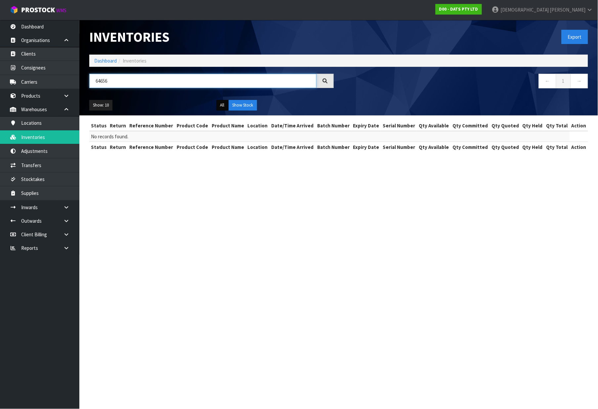
type input "64656"
click at [222, 104] on button "All" at bounding box center [223, 105] width 12 height 11
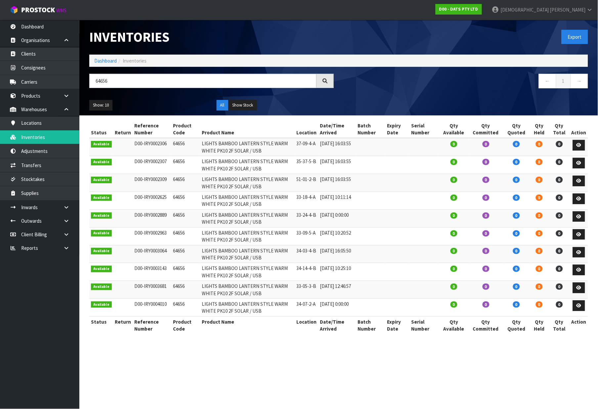
click at [406, 84] on nav "← 1 →" at bounding box center [466, 82] width 245 height 16
click at [547, 303] on tr "Available D00-IRY0004010 64656 LIGHTS BAMBOO LANTERN STYLE WARM WHITE PK10 2F S…" at bounding box center [338, 308] width 499 height 18
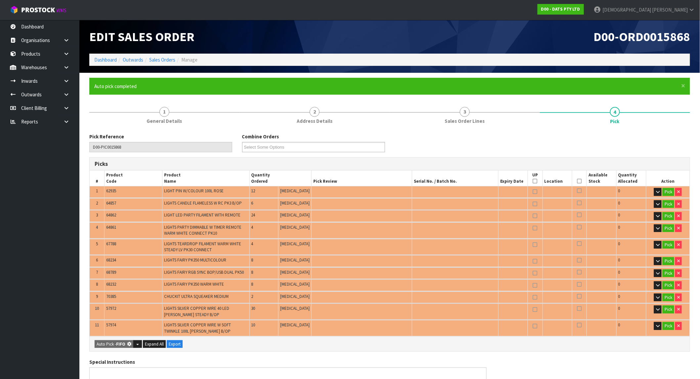
type input "17"
type input "Packet x 1"
type input "116"
type input "0.426618"
type input "71.020"
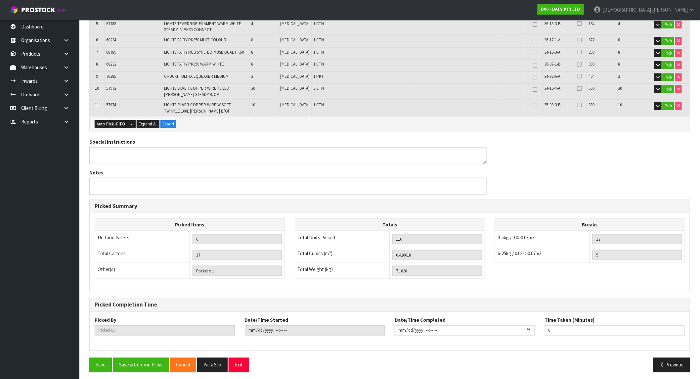
scroll to position [221, 0]
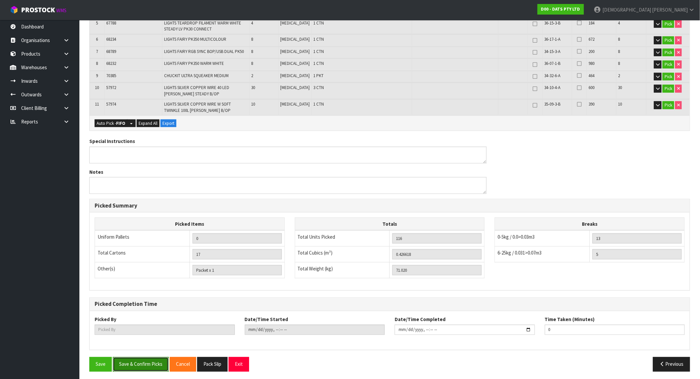
click at [148, 361] on button "Save & Confirm Picks" at bounding box center [141, 364] width 56 height 14
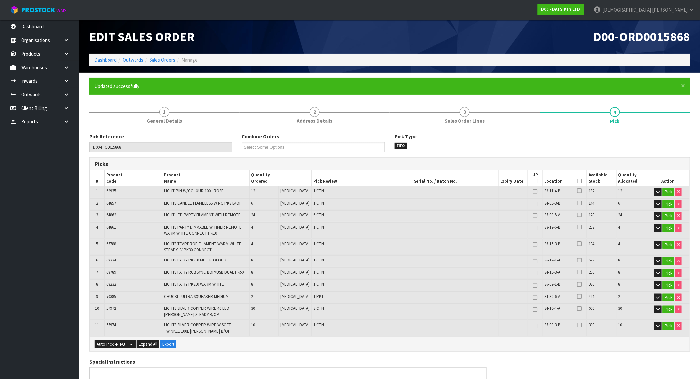
type input "[PERSON_NAME]"
type input "[DATE]T10:52:36"
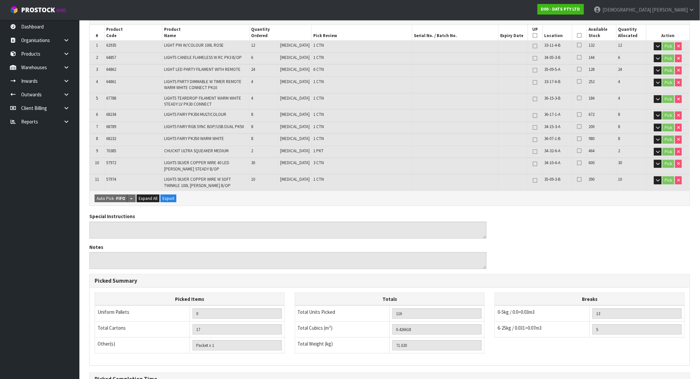
scroll to position [37, 0]
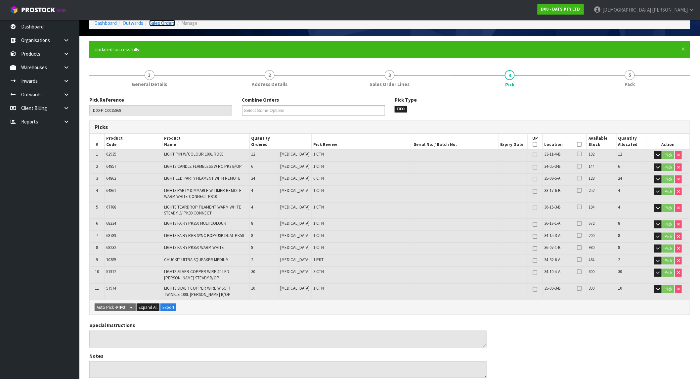
click at [169, 22] on link "Sales Orders" at bounding box center [162, 23] width 26 height 6
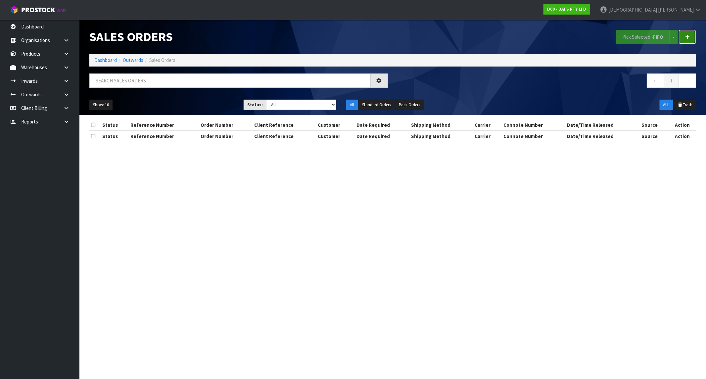
click at [691, 36] on link at bounding box center [687, 37] width 17 height 14
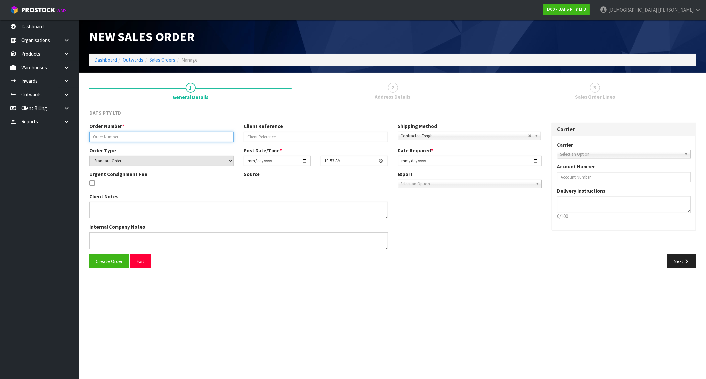
click at [136, 137] on input "text" at bounding box center [161, 137] width 144 height 10
paste input "9474Y100302999"
type input "9474Y100302999"
click at [112, 262] on span "Create Order" at bounding box center [109, 261] width 27 height 6
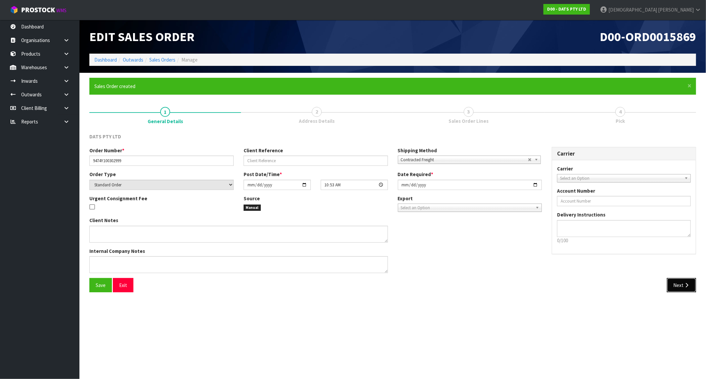
click at [676, 284] on button "Next" at bounding box center [681, 285] width 29 height 14
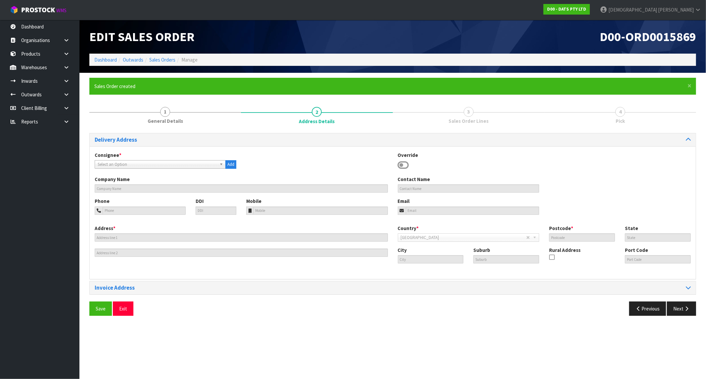
click at [143, 163] on span "Select an Option" at bounding box center [157, 165] width 119 height 8
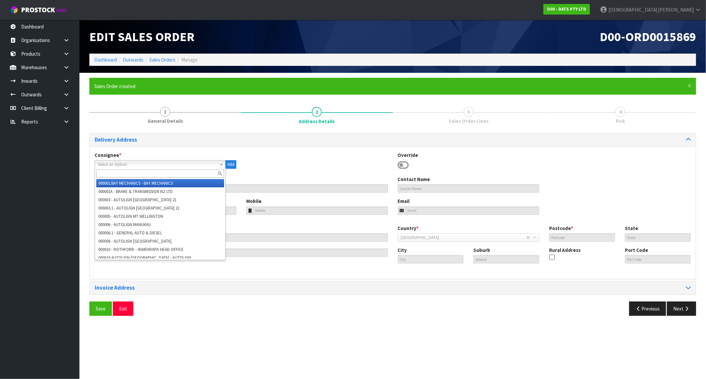
click at [120, 170] on input "text" at bounding box center [160, 173] width 128 height 8
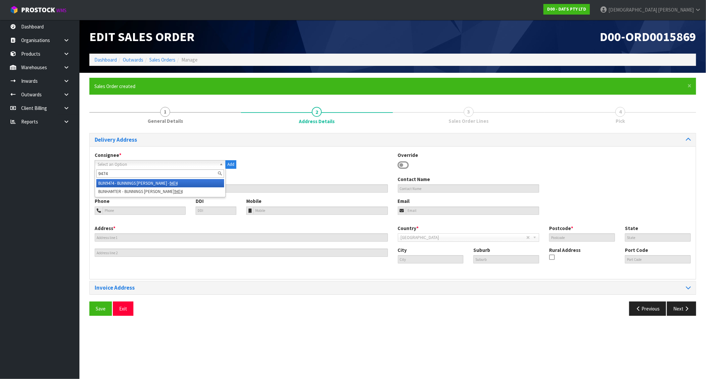
type input "9474"
click at [150, 181] on li "BUN9474 - BUNNINGS [PERSON_NAME] - 9474" at bounding box center [160, 183] width 128 height 8
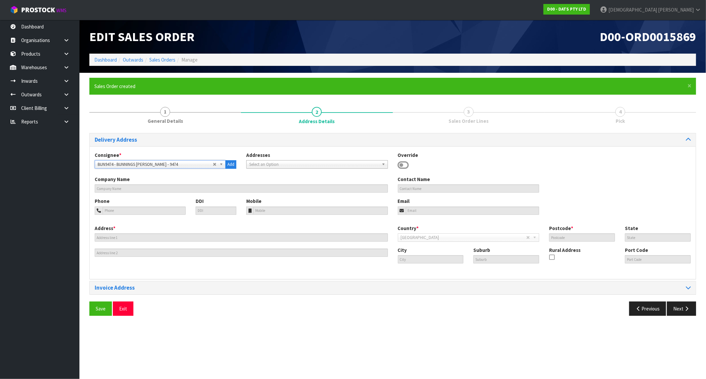
type input "BUNNINGS [PERSON_NAME] - 9474"
type input "[STREET_ADDRESS][PERSON_NAME]"
type input "3200"
type input "WKO"
type input "[PERSON_NAME]"
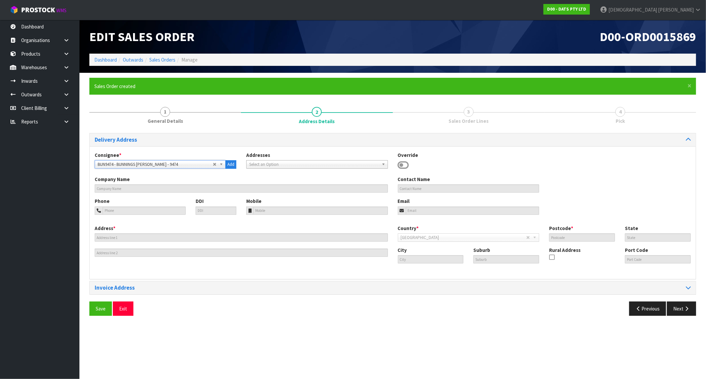
type input "[PERSON_NAME]"
type input "NZHLZ"
click at [689, 305] on button "Next" at bounding box center [681, 308] width 29 height 14
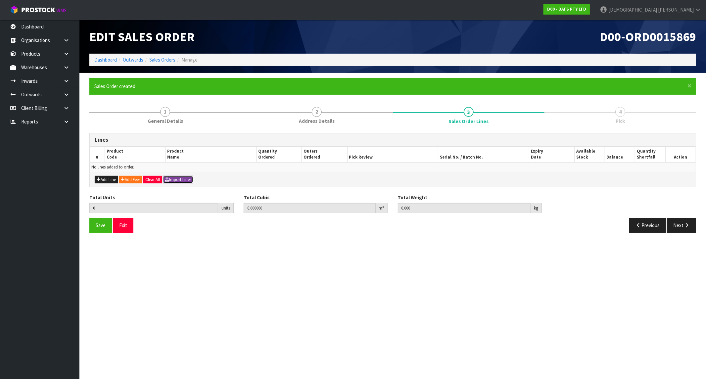
click at [180, 177] on button "Import Lines" at bounding box center [178, 180] width 30 height 8
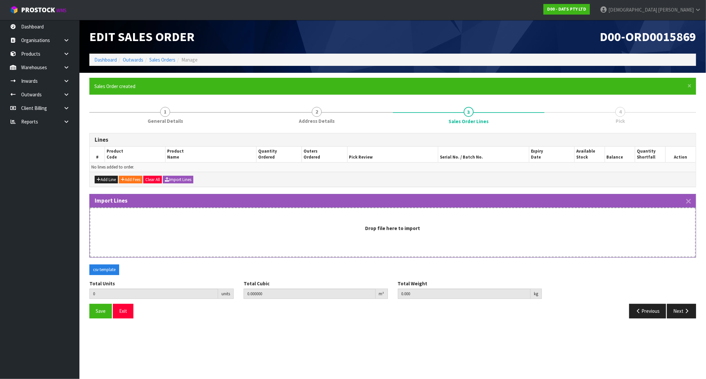
click at [246, 225] on div "Drop file here to import" at bounding box center [392, 228] width 591 height 7
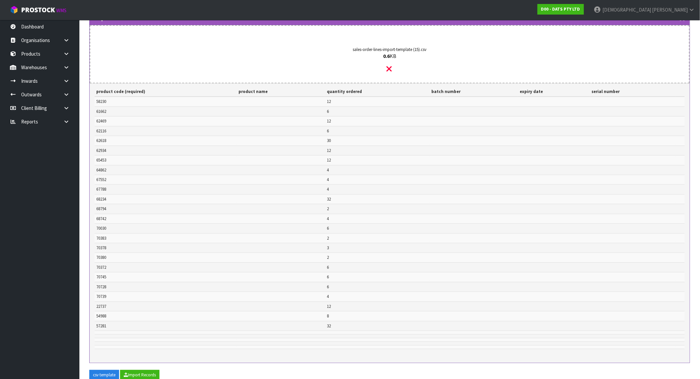
scroll to position [184, 0]
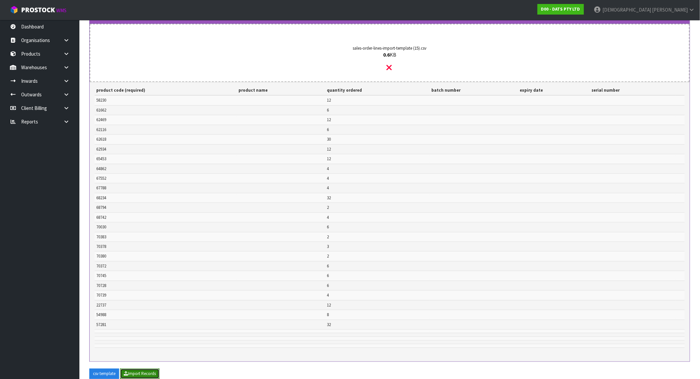
click at [142, 372] on button "Import Records" at bounding box center [139, 374] width 39 height 11
type input "227"
type input "0"
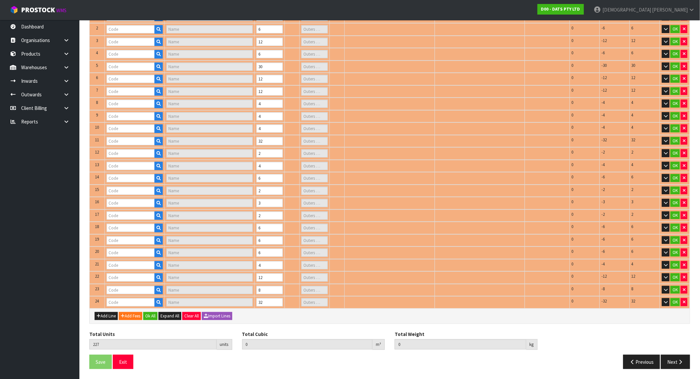
type input "58230"
type input "LIGHTS BATTERY OPRATED 100L"
type input "1"
type input "61662"
type input "ROPE LIGHT SOLAR 8M 192L MULTICOLOUR 8F"
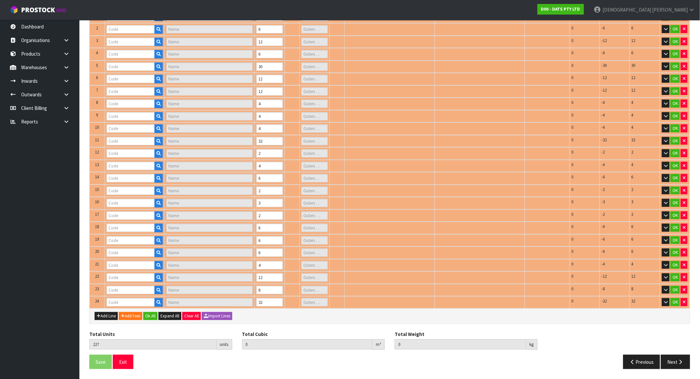
type input "1"
type input "62618"
type input "GUTTER HOOKS PK150"
type input "3"
type input "62116"
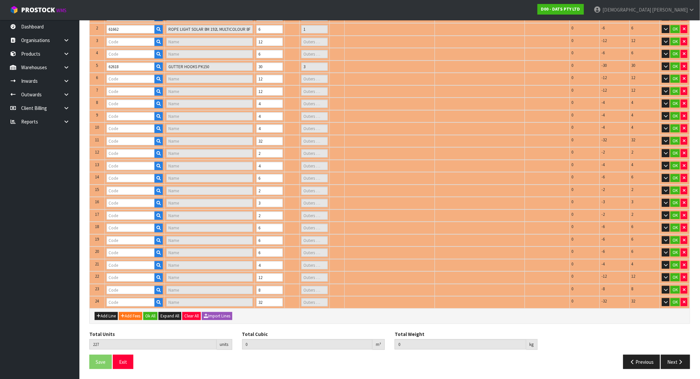
type input "LIGHTS WATERFALL [PERSON_NAME] 600L SPEED CONTROL 2X2.9M CONNECT"
type input "1"
type input "64862"
type input "LIGHT LED PARTY FILAMENT WITH REMOTE"
type input "1"
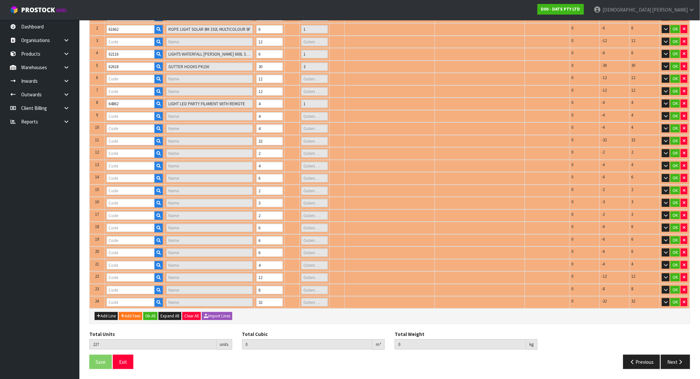
type input "62934"
type input "LIGHT PIN WARM WHITE 100L"
type input "1"
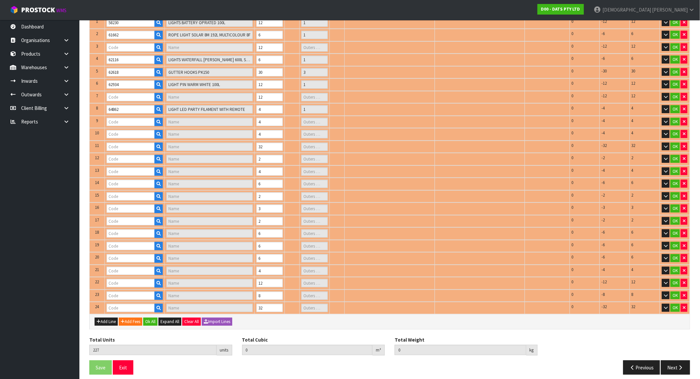
type input "65453"
type input "LIGHT NIGHT FLIP SWITCH 3 ASSTD COLS DIMMABLE B/OP 114X76X39MM"
type input "1"
type input "67788"
type input "LIGHTS TEARDROP FILAMENT WARM WHITE STEADY LV PK30 CONNECT"
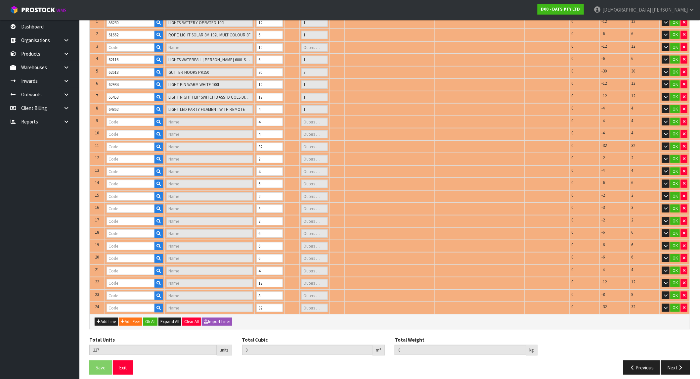
type input "1"
type input "62469"
type input "LIGHT TIKI TORCH 2IN1 STAKE OR HANG SOLAR [PERSON_NAME] H40CM PDQ"
type input "1"
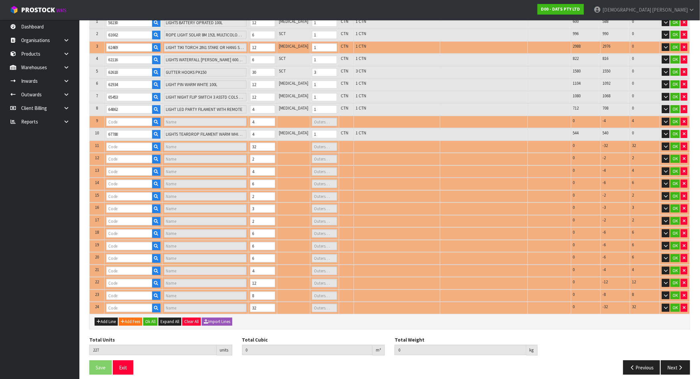
type input "67552"
type input "PARTY LIGHTS 30PK++FILAMENT CONNECT"
type input "1"
type input "68794"
type input "LIGHTS FAIRY WARM WHITE LEDS 8F SOLAR PK750"
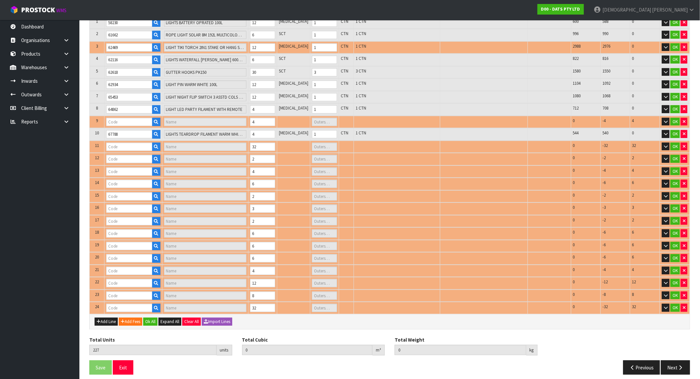
type input "1"
type input "70030"
type input "LIGHTS PARTY CONNECTABLE PK10 A60 LOW VOLTAGE"
type input "1"
type input "70383"
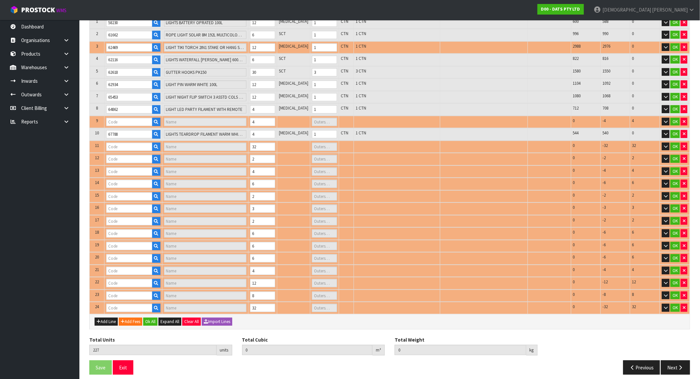
type input "[PERSON_NAME] 2PK MEDIUM"
type input "0"
type input "68234"
type input "LIGHTS FAIRY PK350 MULTICOLOUR"
type input "4"
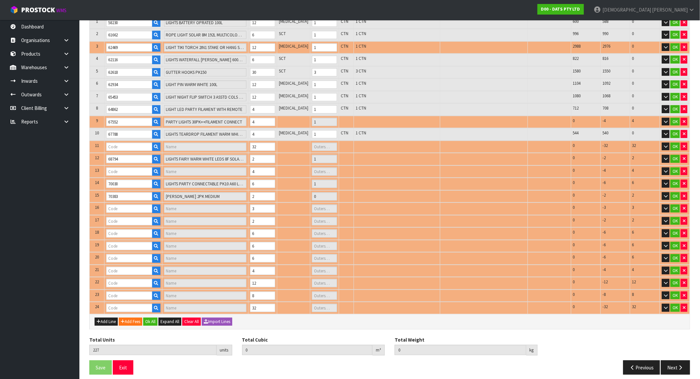
type input "70378"
type input "CHUCKIT AIR FETCH STICK LARGE"
type input "0"
type input "70380"
type input "CHUCKIT ULTRA TOSS MEDIUM"
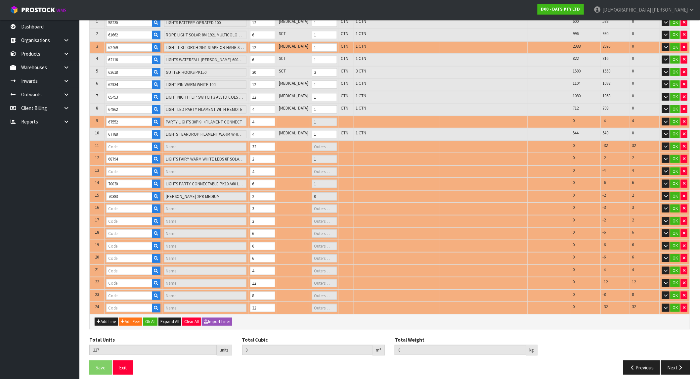
type input "0"
type input "70372"
type input "CHUCKIT TENNIS BALL 2PK MED"
type input "0"
type input "70745"
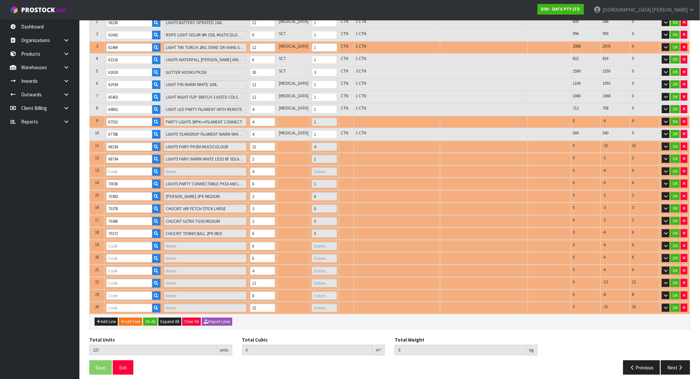
type input "LIGHTS GLITTER LAVA LAMP"
type input "1"
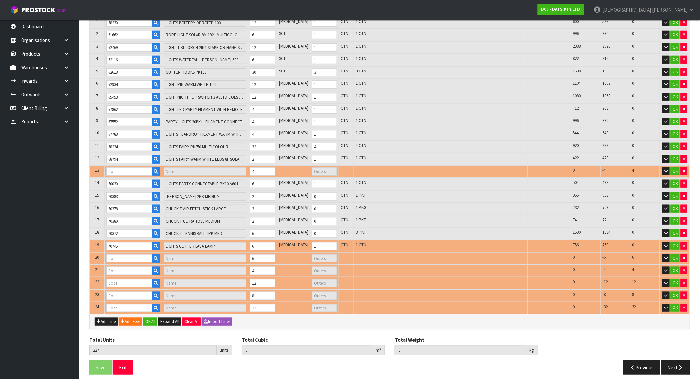
type input "70739"
type input "LIGHT PARTY FILAMENT [PERSON_NAME]"
type input "1"
type input "22737"
type input "LIGHTS LED WHITE SET 250"
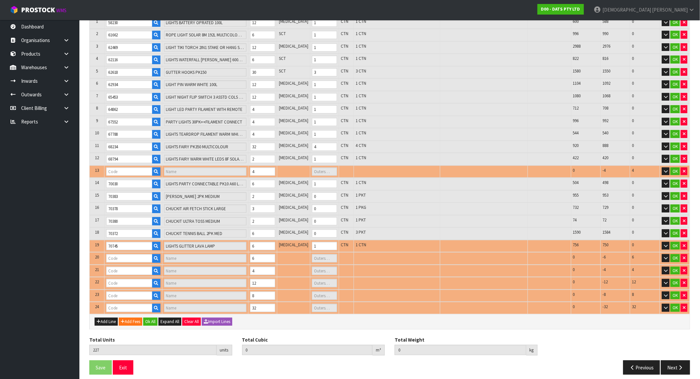
type input "1"
type input "68742"
type input "LIGHTS PARTY FILAMENT LEDS W.W"
type input "1"
type input "70728"
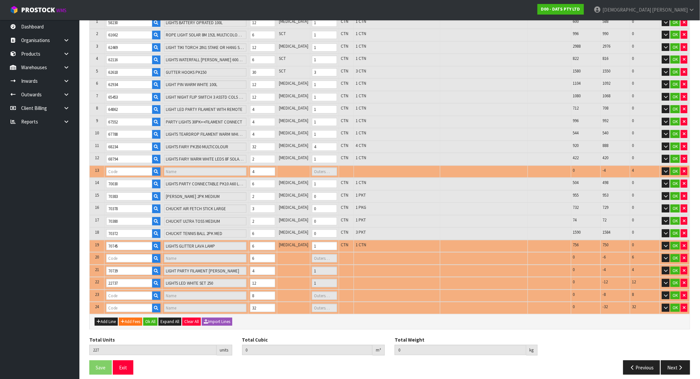
type input "LIGHTS NET SOLAR 150 WARM"
type input "1"
type input "54988"
type input "CONNECTABLE PARTY LIGHT WARM W"
type input "1"
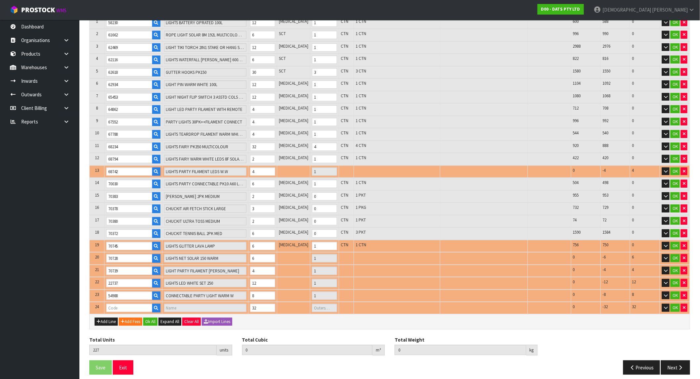
type input "0.93568"
type input "137.58"
type input "57281"
type input "CONNECTABLE 400"
type input "4"
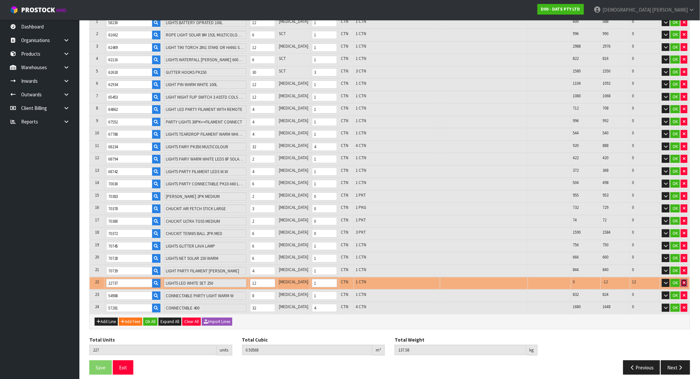
click at [686, 279] on button "button" at bounding box center [684, 283] width 7 height 8
type input "215"
type input "0.899644"
type input "133.08"
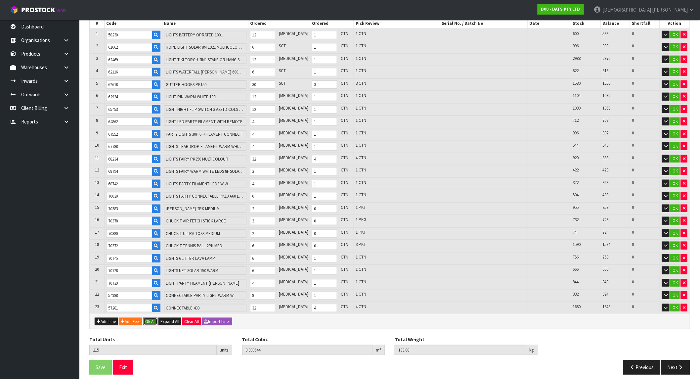
click at [155, 318] on button "Ok All" at bounding box center [150, 322] width 14 height 8
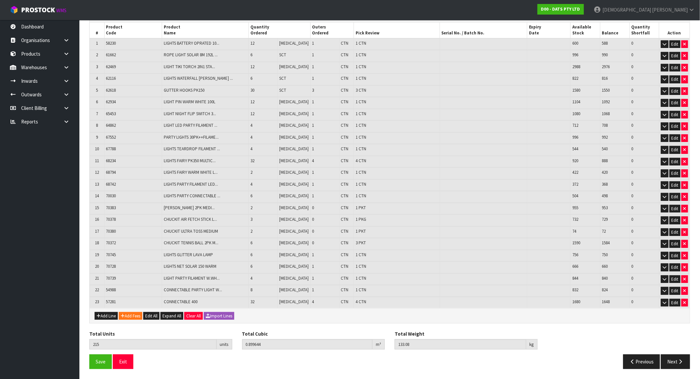
scroll to position [118, 0]
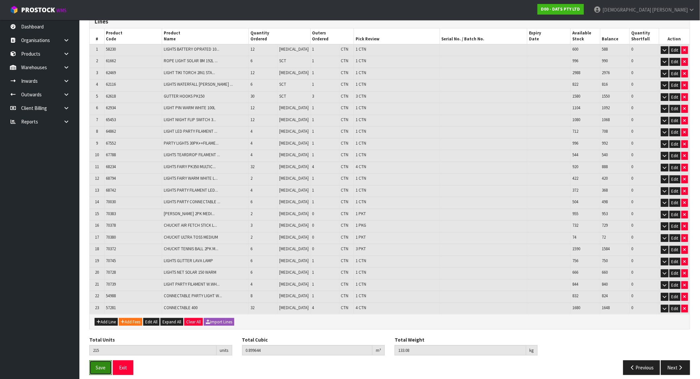
click at [104, 364] on span "Save" at bounding box center [101, 367] width 10 height 6
click at [690, 360] on button "Next" at bounding box center [675, 367] width 29 height 14
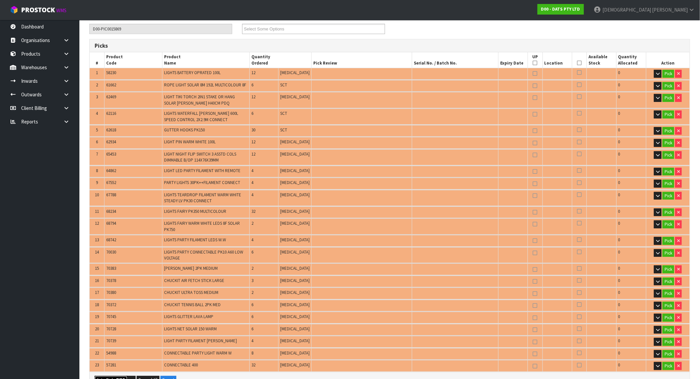
click at [113, 377] on button "Auto Pick - FIFO" at bounding box center [111, 380] width 33 height 8
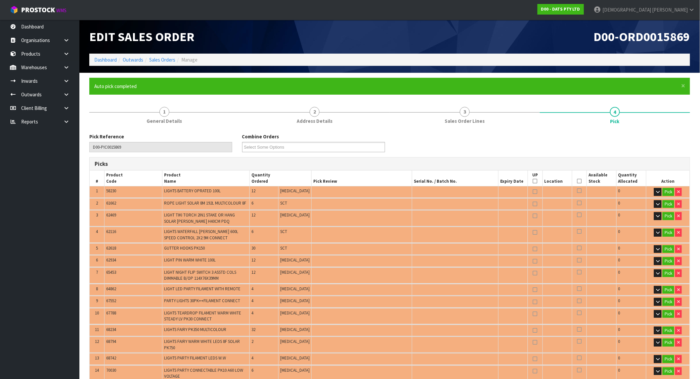
type input "27"
type input "Package x 1"
type input "Packet x 5"
type input "215"
type input "0.899644"
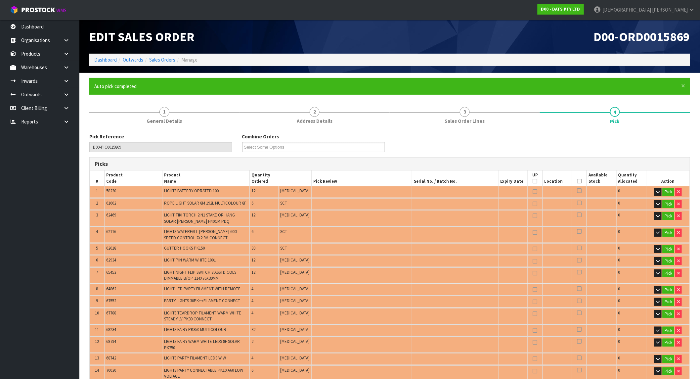
type input "133.080"
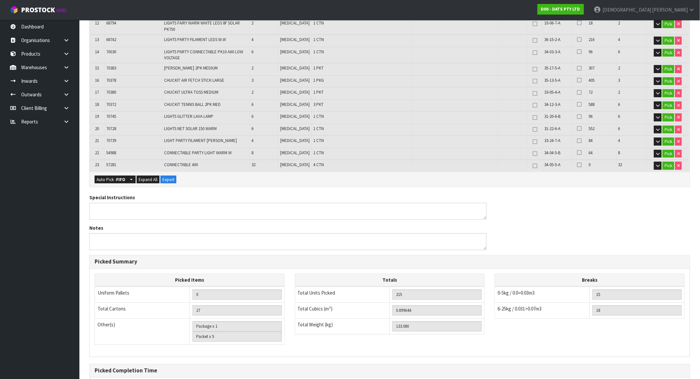
scroll to position [383, 0]
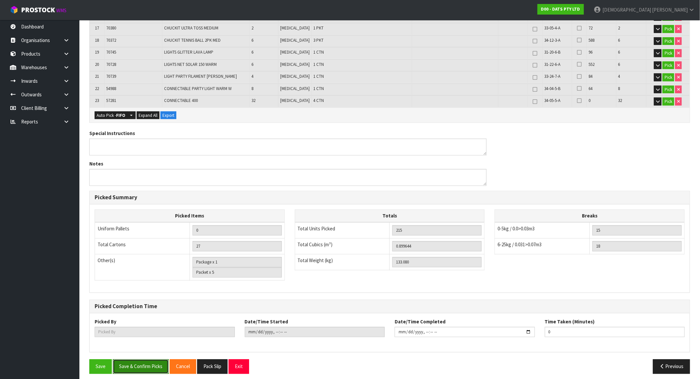
click at [161, 359] on button "Save & Confirm Picks" at bounding box center [141, 366] width 56 height 14
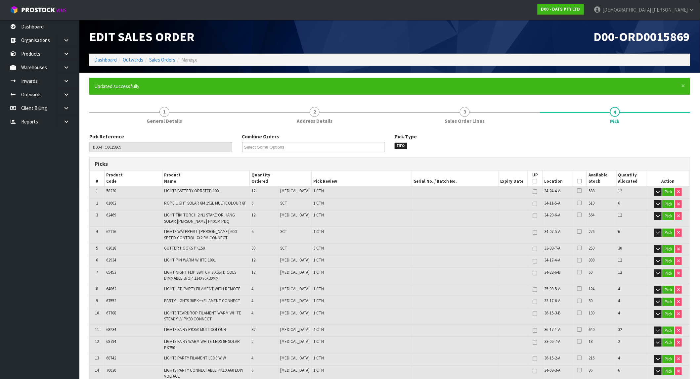
type input "[PERSON_NAME]"
type input "[DATE]T10:56:25"
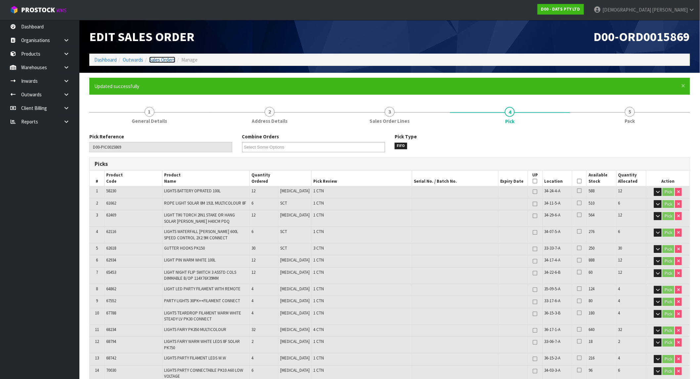
click at [157, 58] on link "Sales Orders" at bounding box center [162, 60] width 26 height 6
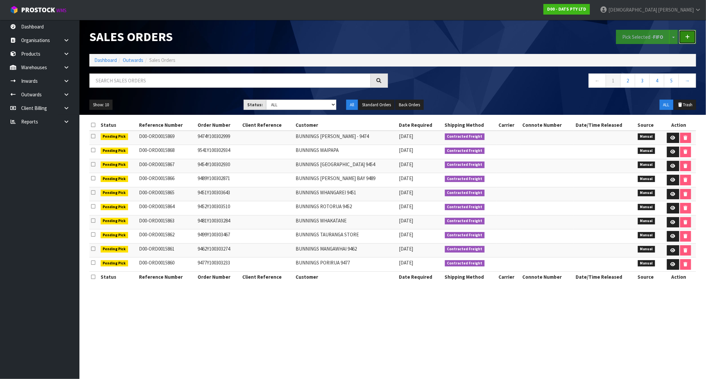
click at [687, 35] on icon at bounding box center [687, 36] width 5 height 5
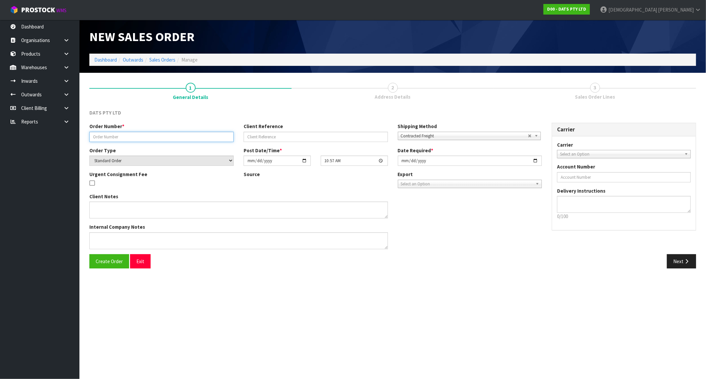
click at [149, 135] on input "text" at bounding box center [161, 137] width 144 height 10
paste input "9529Y100303667"
type input "9529Y100303667"
click at [98, 260] on span "Create Order" at bounding box center [109, 261] width 27 height 6
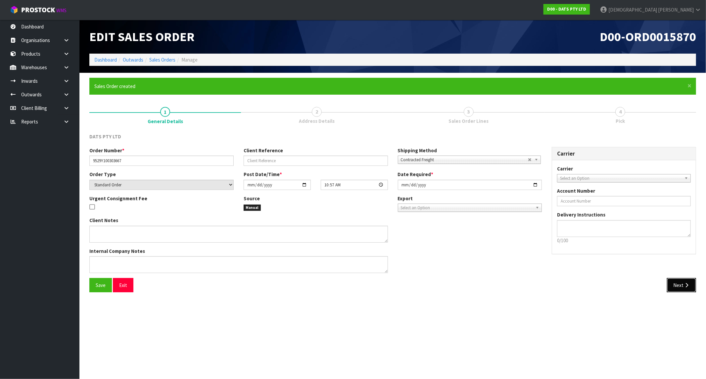
click at [690, 285] on button "Next" at bounding box center [681, 285] width 29 height 14
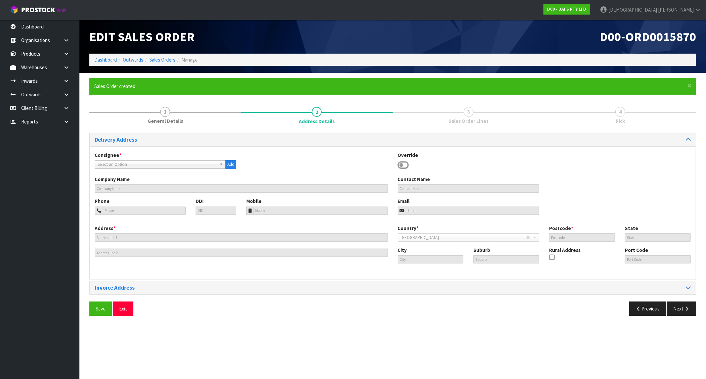
click at [156, 164] on span "Select an Option" at bounding box center [157, 165] width 119 height 8
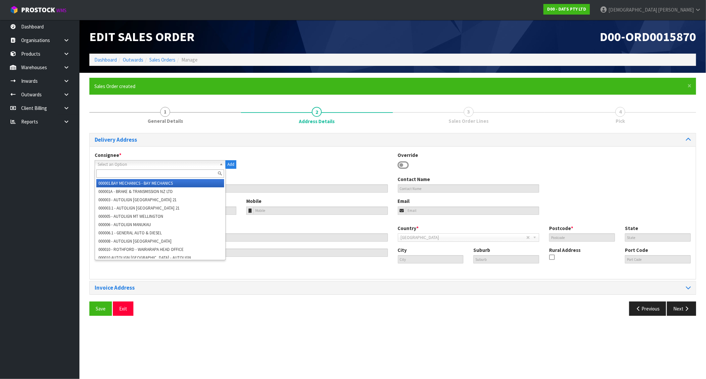
click at [121, 171] on input "text" at bounding box center [160, 173] width 128 height 8
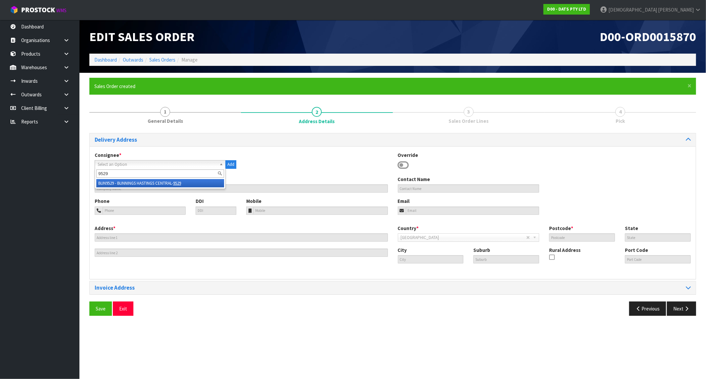
type input "9529"
click at [135, 184] on li "BUN9529 - BUNNINGS HASTINGS CENTRAL- 9529" at bounding box center [160, 183] width 128 height 8
type input "BUNNINGS HASTINGS CENTRAL-9529"
type input "[STREET_ADDRESS]"
type input "4122"
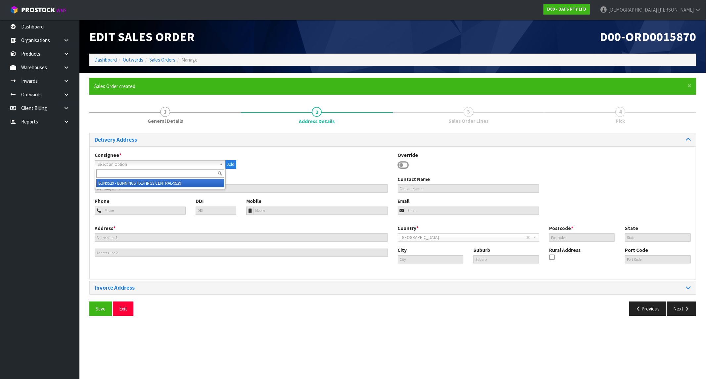
type input "HKB"
type input "HASTINGS"
type input "NZHAS"
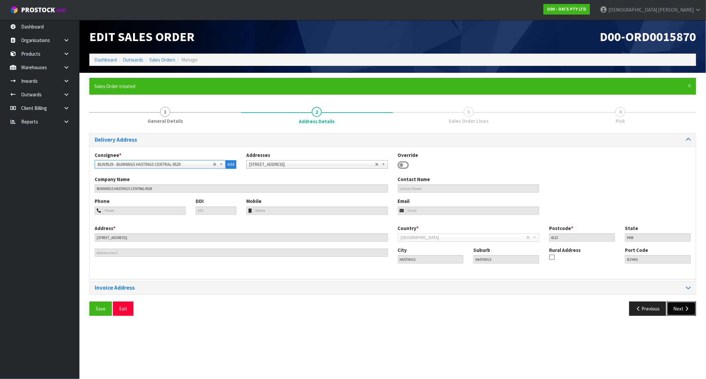
click at [686, 309] on icon "button" at bounding box center [686, 308] width 6 height 5
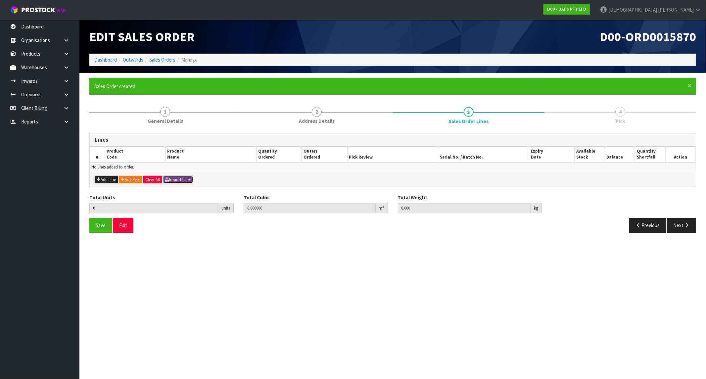
click at [193, 179] on button "Import Lines" at bounding box center [178, 180] width 30 height 8
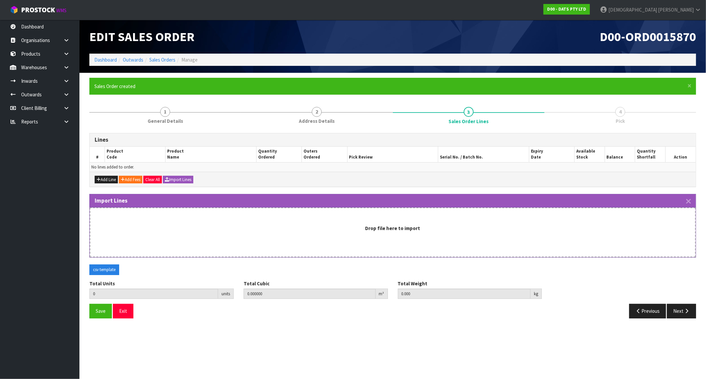
click at [302, 217] on div "Drop file here to import" at bounding box center [393, 233] width 606 height 50
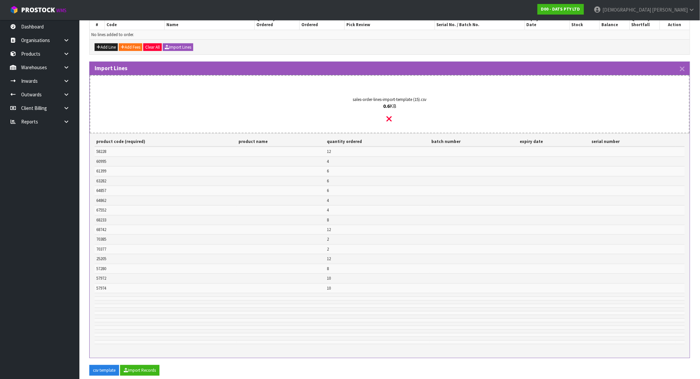
scroll to position [182, 0]
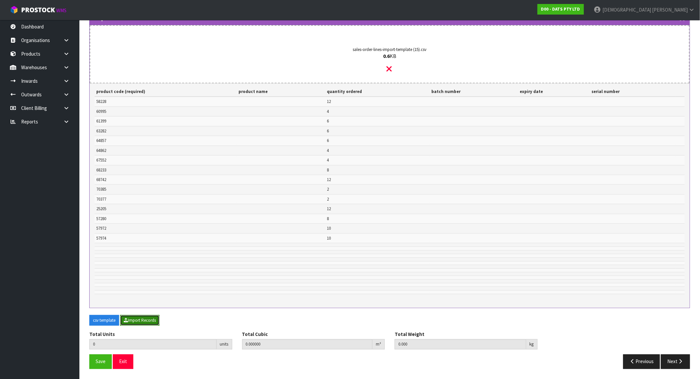
click at [142, 319] on button "Import Records" at bounding box center [139, 320] width 39 height 11
type input "106"
type input "0"
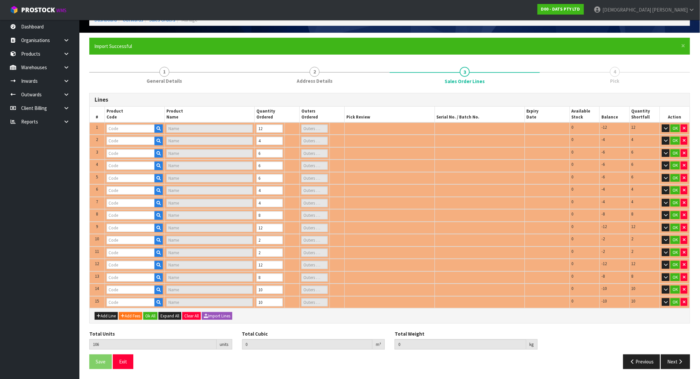
type input "58228"
type input "LIGHT SOLAR FAIRY WARM WHITE (LEDS 2F PK100 PDQ)"
type input "1"
type input "70385"
type input "CHUCKIT ULTRA SQUEAKER MEDIUM"
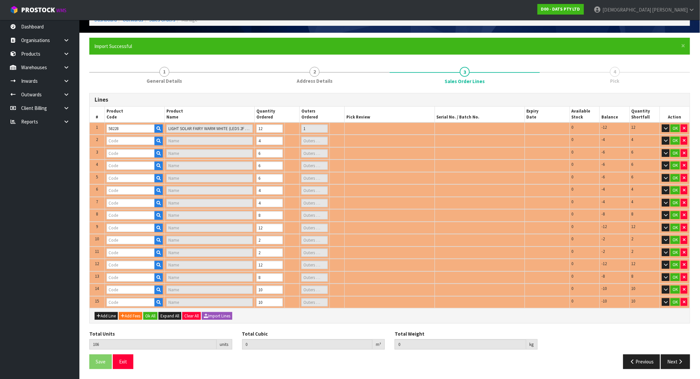
type input "0"
type input "68233"
type input "LIGHTS FAIRY PK350 WHITE 8F"
type input "1"
type input "25205"
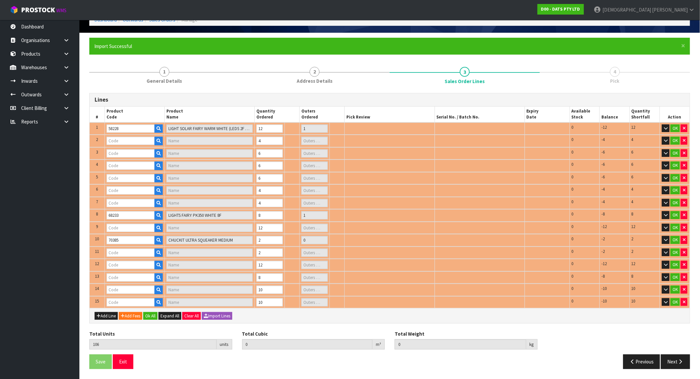
type input "LIGHTS SOLAR FAIRY MULTICOLOUR"
type input "1"
type input "57974"
type input "LIGHTS SILVER COPPER WIRE W SOFT TWINKLE 100L [PERSON_NAME] B/OP"
type input "1"
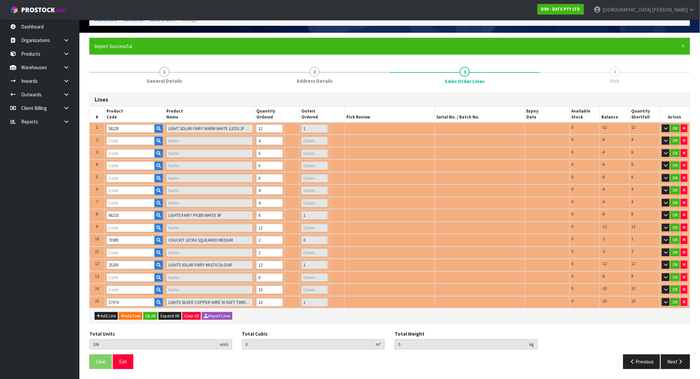
type input "64862"
type input "LIGHT LED PARTY FILAMENT WITH REMOTE"
type input "1"
type input "60995"
type input "LIGHT FAIRY WARM WHITE HEAVY DUTY CONNECTABLE 240L STEADY"
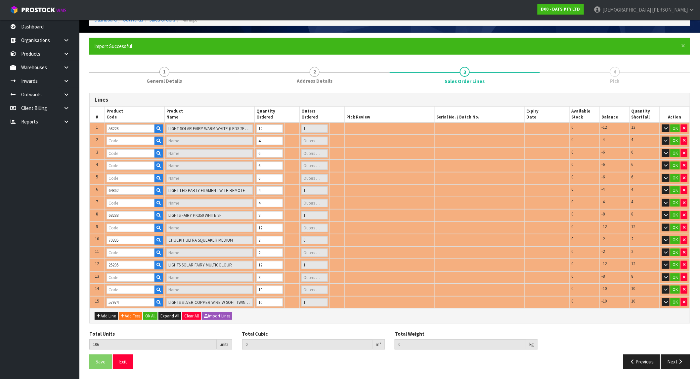
type input "1"
type input "67552"
type input "PARTY LIGHTS 30PK++FILAMENT CONNECT"
type input "1"
type input "70377"
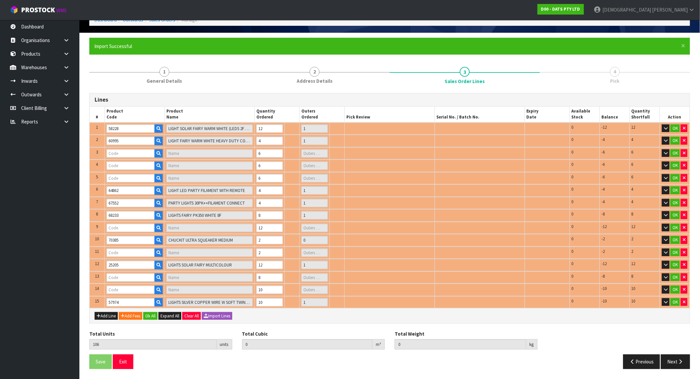
type input "CHUCKIT SQUEAKER TENNIS BALL"
type input "0"
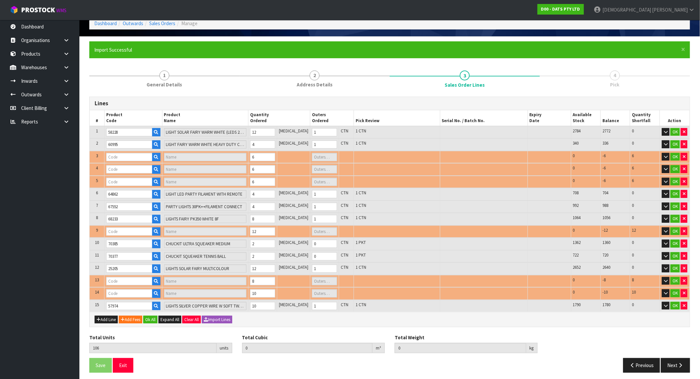
type input "57280"
type input "LIGHTS FAIRY CONNECTABLE 400"
type input "1"
type input "61399"
type input "LIGHT NIGHT OUTDOOR SENSOR 24 SMD 200 LUMEN"
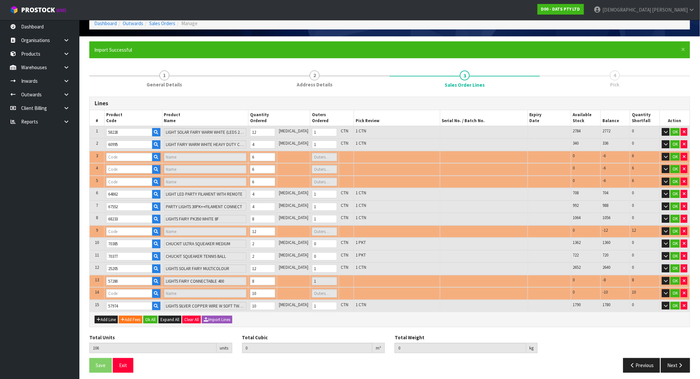
type input "1"
type input "63282"
type input "MOTION SENSOR USE STRIP 1M RGB WITH MINI CONTROLLER"
type input "1"
type input "68742"
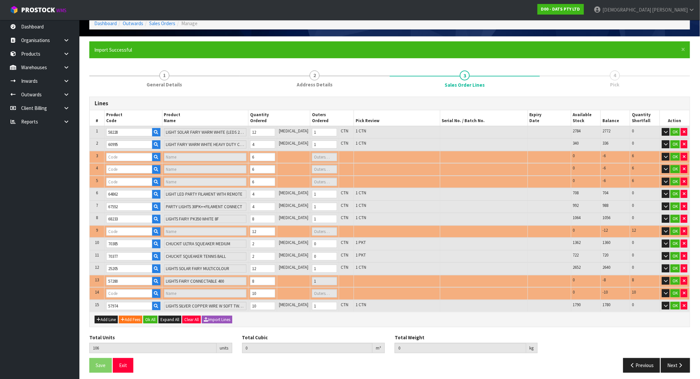
type input "LIGHTS PARTY FILAMENT LEDS W.W"
type input "3"
type input "57972"
type input "LIGHTS SILVER COPPER WIRE 40 LED [PERSON_NAME] STEADY B/OP"
type input "1"
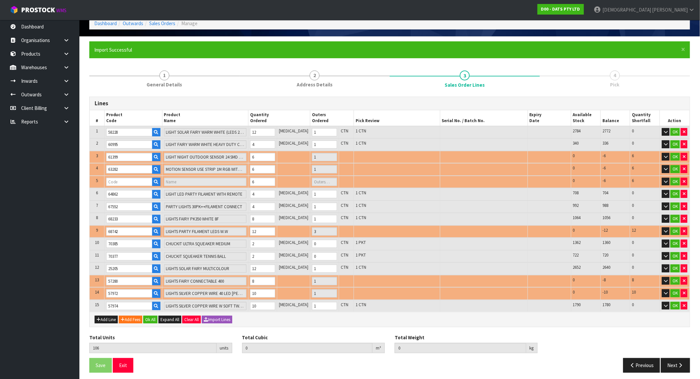
type input "0.489727"
type input "81"
type input "64857"
type input "LIGHTS CANDLE FLAMELESS W RC PK3 B/OP"
type input "1"
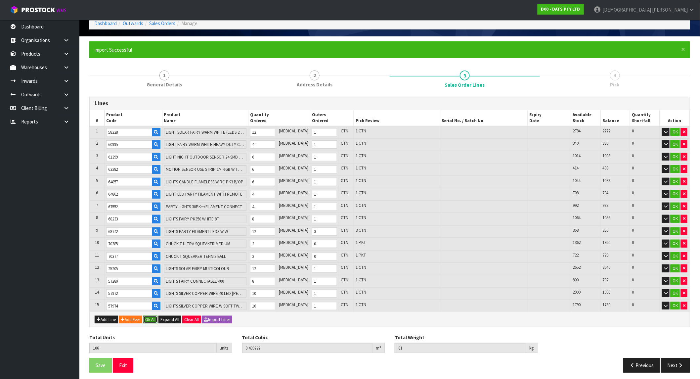
click at [156, 318] on button "Ok All" at bounding box center [150, 320] width 14 height 8
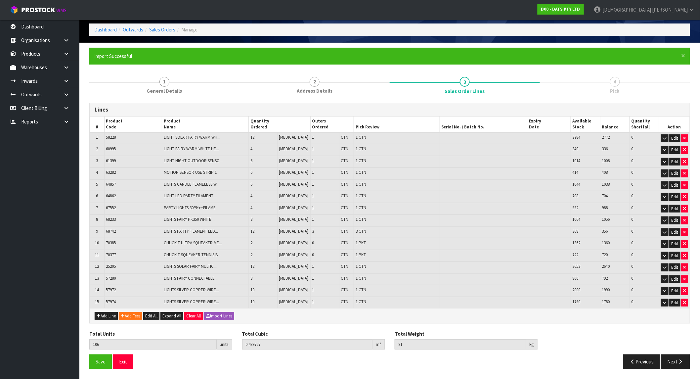
scroll to position [26, 0]
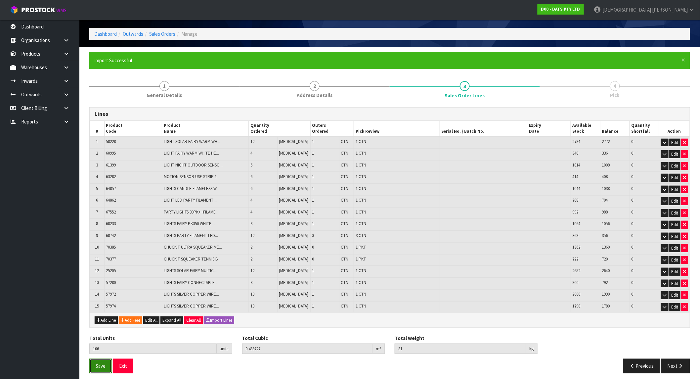
click at [98, 363] on span "Save" at bounding box center [101, 366] width 10 height 6
click at [670, 363] on button "Next" at bounding box center [675, 366] width 29 height 14
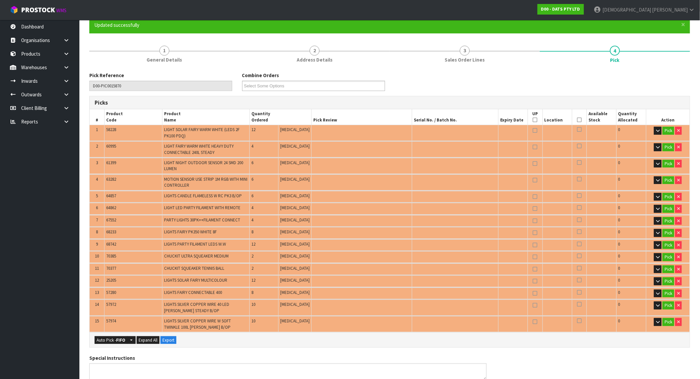
scroll to position [136, 0]
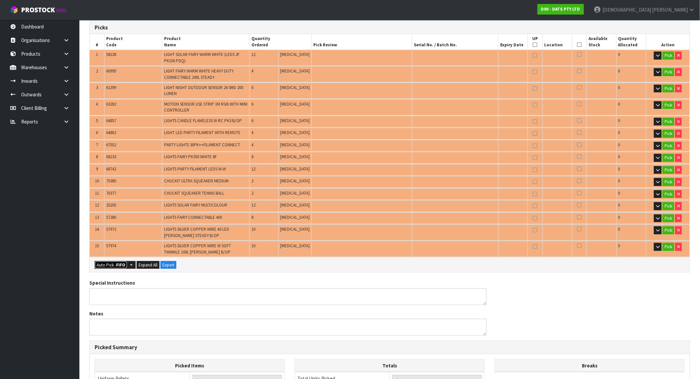
click at [110, 261] on button "Auto Pick - FIFO" at bounding box center [111, 265] width 33 height 8
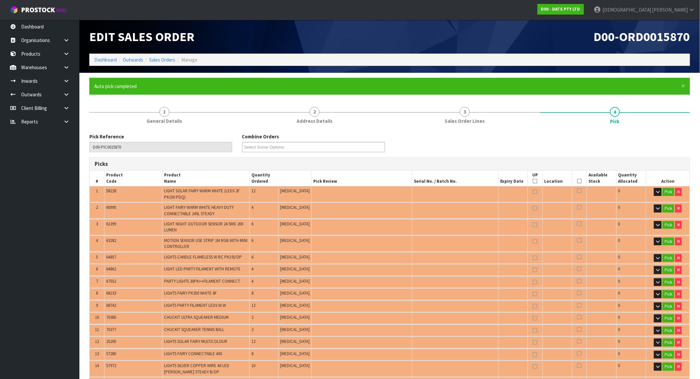
type input "15"
type input "Packet x 2"
type input "106"
type input "0.489727"
type input "81.000"
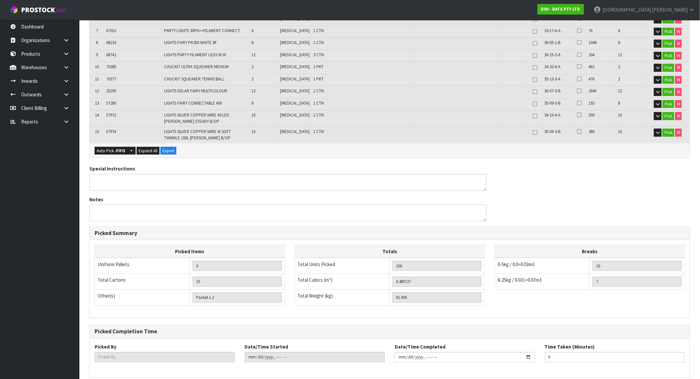
scroll to position [277, 0]
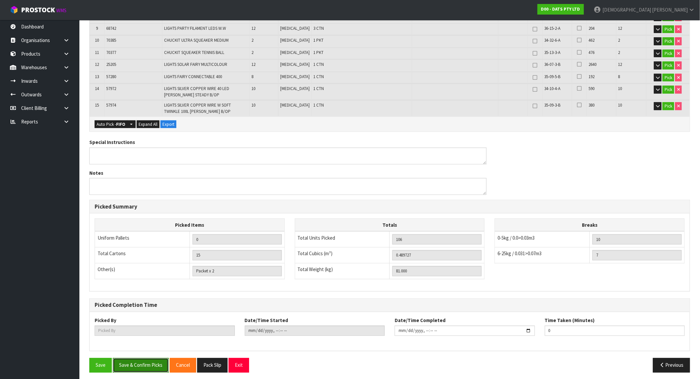
click at [147, 361] on button "Save & Confirm Picks" at bounding box center [141, 365] width 56 height 14
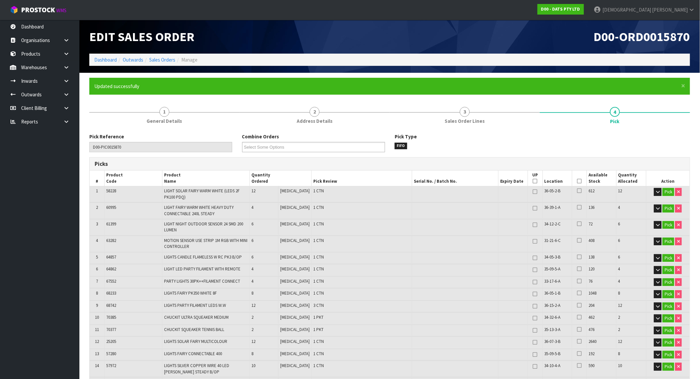
type input "[PERSON_NAME]"
type input "[DATE]T10:59:09"
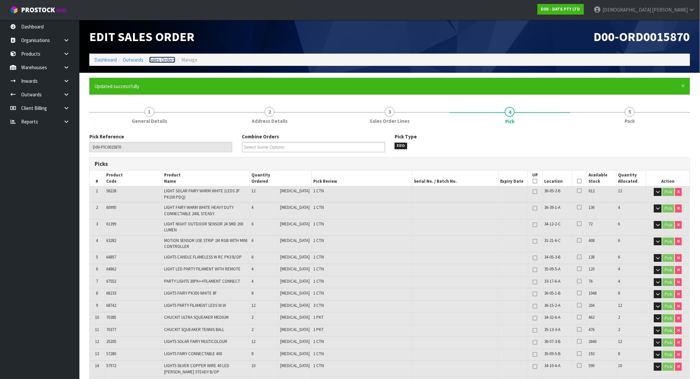
click at [162, 61] on link "Sales Orders" at bounding box center [162, 60] width 26 height 6
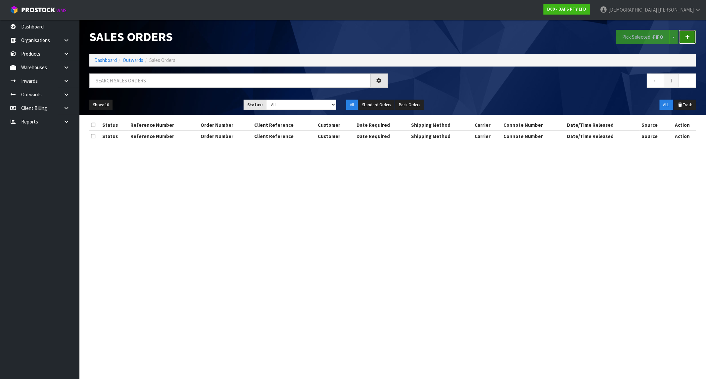
click at [693, 41] on link at bounding box center [687, 37] width 17 height 14
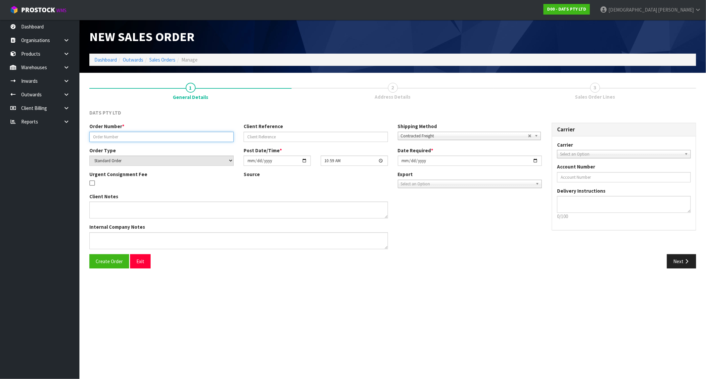
click at [140, 132] on input "text" at bounding box center [161, 137] width 144 height 10
paste input "9480Y100303813"
type input "9480Y100303813"
click at [98, 259] on span "Create Order" at bounding box center [109, 261] width 27 height 6
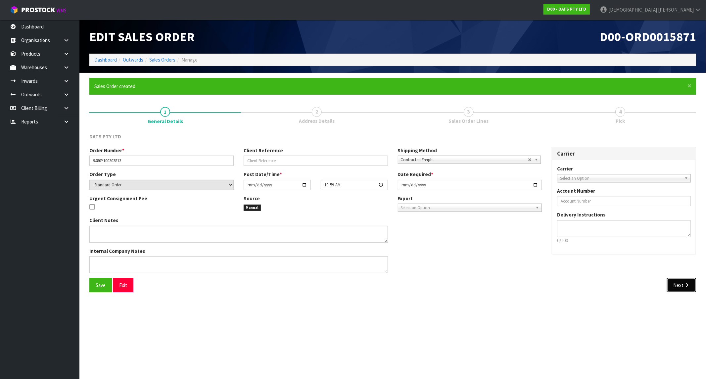
click at [686, 285] on icon "button" at bounding box center [686, 285] width 6 height 5
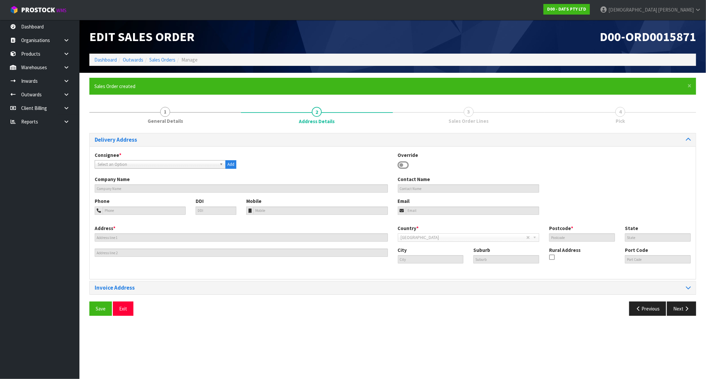
click at [119, 161] on span "Select an Option" at bounding box center [157, 165] width 119 height 8
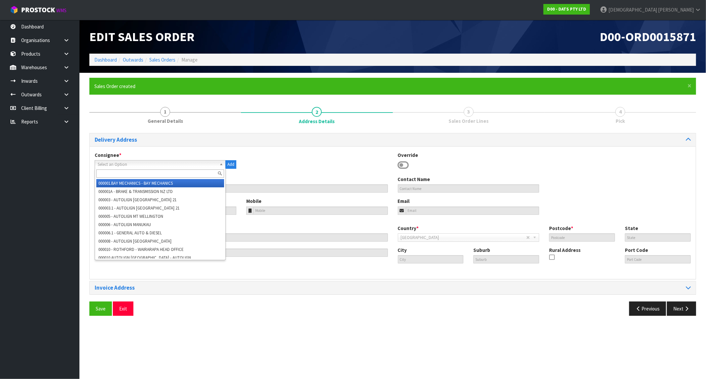
click at [114, 175] on input "text" at bounding box center [160, 173] width 128 height 8
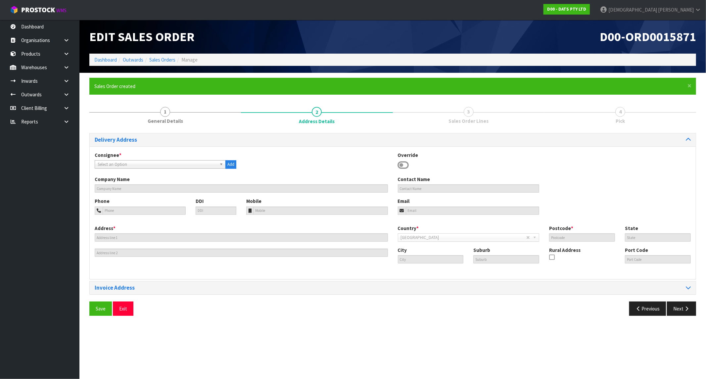
drag, startPoint x: 161, startPoint y: 166, endPoint x: 148, endPoint y: 166, distance: 12.6
click at [161, 166] on span "Select an Option" at bounding box center [157, 165] width 119 height 8
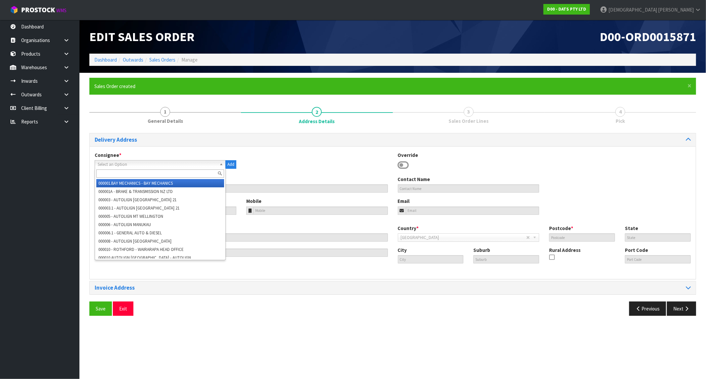
click at [116, 170] on input "text" at bounding box center [160, 173] width 128 height 8
paste input "9480Y"
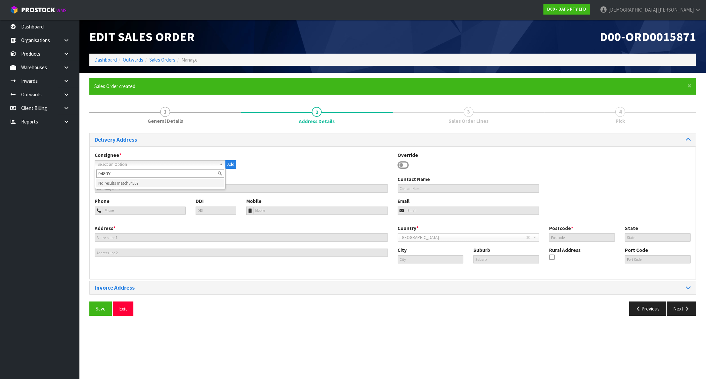
drag, startPoint x: 115, startPoint y: 171, endPoint x: 108, endPoint y: 174, distance: 8.2
click at [108, 174] on input "9480Y" at bounding box center [160, 173] width 128 height 8
type input "9480"
click at [113, 184] on li "BUN9480 - BUNNINGS PALMERSTON NORTH 9480" at bounding box center [160, 183] width 128 height 8
type input "BUNNINGS PALMERSTON NORTH 9480"
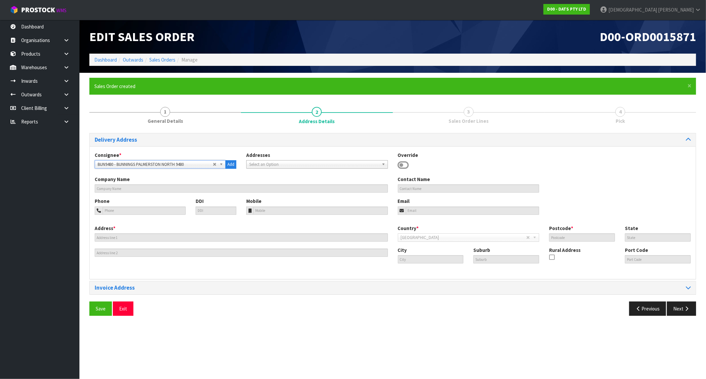
type input "CNR [GEOGRAPHIC_DATA]"
type input "4410"
type input "MWT"
type input "[GEOGRAPHIC_DATA]"
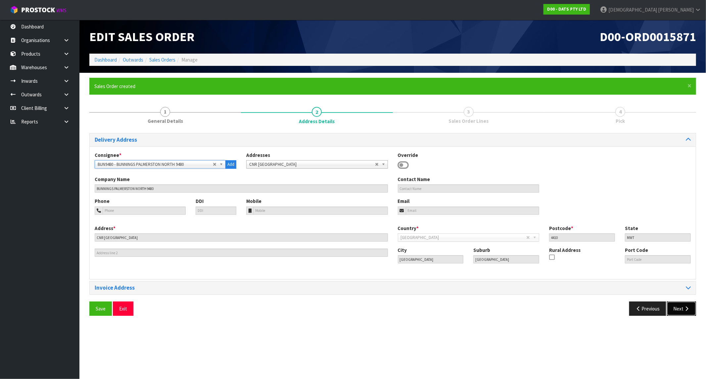
click at [674, 308] on button "Next" at bounding box center [681, 308] width 29 height 14
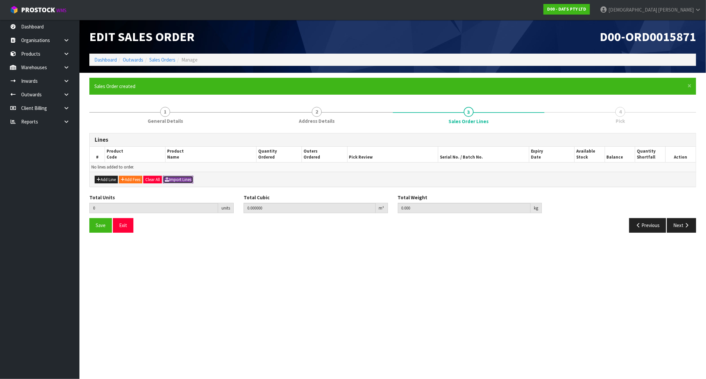
click at [180, 181] on button "Import Lines" at bounding box center [178, 180] width 30 height 8
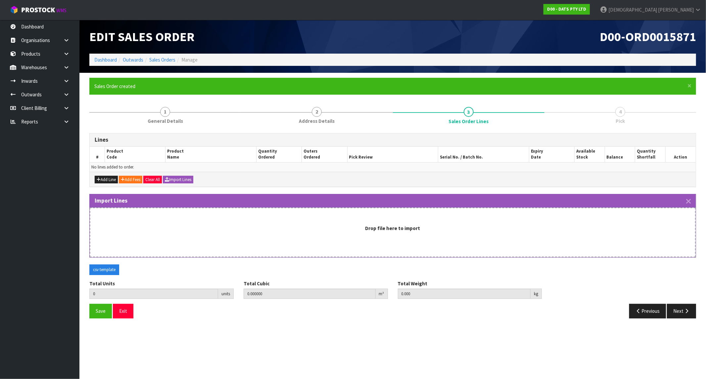
click at [298, 204] on div "Import Lines" at bounding box center [393, 200] width 606 height 13
click at [319, 219] on div "Drop file here to import" at bounding box center [393, 233] width 606 height 50
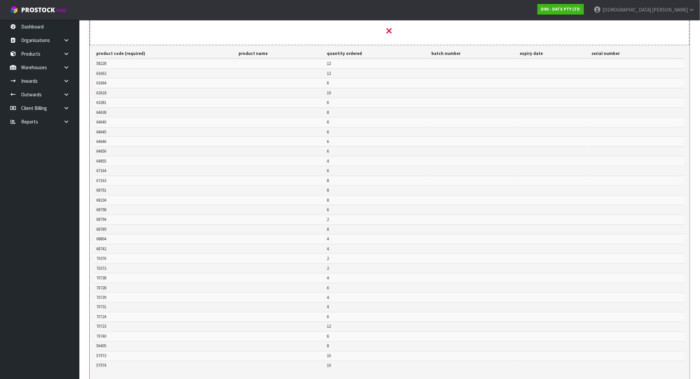
scroll to position [293, 0]
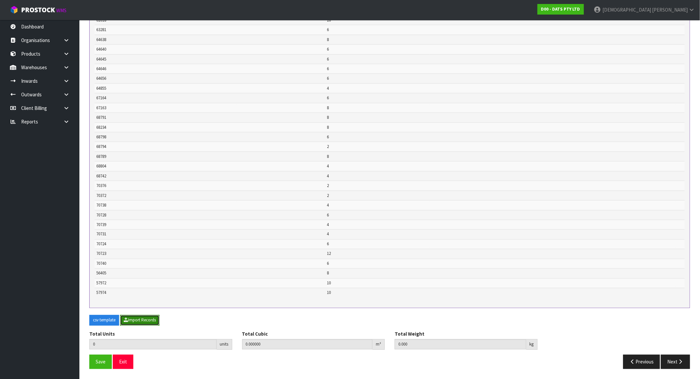
click at [149, 319] on button "Import Records" at bounding box center [139, 320] width 39 height 11
type input "210"
type input "0"
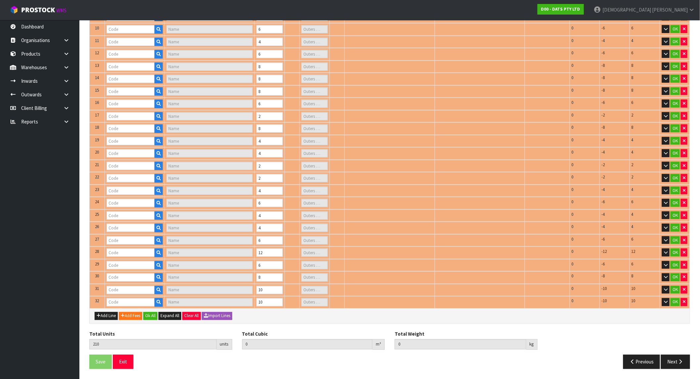
type input "61662"
type input "ROPE LIGHT SOLAR 8M 192L MULTICOLOUR 8F"
type input "2"
type input "64638"
type input "LIGHTS ICICLE CONNECTABLE 400L 8F WARM WHITE LYNX"
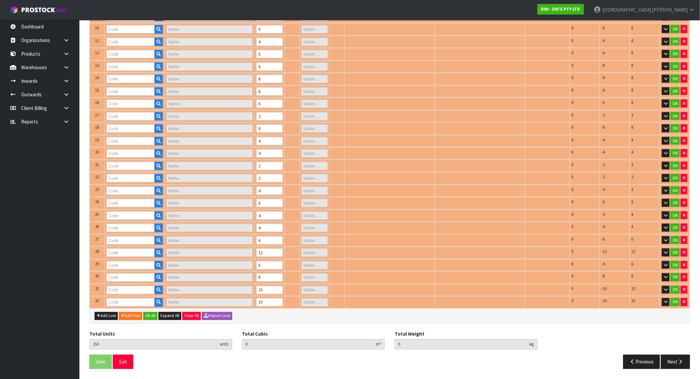
type input "1"
type input "61664"
type input "LIGHTS NET SOLAR 300L WARM WHITE 2F 1.5X4.5M"
type input "1"
type input "64640"
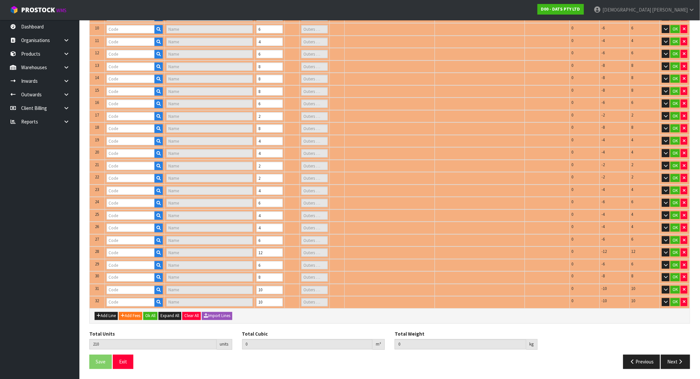
type input "LIGHTS BALL ACRYLIC WARM WHITE"
type input "1"
type input "58228"
type input "LIGHT SOLAR FAIRY WARM WHITE (LEDS 2F PK100 PDQ)"
type input "1"
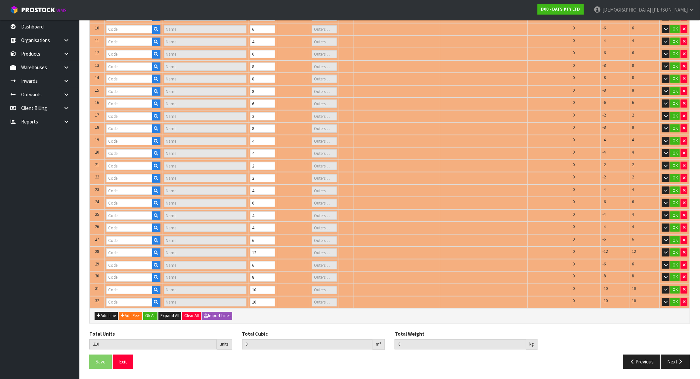
type input "62618"
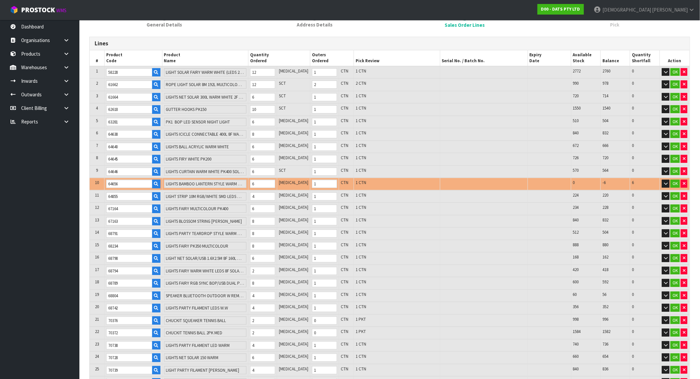
scroll to position [0, 41]
click at [264, 183] on tr "10 64656 LIGHTS BAMBOO LANTERN STYLE WARM WHITE PK10 2F SOLAR / USB 6 [MEDICAL_…" at bounding box center [390, 184] width 600 height 13
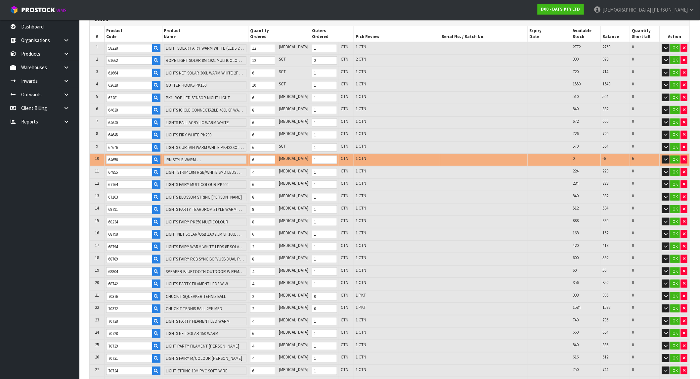
scroll to position [133, 0]
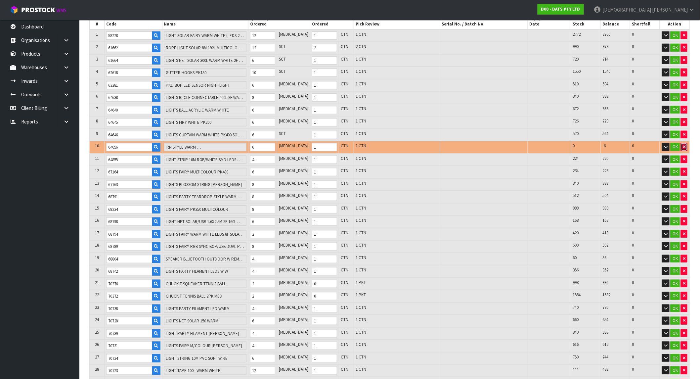
click at [683, 143] on button "button" at bounding box center [684, 147] width 7 height 8
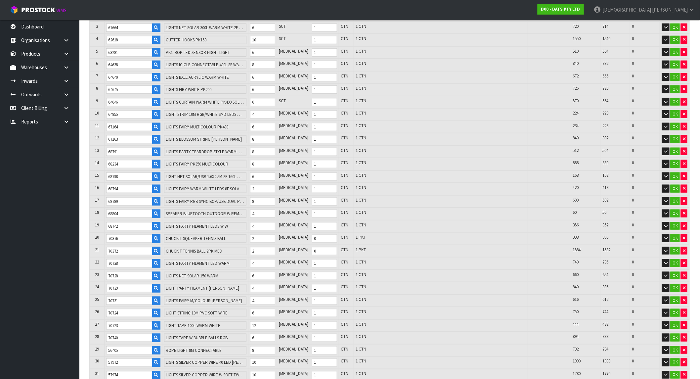
scroll to position [231, 0]
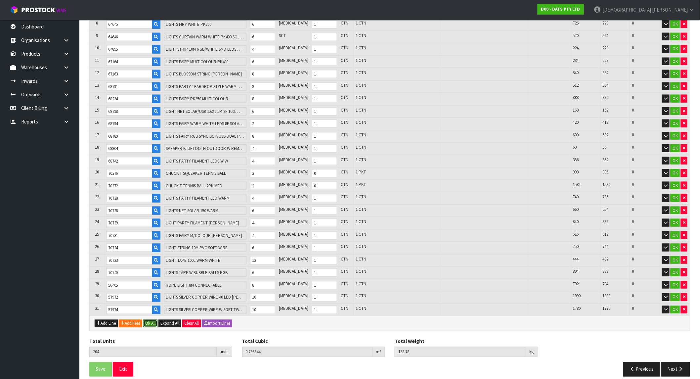
click at [151, 320] on button "Ok All" at bounding box center [150, 324] width 14 height 8
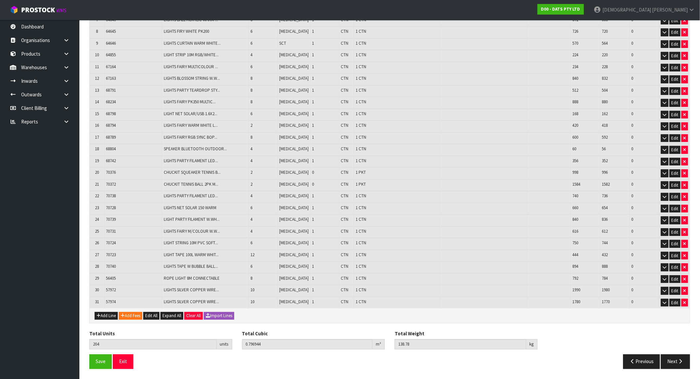
scroll to position [210, 0]
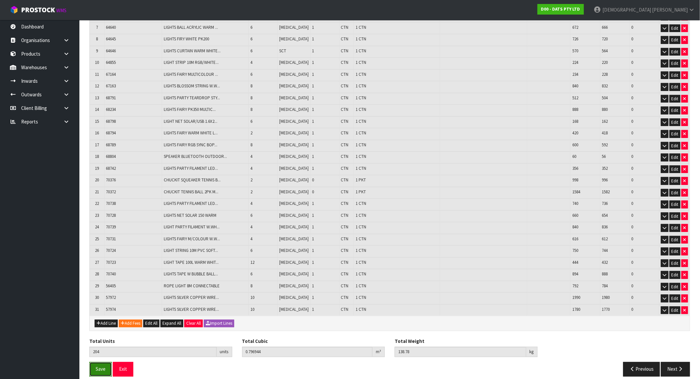
click at [110, 362] on button "Save" at bounding box center [100, 369] width 23 height 14
click at [683, 367] on icon "button" at bounding box center [681, 369] width 6 height 5
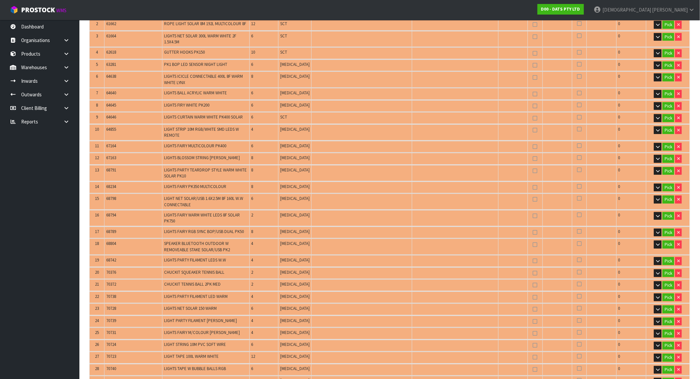
scroll to position [294, 0]
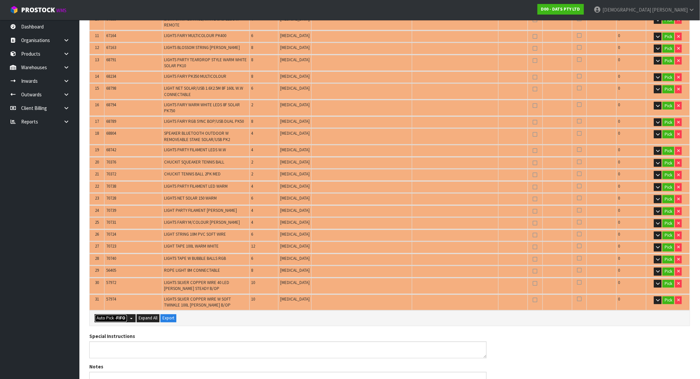
click at [121, 315] on strong "FIFO" at bounding box center [120, 318] width 9 height 6
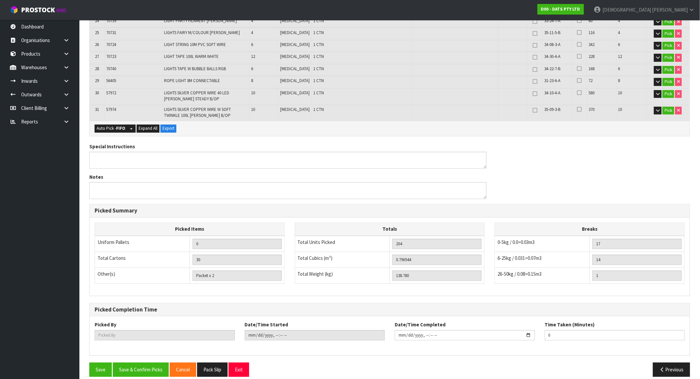
scroll to position [485, 0]
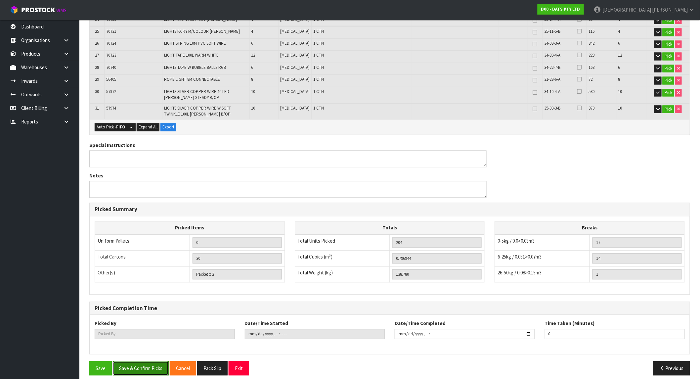
click at [152, 361] on button "Save & Confirm Picks" at bounding box center [141, 368] width 56 height 14
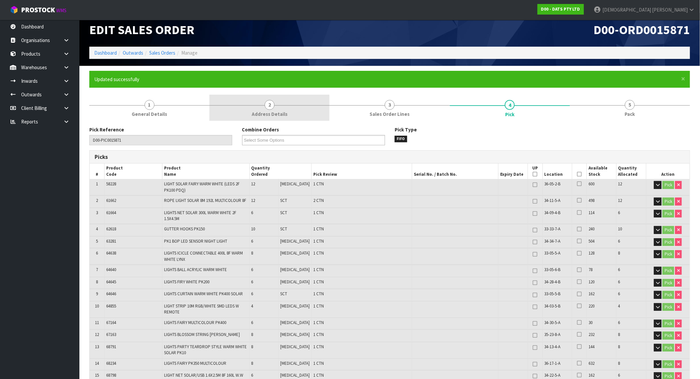
scroll to position [0, 0]
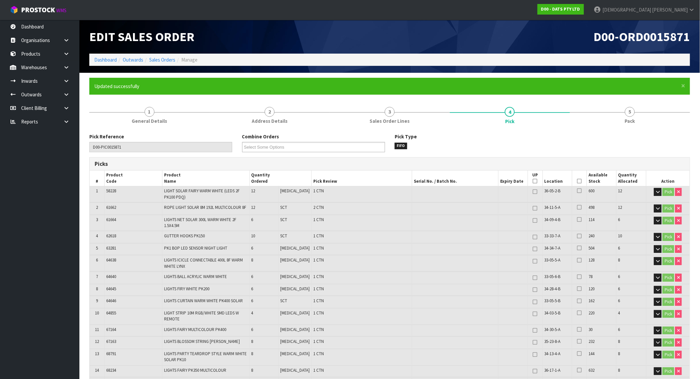
click at [164, 55] on ol "Dashboard Outwards Sales Orders Manage" at bounding box center [389, 60] width 601 height 12
click at [164, 58] on link "Sales Orders" at bounding box center [162, 60] width 26 height 6
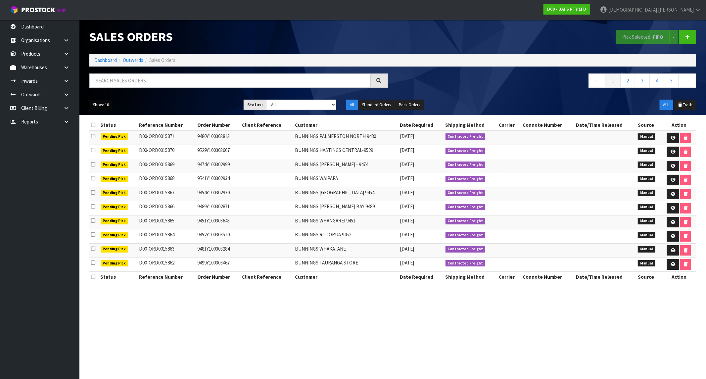
click at [113, 105] on button "Show: 10" at bounding box center [100, 105] width 23 height 11
click at [113, 133] on link "25" at bounding box center [116, 135] width 52 height 9
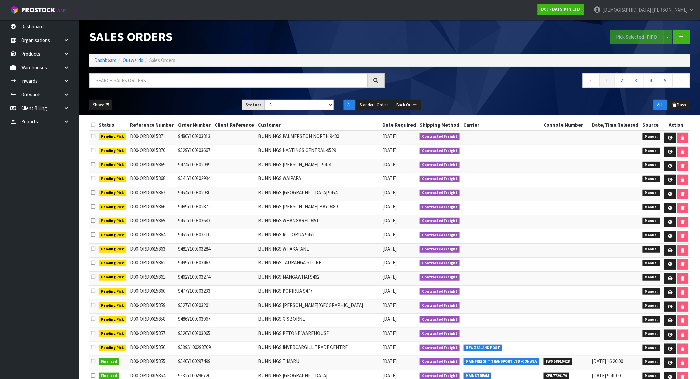
drag, startPoint x: 213, startPoint y: 349, endPoint x: 179, endPoint y: 352, distance: 34.5
click at [179, 352] on td "9539S100298709" at bounding box center [194, 349] width 37 height 14
copy td "9539S100298709"
click at [668, 337] on icon at bounding box center [670, 335] width 5 height 4
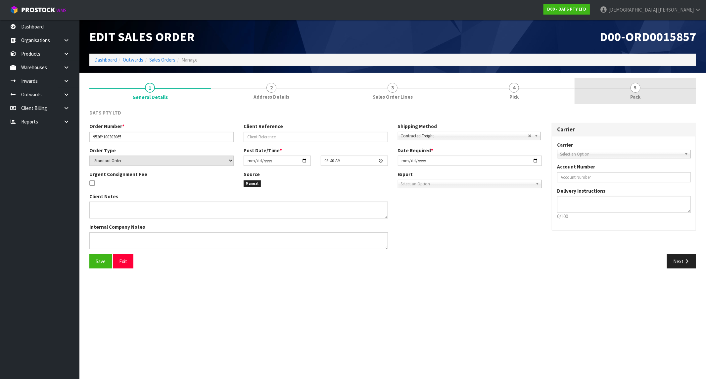
click at [620, 83] on link "5 Pack" at bounding box center [635, 91] width 121 height 26
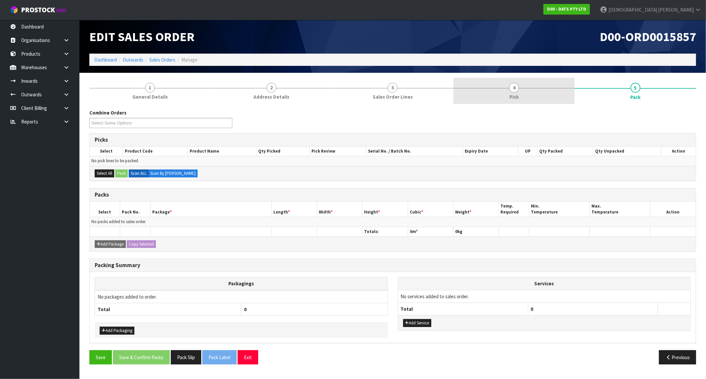
click at [516, 104] on link "4 Pick" at bounding box center [513, 91] width 121 height 26
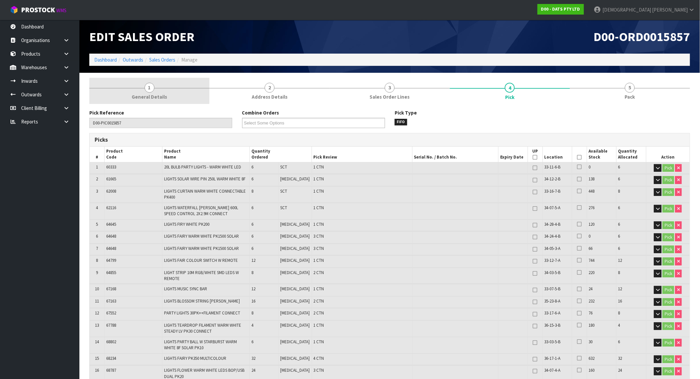
click at [164, 102] on link "1 General Details" at bounding box center [149, 91] width 120 height 26
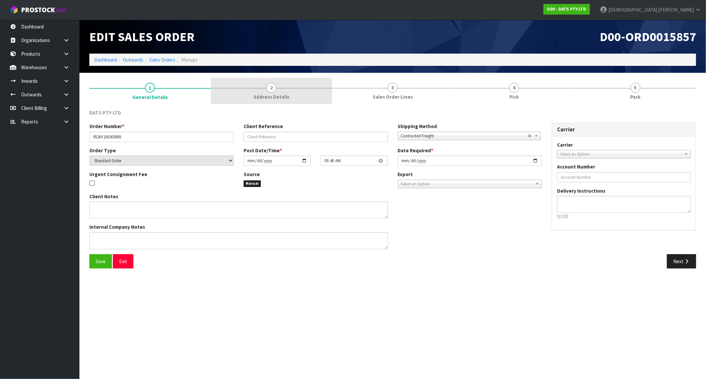
click at [255, 92] on link "2 Address Details" at bounding box center [271, 91] width 121 height 26
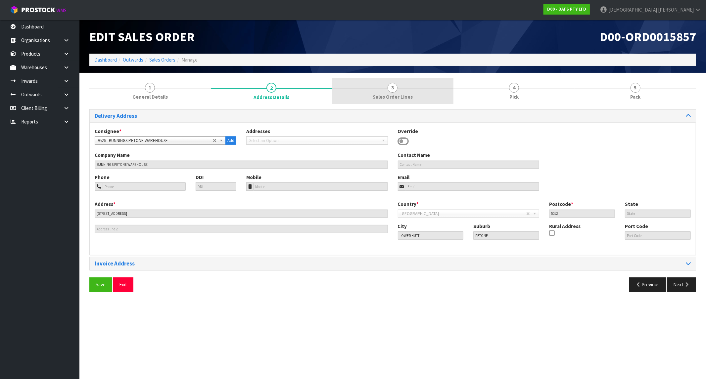
click at [378, 90] on link "3 Sales Order Lines" at bounding box center [392, 91] width 121 height 26
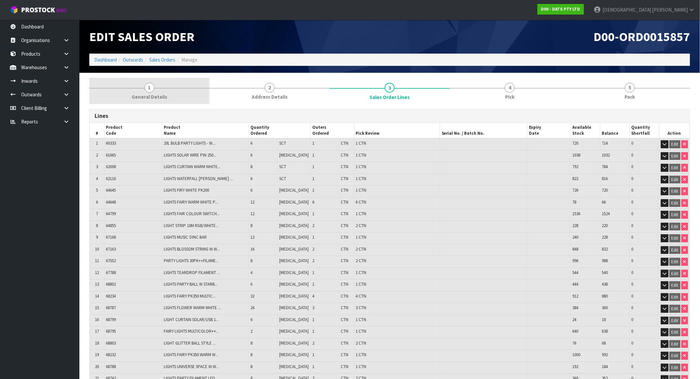
click at [180, 88] on link "1 General Details" at bounding box center [149, 91] width 120 height 26
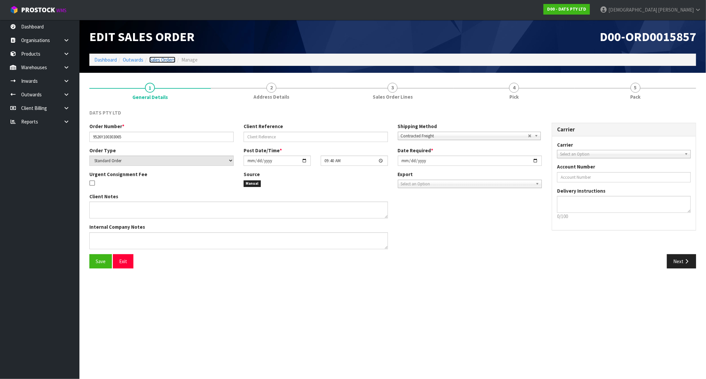
click at [156, 61] on link "Sales Orders" at bounding box center [162, 60] width 26 height 6
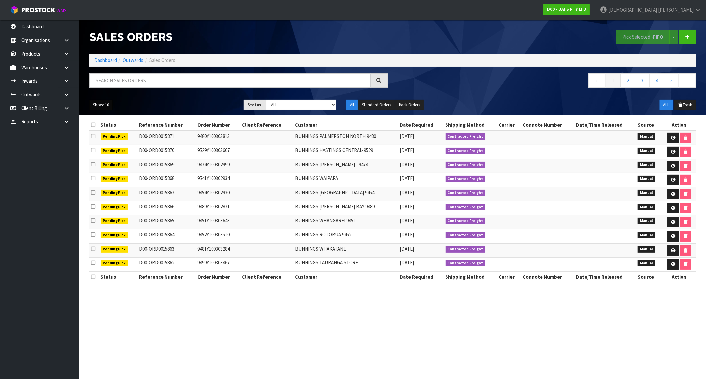
click at [103, 105] on button "Show: 10" at bounding box center [100, 105] width 23 height 11
click at [112, 133] on link "25" at bounding box center [116, 135] width 52 height 9
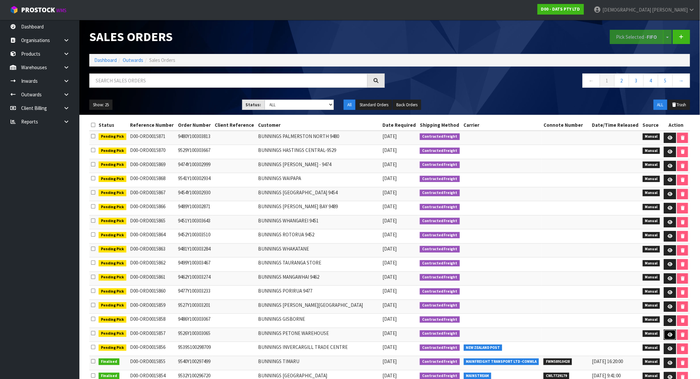
click at [672, 337] on icon at bounding box center [670, 335] width 5 height 4
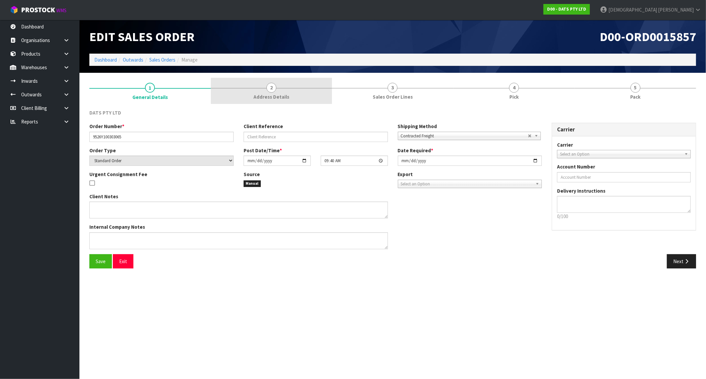
click at [276, 98] on span "Address Details" at bounding box center [272, 96] width 36 height 7
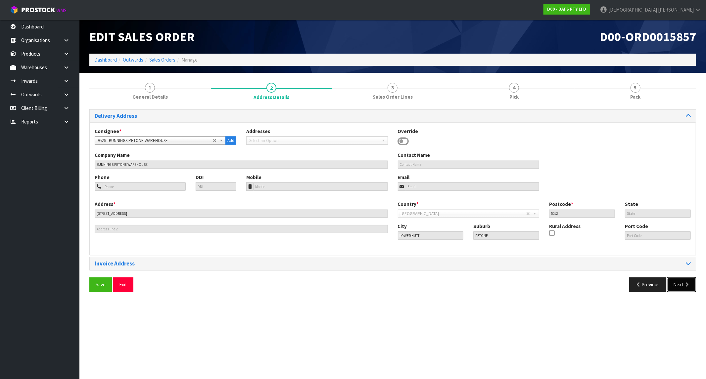
click at [682, 283] on button "Next" at bounding box center [681, 284] width 29 height 14
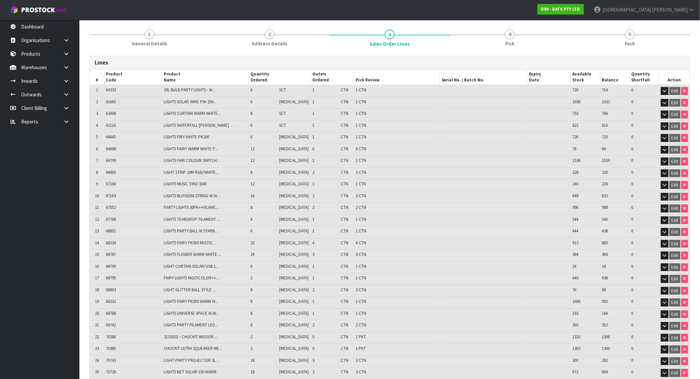
scroll to position [163, 0]
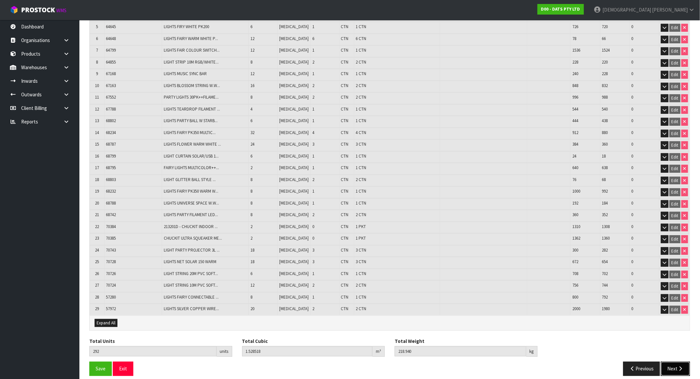
click at [666, 368] on button "Next" at bounding box center [675, 369] width 29 height 14
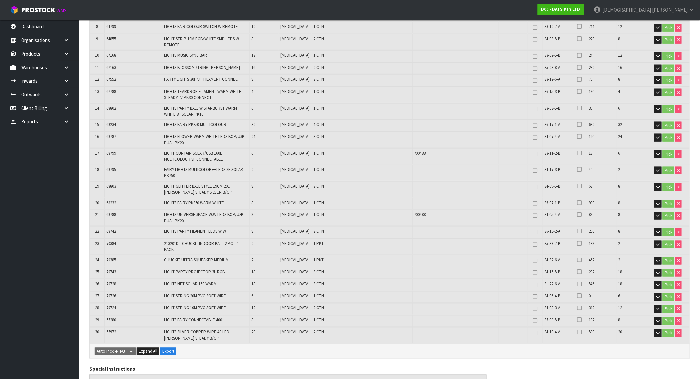
scroll to position [257, 0]
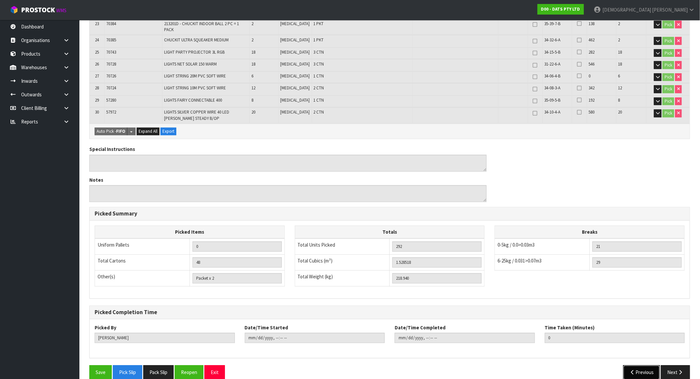
click at [634, 370] on icon "button" at bounding box center [633, 372] width 6 height 5
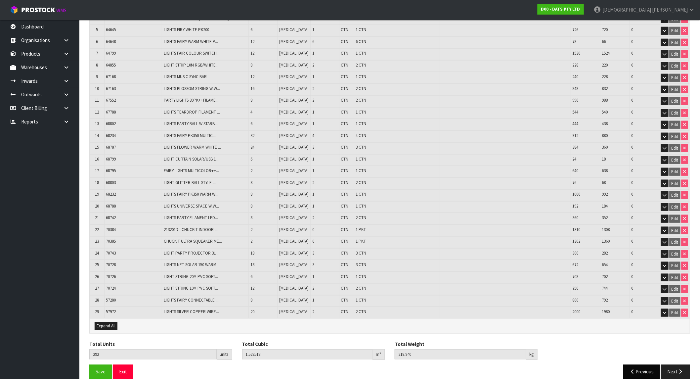
scroll to position [163, 0]
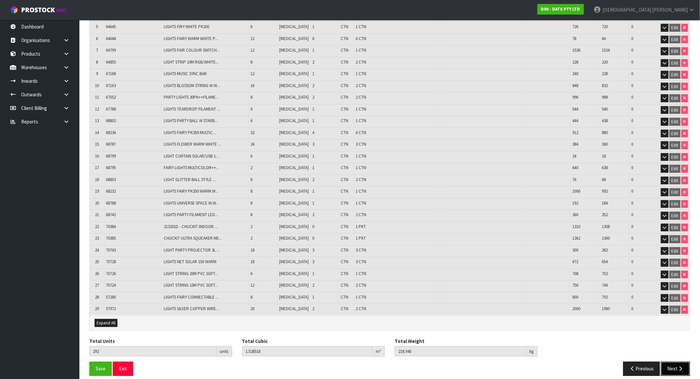
click at [675, 362] on button "Next" at bounding box center [675, 369] width 29 height 14
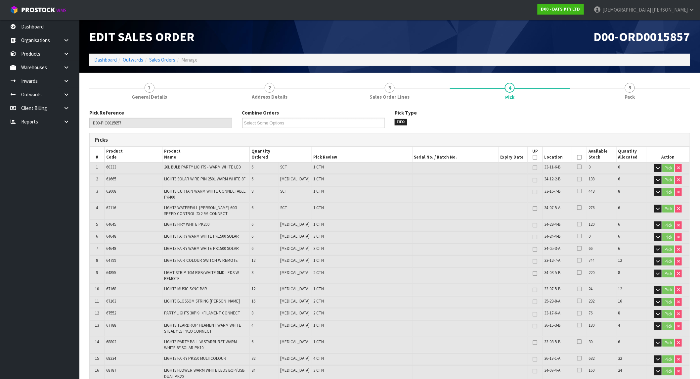
scroll to position [220, 0]
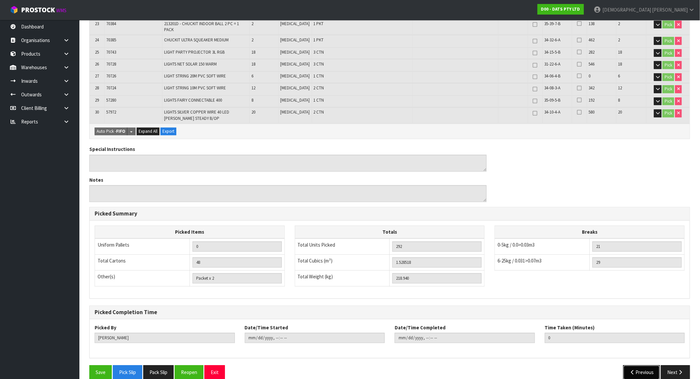
click at [634, 370] on icon "button" at bounding box center [633, 372] width 6 height 5
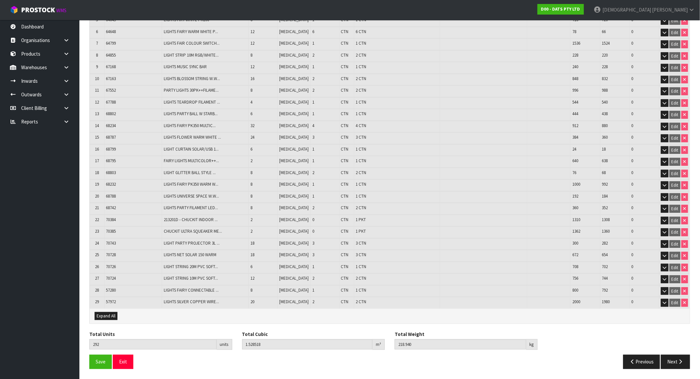
scroll to position [163, 0]
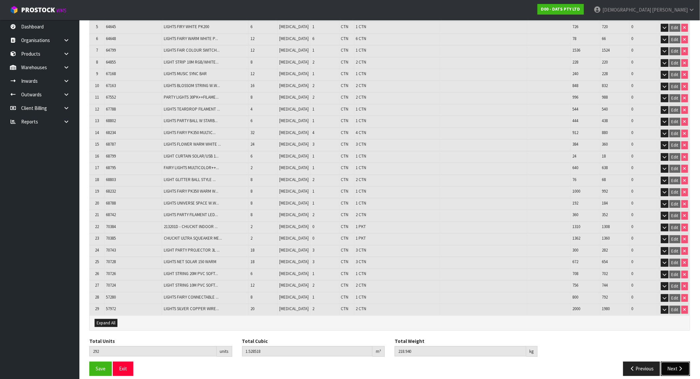
click at [682, 365] on button "Next" at bounding box center [675, 369] width 29 height 14
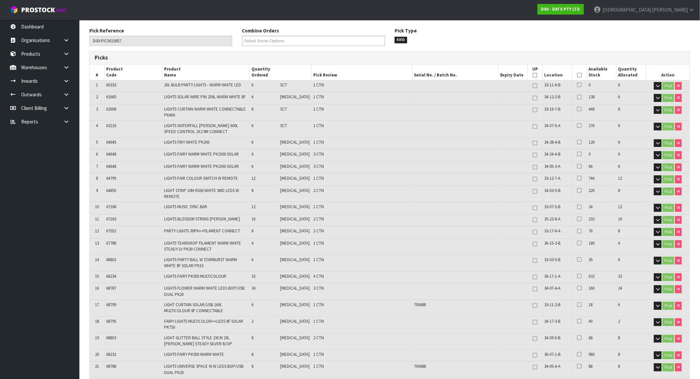
scroll to position [220, 0]
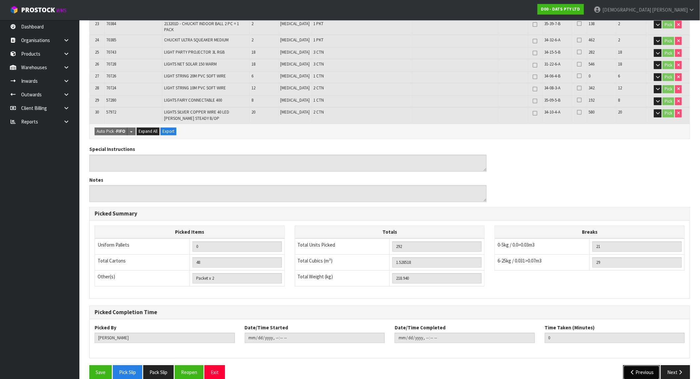
click at [633, 365] on button "Previous" at bounding box center [642, 372] width 37 height 14
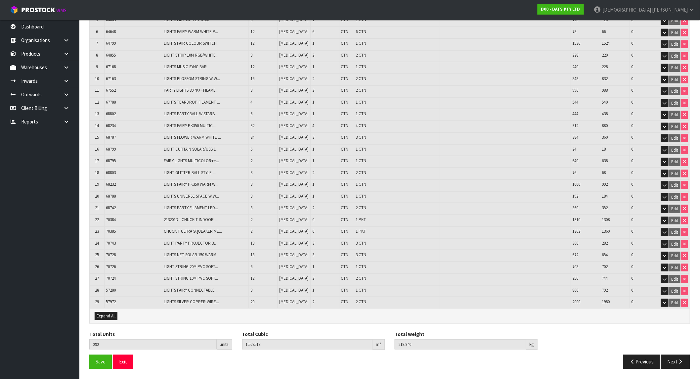
scroll to position [163, 0]
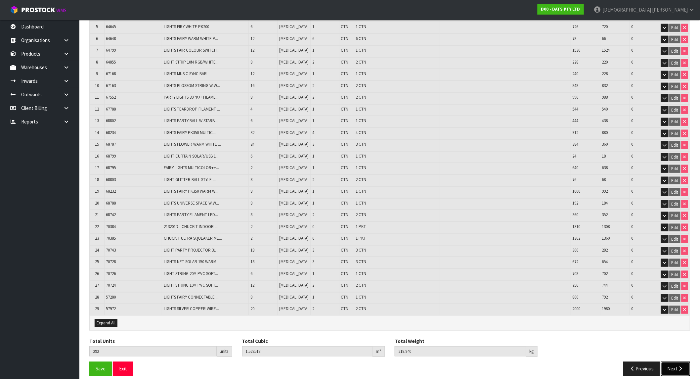
click at [667, 362] on button "Next" at bounding box center [675, 369] width 29 height 14
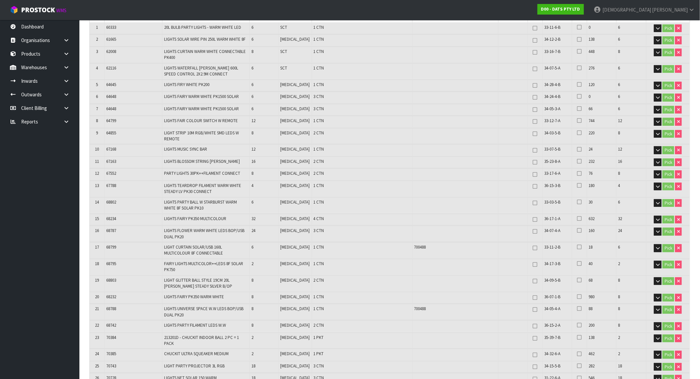
scroll to position [257, 0]
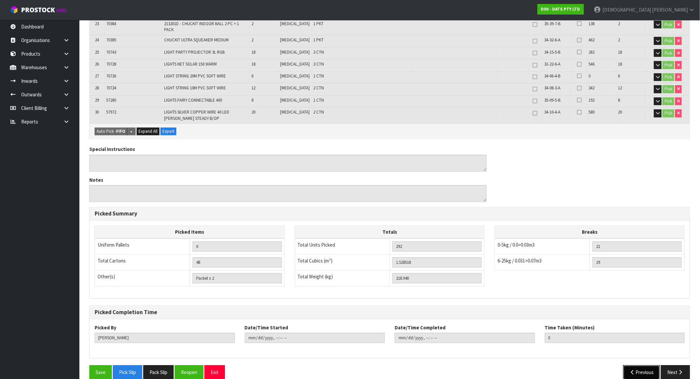
click at [643, 365] on button "Previous" at bounding box center [642, 372] width 37 height 14
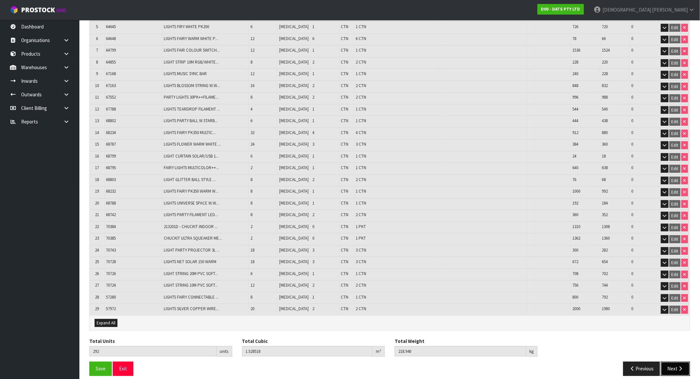
click at [683, 366] on icon "button" at bounding box center [681, 368] width 6 height 5
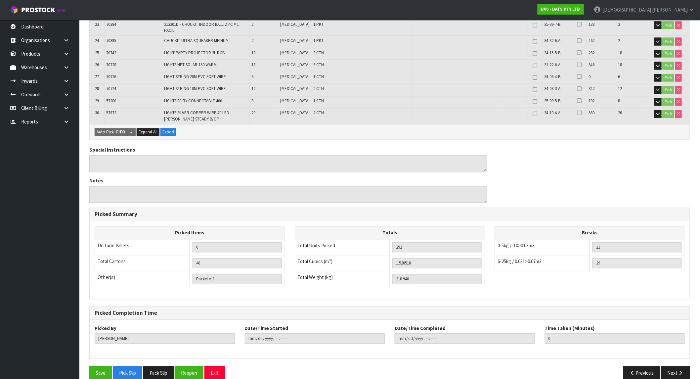
scroll to position [453, 0]
click at [647, 365] on button "Previous" at bounding box center [642, 372] width 37 height 14
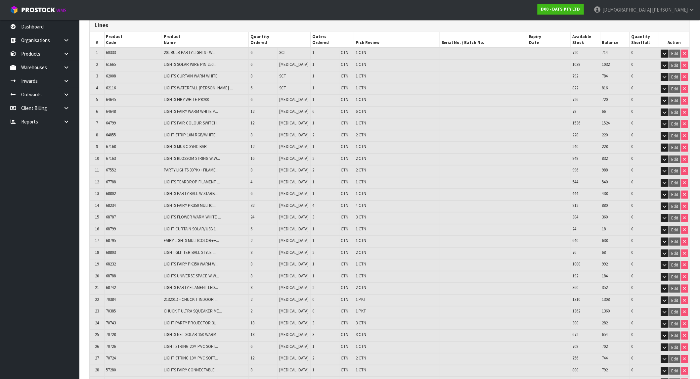
scroll to position [90, 0]
drag, startPoint x: 103, startPoint y: 145, endPoint x: 274, endPoint y: 144, distance: 170.8
click at [274, 144] on tr "9 67168 LIGHTS MUSIC SYNC BAR 12 PCE 1 CTN 1 CTN 240 228 0 Edit" at bounding box center [390, 148] width 600 height 12
drag, startPoint x: 107, startPoint y: 119, endPoint x: 664, endPoint y: 121, distance: 556.3
click at [664, 121] on tr "7 64799 LIGHTS FAIR COLOUR SWITCH... 12 PCE 1 CTN 1 CTN 1536 1524 0 Edit" at bounding box center [390, 125] width 600 height 12
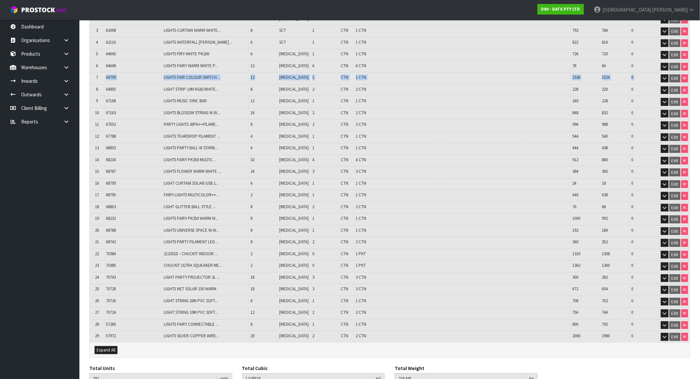
scroll to position [163, 0]
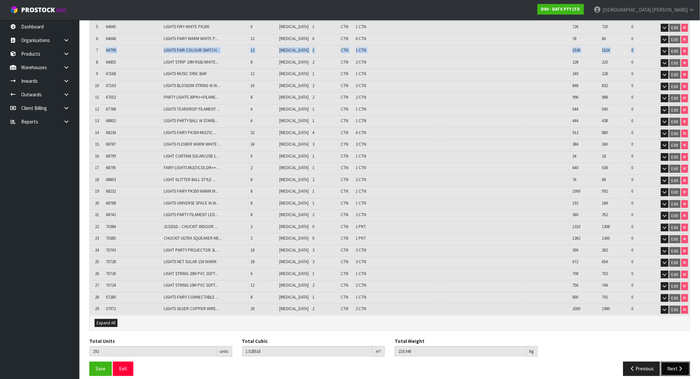
click at [673, 362] on button "Next" at bounding box center [675, 369] width 29 height 14
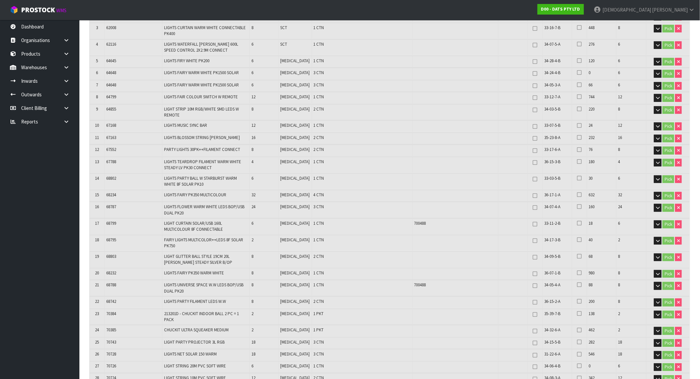
scroll to position [0, 0]
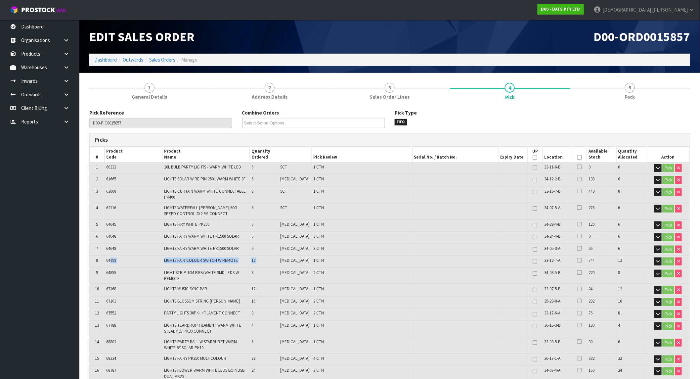
drag, startPoint x: 122, startPoint y: 259, endPoint x: 287, endPoint y: 259, distance: 165.1
click at [287, 259] on tr "8 64799 LIGHTS FAIR COLOUR SWITCH W REMOTE 12 PCE 1 CTN 33-12-7-A 744 12 Pick" at bounding box center [390, 261] width 600 height 12
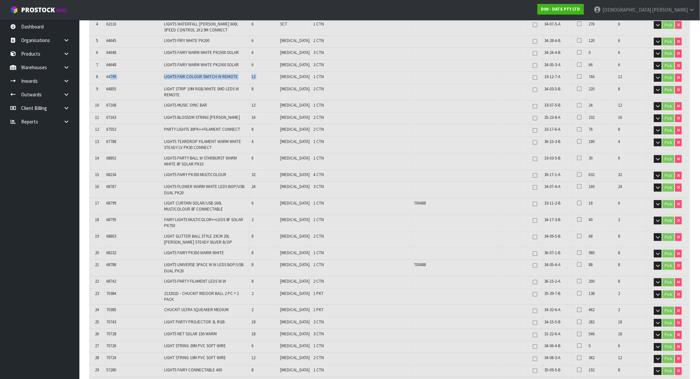
scroll to position [73, 0]
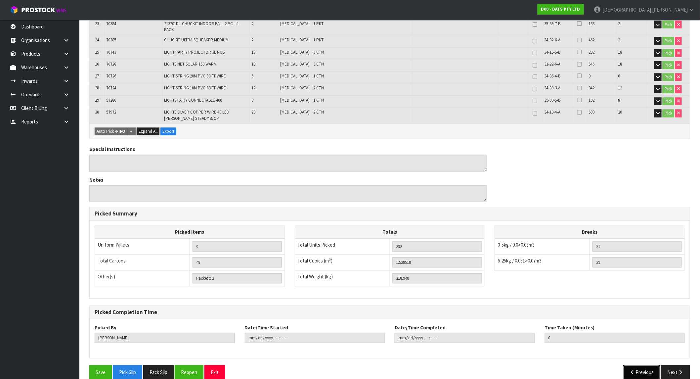
click at [640, 365] on button "Previous" at bounding box center [642, 372] width 37 height 14
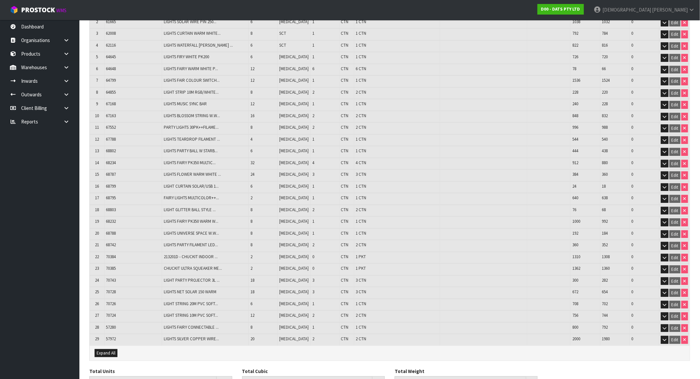
scroll to position [163, 0]
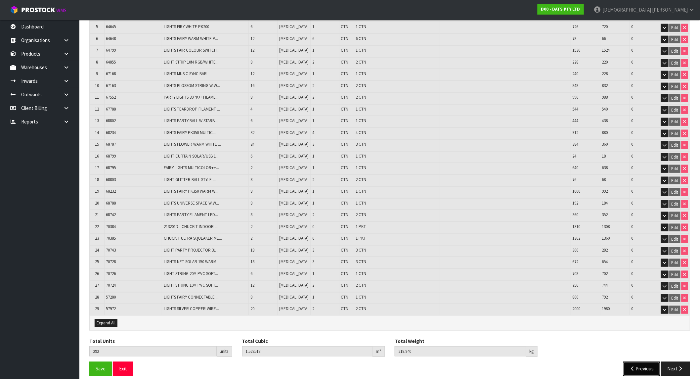
click at [648, 362] on button "Previous" at bounding box center [642, 369] width 37 height 14
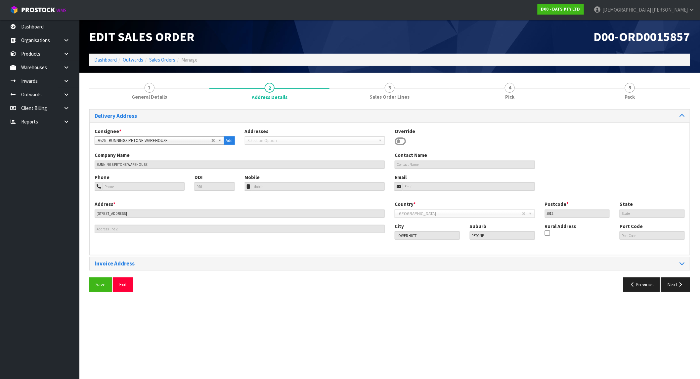
scroll to position [0, 0]
click at [684, 286] on icon "button" at bounding box center [686, 284] width 6 height 5
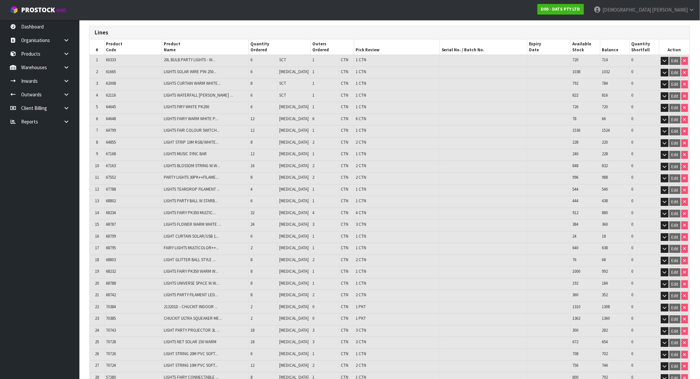
scroll to position [163, 0]
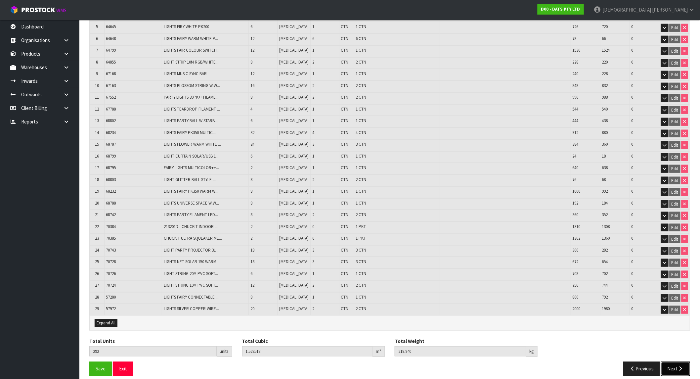
click at [680, 362] on button "Next" at bounding box center [675, 369] width 29 height 14
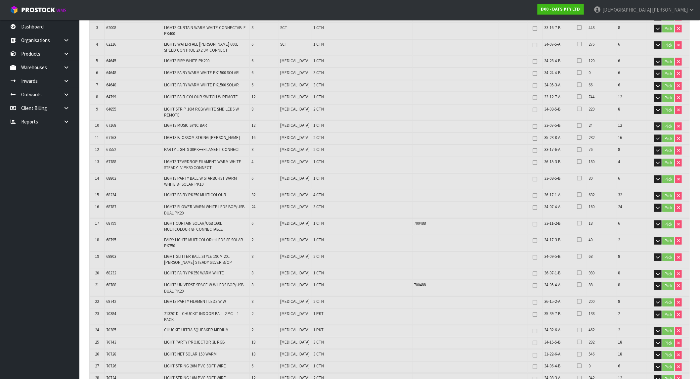
scroll to position [0, 0]
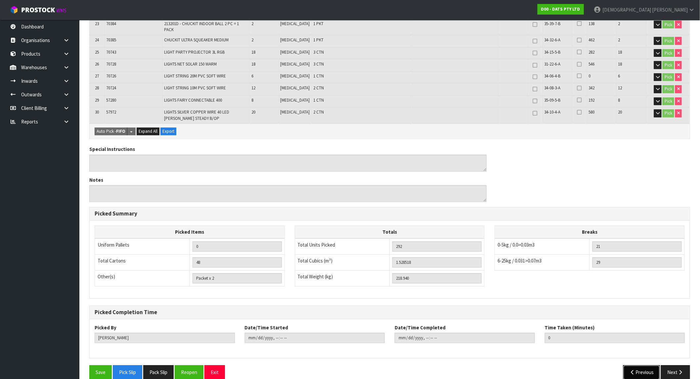
click at [644, 365] on button "Previous" at bounding box center [642, 372] width 37 height 14
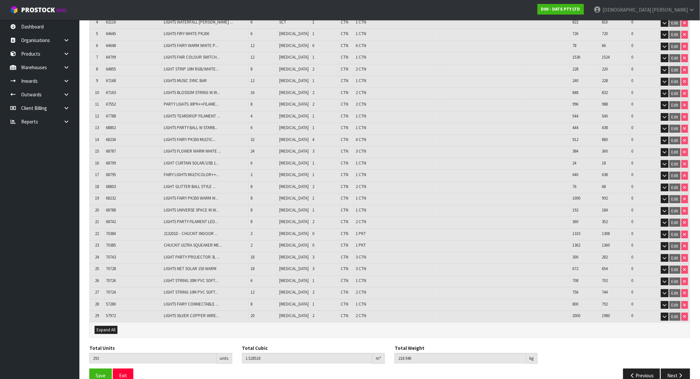
scroll to position [163, 0]
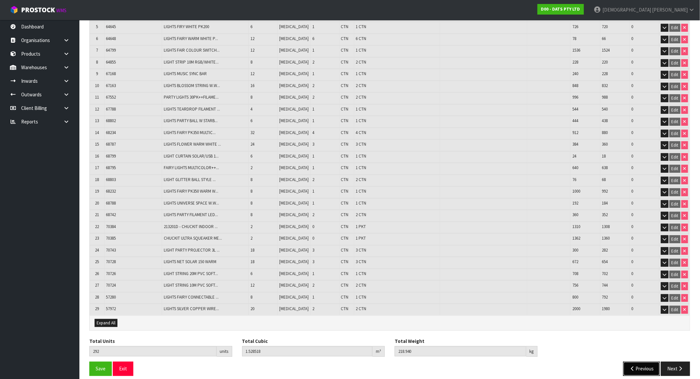
click at [649, 365] on button "Previous" at bounding box center [642, 369] width 37 height 14
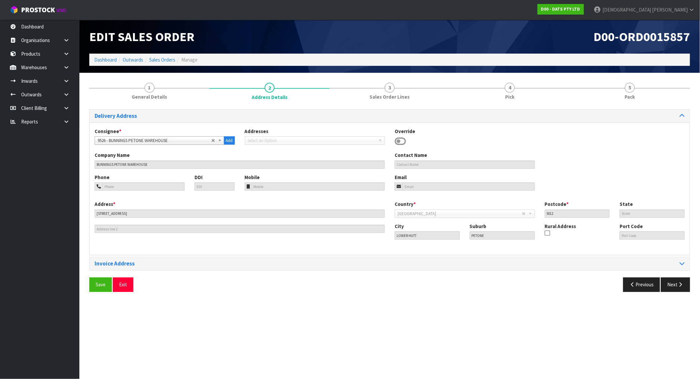
scroll to position [0, 0]
click at [680, 287] on button "Next" at bounding box center [681, 284] width 29 height 14
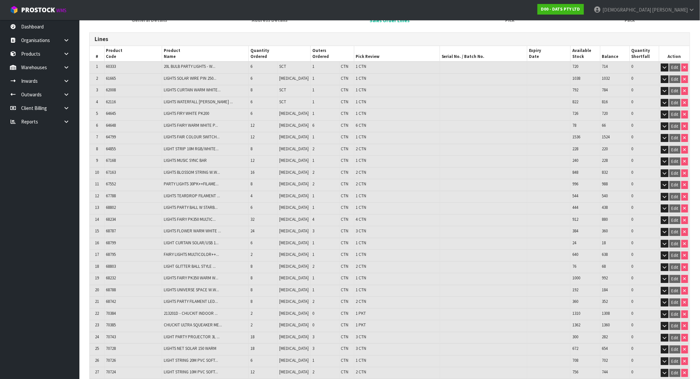
scroll to position [163, 0]
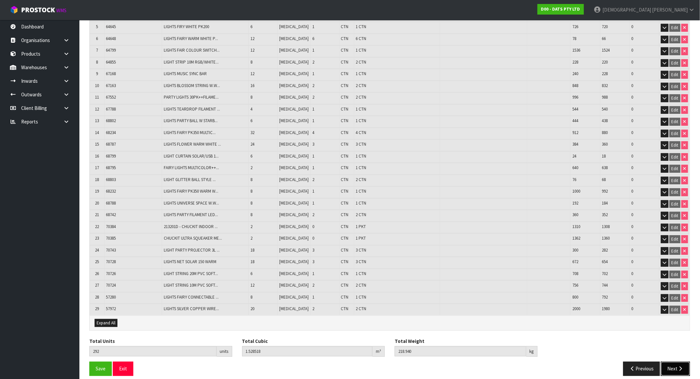
click at [682, 366] on icon "button" at bounding box center [681, 368] width 6 height 5
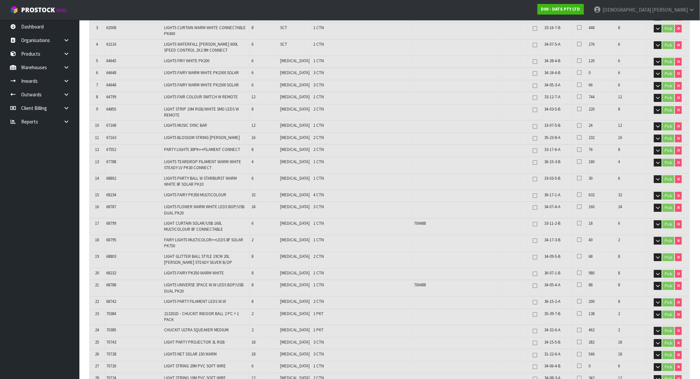
scroll to position [0, 0]
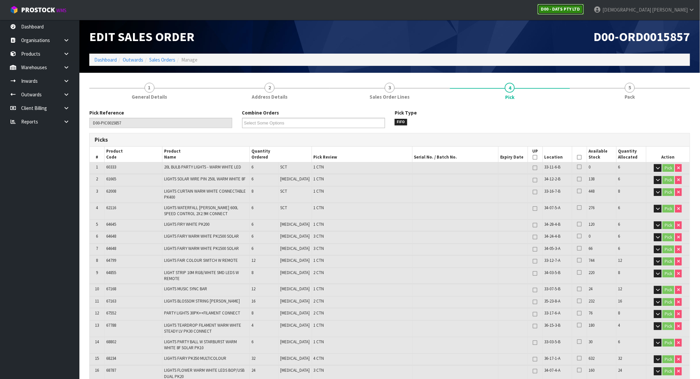
click at [584, 9] on link "D00 - DATS PTY LTD" at bounding box center [561, 9] width 46 height 11
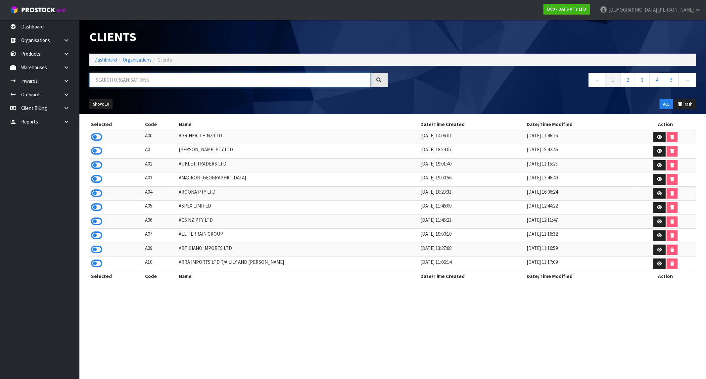
click at [126, 79] on input "text" at bounding box center [229, 80] width 281 height 14
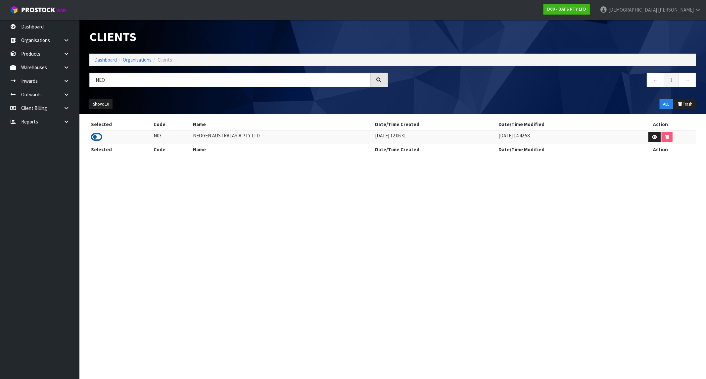
click at [95, 137] on icon at bounding box center [96, 137] width 11 height 10
click at [104, 61] on link "Dashboard" at bounding box center [105, 60] width 23 height 6
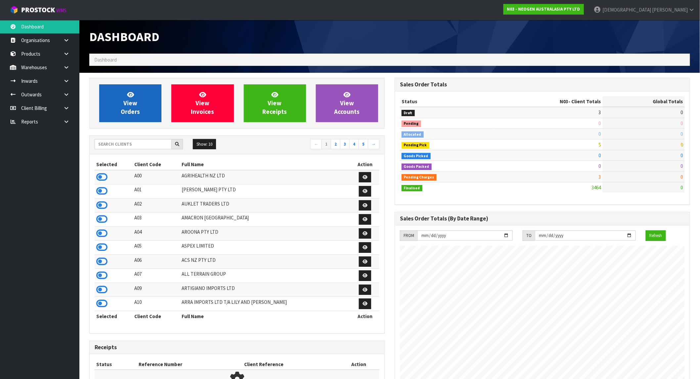
scroll to position [501, 305]
click at [136, 105] on span "View Orders" at bounding box center [130, 103] width 19 height 25
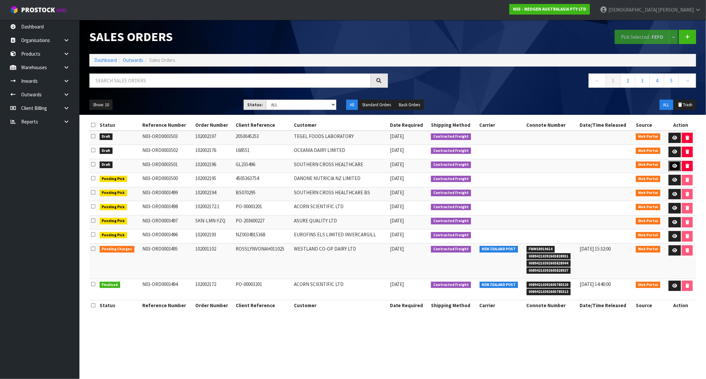
click at [675, 166] on icon at bounding box center [674, 166] width 5 height 4
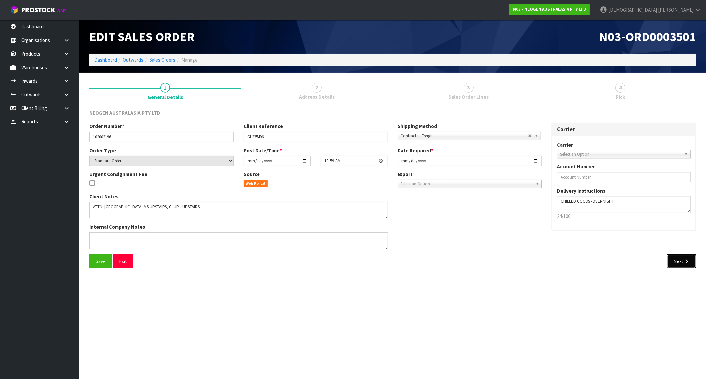
click at [692, 260] on button "Next" at bounding box center [681, 261] width 29 height 14
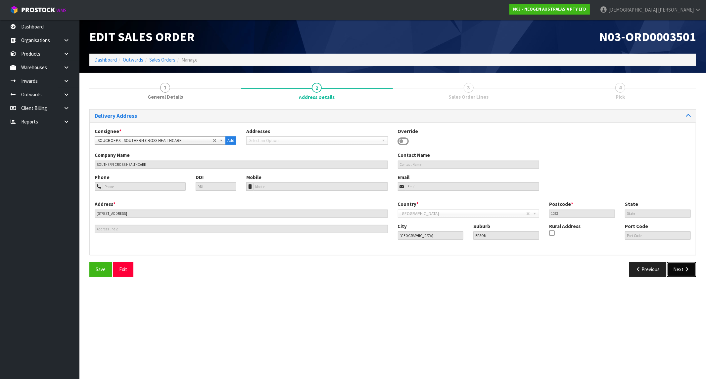
click at [677, 266] on button "Next" at bounding box center [681, 269] width 29 height 14
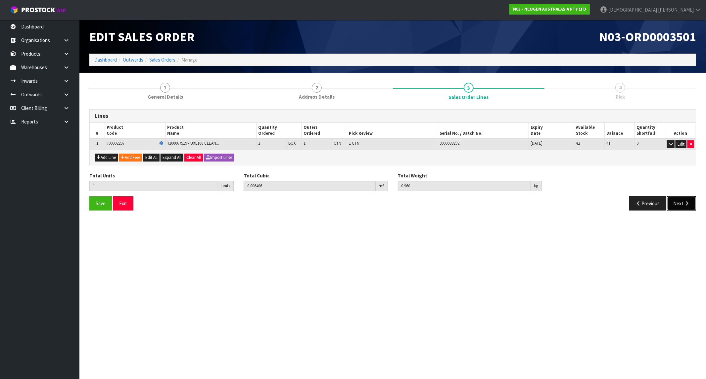
click at [695, 207] on button "Next" at bounding box center [681, 203] width 29 height 14
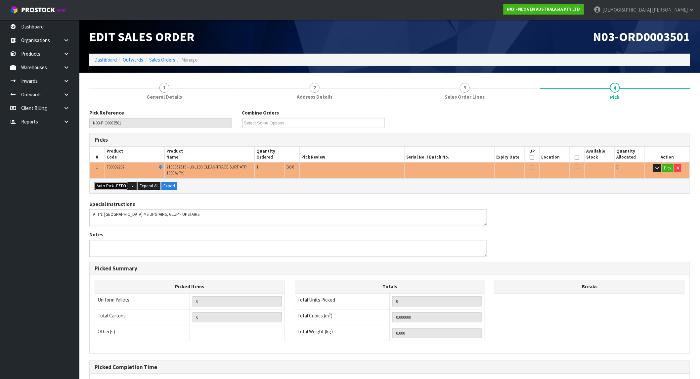
click at [123, 186] on strong "FEFO" at bounding box center [121, 186] width 10 height 6
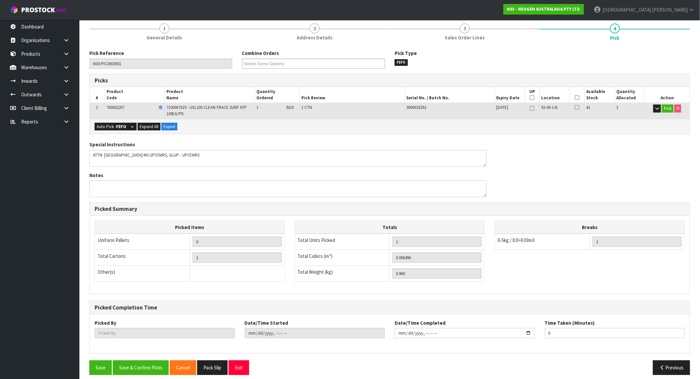
scroll to position [89, 0]
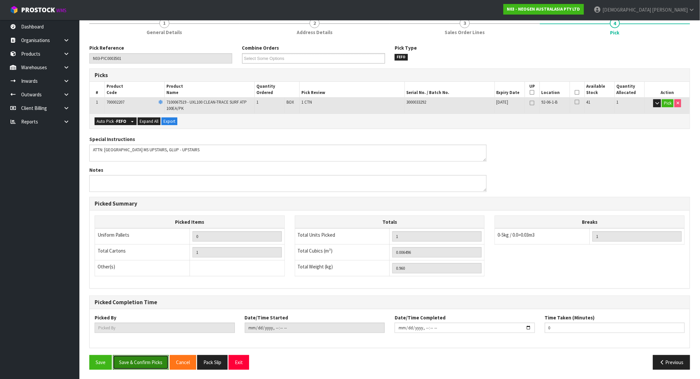
click at [136, 361] on button "Save & Confirm Picks" at bounding box center [141, 362] width 56 height 14
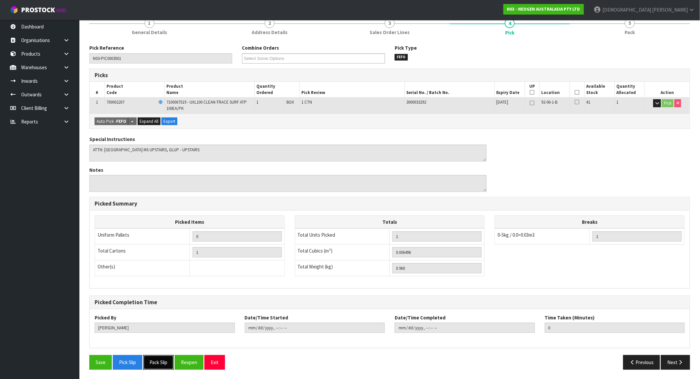
click at [167, 359] on button "Pack Slip" at bounding box center [158, 362] width 30 height 14
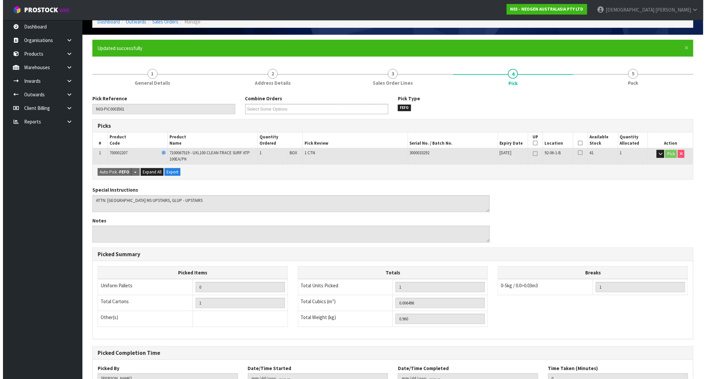
scroll to position [0, 0]
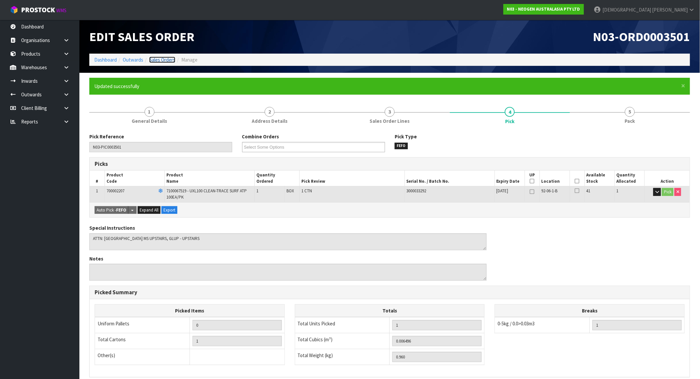
click at [161, 59] on link "Sales Orders" at bounding box center [162, 60] width 26 height 6
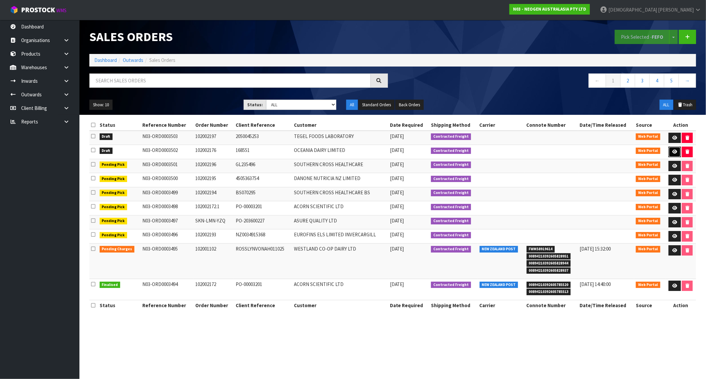
click at [674, 151] on icon at bounding box center [674, 152] width 5 height 4
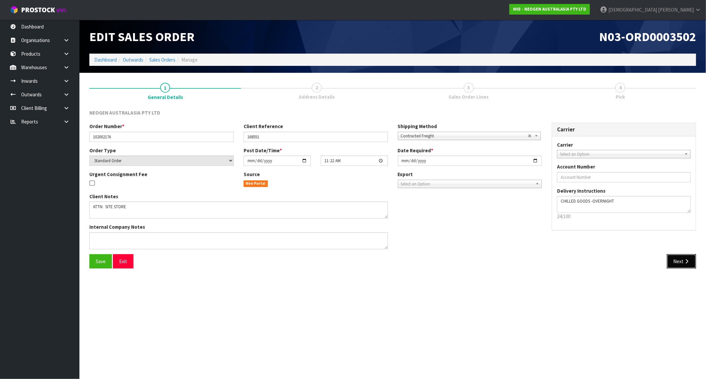
click at [688, 261] on icon "button" at bounding box center [686, 261] width 6 height 5
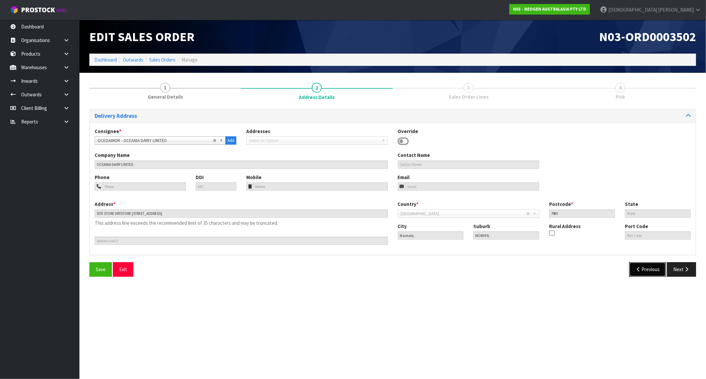
click at [651, 273] on button "Previous" at bounding box center [647, 269] width 37 height 14
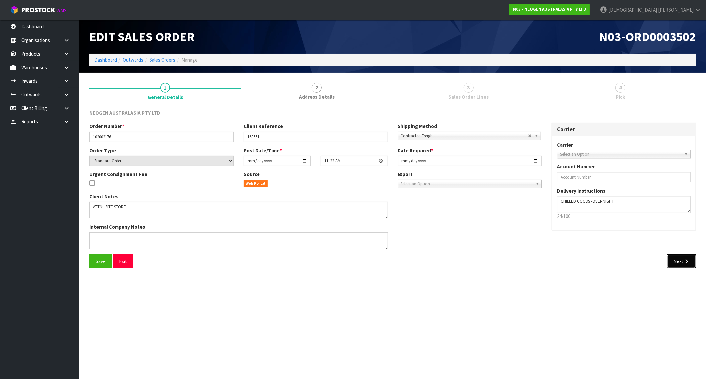
click at [679, 259] on button "Next" at bounding box center [681, 261] width 29 height 14
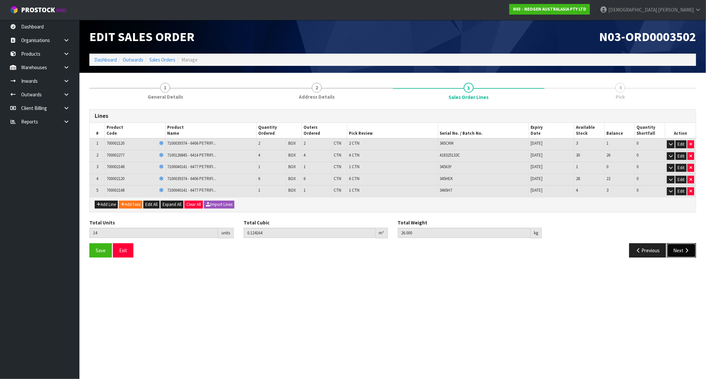
click at [681, 251] on button "Next" at bounding box center [681, 250] width 29 height 14
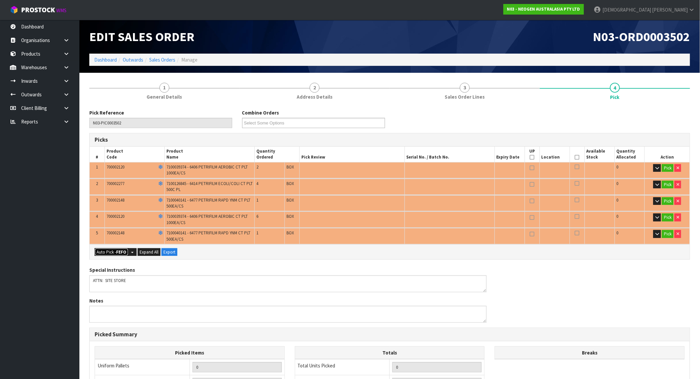
click at [119, 250] on strong "FEFO" at bounding box center [121, 252] width 10 height 6
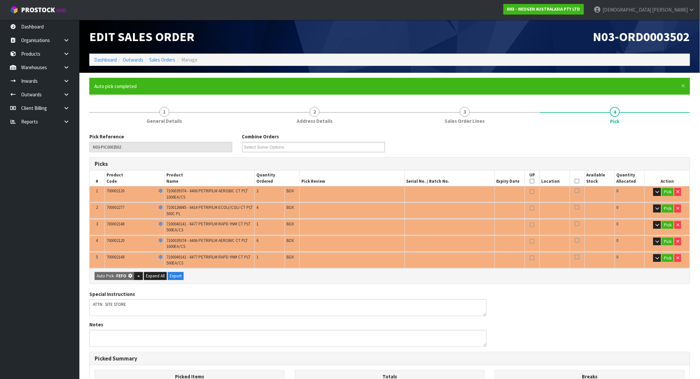
type input "14"
type input "0.124164"
type input "26.000"
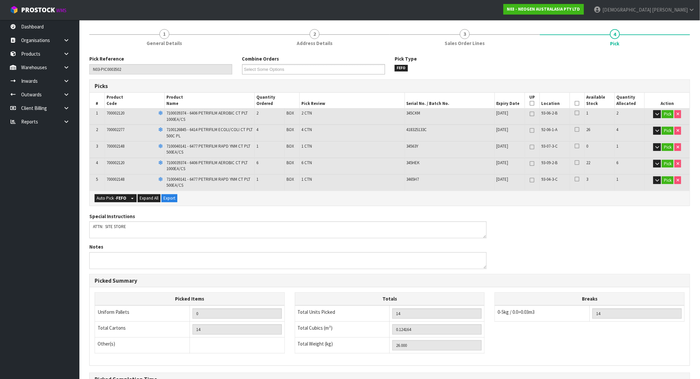
scroll to position [154, 0]
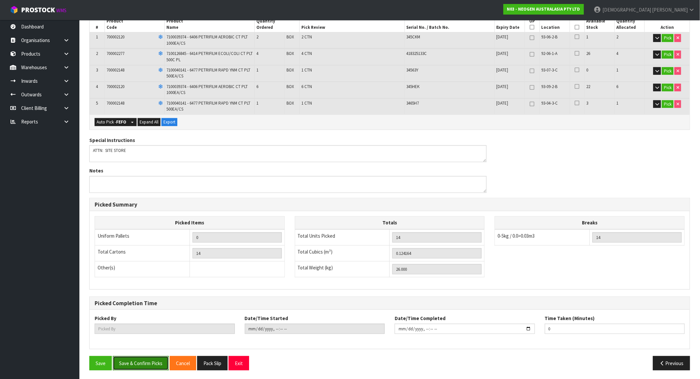
click at [145, 362] on button "Save & Confirm Picks" at bounding box center [141, 363] width 56 height 14
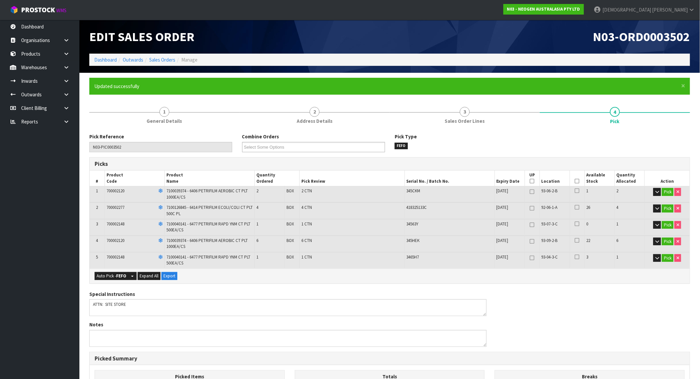
type input "[PERSON_NAME]"
type input "[DATE]T11:47:09"
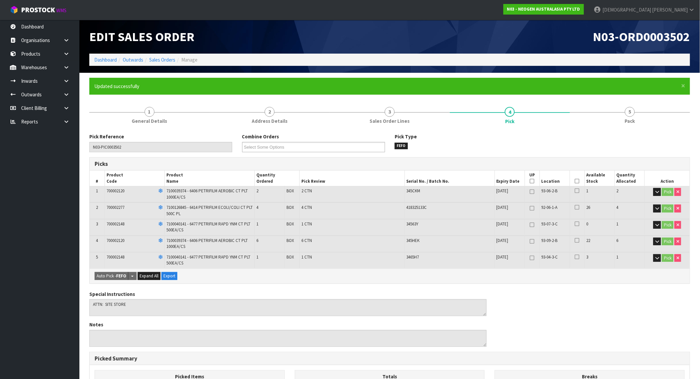
scroll to position [154, 0]
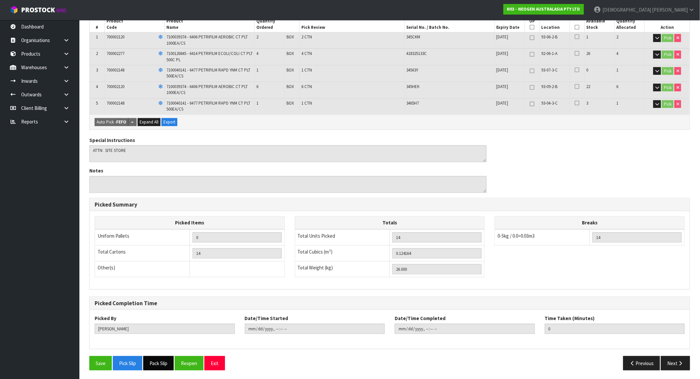
click at [163, 363] on button "Pack Slip" at bounding box center [158, 363] width 30 height 14
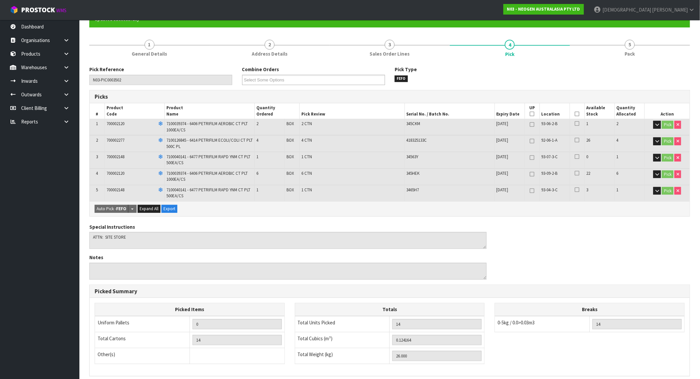
scroll to position [0, 0]
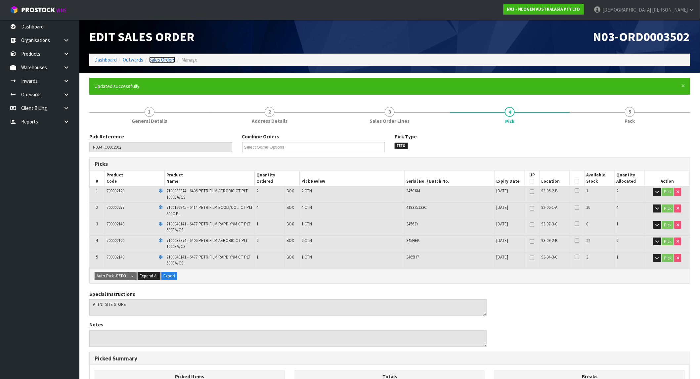
click at [164, 61] on link "Sales Orders" at bounding box center [162, 60] width 26 height 6
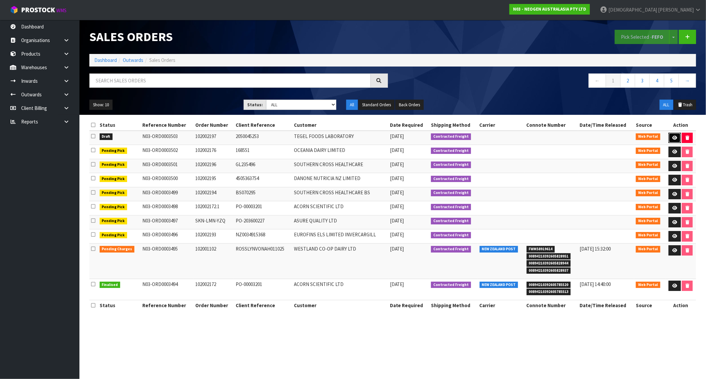
click at [673, 138] on icon at bounding box center [674, 138] width 5 height 4
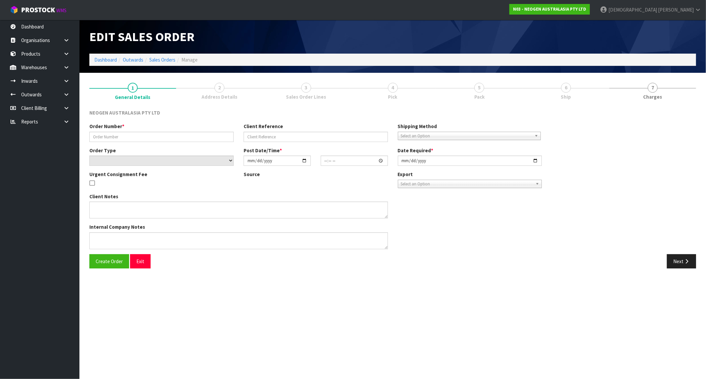
type input "102002197"
type input "2050045253"
select select "number:0"
type input "[DATE]"
type input "11:28:00.000"
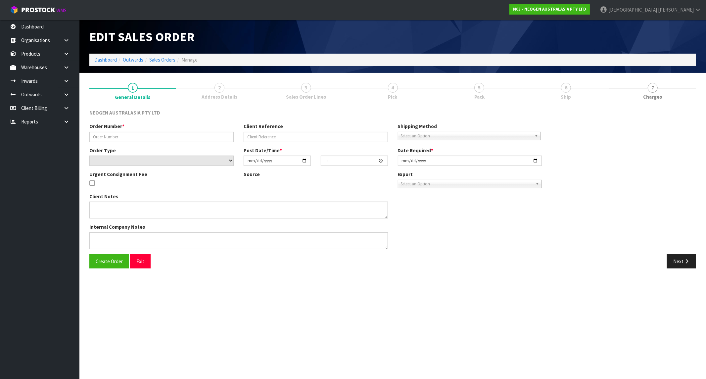
type input "[DATE]"
type textarea "ATTN: LABORATORY"
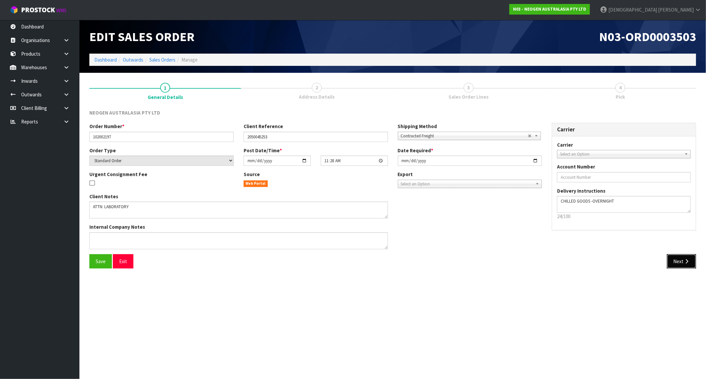
click at [681, 258] on button "Next" at bounding box center [681, 261] width 29 height 14
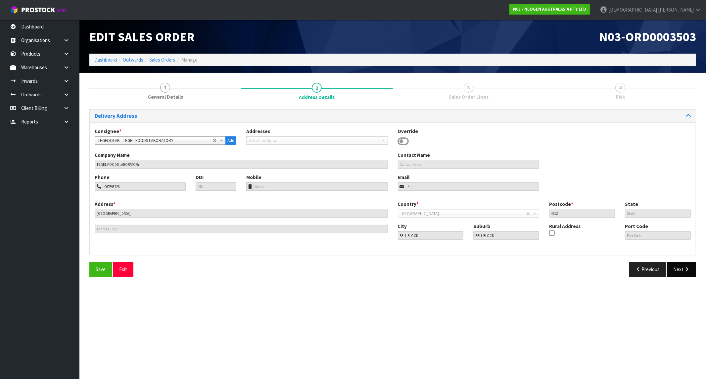
drag, startPoint x: 690, startPoint y: 260, endPoint x: 690, endPoint y: 267, distance: 7.0
click at [690, 261] on div "Delivery Address Consignee * 000001.BAY MECHANICS - BAY MECHANICS 000001A - BRA…" at bounding box center [392, 195] width 607 height 172
click at [689, 267] on icon "button" at bounding box center [686, 269] width 6 height 5
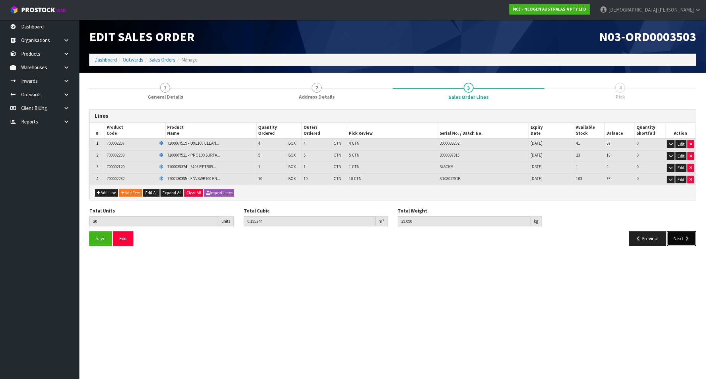
click at [679, 237] on button "Next" at bounding box center [681, 238] width 29 height 14
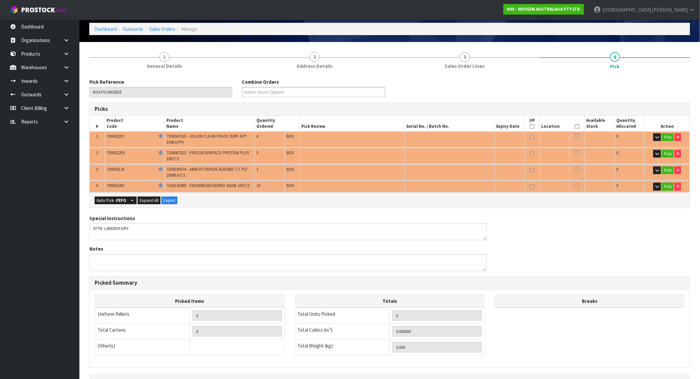
scroll to position [73, 0]
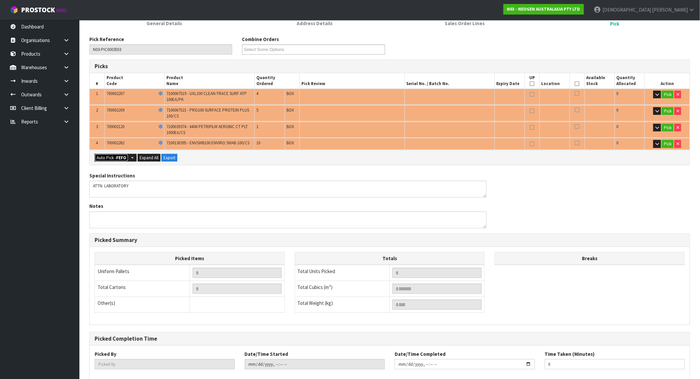
click at [111, 157] on button "Auto Pick - FEFO" at bounding box center [112, 158] width 34 height 8
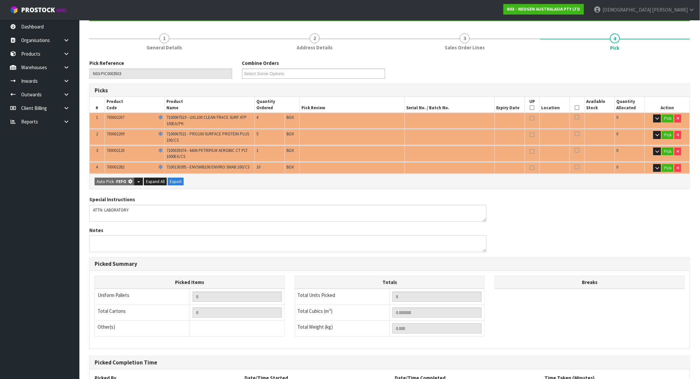
scroll to position [0, 0]
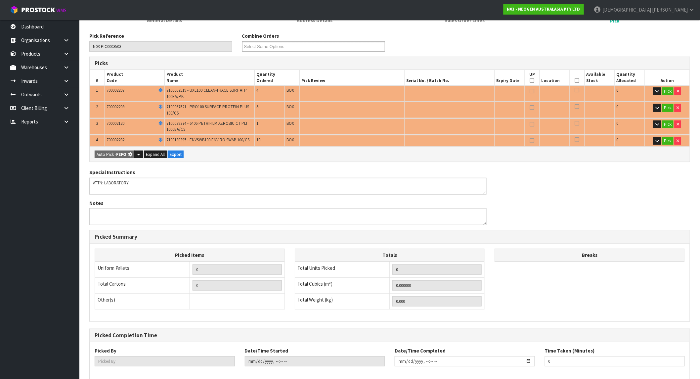
type input "20"
type input "0.195344"
type input "29.090"
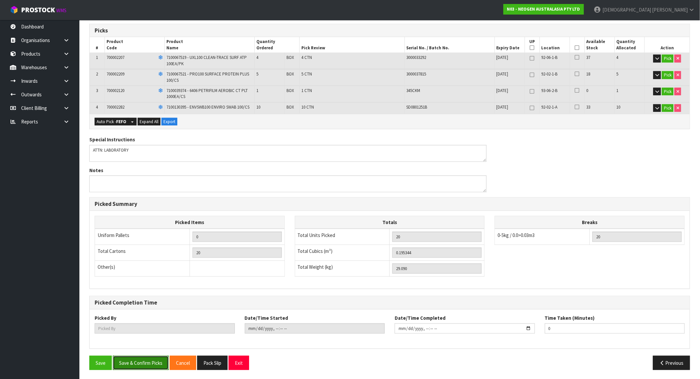
click at [148, 363] on button "Save & Confirm Picks" at bounding box center [141, 363] width 56 height 14
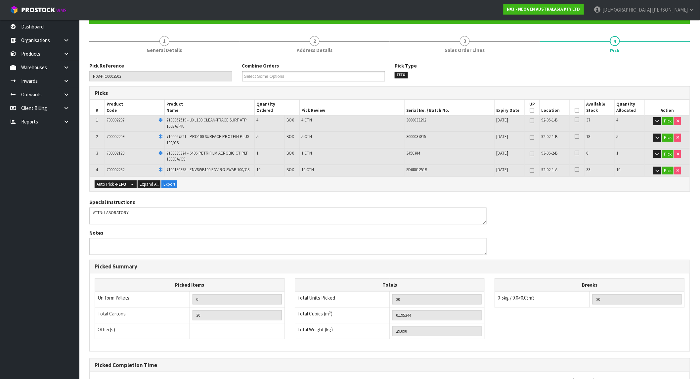
type input "Krishna Shah"
type input "2025-10-02T11:47:32"
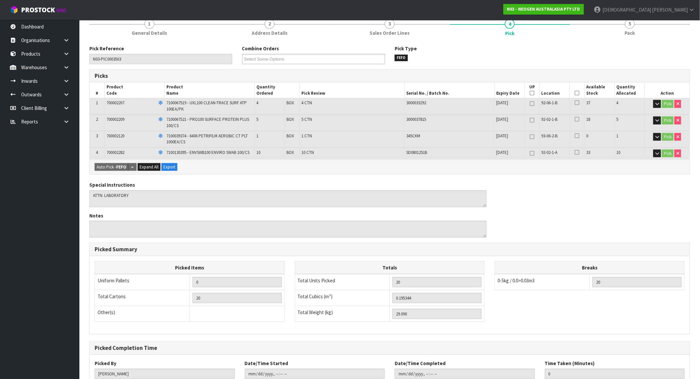
scroll to position [133, 0]
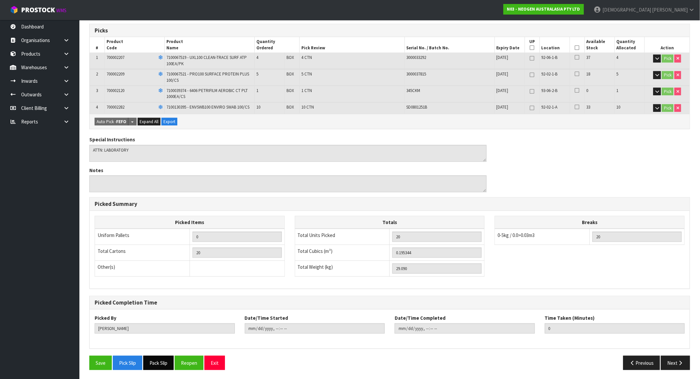
click at [156, 354] on div "Pick Reference N03-PIC0003503 Combine Orders N03-ORD0003496 N03-ORD0003497 N03-…" at bounding box center [389, 187] width 601 height 375
click at [156, 361] on button "Pack Slip" at bounding box center [158, 363] width 30 height 14
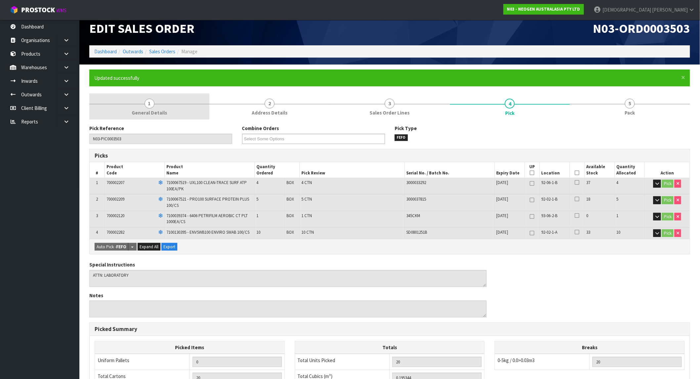
scroll to position [0, 0]
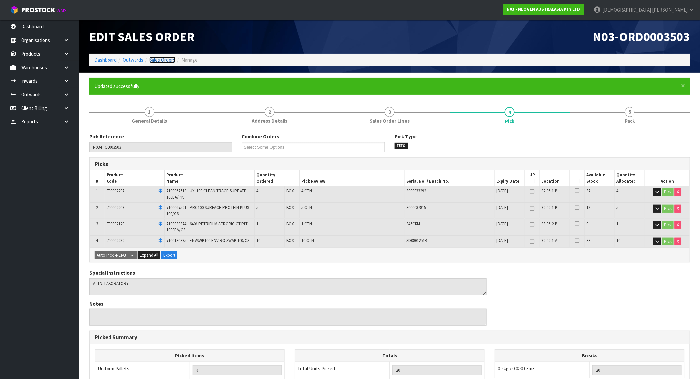
click at [163, 61] on link "Sales Orders" at bounding box center [162, 60] width 26 height 6
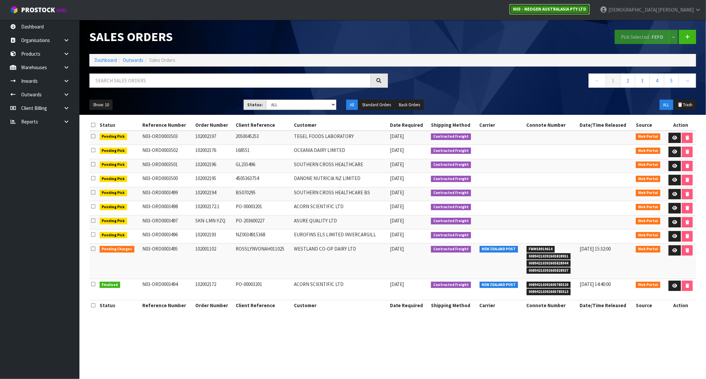
click at [586, 9] on strong "N03 - NEOGEN AUSTRALASIA PTY LTD" at bounding box center [549, 9] width 73 height 6
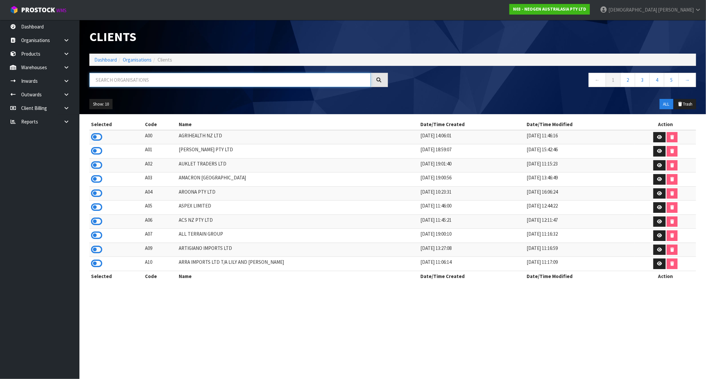
click at [120, 80] on input "text" at bounding box center [229, 80] width 281 height 14
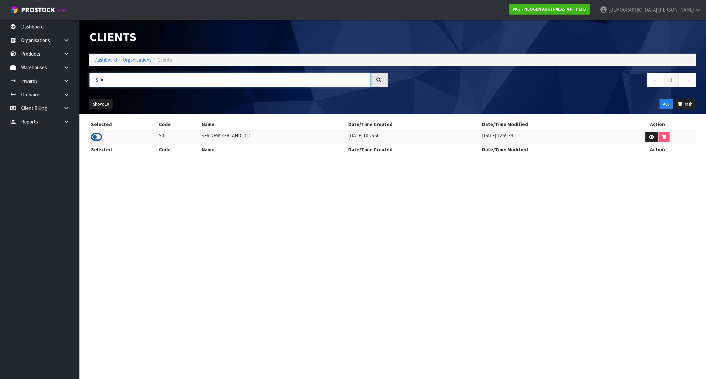
type input "SFA"
click at [96, 138] on icon at bounding box center [96, 137] width 11 height 10
click at [40, 31] on link "Dashboard" at bounding box center [39, 27] width 79 height 14
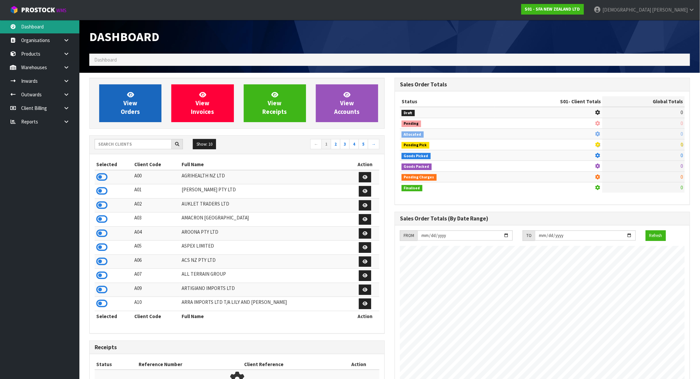
scroll to position [501, 305]
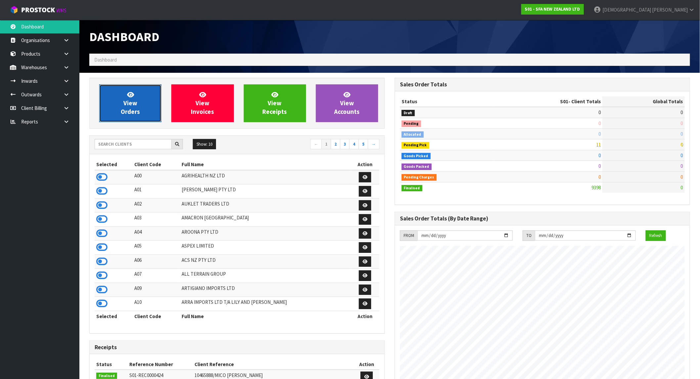
click at [127, 103] on span "View Orders" at bounding box center [130, 103] width 19 height 25
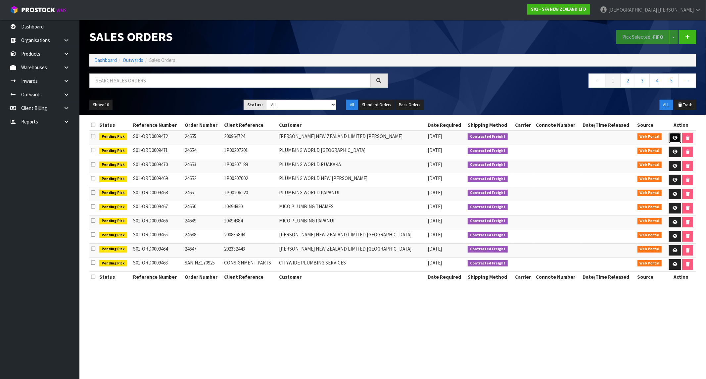
click at [676, 136] on link at bounding box center [675, 138] width 12 height 11
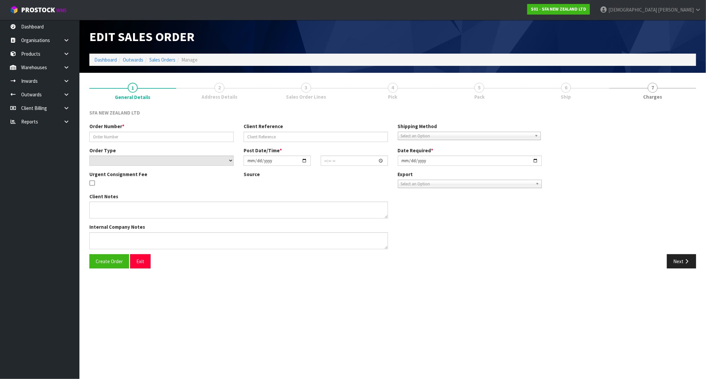
type input "24655"
type input "200964724"
select select "number:0"
type input "[DATE]"
type input "11:17:00.000"
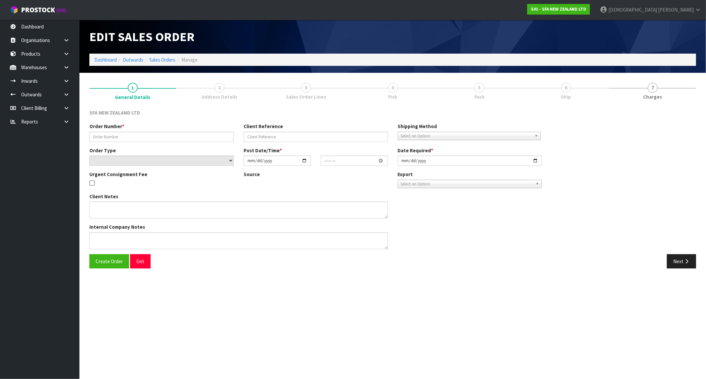
type input "[DATE]"
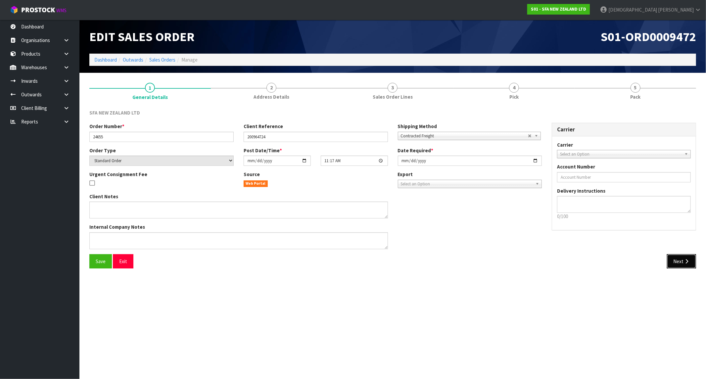
click at [678, 258] on button "Next" at bounding box center [681, 261] width 29 height 14
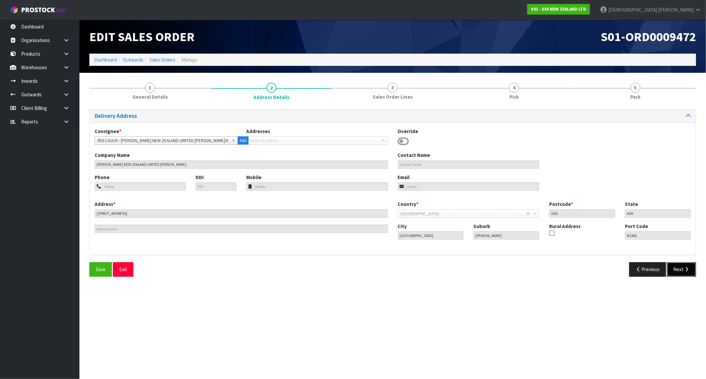
click at [686, 267] on icon "button" at bounding box center [686, 269] width 6 height 5
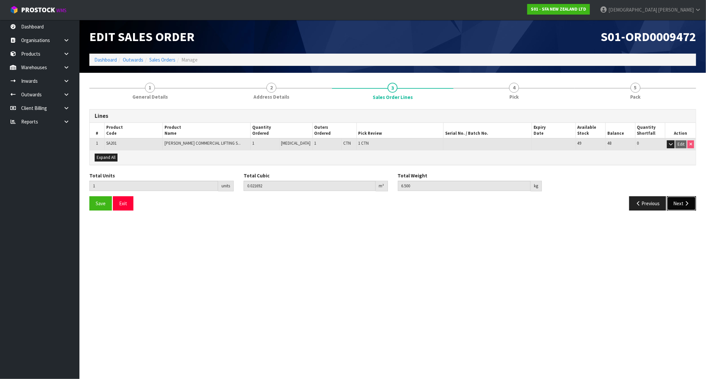
click at [695, 201] on button "Next" at bounding box center [681, 203] width 29 height 14
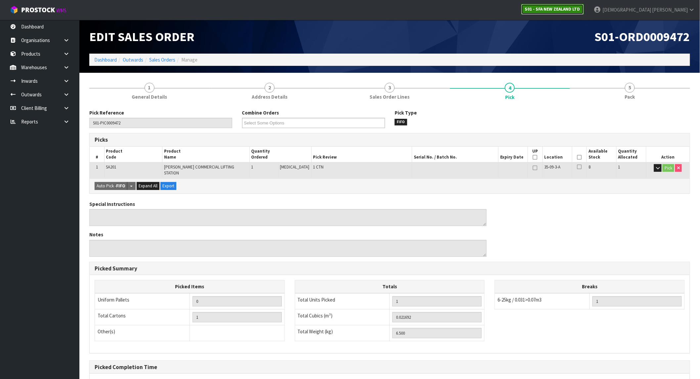
click at [580, 10] on strong "S01 - SFA NEW ZEALAND LTD" at bounding box center [552, 9] width 55 height 6
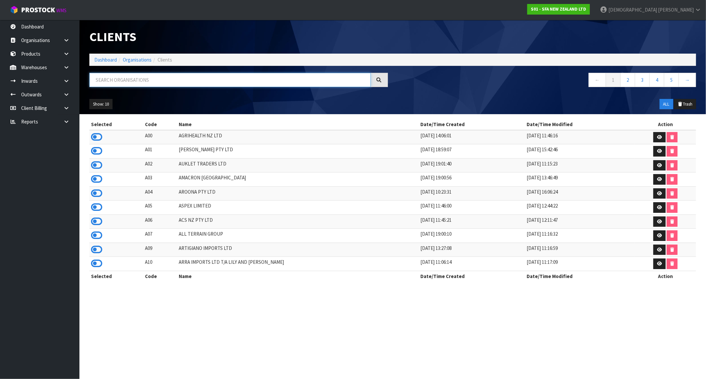
click at [157, 73] on input "text" at bounding box center [229, 80] width 281 height 14
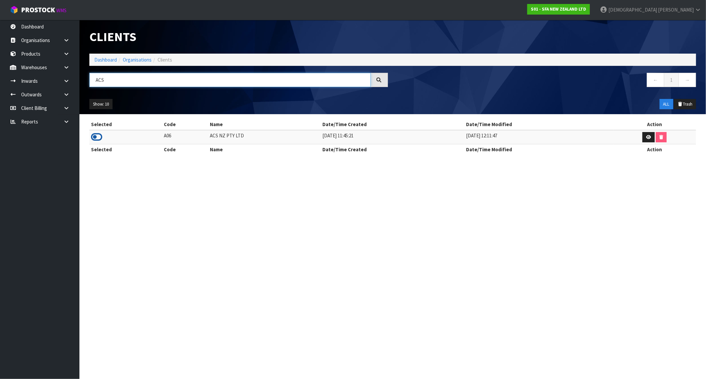
type input "ACS"
click at [94, 136] on icon at bounding box center [96, 137] width 11 height 10
click at [104, 58] on link "Dashboard" at bounding box center [105, 60] width 23 height 6
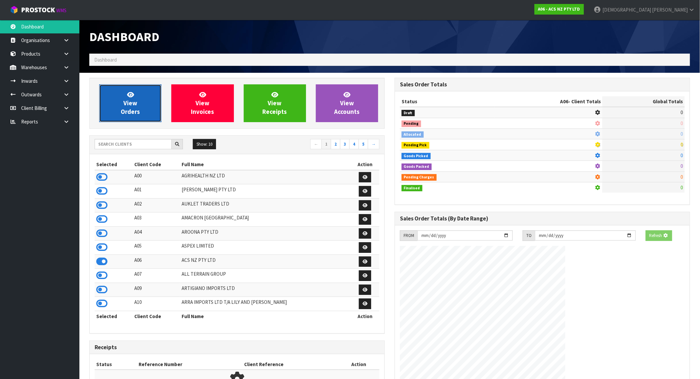
click at [117, 93] on link "View Orders" at bounding box center [130, 103] width 62 height 38
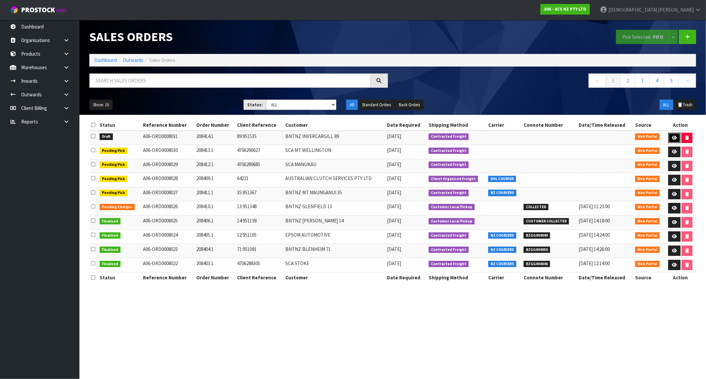
click at [675, 137] on icon at bounding box center [674, 138] width 5 height 4
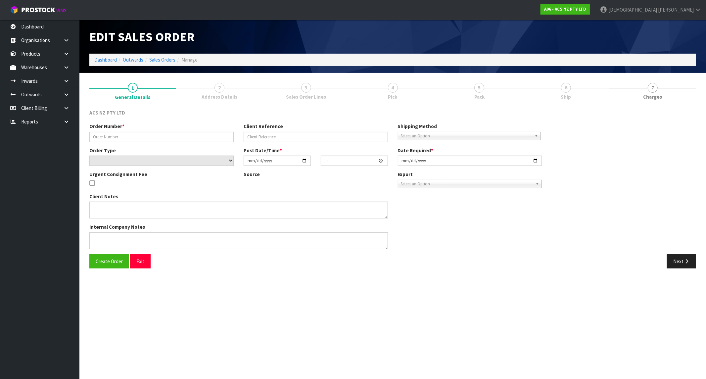
type input "208414.1"
type input "89:951535"
select select "number:0"
type input "[DATE]"
type input "11:28:00.000"
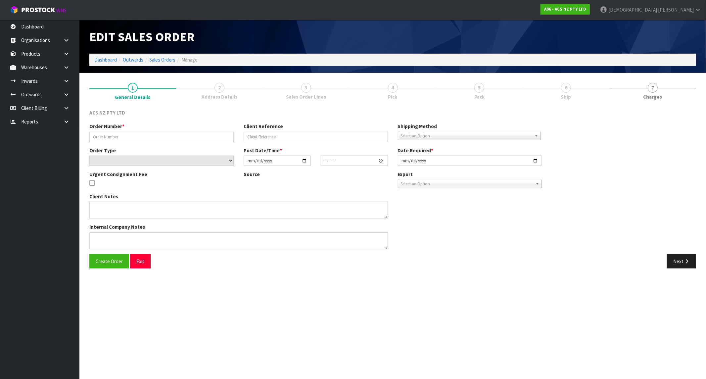
type input "[DATE]"
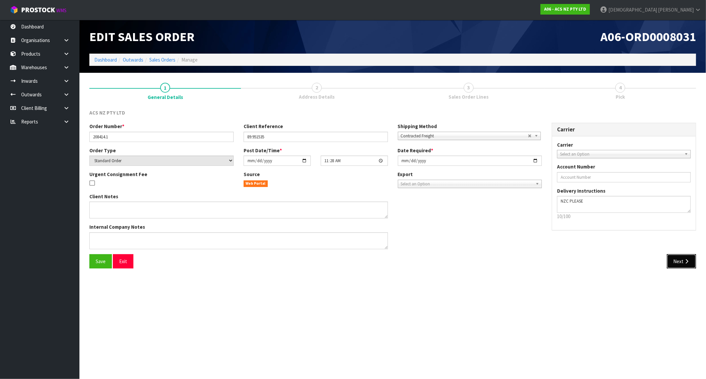
click at [682, 263] on button "Next" at bounding box center [681, 261] width 29 height 14
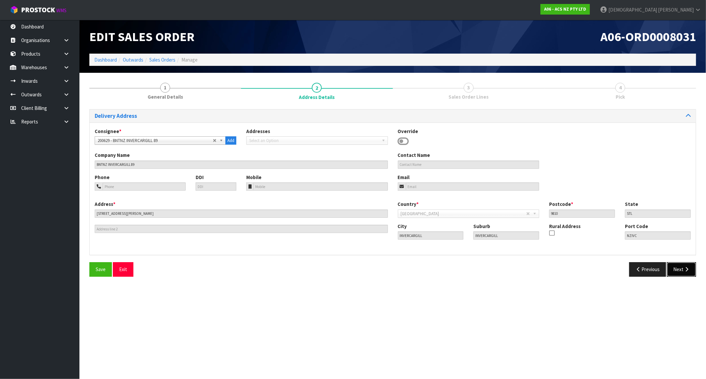
click at [670, 271] on button "Next" at bounding box center [681, 269] width 29 height 14
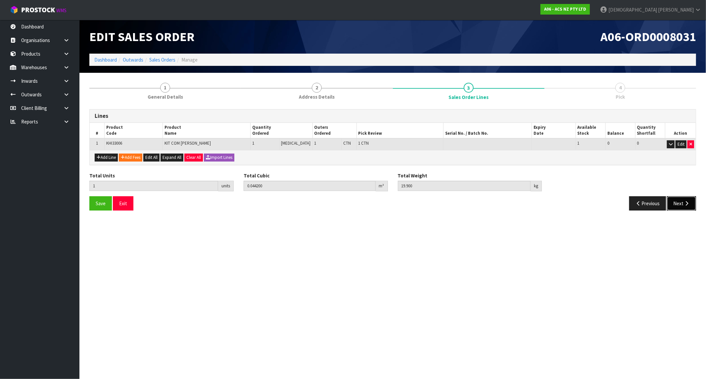
click at [676, 203] on button "Next" at bounding box center [681, 203] width 29 height 14
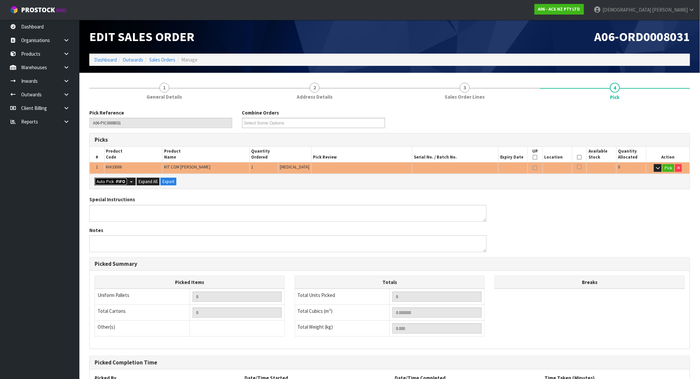
click at [109, 180] on button "Auto Pick - FIFO" at bounding box center [111, 182] width 33 height 8
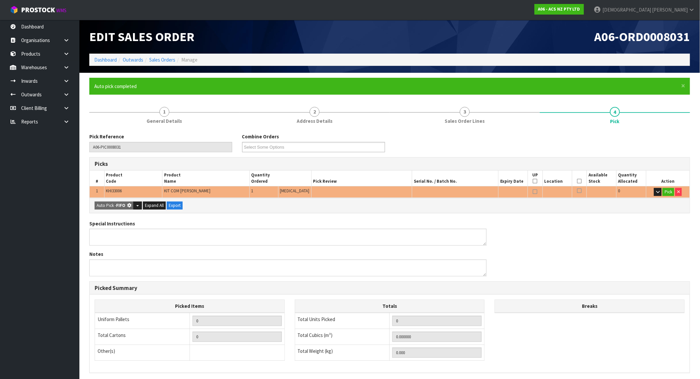
type input "1"
type input "0.044200"
type input "19.900"
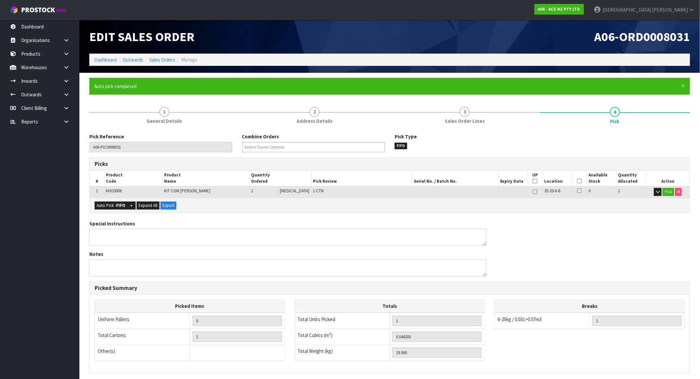
scroll to position [84, 0]
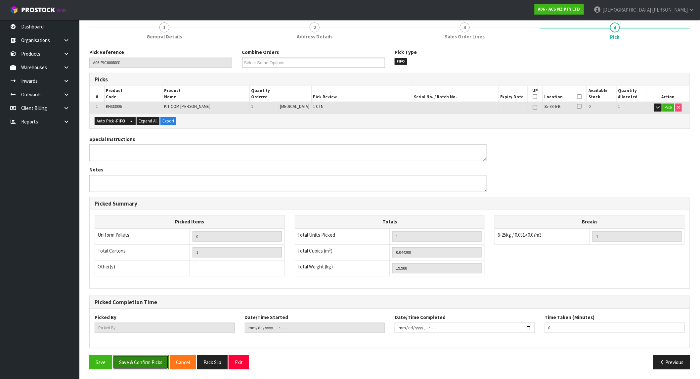
click at [149, 357] on button "Save & Confirm Picks" at bounding box center [141, 362] width 56 height 14
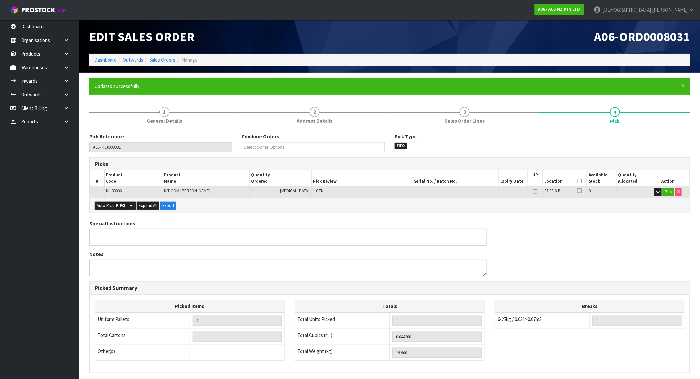
type input "Krishna Shah"
type input "2025-10-02T11:49:44"
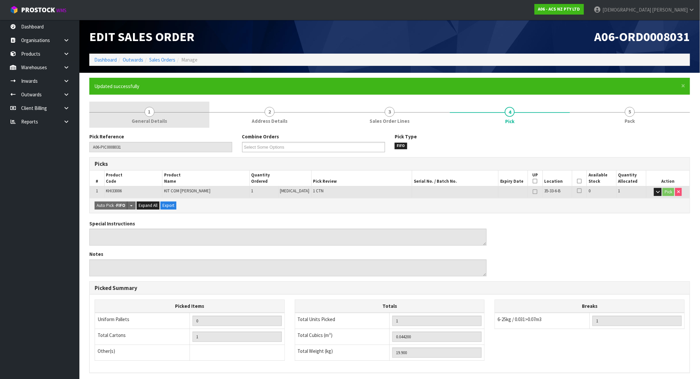
click at [163, 113] on link "1 General Details" at bounding box center [149, 115] width 120 height 26
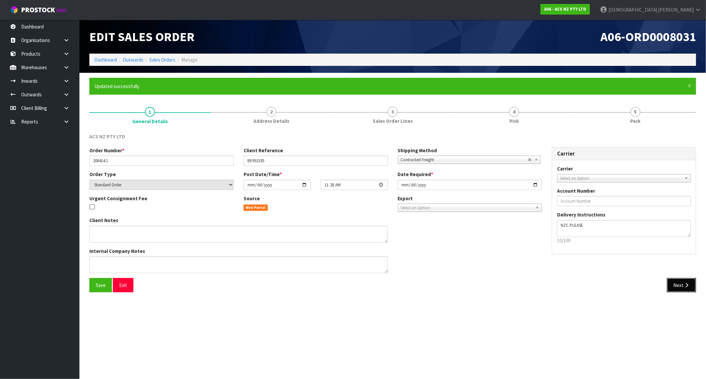
click at [674, 286] on button "Next" at bounding box center [681, 285] width 29 height 14
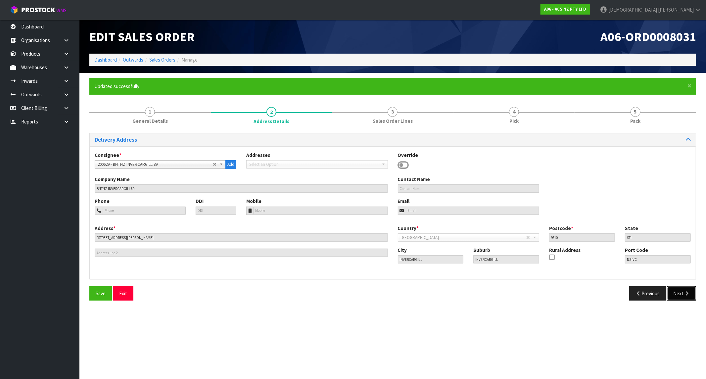
click at [679, 295] on button "Next" at bounding box center [681, 293] width 29 height 14
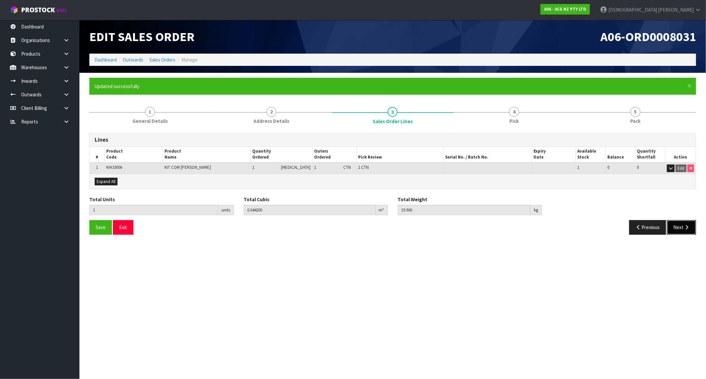
click at [685, 225] on icon "button" at bounding box center [686, 227] width 6 height 5
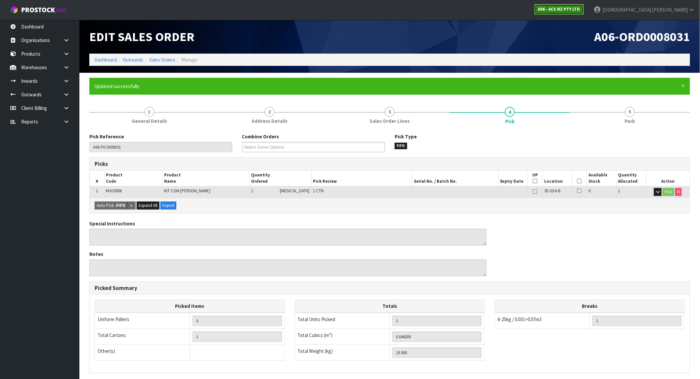
click at [580, 10] on strong "A06 - ACS NZ PTY LTD" at bounding box center [559, 9] width 42 height 6
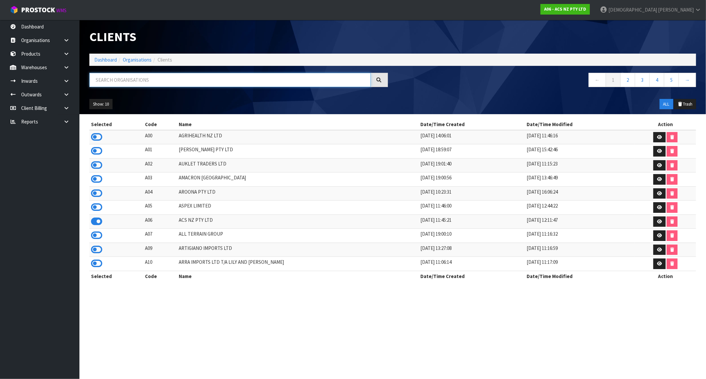
click at [196, 77] on input "text" at bounding box center [229, 80] width 281 height 14
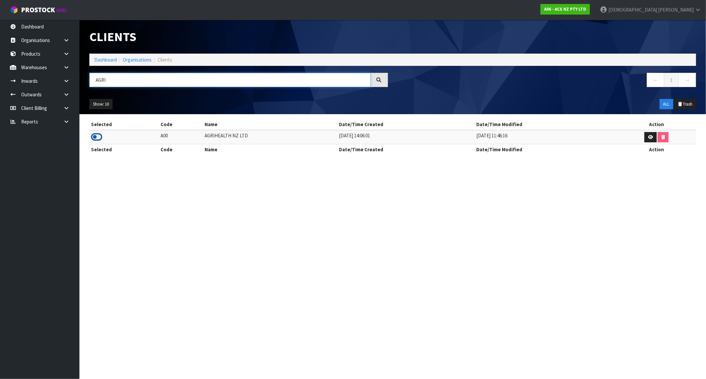
type input "AGRI"
click at [95, 138] on icon at bounding box center [96, 137] width 11 height 10
click at [97, 59] on link "Dashboard" at bounding box center [105, 60] width 23 height 6
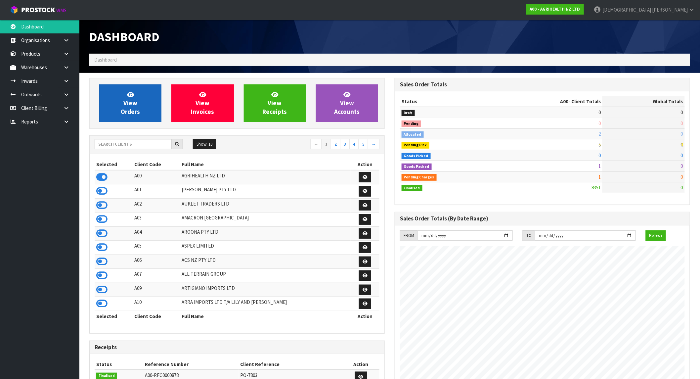
scroll to position [501, 305]
click at [131, 102] on span "View Orders" at bounding box center [130, 103] width 19 height 25
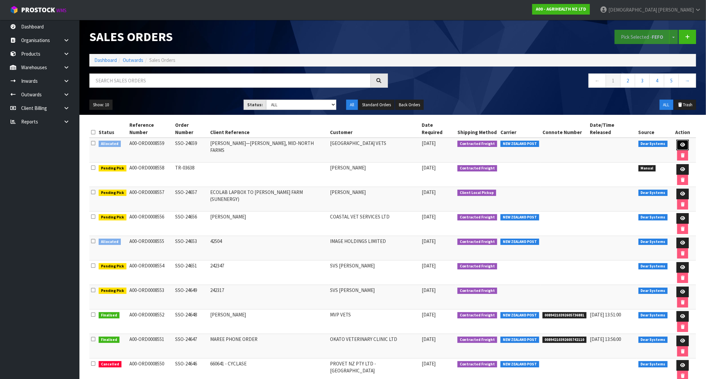
click at [680, 143] on icon at bounding box center [682, 145] width 5 height 4
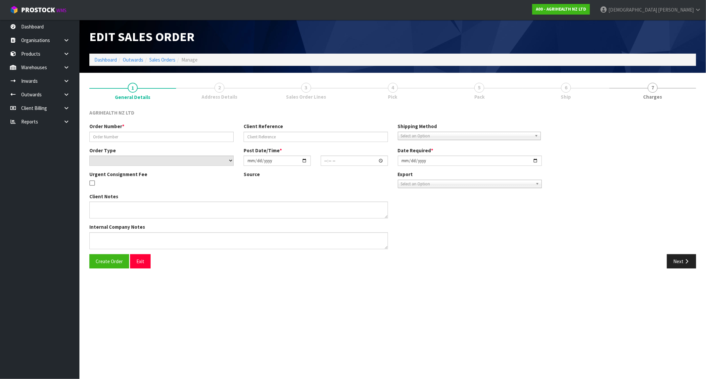
type input "SSO-24659"
type input "GARTH—NOEMA, MID-NORTH FARMS"
select select "number:0"
type input "2025-10-02"
type input "11:25:52.000"
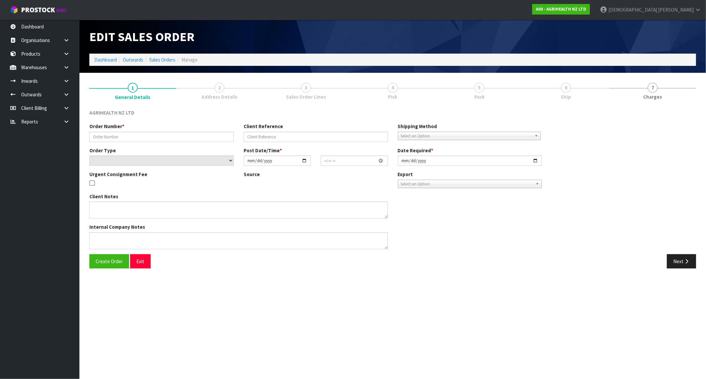
type input "2025-10-02"
type textarea "SHIP BY: Overnight Courier"
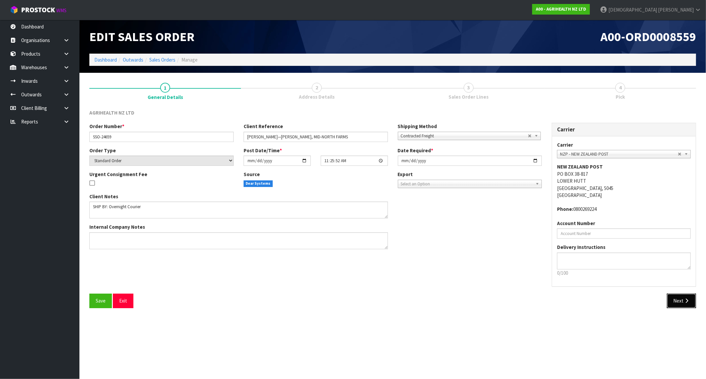
click at [684, 302] on icon "button" at bounding box center [686, 300] width 6 height 5
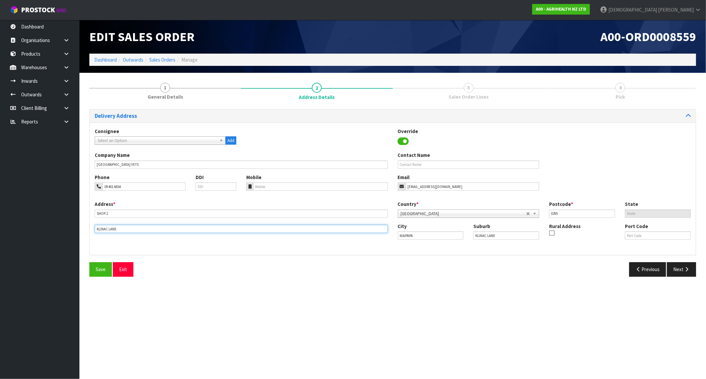
drag, startPoint x: 126, startPoint y: 227, endPoint x: 69, endPoint y: 231, distance: 58.1
click at [69, 231] on body "Toggle navigation ProStock WMS A00 - AGRIHEALTH NZ LTD Krishna Shah Logout Dash…" at bounding box center [353, 189] width 706 height 379
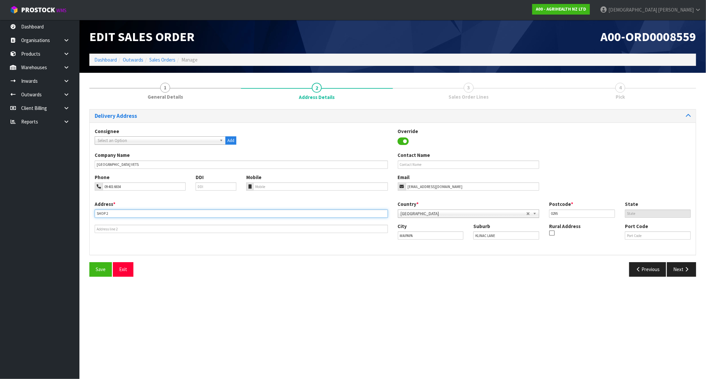
click at [111, 211] on input "SHOP 2" at bounding box center [241, 213] width 293 height 8
paste input "KLINAC LANE"
type input "SHOP 2, KLINAC LANE"
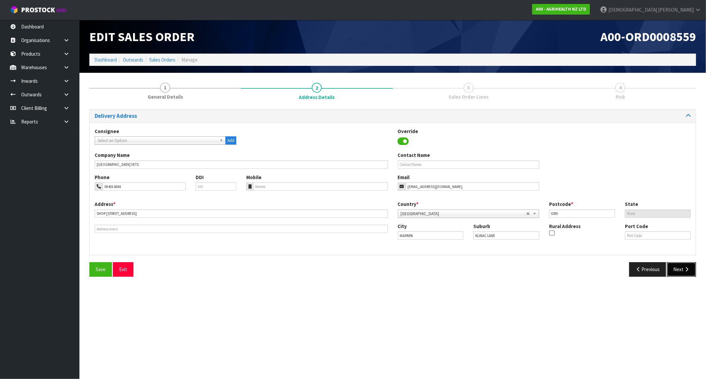
click at [678, 271] on button "Next" at bounding box center [681, 269] width 29 height 14
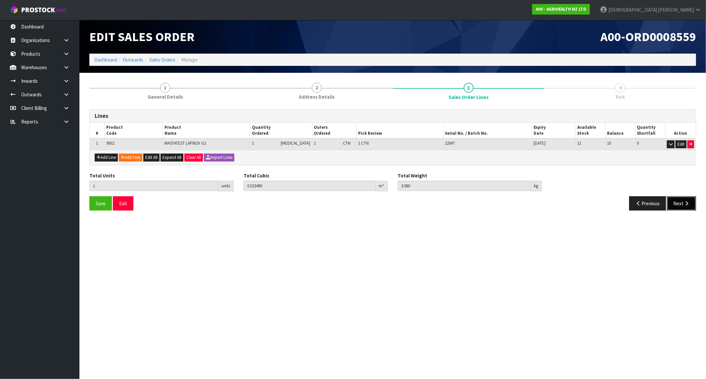
click at [690, 207] on button "Next" at bounding box center [681, 203] width 29 height 14
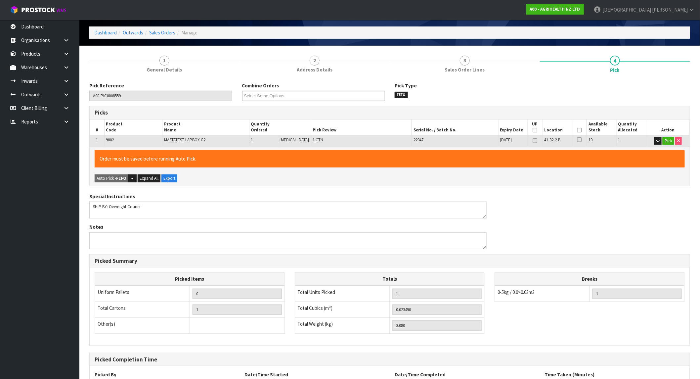
scroll to position [84, 0]
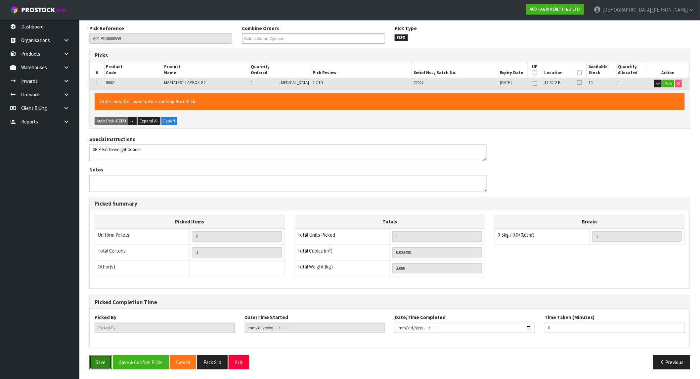
drag, startPoint x: 107, startPoint y: 366, endPoint x: 117, endPoint y: 358, distance: 13.4
click at [107, 366] on button "Save" at bounding box center [100, 362] width 23 height 14
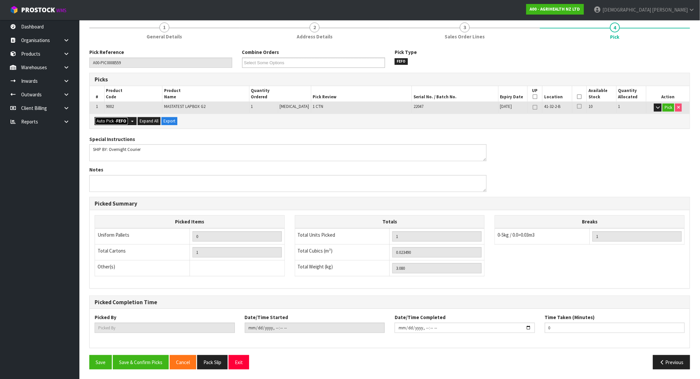
click at [111, 117] on button "Auto Pick - FEFO" at bounding box center [112, 121] width 34 height 8
click at [141, 359] on button "Save & Confirm Picks" at bounding box center [141, 362] width 56 height 14
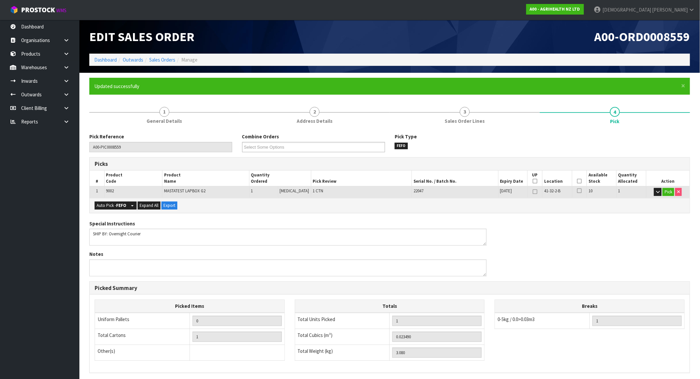
type input "Krishna Shah"
type input "2025-10-02T11:54:15"
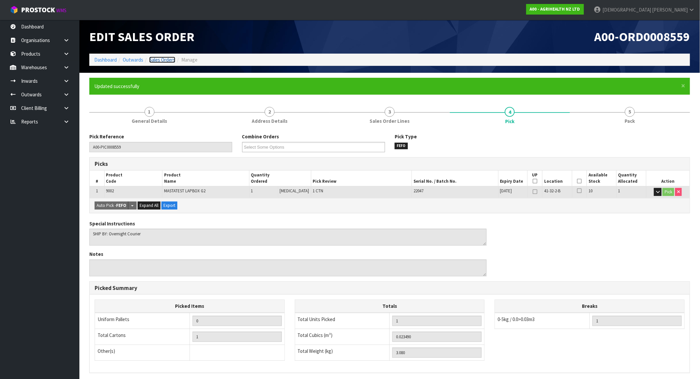
click at [159, 57] on link "Sales Orders" at bounding box center [162, 60] width 26 height 6
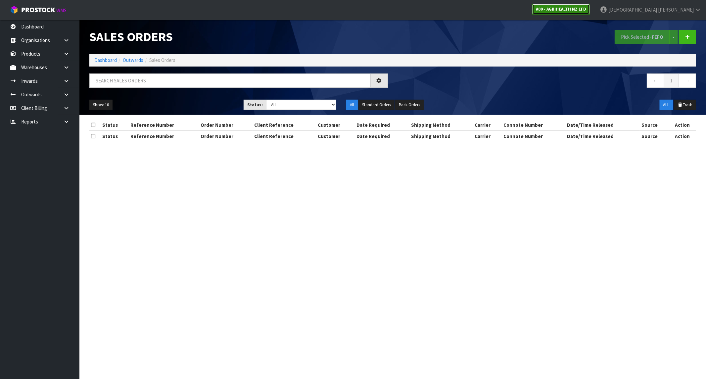
click at [586, 8] on strong "A00 - AGRIHEALTH NZ LTD" at bounding box center [561, 9] width 50 height 6
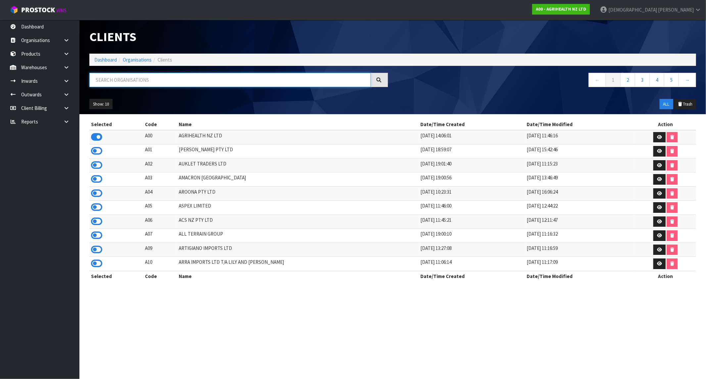
click at [157, 75] on input "text" at bounding box center [229, 80] width 281 height 14
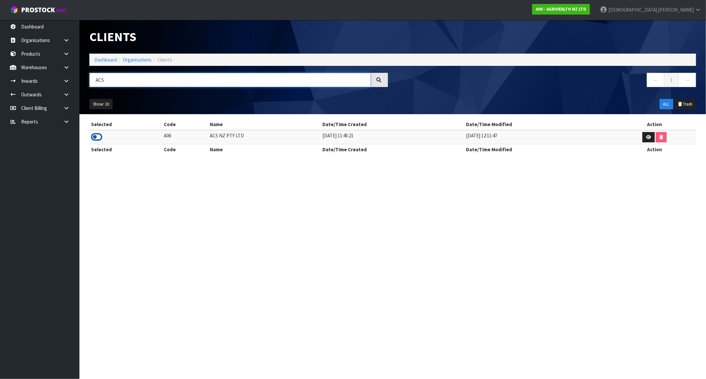
type input "ACS"
click at [95, 140] on icon at bounding box center [96, 137] width 11 height 10
click at [104, 61] on link "Dashboard" at bounding box center [105, 60] width 23 height 6
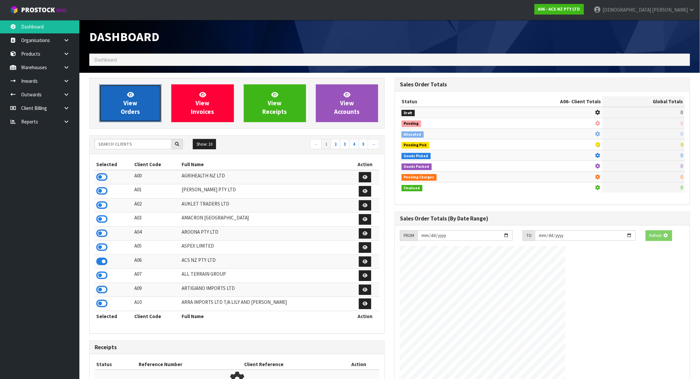
click at [118, 106] on link "View Orders" at bounding box center [130, 103] width 62 height 38
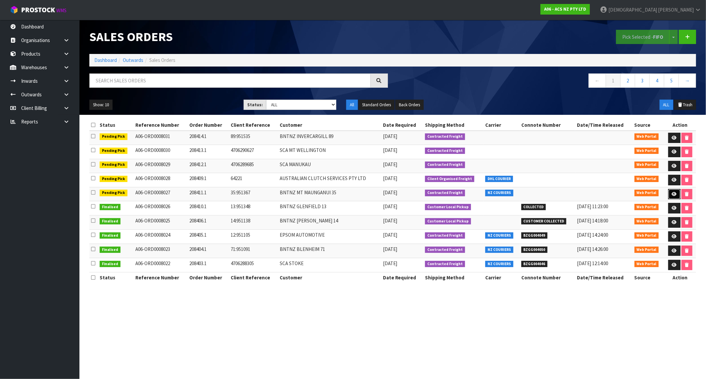
click at [672, 193] on icon at bounding box center [674, 194] width 5 height 4
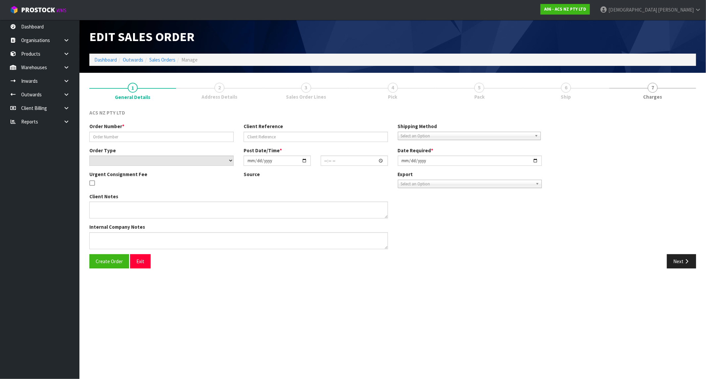
type input "208411.1"
type input "35:951367"
select select "number:0"
type input "2025-10-01"
type input "16:39:00.000"
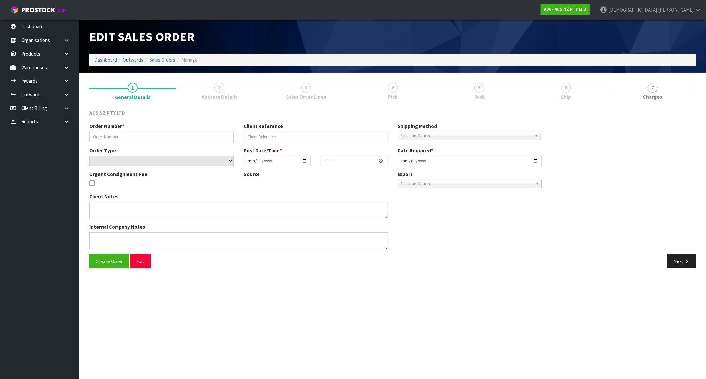
type input "2025-10-01"
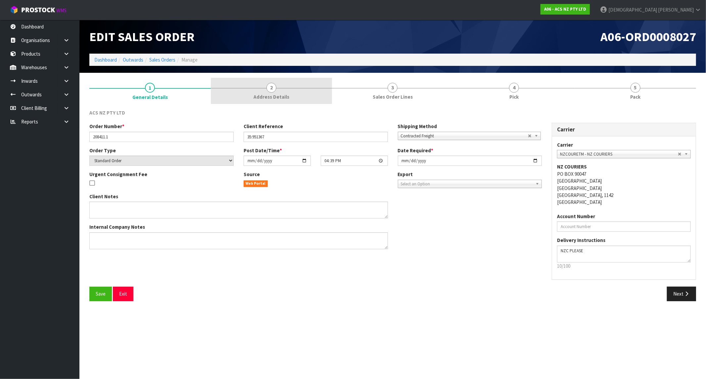
click at [257, 94] on span "Address Details" at bounding box center [272, 96] width 36 height 7
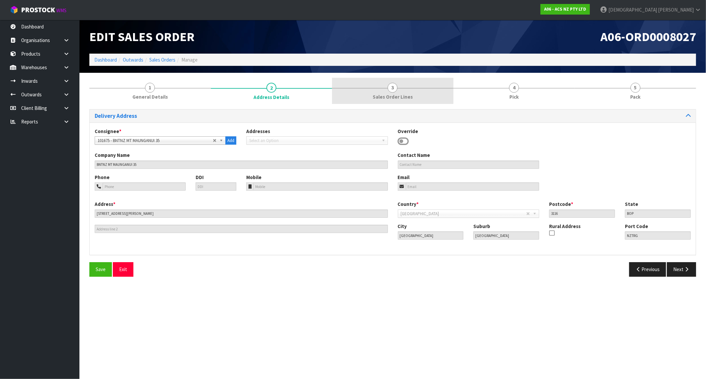
click at [392, 91] on span "3" at bounding box center [393, 88] width 10 height 10
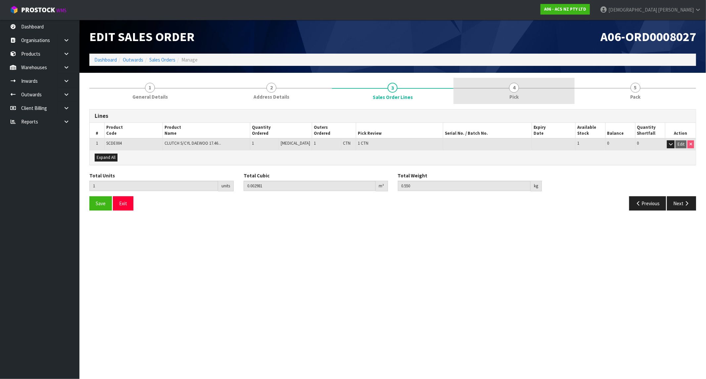
click at [541, 89] on link "4 Pick" at bounding box center [513, 91] width 121 height 26
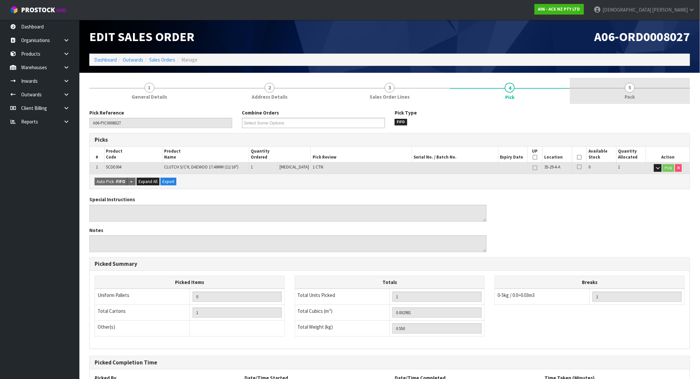
click at [621, 93] on link "5 Pack" at bounding box center [630, 91] width 120 height 26
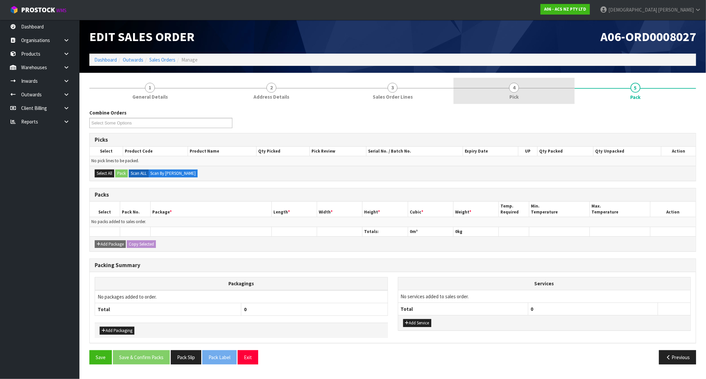
click at [565, 97] on link "4 Pick" at bounding box center [513, 91] width 121 height 26
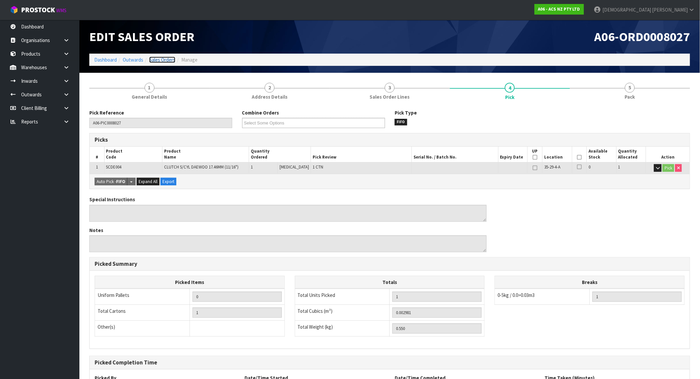
click at [162, 61] on link "Sales Orders" at bounding box center [162, 60] width 26 height 6
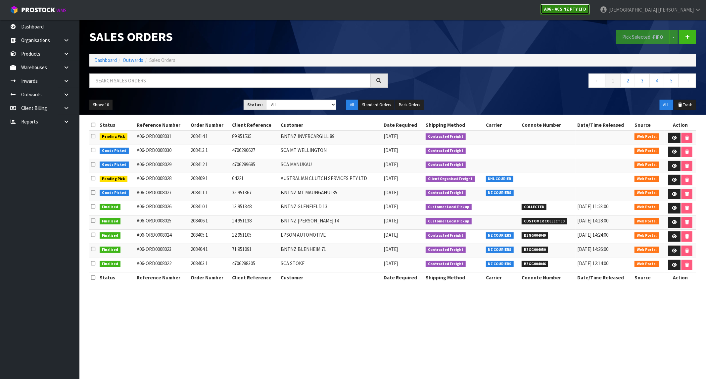
click at [586, 9] on strong "A06 - ACS NZ PTY LTD" at bounding box center [565, 9] width 42 height 6
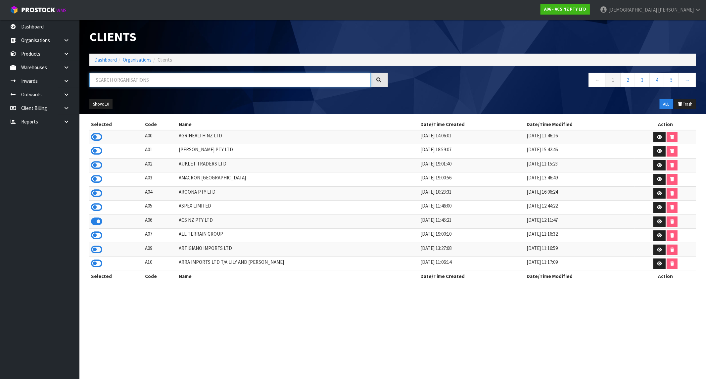
click at [151, 86] on input "text" at bounding box center [229, 80] width 281 height 14
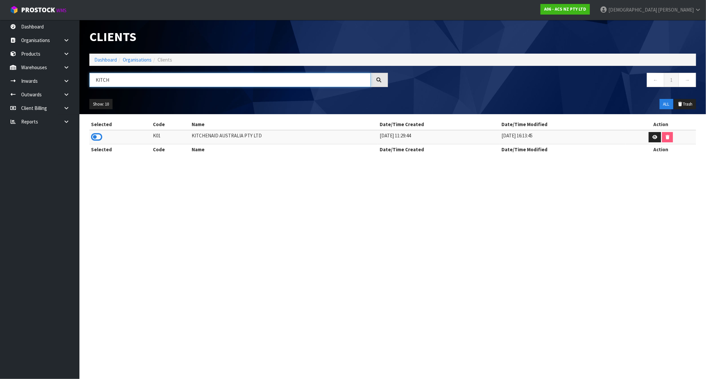
type input "KITCH"
drag, startPoint x: 93, startPoint y: 130, endPoint x: 97, endPoint y: 136, distance: 6.4
click at [94, 131] on td at bounding box center [120, 137] width 62 height 14
click at [97, 136] on icon at bounding box center [96, 137] width 11 height 10
click at [106, 58] on link "Dashboard" at bounding box center [105, 60] width 23 height 6
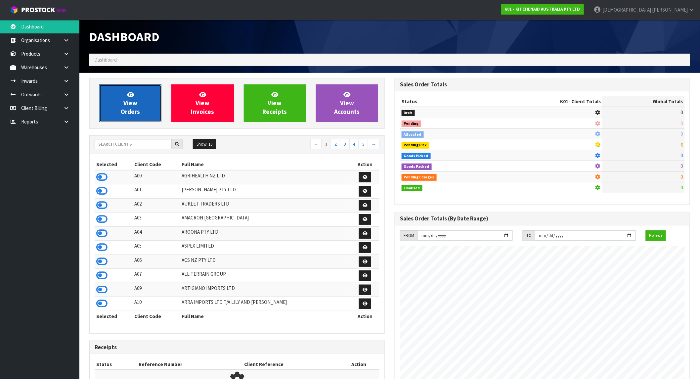
click at [130, 100] on span "View Orders" at bounding box center [130, 103] width 19 height 25
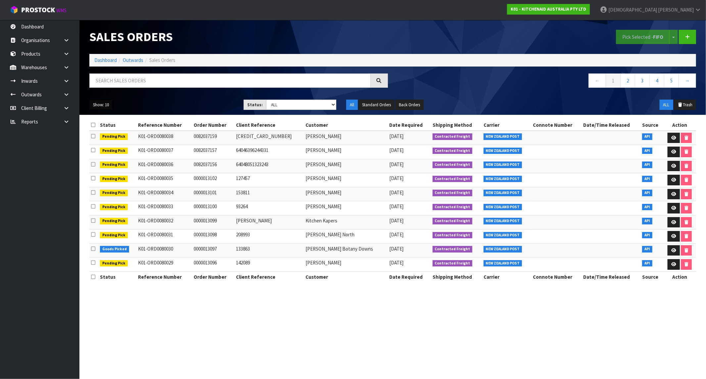
click at [107, 103] on button "Show: 10" at bounding box center [100, 105] width 23 height 11
click at [112, 132] on link "25" at bounding box center [116, 135] width 52 height 9
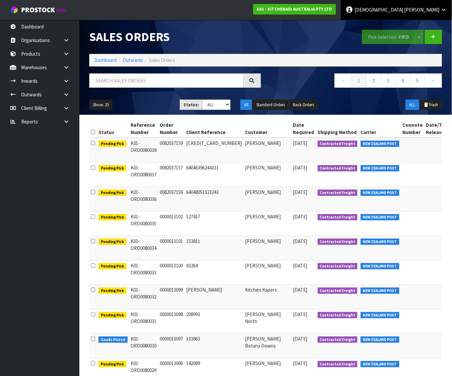
click at [438, 11] on span "Shah" at bounding box center [422, 10] width 36 height 6
click at [418, 30] on link "Logout" at bounding box center [426, 26] width 52 height 9
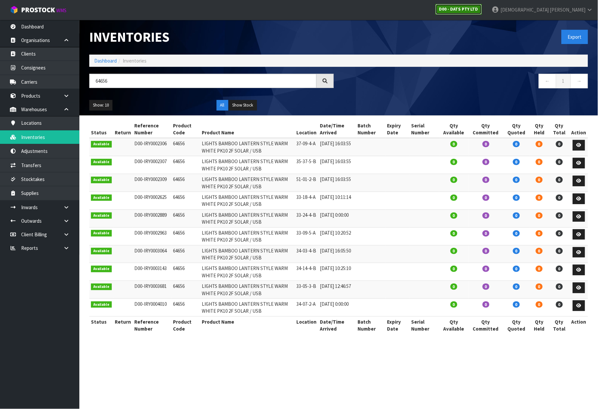
click at [479, 11] on strong "D00 - DATS PTY LTD" at bounding box center [459, 9] width 39 height 6
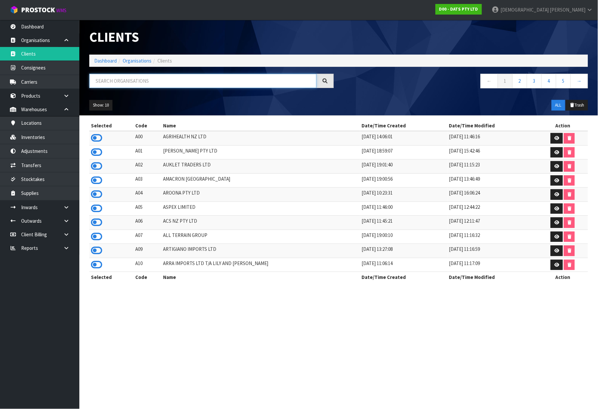
click at [132, 80] on input "text" at bounding box center [202, 81] width 227 height 14
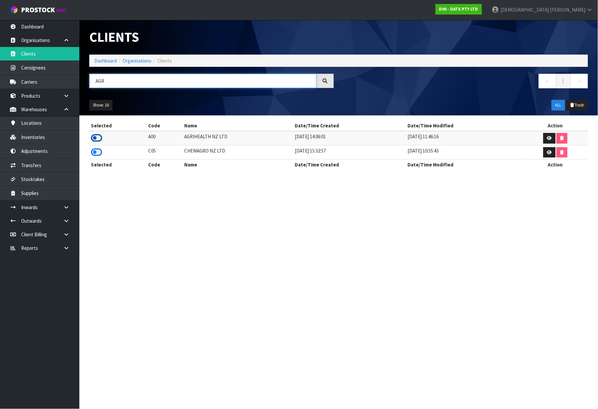
type input "AGR"
click at [97, 138] on icon at bounding box center [96, 138] width 11 height 10
click at [104, 61] on link "Dashboard" at bounding box center [105, 61] width 23 height 6
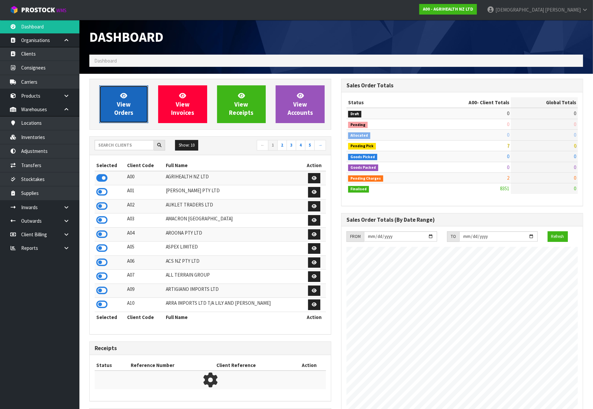
click at [135, 116] on link "View Orders" at bounding box center [123, 104] width 49 height 38
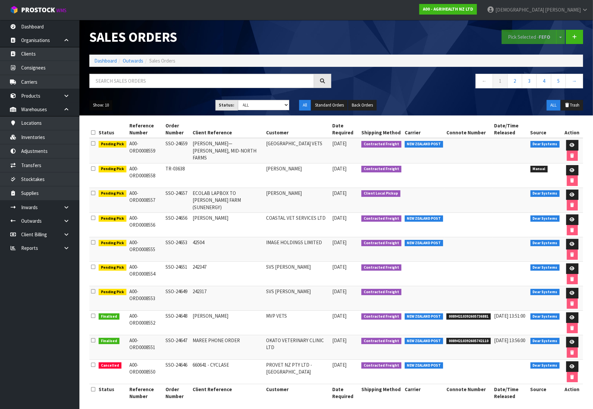
click at [105, 107] on button "Show: 10" at bounding box center [100, 105] width 23 height 11
click at [112, 136] on link "25" at bounding box center [116, 135] width 52 height 9
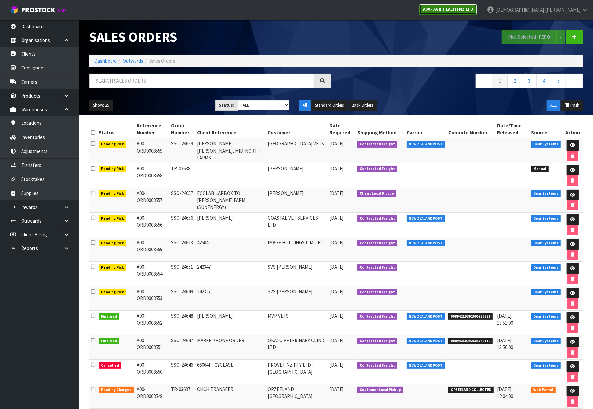
click at [473, 7] on strong "A00 - AGRIHEALTH NZ LTD" at bounding box center [448, 9] width 50 height 6
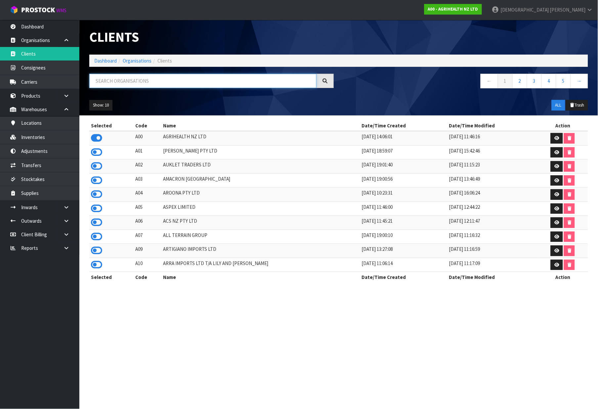
click at [155, 83] on input "text" at bounding box center [202, 81] width 227 height 14
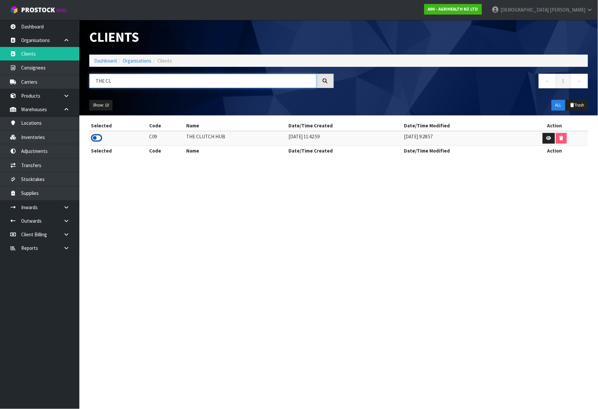
type input "THE CL"
click at [96, 137] on icon at bounding box center [96, 138] width 11 height 10
click at [110, 60] on link "Dashboard" at bounding box center [105, 61] width 23 height 6
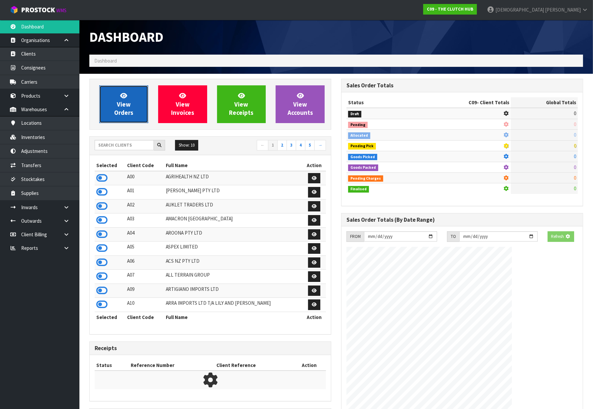
click at [125, 118] on link "View Orders" at bounding box center [123, 104] width 49 height 38
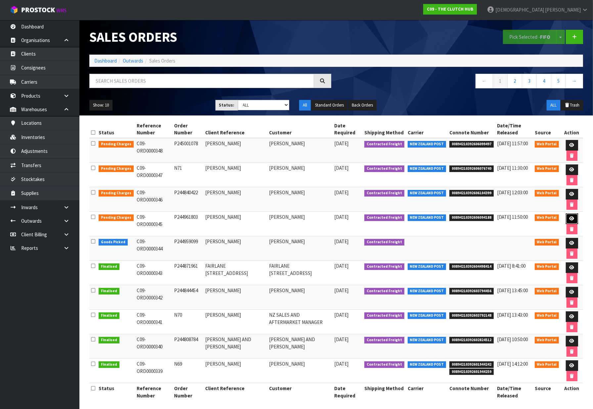
click at [572, 216] on link at bounding box center [572, 218] width 12 height 11
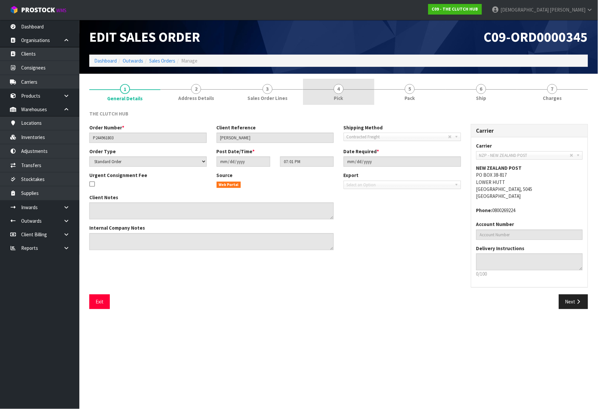
click at [351, 96] on link "4 Pick" at bounding box center [338, 92] width 71 height 26
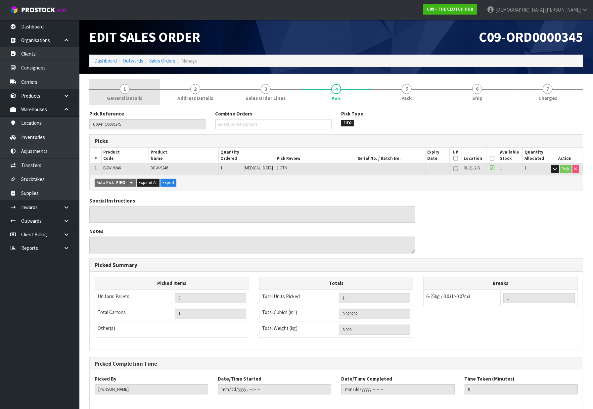
click at [146, 97] on link "1 General Details" at bounding box center [124, 92] width 70 height 26
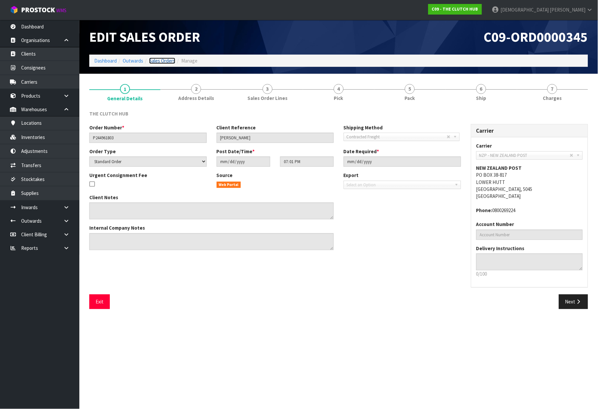
click at [170, 62] on link "Sales Orders" at bounding box center [162, 61] width 26 height 6
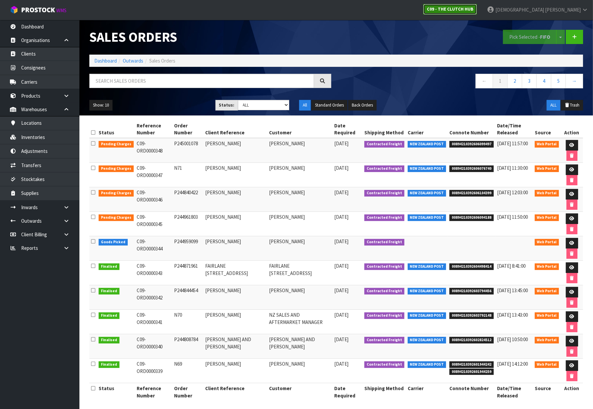
click at [473, 10] on strong "C09 - THE CLUTCH HUB" at bounding box center [450, 9] width 46 height 6
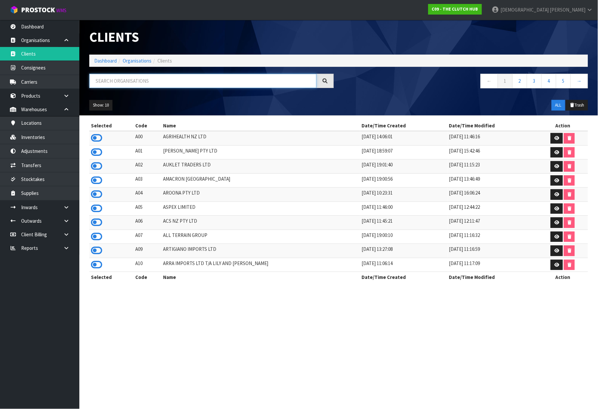
click at [130, 82] on input "text" at bounding box center [202, 81] width 227 height 14
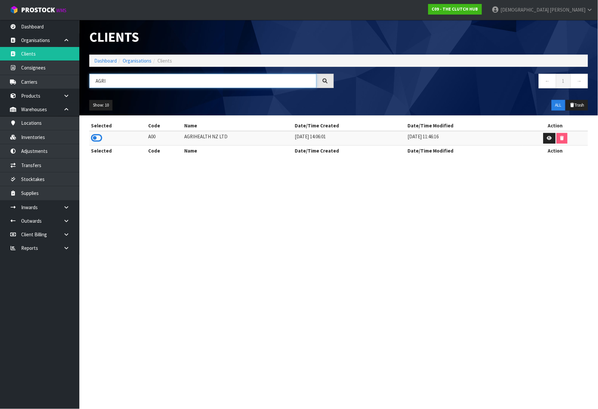
type input "AGRI"
click at [103, 136] on td at bounding box center [117, 138] width 57 height 14
click at [97, 139] on icon at bounding box center [96, 138] width 11 height 10
click at [109, 55] on ol "Dashboard Organisations Clients" at bounding box center [338, 61] width 499 height 12
click at [109, 63] on link "Dashboard" at bounding box center [105, 61] width 23 height 6
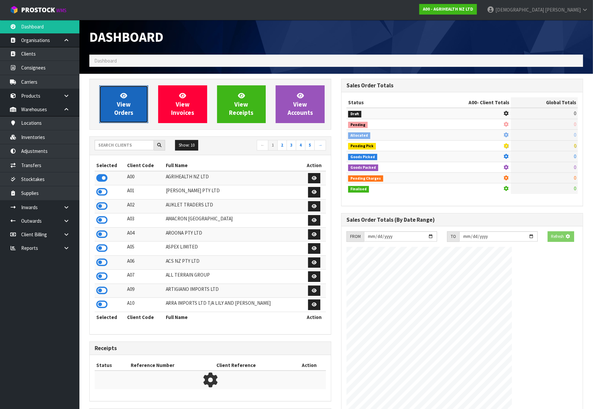
click at [117, 108] on span "View Orders" at bounding box center [123, 104] width 19 height 25
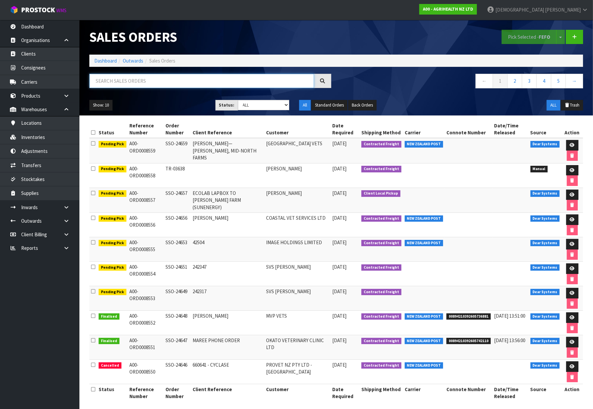
click at [112, 84] on input "text" at bounding box center [201, 81] width 225 height 14
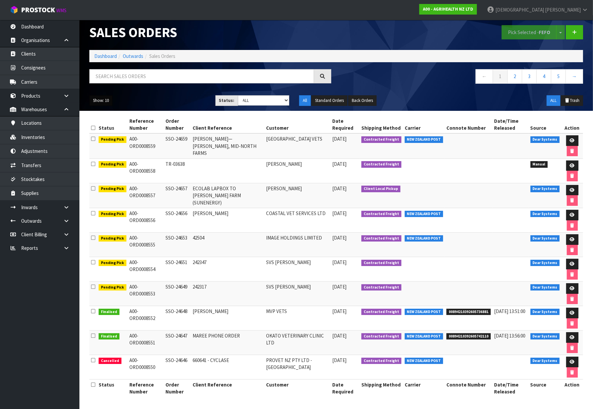
click at [107, 97] on button "Show: 10" at bounding box center [100, 100] width 23 height 11
click at [106, 131] on link "25" at bounding box center [116, 130] width 52 height 9
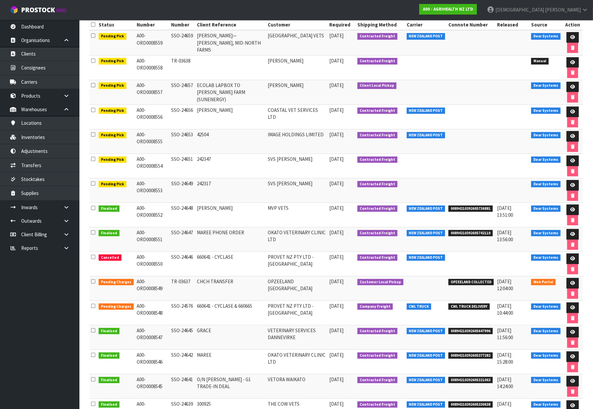
scroll to position [116, 0]
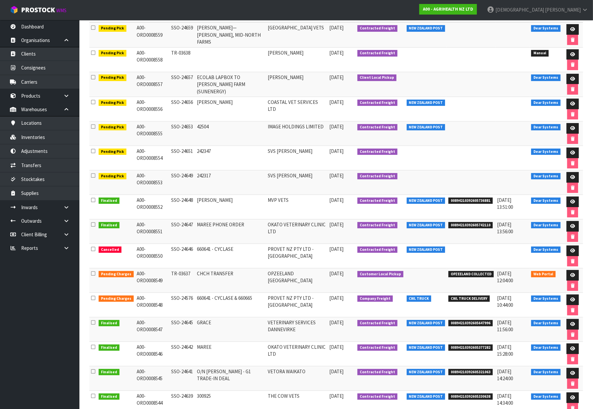
click at [189, 373] on td "SSO-24641" at bounding box center [182, 378] width 26 height 24
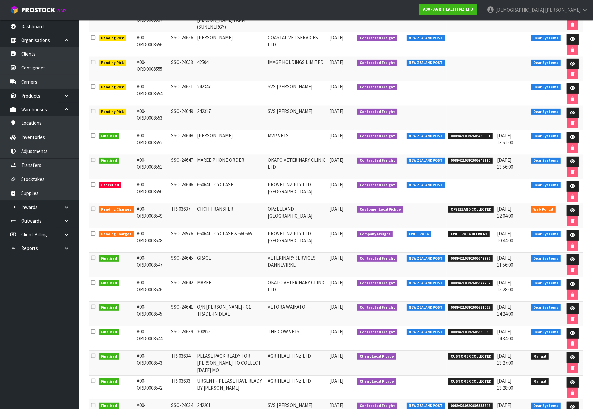
scroll to position [189, 0]
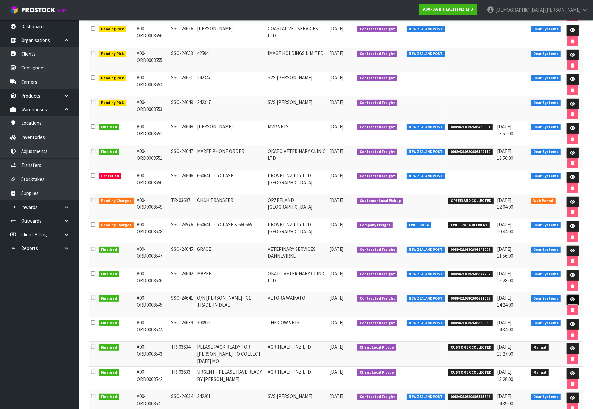
click at [572, 302] on icon at bounding box center [572, 300] width 5 height 4
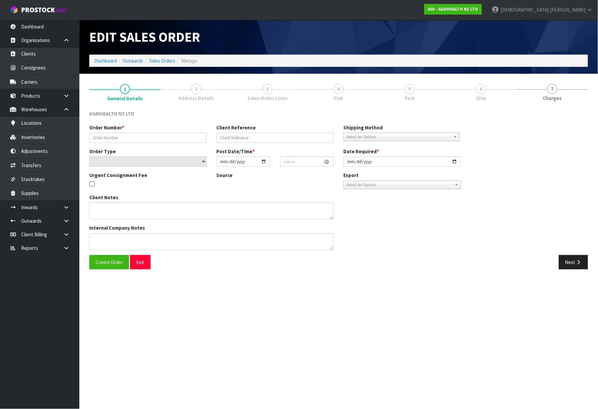
type input "SSO-24641"
type input "O/N [PERSON_NAME] - G1 TRADE-IN DEAL"
select select "number:0"
type input "[DATE]"
type input "13:03:24.000"
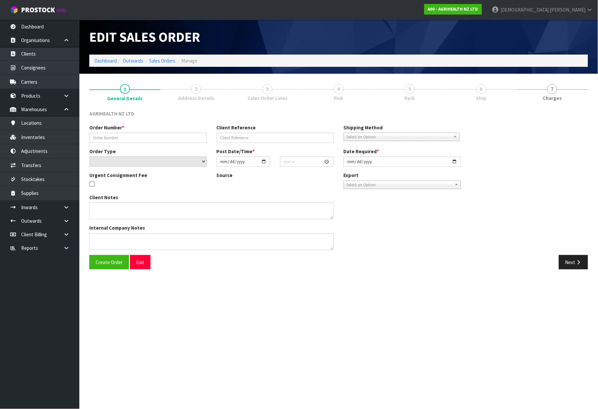
type input "[DATE]"
type textarea "SHIP BY: Overnight Courier Rotorua = BOP"
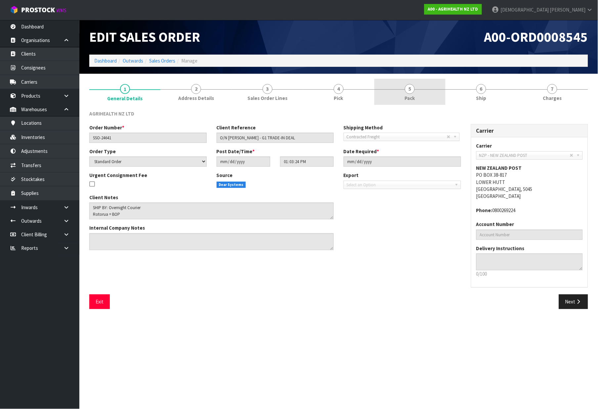
click at [415, 95] on span "Pack" at bounding box center [410, 98] width 10 height 7
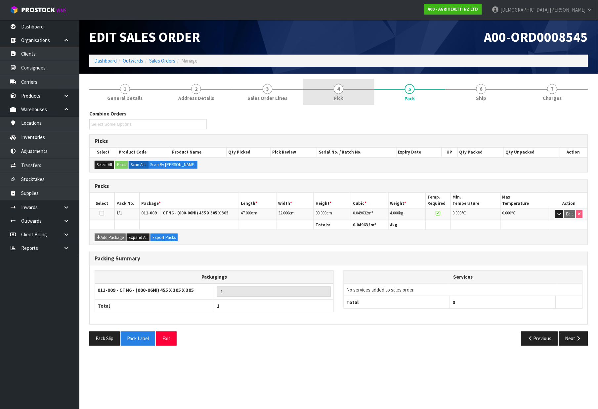
click at [354, 97] on link "4 Pick" at bounding box center [338, 92] width 71 height 26
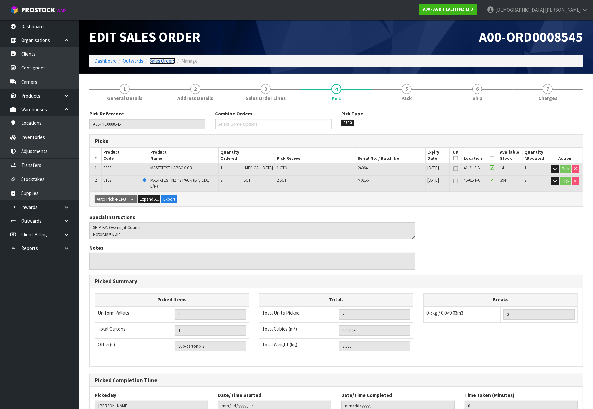
click at [158, 63] on link "Sales Orders" at bounding box center [162, 61] width 26 height 6
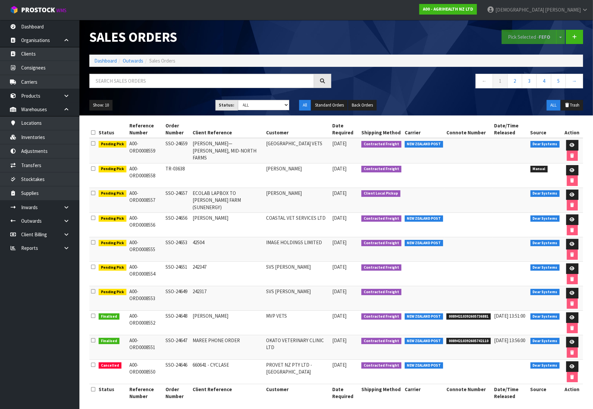
click at [182, 265] on td "SSO-24651" at bounding box center [177, 274] width 27 height 24
drag, startPoint x: 187, startPoint y: 266, endPoint x: 172, endPoint y: 266, distance: 14.6
click at [172, 266] on td "SSO-24651" at bounding box center [177, 274] width 27 height 24
click at [572, 265] on link at bounding box center [572, 268] width 12 height 11
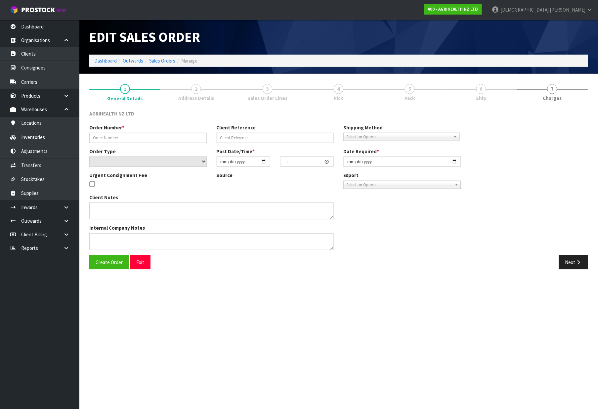
type input "SSO-24651"
type input "242347"
select select "number:0"
type input "[DATE]"
type input "14:37:41.000"
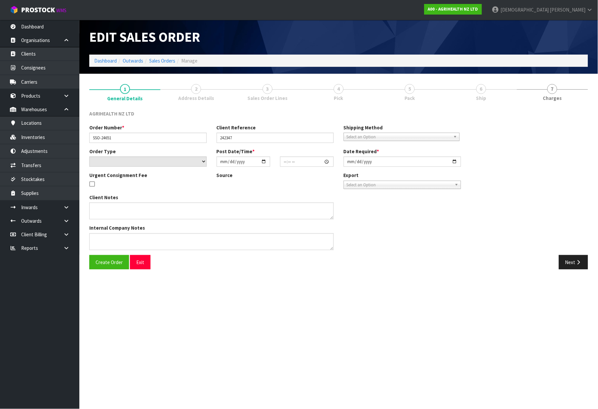
type input "[DATE]"
type textarea "SHIP BY: Freight"
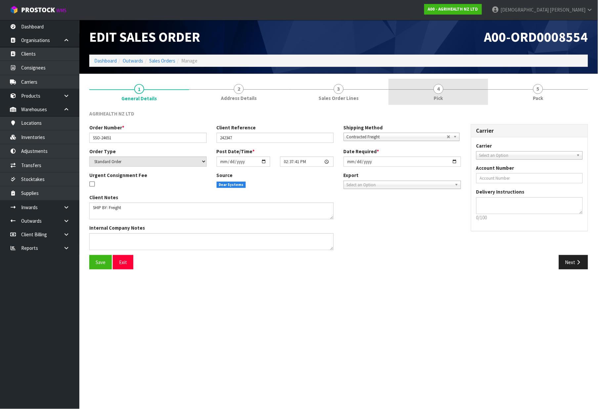
click at [412, 94] on link "4 Pick" at bounding box center [439, 92] width 100 height 26
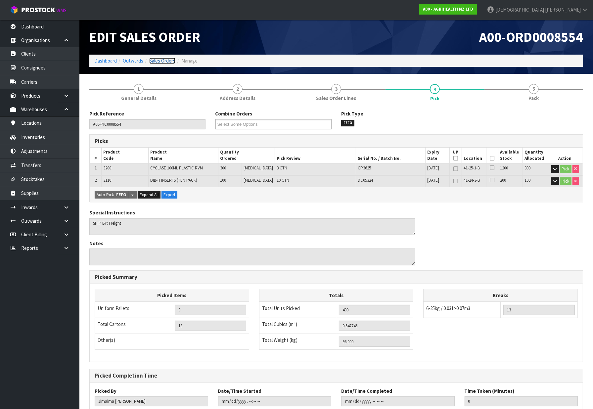
click at [159, 61] on link "Sales Orders" at bounding box center [162, 61] width 26 height 6
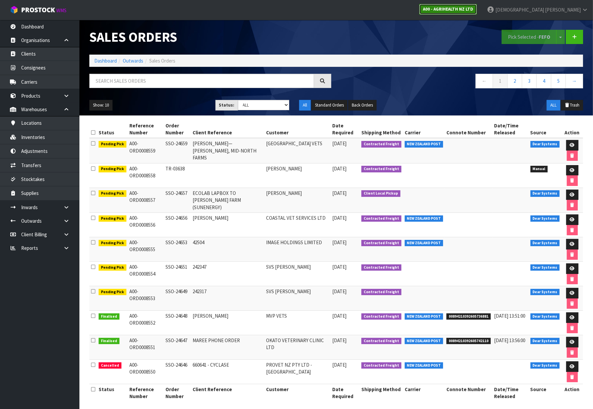
click at [477, 12] on link "A00 - AGRIHEALTH NZ LTD" at bounding box center [448, 9] width 58 height 11
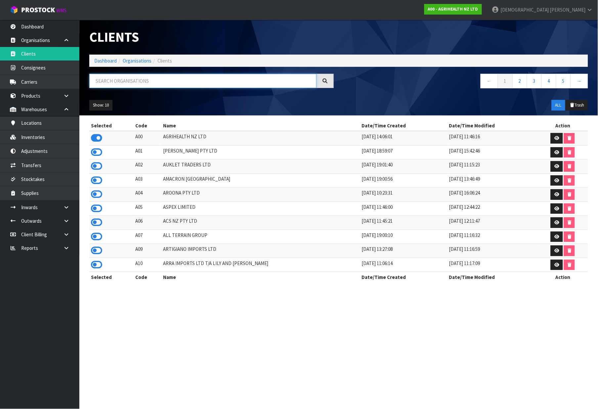
click at [206, 85] on input "text" at bounding box center [202, 81] width 227 height 14
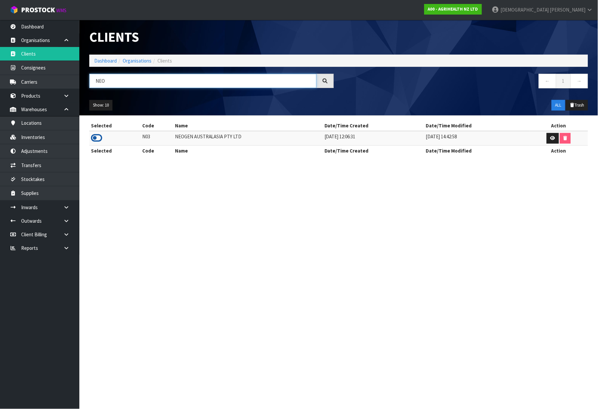
type input "NEO"
click at [99, 136] on icon at bounding box center [96, 138] width 11 height 10
click at [106, 58] on link "Dashboard" at bounding box center [105, 61] width 23 height 6
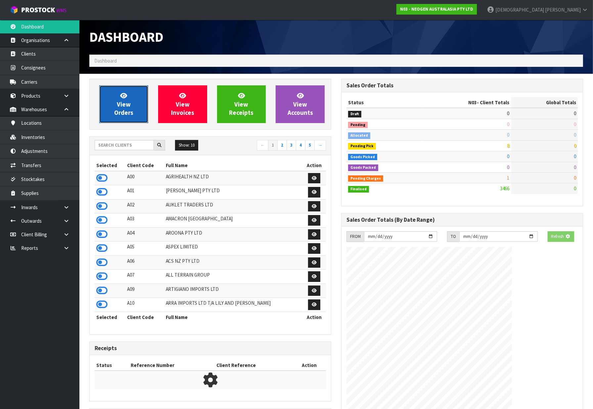
click at [123, 107] on span "View Orders" at bounding box center [123, 104] width 19 height 25
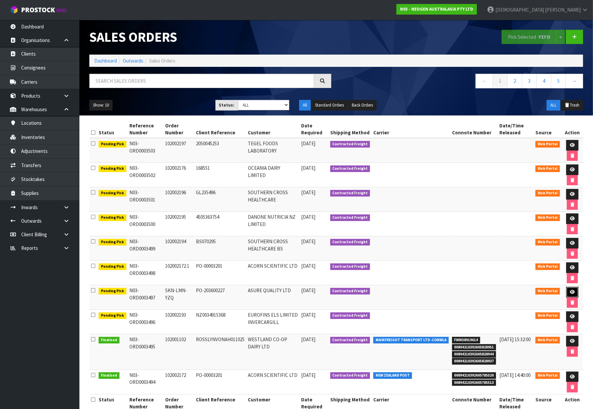
click at [575, 290] on link at bounding box center [572, 292] width 12 height 11
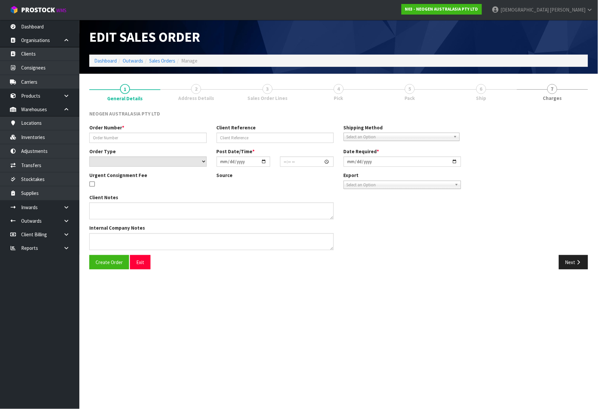
type input "SKN-LMN-YZQ"
type input "PO-203600227"
select select "number:0"
type input "2025-10-01"
type input "15:18:00.000"
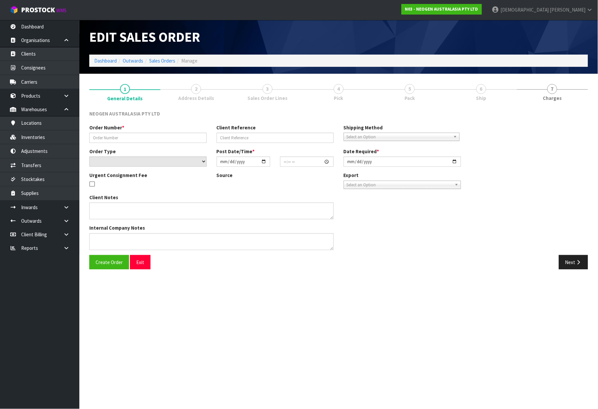
type input "2025-10-02"
type textarea "PLEASE NOTE - THIS BOX MUST COME FROM HELD WAREHOUSE – BATCH # 418325135C A BAR…"
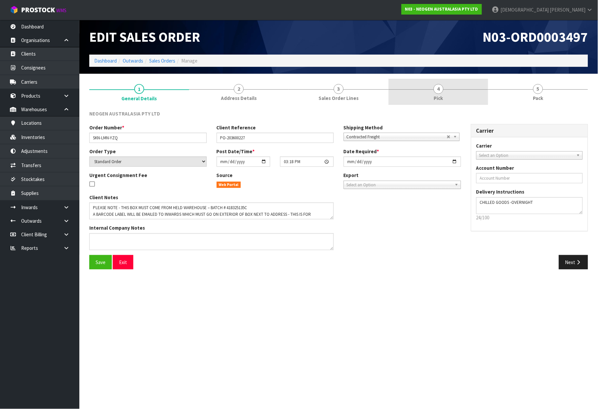
click at [410, 94] on link "4 Pick" at bounding box center [439, 92] width 100 height 26
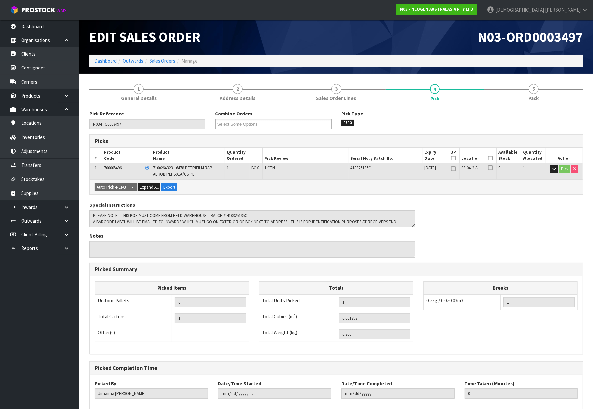
scroll to position [36, 0]
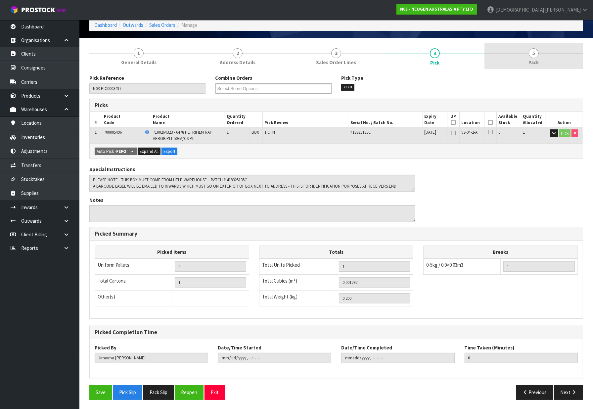
click at [510, 59] on link "5 Pack" at bounding box center [534, 56] width 99 height 26
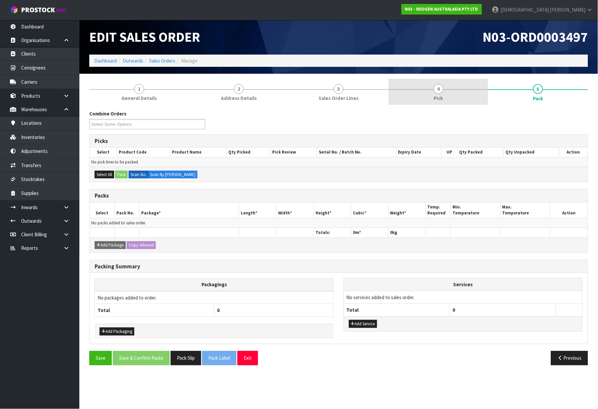
click at [432, 95] on link "4 Pick" at bounding box center [439, 92] width 100 height 26
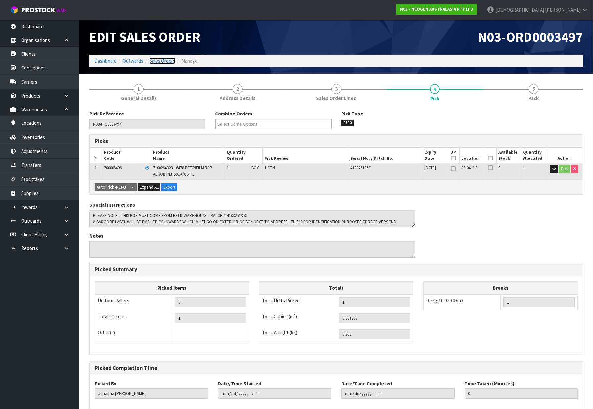
click at [164, 60] on link "Sales Orders" at bounding box center [162, 61] width 26 height 6
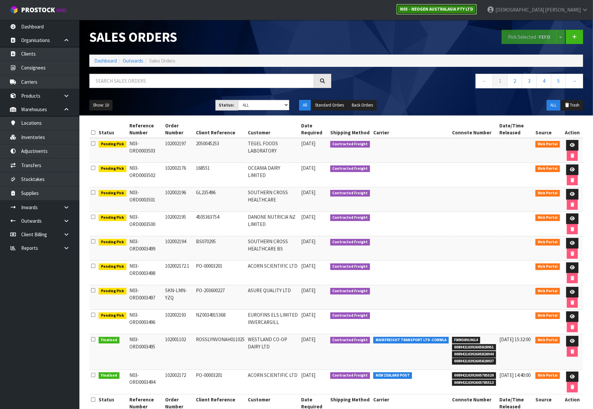
click at [473, 7] on strong "N03 - NEOGEN AUSTRALASIA PTY LTD" at bounding box center [436, 9] width 73 height 6
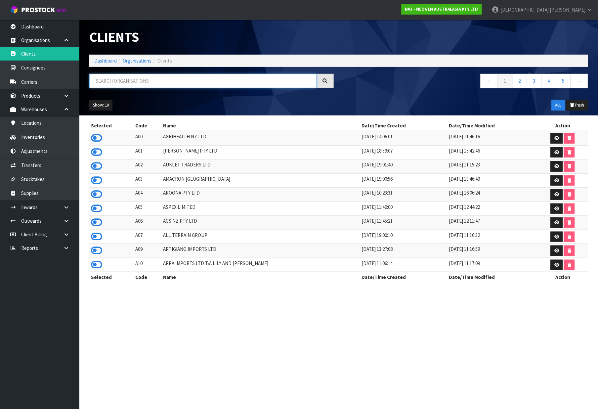
click at [140, 74] on input "text" at bounding box center [202, 81] width 227 height 14
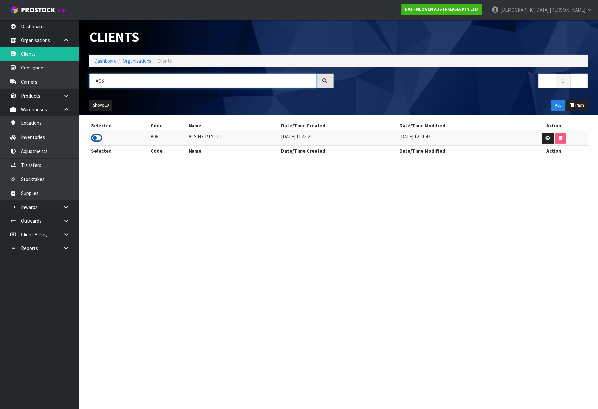
type input "ACS"
click at [97, 142] on icon at bounding box center [96, 138] width 11 height 10
click at [104, 62] on link "Dashboard" at bounding box center [105, 61] width 23 height 6
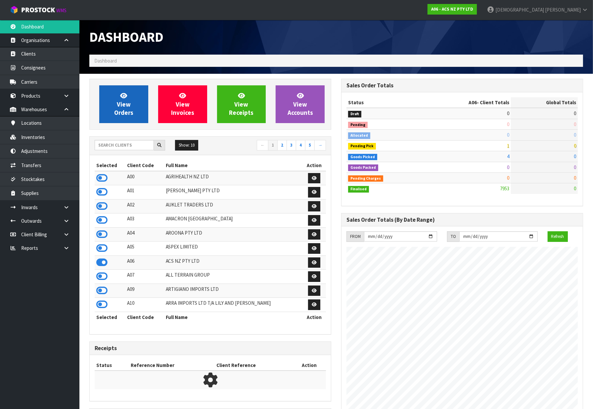
scroll to position [501, 252]
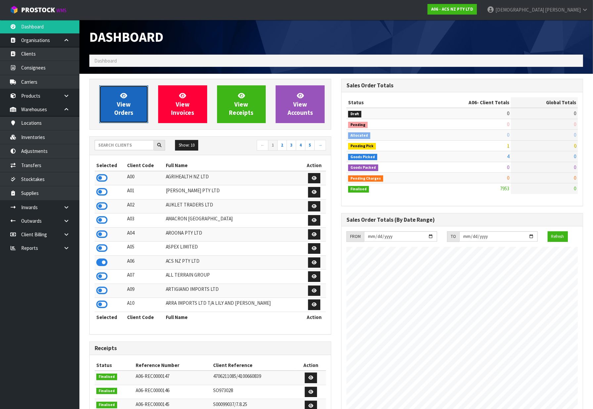
click at [126, 102] on span "View Orders" at bounding box center [123, 104] width 19 height 25
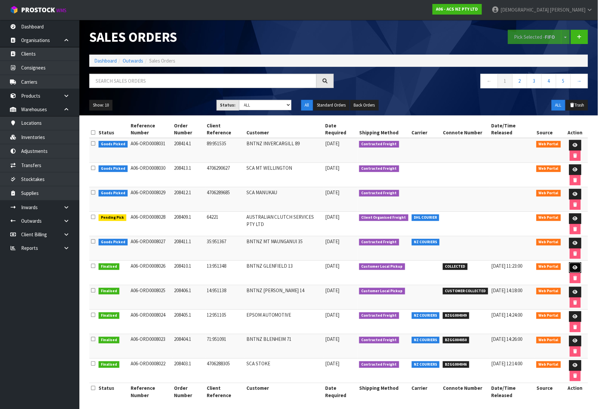
click at [573, 265] on icon at bounding box center [575, 267] width 5 height 4
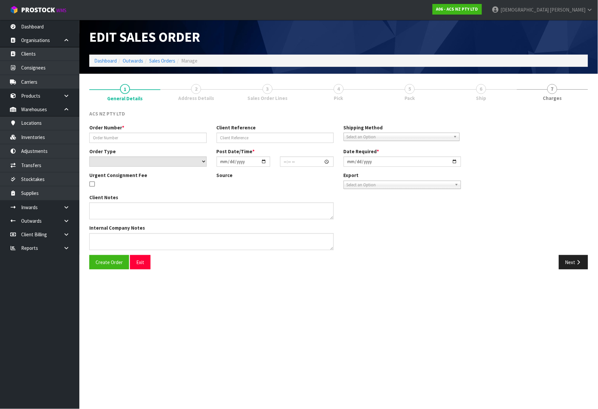
type input "208410.1"
type input "13:951348"
select select "number:0"
type input "2025-10-01"
type input "16:37:00.000"
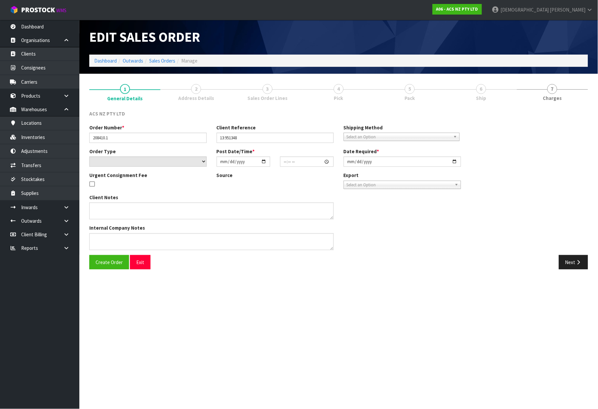
type input "2025-10-02"
type textarea "DEADLINE WILL COLLECT"
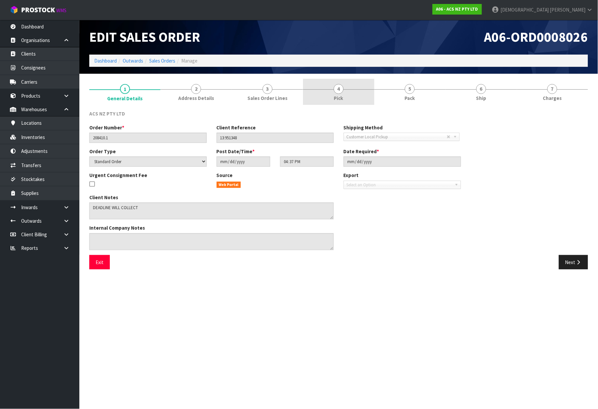
click at [354, 95] on link "4 Pick" at bounding box center [338, 92] width 71 height 26
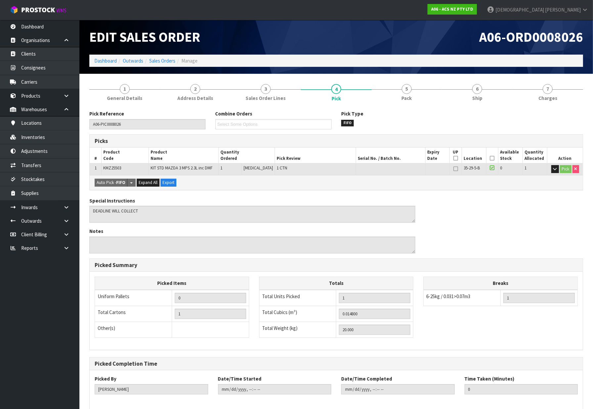
click at [135, 8] on nav "Toggle navigation ProStock WMS A06 - ACS NZ PTY LTD Krishna Shah Logout" at bounding box center [296, 10] width 593 height 20
click at [155, 50] on div "Edit Sales Order" at bounding box center [210, 37] width 252 height 35
click at [157, 59] on link "Sales Orders" at bounding box center [162, 61] width 26 height 6
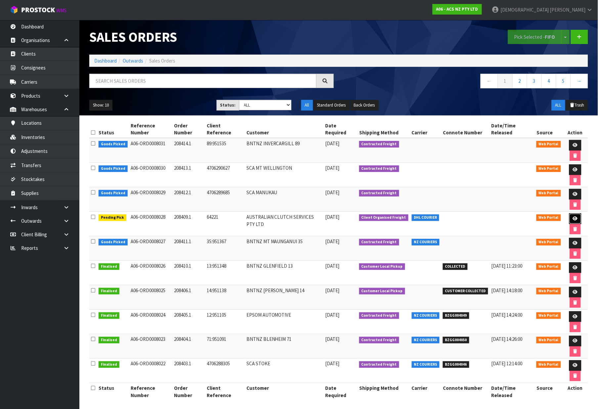
click at [573, 213] on link at bounding box center [576, 218] width 12 height 11
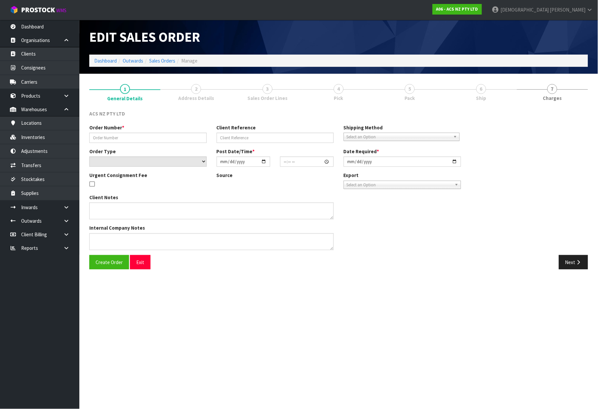
type input "208409.1"
type input "64221"
select select "number:0"
type input "2025-10-01"
type input "16:41:00.000"
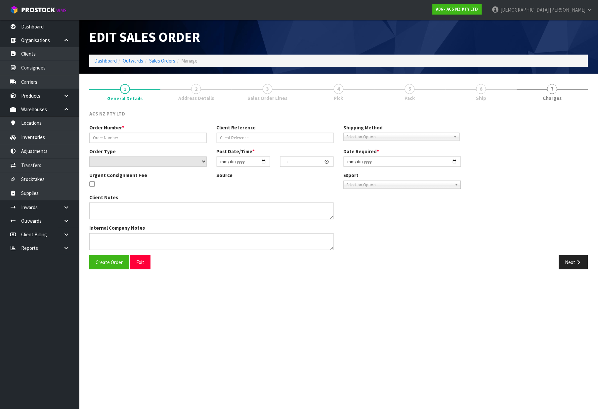
type input "2025-10-02"
type textarea "PLEASE SEE ATTAHCED FOR AN ORDER BEING SENT ON DHL TO COME BACK TO US. I HAVE A…"
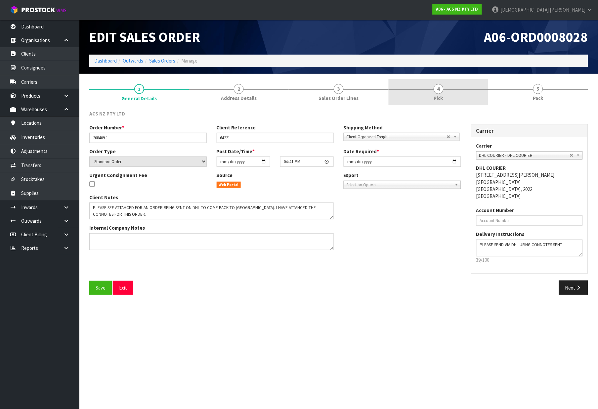
click at [449, 97] on link "4 Pick" at bounding box center [439, 92] width 100 height 26
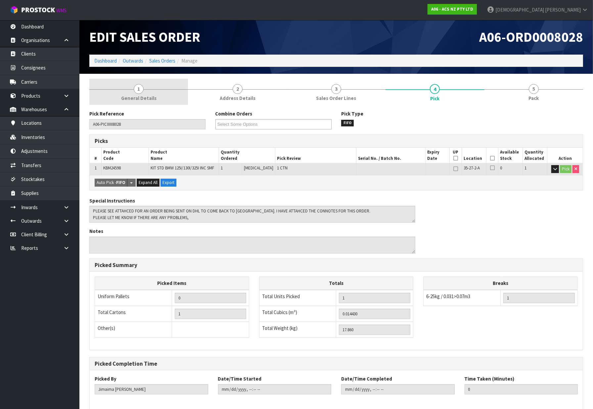
click at [131, 90] on link "1 General Details" at bounding box center [138, 92] width 99 height 26
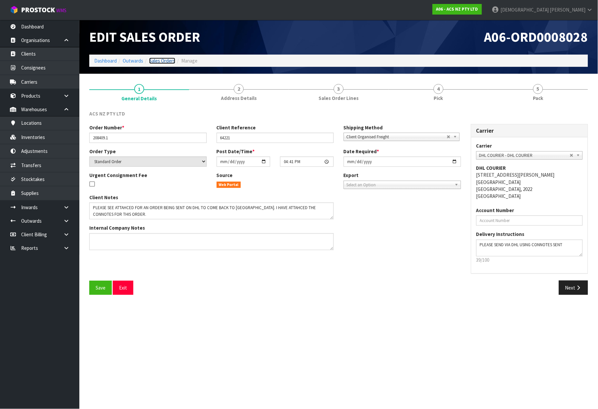
click at [160, 59] on link "Sales Orders" at bounding box center [162, 61] width 26 height 6
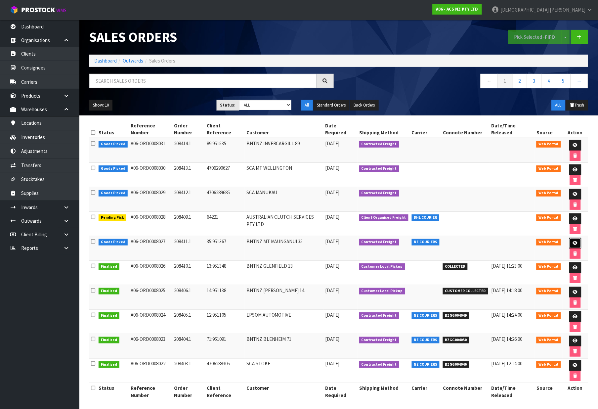
click at [570, 238] on link at bounding box center [576, 243] width 12 height 11
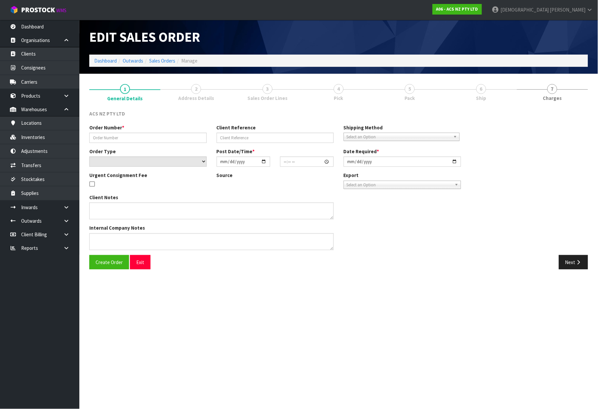
type input "208411.1"
type input "35:951367"
select select "number:0"
type input "2025-10-01"
type input "16:39:00.000"
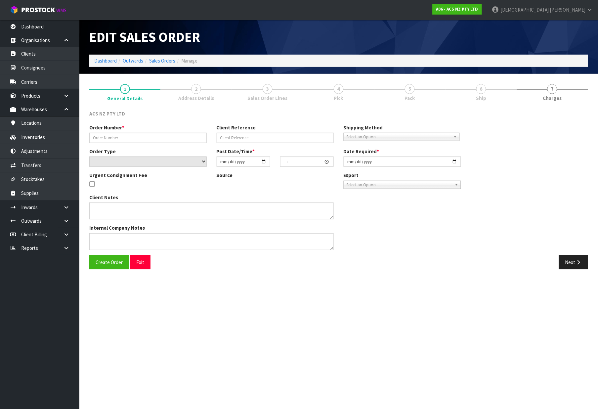
type input "2025-10-01"
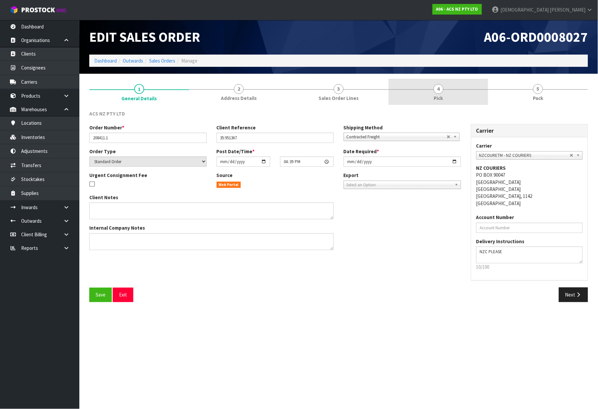
click at [436, 97] on span "Pick" at bounding box center [438, 98] width 9 height 7
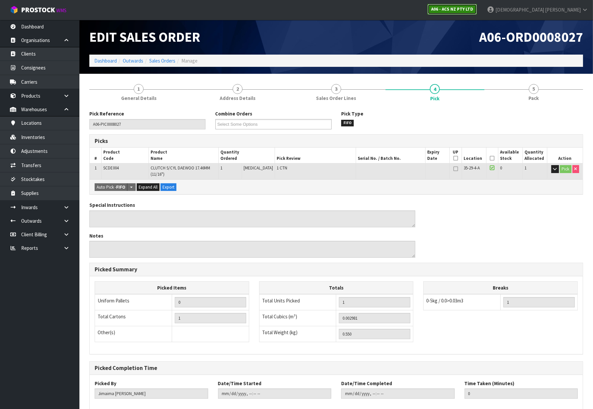
click at [477, 14] on link "A06 - ACS NZ PTY LTD" at bounding box center [452, 9] width 49 height 11
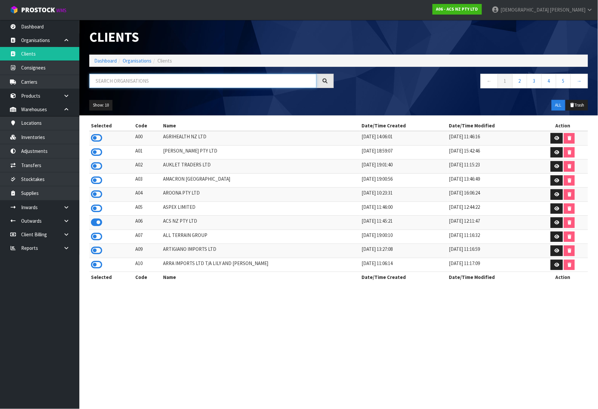
click at [146, 84] on input "text" at bounding box center [202, 81] width 227 height 14
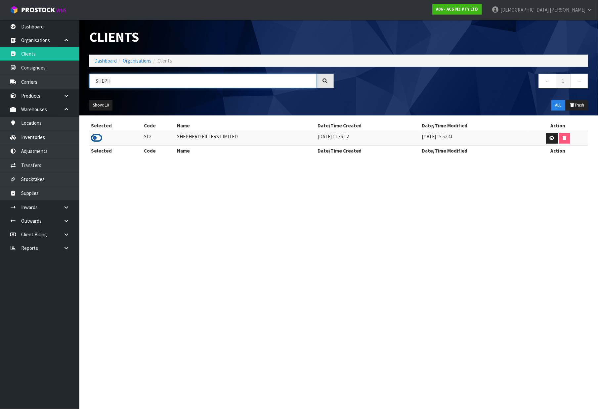
type input "SHEPH"
click at [98, 138] on icon at bounding box center [96, 138] width 11 height 10
click at [107, 64] on li "Dashboard" at bounding box center [105, 60] width 23 height 7
click at [107, 62] on link "Dashboard" at bounding box center [105, 61] width 23 height 6
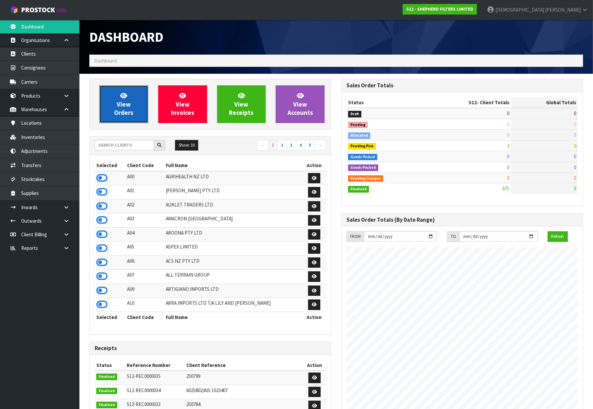
click at [113, 100] on link "View Orders" at bounding box center [123, 104] width 49 height 38
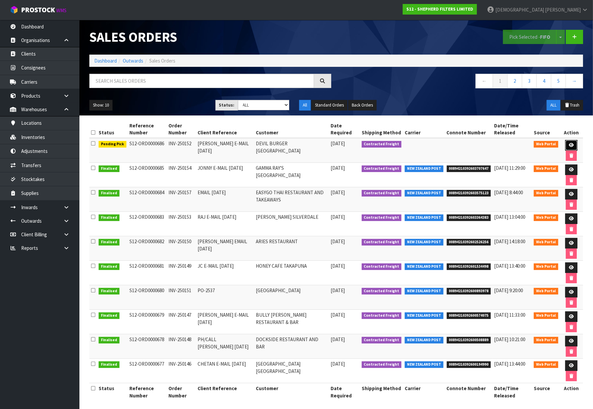
click at [574, 140] on link at bounding box center [571, 145] width 12 height 11
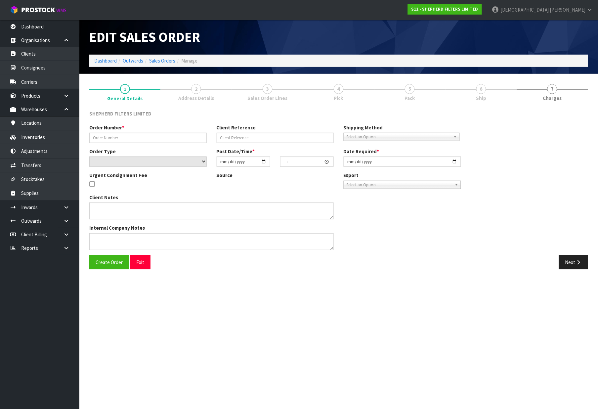
type input "INV-250152"
type input "ALICE E-MAIL 18.09.25"
select select "number:0"
type input "2025-10-02"
type input "23:37:00.000"
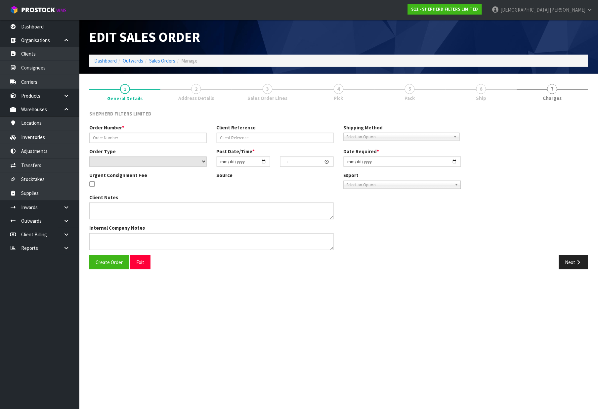
type input "2025-10-02"
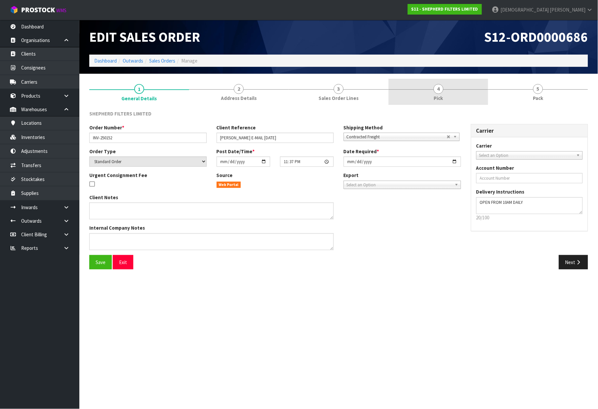
click at [429, 94] on link "4 Pick" at bounding box center [439, 92] width 100 height 26
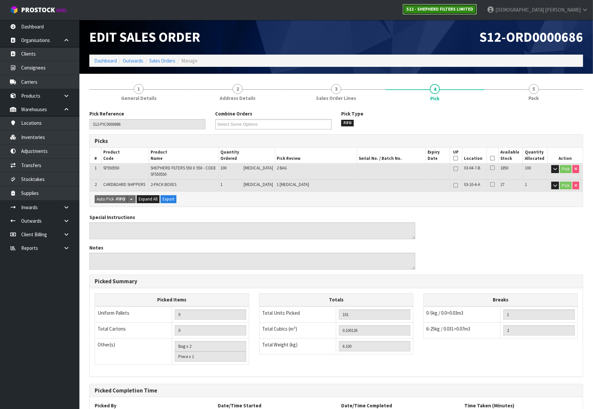
click at [473, 8] on strong "S12 - SHEPHERD FILTERS LIMITED" at bounding box center [439, 9] width 67 height 6
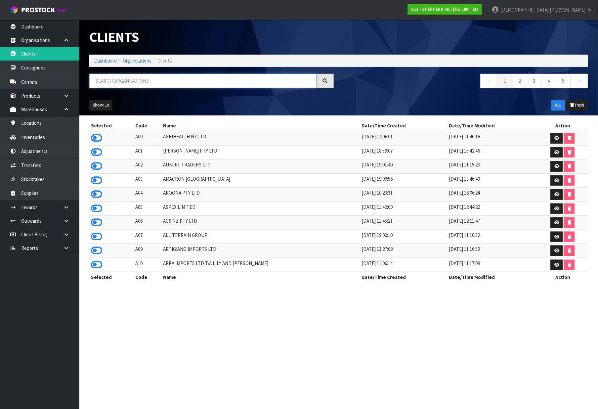
click at [154, 84] on input "text" at bounding box center [202, 81] width 227 height 14
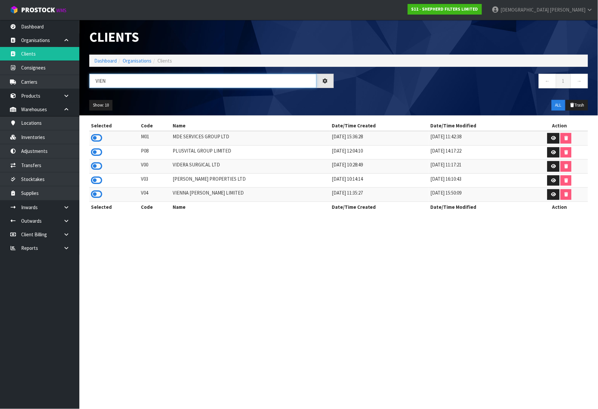
type input "VIEN"
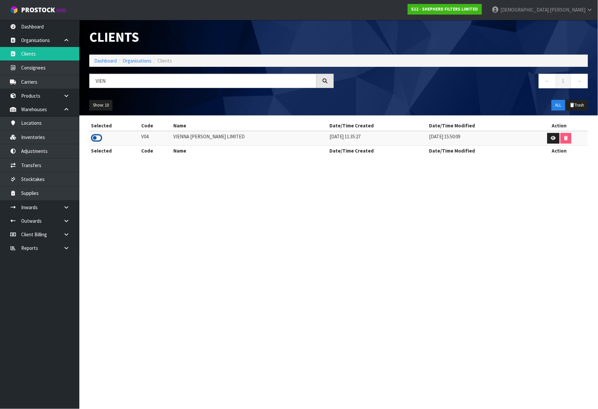
click at [98, 137] on icon at bounding box center [96, 138] width 11 height 10
click at [104, 61] on link "Dashboard" at bounding box center [105, 61] width 23 height 6
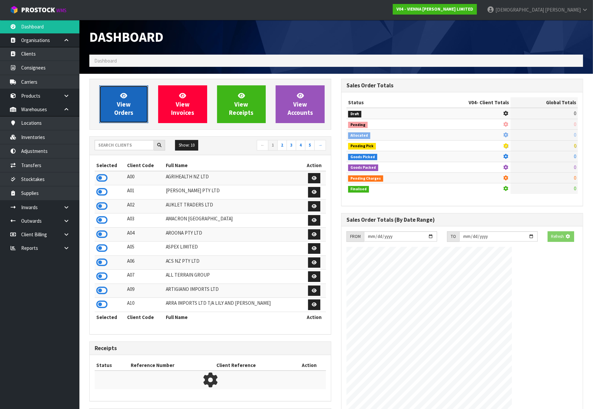
click at [122, 113] on span "View Orders" at bounding box center [123, 104] width 19 height 25
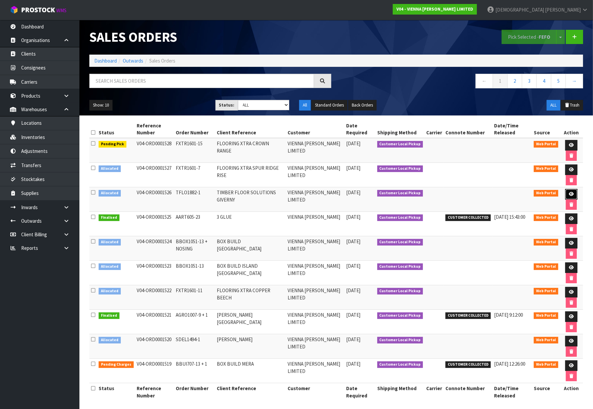
click at [568, 191] on link at bounding box center [571, 194] width 12 height 11
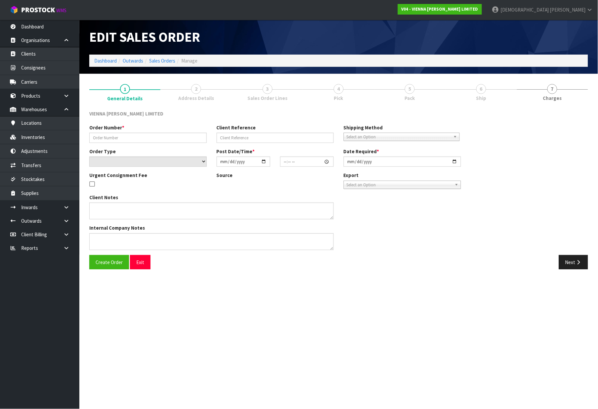
type input "TFLO1882-1"
type input "TIMBER FLOOR SOLUTIONS GIVERNY"
select select "number:0"
type input "2025-09-30"
type input "15:40:00.000"
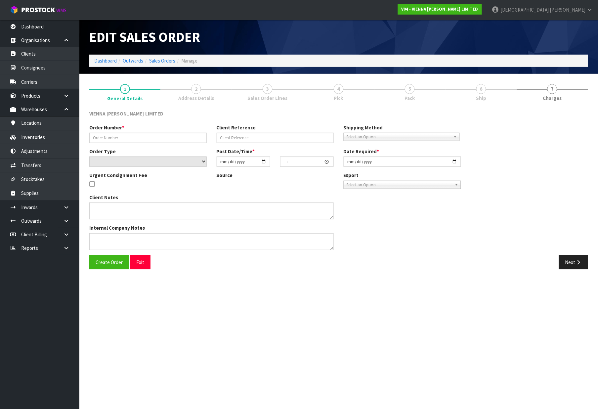
type input "2025-10-13"
type textarea "TIMBER FLOOR SOLUTIONS GIVERNY"
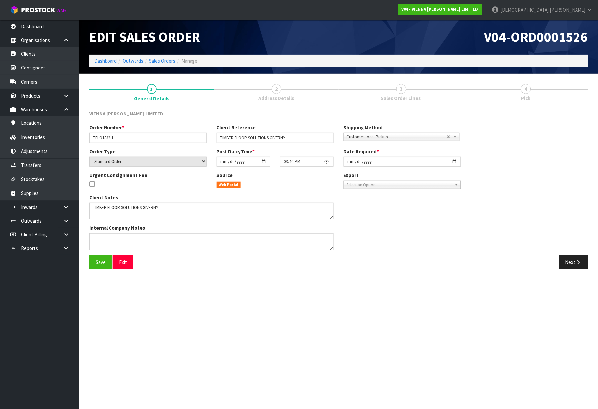
click at [393, 102] on link "3 Sales Order Lines" at bounding box center [401, 92] width 125 height 26
click at [402, 95] on span "Sales Order Lines" at bounding box center [401, 98] width 40 height 7
click at [572, 259] on button "Next" at bounding box center [573, 262] width 29 height 14
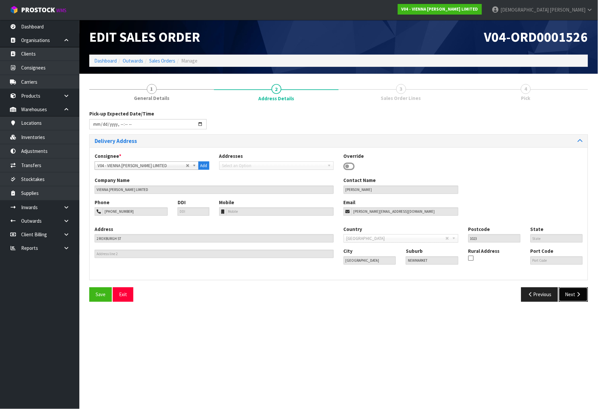
click at [576, 295] on icon "button" at bounding box center [579, 294] width 6 height 5
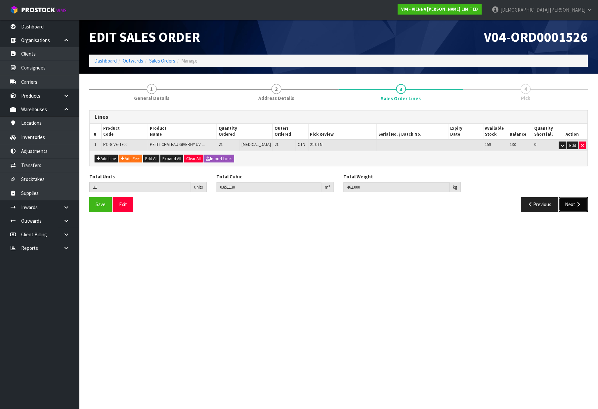
click at [577, 203] on icon "button" at bounding box center [579, 204] width 6 height 5
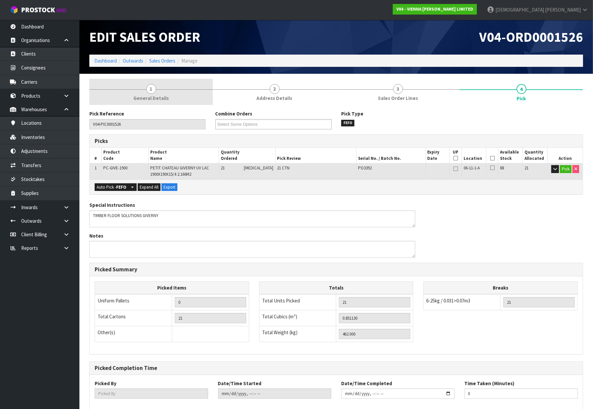
click at [169, 91] on link "1 General Details" at bounding box center [150, 92] width 123 height 26
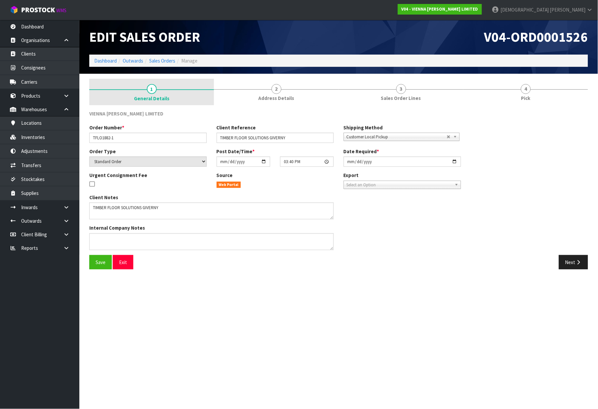
click at [161, 105] on link "1 General Details" at bounding box center [151, 92] width 125 height 26
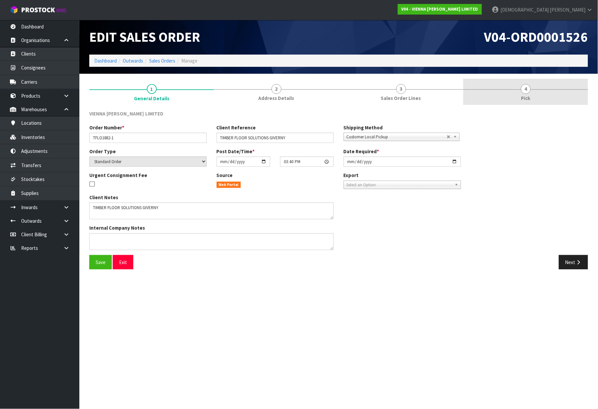
click at [515, 91] on link "4 Pick" at bounding box center [526, 92] width 125 height 26
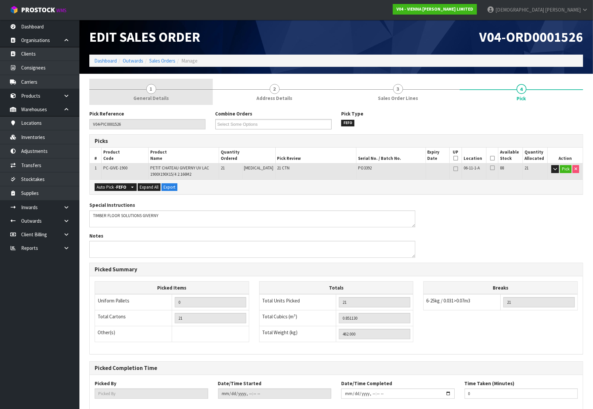
click at [159, 98] on span "General Details" at bounding box center [150, 98] width 35 height 7
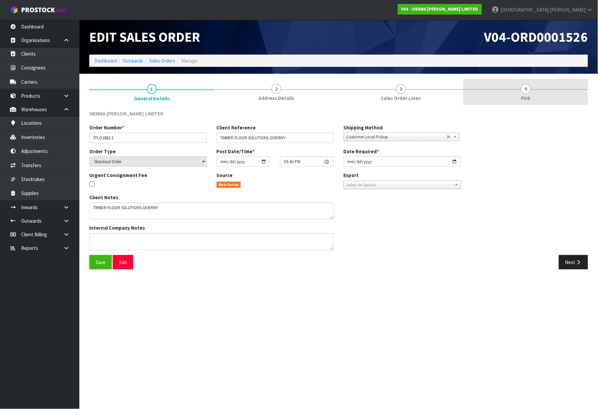
click at [538, 90] on link "4 Pick" at bounding box center [526, 92] width 125 height 26
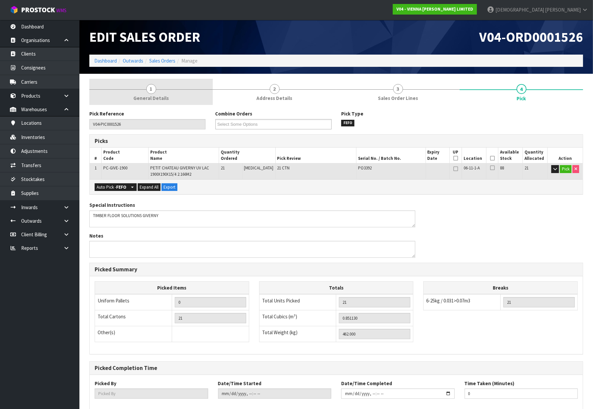
click at [164, 101] on span "General Details" at bounding box center [150, 98] width 35 height 7
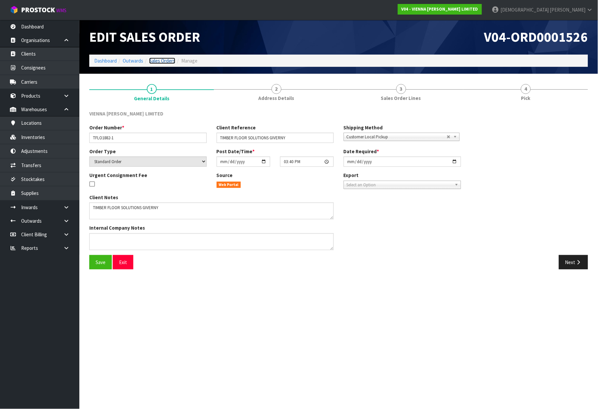
click at [160, 62] on link "Sales Orders" at bounding box center [162, 61] width 26 height 6
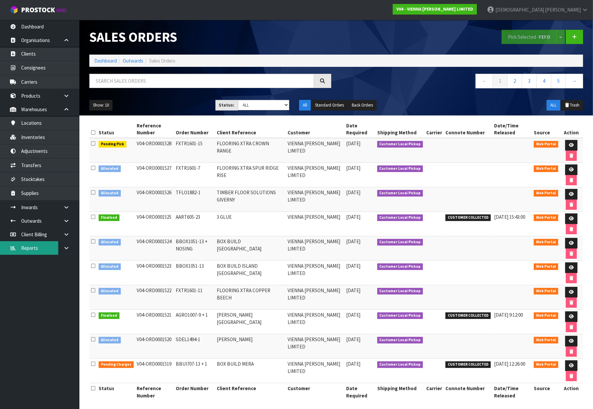
click at [45, 251] on link "Reports" at bounding box center [39, 248] width 79 height 14
click at [59, 250] on link at bounding box center [68, 248] width 21 height 14
click at [39, 273] on link "CWL" at bounding box center [39, 276] width 79 height 14
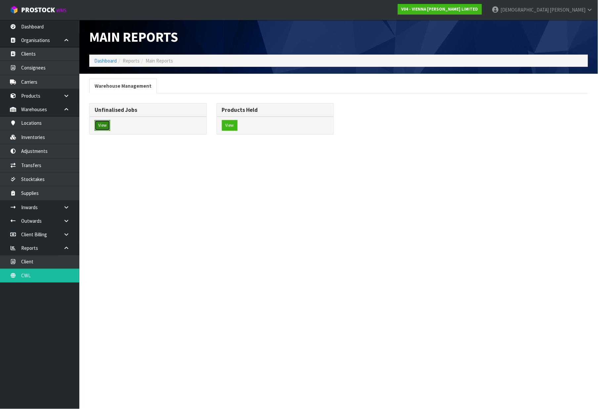
click at [105, 128] on button "View" at bounding box center [103, 125] width 16 height 11
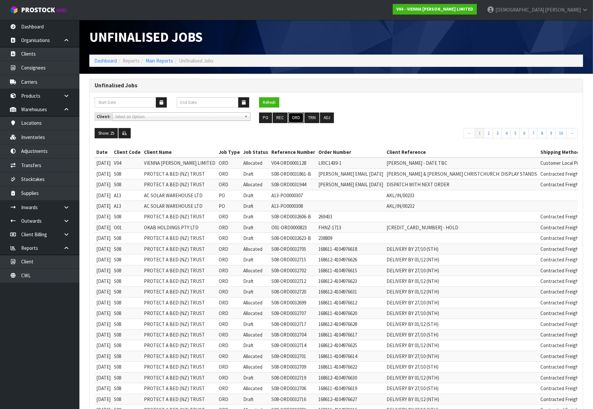
drag, startPoint x: 292, startPoint y: 117, endPoint x: 519, endPoint y: 130, distance: 227.4
click at [292, 117] on button "ORD" at bounding box center [296, 118] width 16 height 11
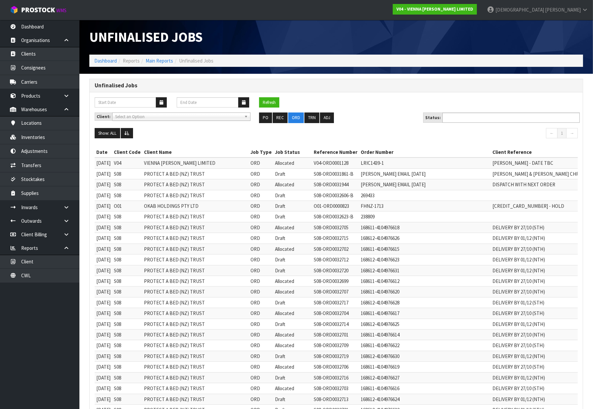
click at [491, 118] on input "text" at bounding box center [468, 118] width 49 height 8
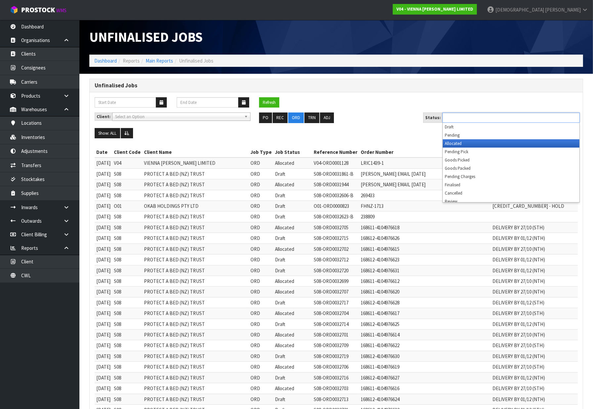
click at [474, 145] on li "Allocated" at bounding box center [511, 143] width 137 height 8
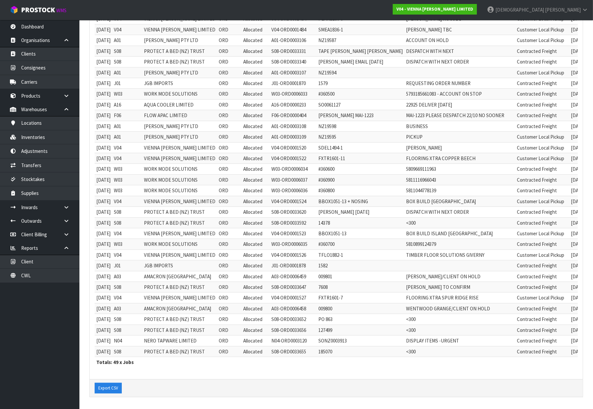
scroll to position [334, 0]
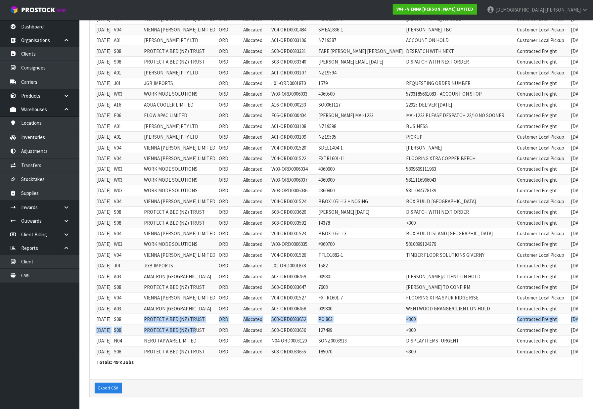
drag, startPoint x: 151, startPoint y: 313, endPoint x: 200, endPoint y: 325, distance: 51.0
click at [200, 325] on tbody "19/11/2024 V04 VIENNA WOODS LIMITED ORD Allocated V04-ORD0001128 LRIC1439-1 LIS…" at bounding box center [375, 94] width 561 height 526
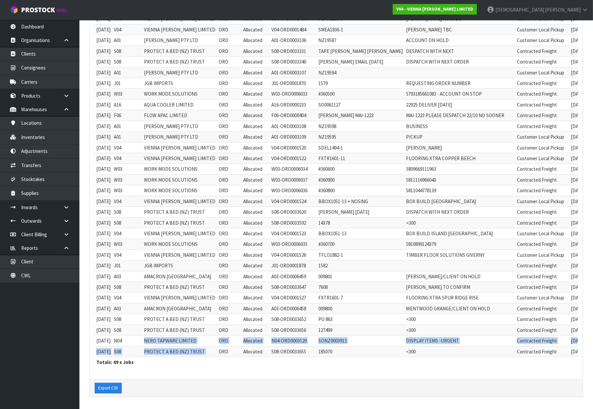
drag, startPoint x: 150, startPoint y: 338, endPoint x: 213, endPoint y: 340, distance: 62.9
click at [213, 340] on tbody "19/11/2024 V04 VIENNA WOODS LIMITED ORD Allocated V04-ORD0001128 LRIC1439-1 LIS…" at bounding box center [375, 94] width 561 height 526
click at [473, 9] on strong "V04 - VIENNA WOODS LIMITED" at bounding box center [434, 9] width 77 height 6
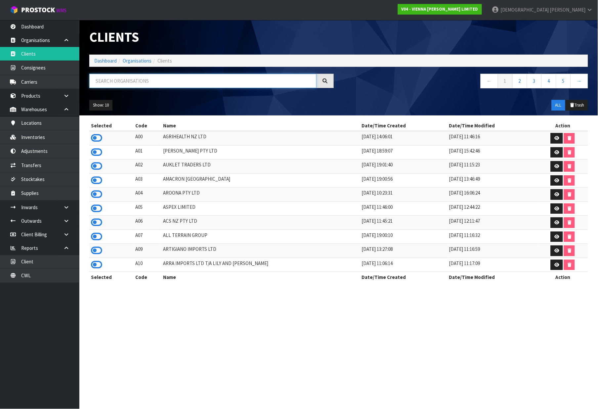
click at [183, 80] on input "text" at bounding box center [202, 81] width 227 height 14
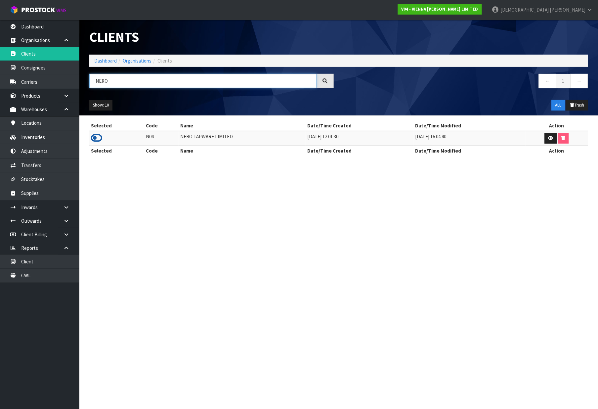
type input "NERO"
click at [97, 141] on icon at bounding box center [96, 138] width 11 height 10
click at [105, 60] on link "Dashboard" at bounding box center [105, 61] width 23 height 6
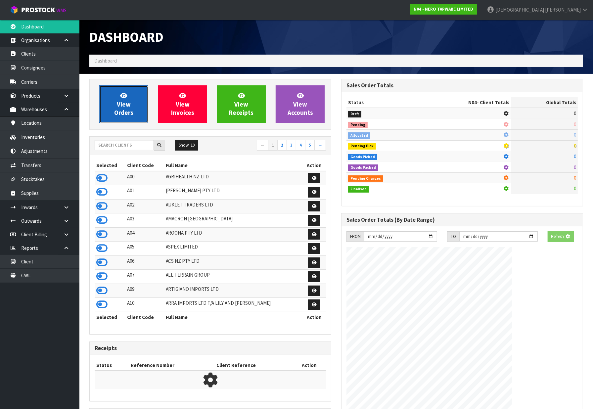
click at [120, 104] on span "View Orders" at bounding box center [123, 104] width 19 height 25
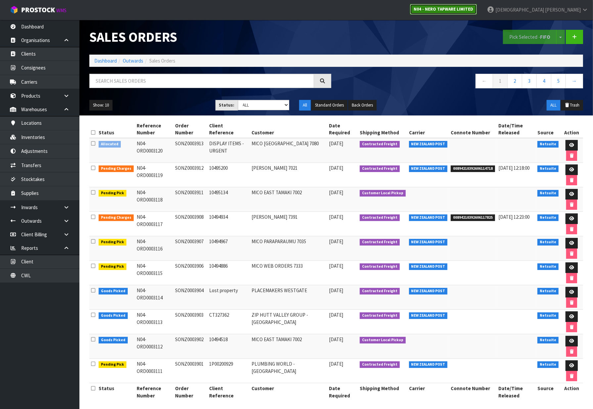
click at [473, 9] on strong "N04 - NERO TAPWARE LIMITED" at bounding box center [444, 9] width 60 height 6
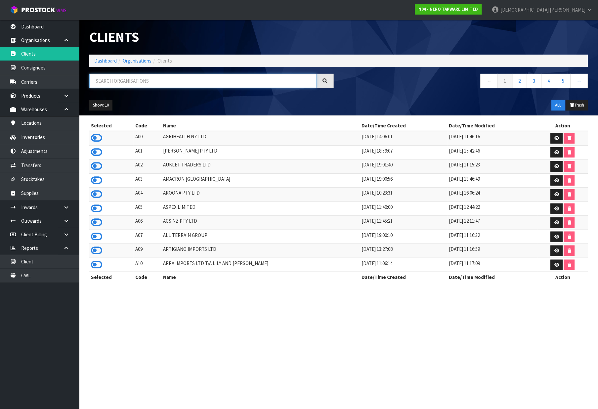
click at [167, 81] on input "text" at bounding box center [202, 81] width 227 height 14
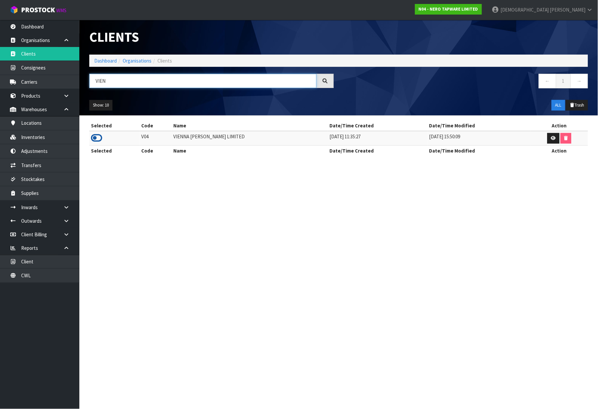
type input "VIEN"
click at [100, 136] on icon at bounding box center [96, 138] width 11 height 10
click at [110, 63] on link "Dashboard" at bounding box center [105, 61] width 23 height 6
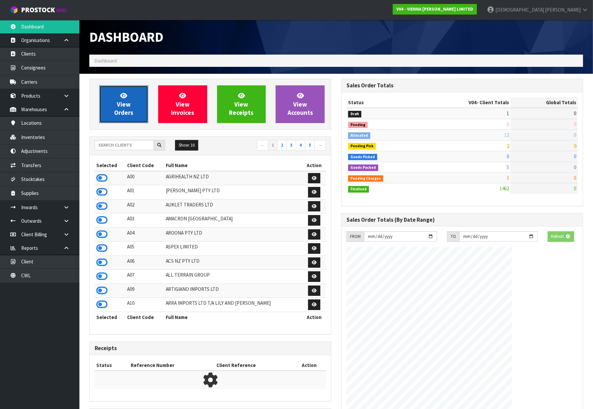
click at [114, 99] on link "View Orders" at bounding box center [123, 104] width 49 height 38
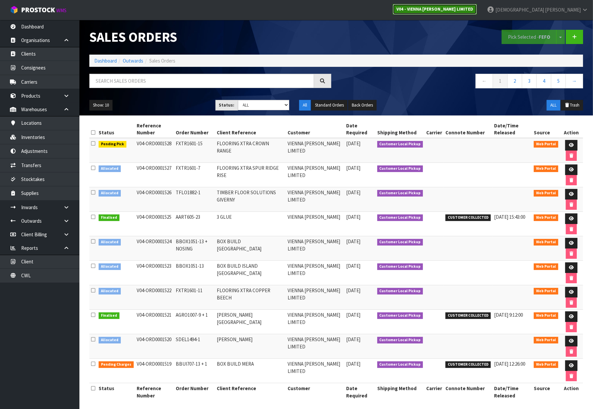
click at [473, 11] on strong "V04 - VIENNA WOODS LIMITED" at bounding box center [434, 9] width 77 height 6
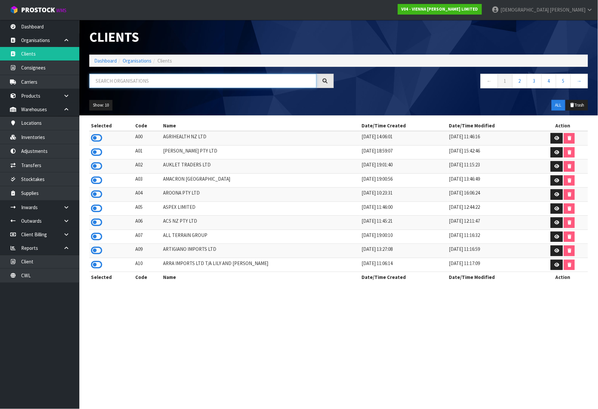
click at [176, 83] on input "text" at bounding box center [202, 81] width 227 height 14
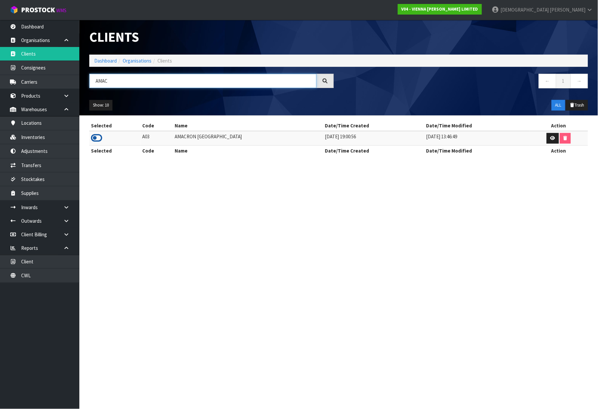
type input "AMAC"
click at [94, 139] on icon at bounding box center [96, 138] width 11 height 10
click at [109, 65] on ol "Dashboard Organisations Clients" at bounding box center [338, 61] width 499 height 12
click at [111, 59] on link "Dashboard" at bounding box center [105, 61] width 23 height 6
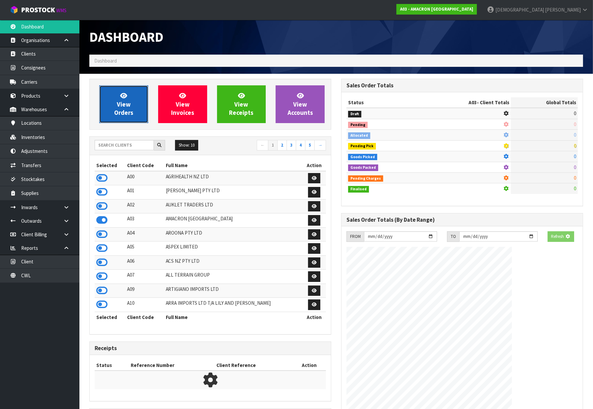
click at [115, 92] on link "View Orders" at bounding box center [123, 104] width 49 height 38
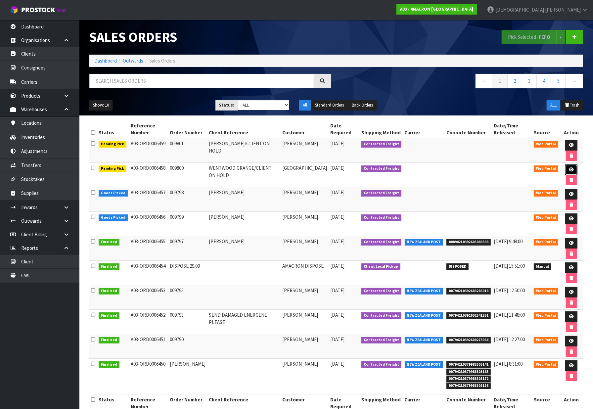
click at [573, 168] on link at bounding box center [571, 169] width 12 height 11
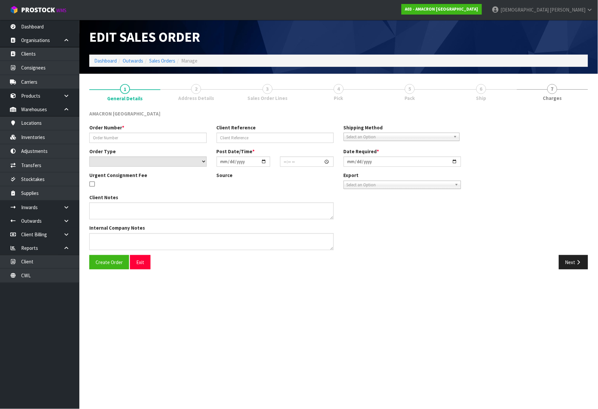
type input "009800"
type input "WENTWOOD GRANGE/CLIENT ON HOLD"
select select "number:0"
type input "2025-10-01"
type input "14:45:00.000"
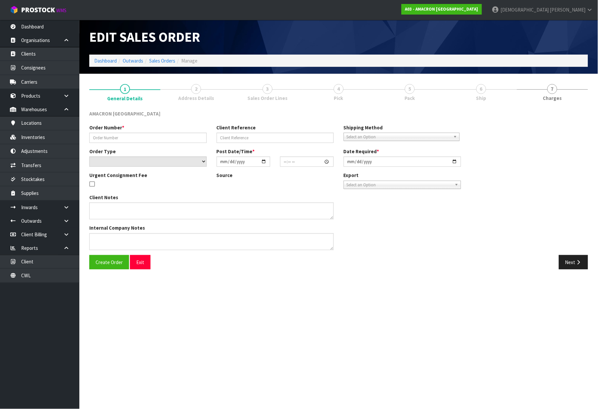
type input "2025-10-01"
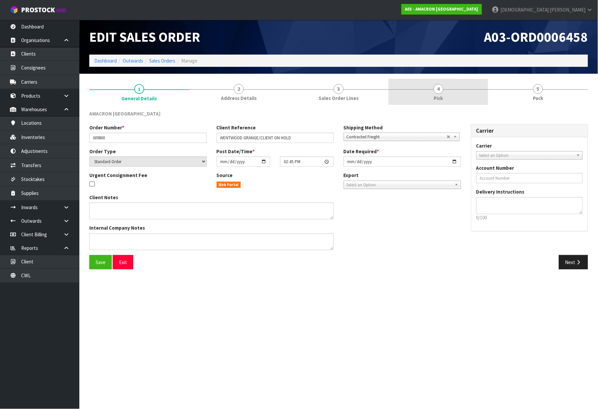
click at [432, 95] on link "4 Pick" at bounding box center [439, 92] width 100 height 26
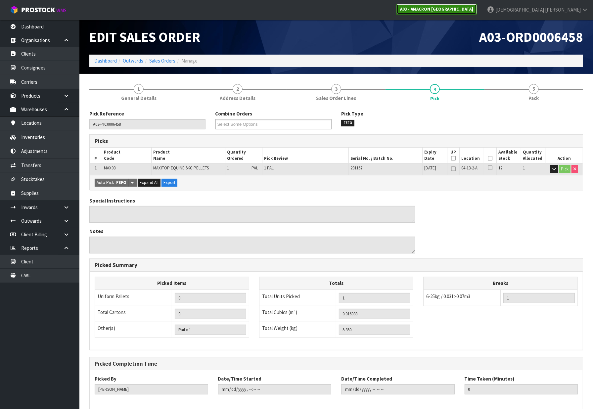
click at [473, 11] on strong "A03 - AMACRON NEW ZEALAND" at bounding box center [436, 9] width 73 height 6
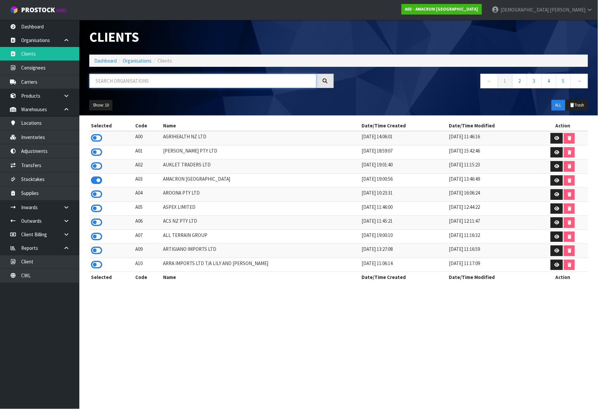
click at [196, 85] on input "text" at bounding box center [202, 81] width 227 height 14
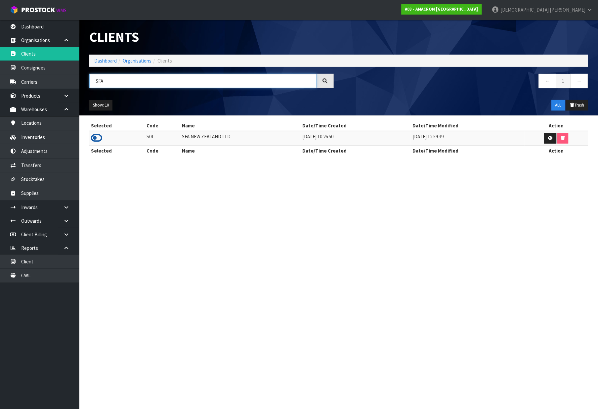
type input "SFA"
click at [98, 137] on icon at bounding box center [96, 138] width 11 height 10
click at [110, 61] on link "Dashboard" at bounding box center [105, 61] width 23 height 6
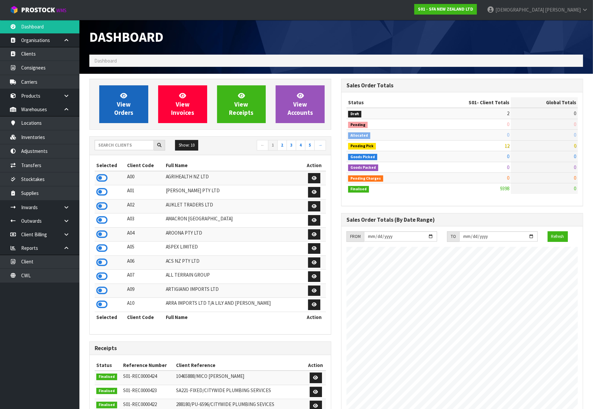
scroll to position [501, 252]
click at [120, 95] on icon at bounding box center [123, 95] width 7 height 6
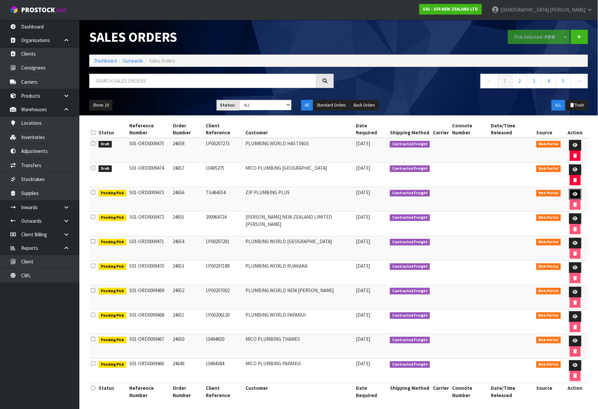
click at [570, 189] on link at bounding box center [576, 194] width 12 height 11
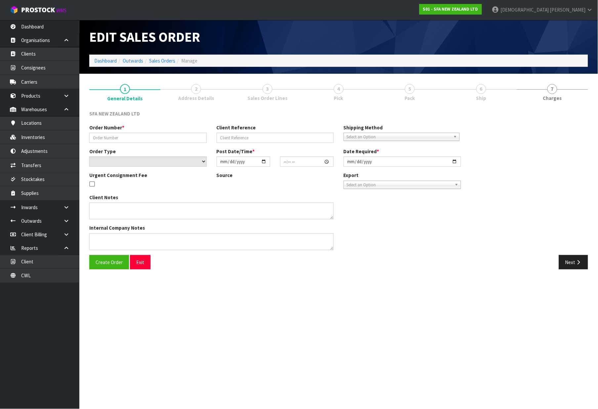
type input "24656"
type input "TG464554"
select select "number:0"
type input "2025-10-02"
type input "12:03:00.000"
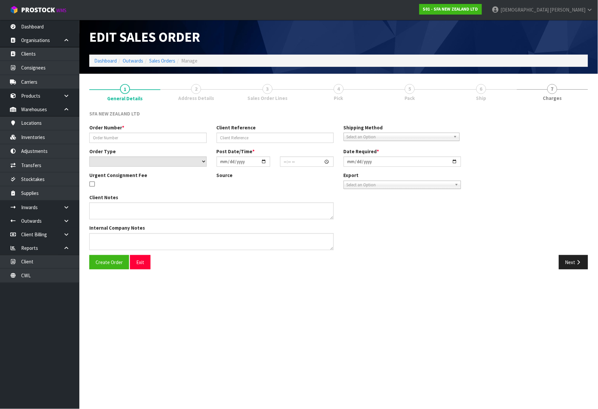
type input "2025-10-02"
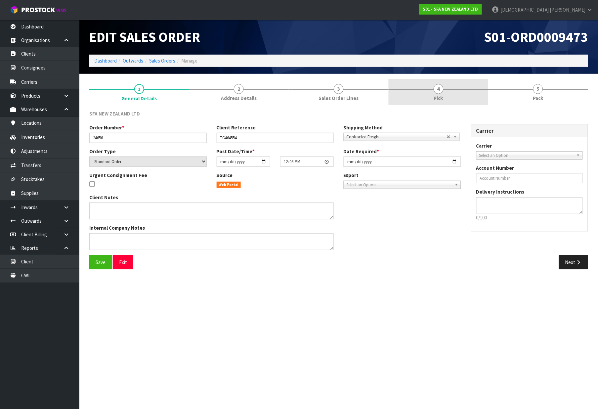
click at [422, 95] on link "4 Pick" at bounding box center [439, 92] width 100 height 26
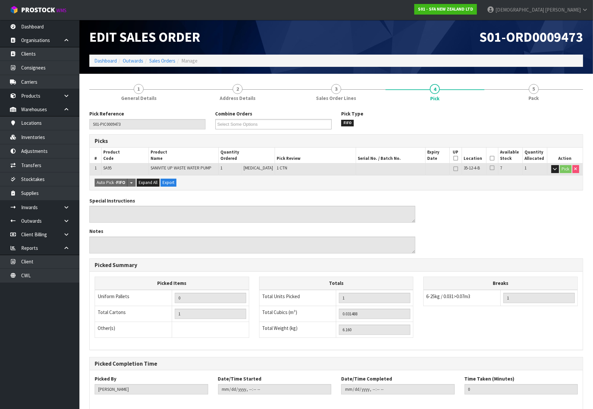
scroll to position [31, 0]
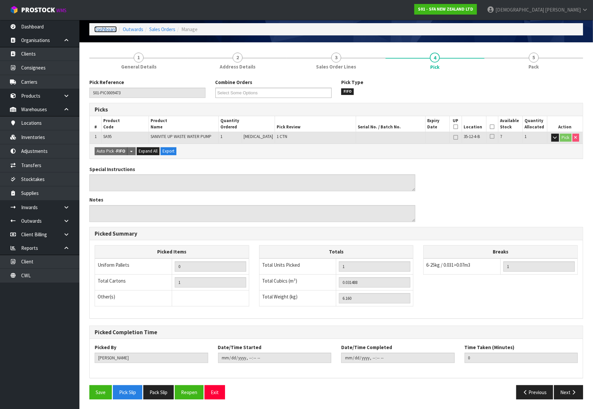
click at [113, 27] on link "Dashboard" at bounding box center [105, 29] width 23 height 6
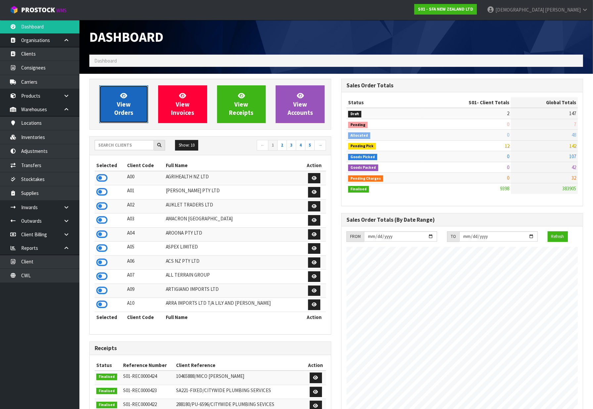
click at [134, 105] on link "View Orders" at bounding box center [123, 104] width 49 height 38
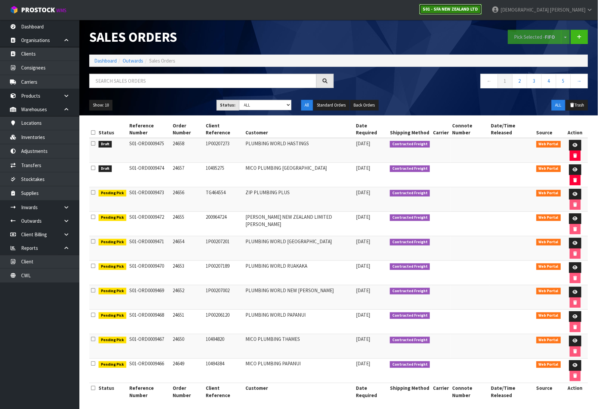
click at [479, 8] on strong "S01 - SFA NEW ZEALAND LTD" at bounding box center [450, 9] width 55 height 6
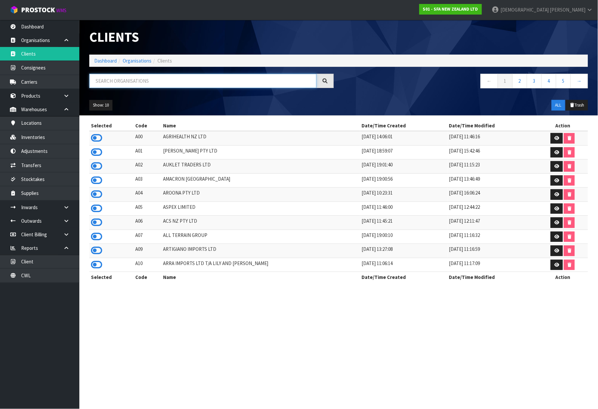
click at [139, 82] on input "text" at bounding box center [202, 81] width 227 height 14
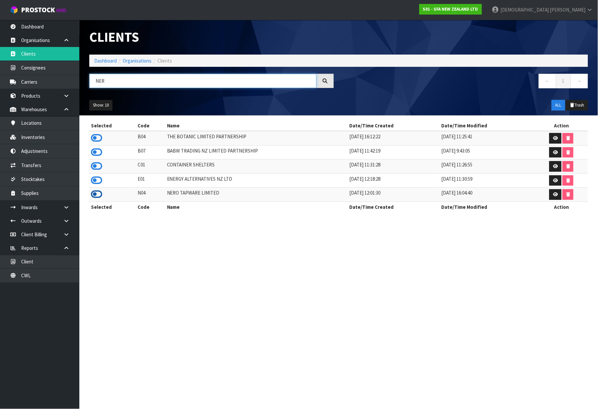
type input "NER"
click at [100, 196] on icon at bounding box center [96, 194] width 11 height 10
click at [105, 61] on link "Dashboard" at bounding box center [105, 61] width 23 height 6
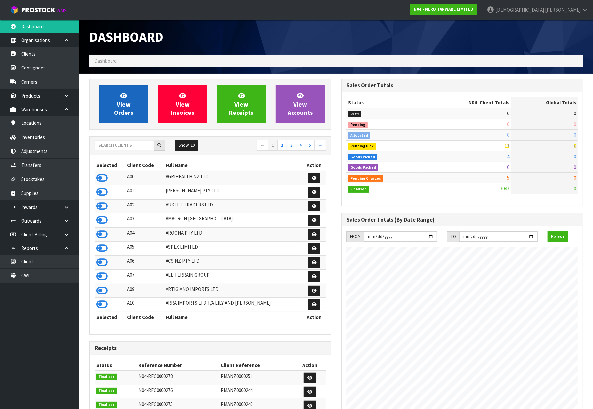
scroll to position [523, 252]
click at [107, 106] on link "View Orders" at bounding box center [123, 104] width 49 height 38
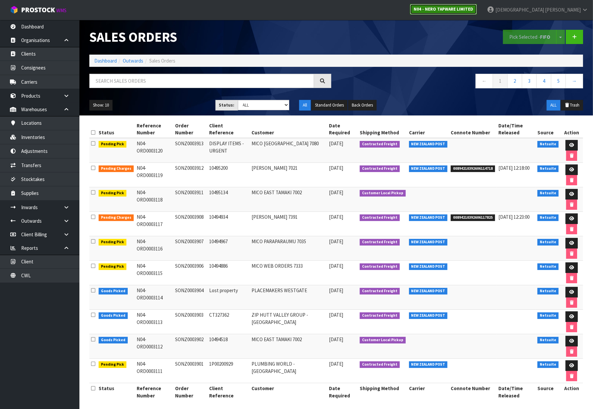
drag, startPoint x: 485, startPoint y: 10, endPoint x: 482, endPoint y: 14, distance: 4.9
click at [473, 10] on strong "N04 - NERO TAPWARE LIMITED" at bounding box center [444, 9] width 60 height 6
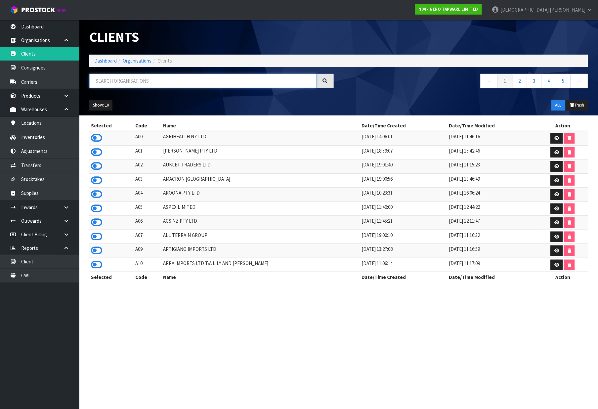
click at [179, 77] on input "text" at bounding box center [202, 81] width 227 height 14
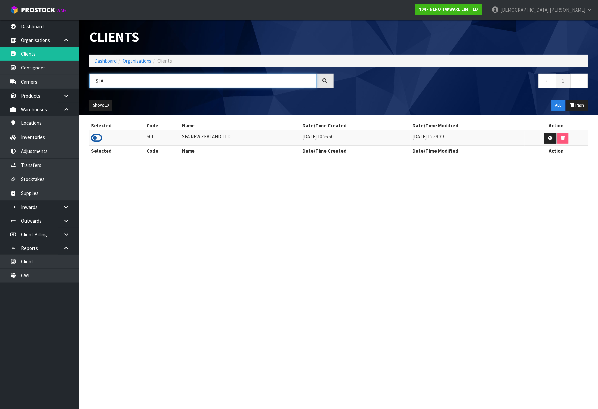
type input "SFA"
click at [94, 138] on icon at bounding box center [96, 138] width 11 height 10
click at [103, 60] on link "Dashboard" at bounding box center [105, 61] width 23 height 6
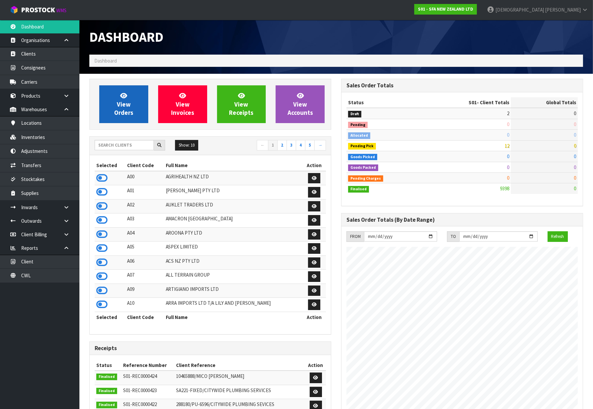
scroll to position [501, 252]
click at [125, 119] on link "View Orders" at bounding box center [123, 104] width 49 height 38
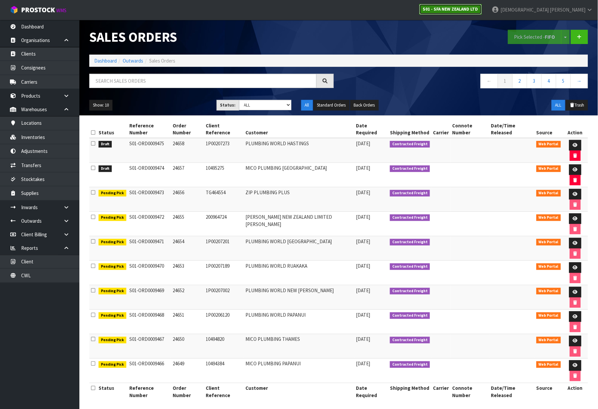
click at [482, 12] on link "S01 - SFA NEW ZEALAND LTD" at bounding box center [451, 9] width 63 height 11
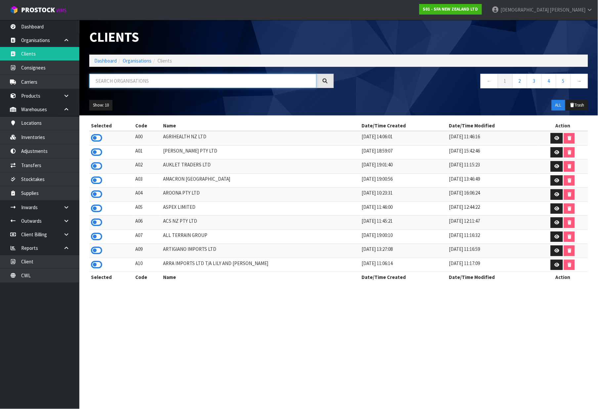
click at [188, 76] on input "text" at bounding box center [202, 81] width 227 height 14
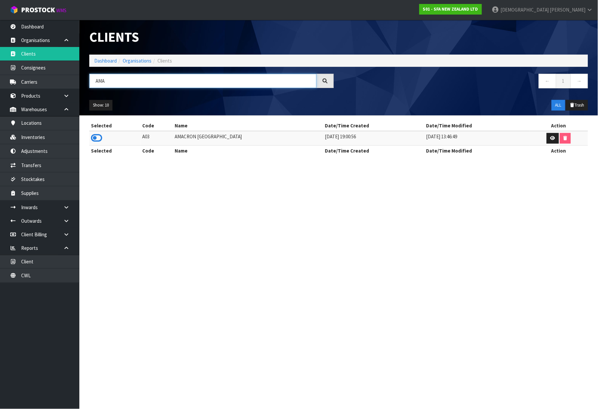
type input "AMA"
click at [90, 137] on td at bounding box center [114, 138] width 51 height 14
click at [94, 136] on icon at bounding box center [96, 138] width 11 height 10
click at [103, 64] on ol "Dashboard Organisations Clients" at bounding box center [338, 61] width 499 height 12
click at [104, 61] on link "Dashboard" at bounding box center [105, 61] width 23 height 6
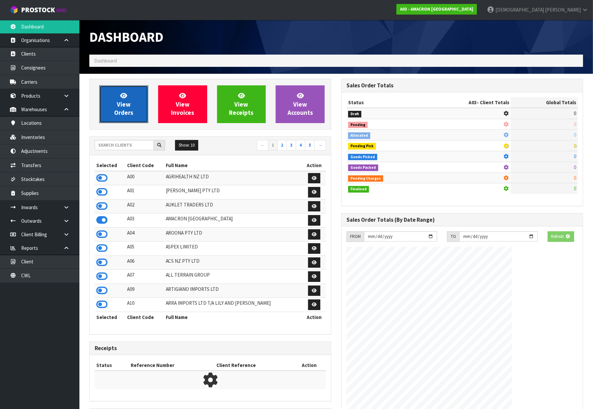
click at [112, 102] on link "View Orders" at bounding box center [123, 104] width 49 height 38
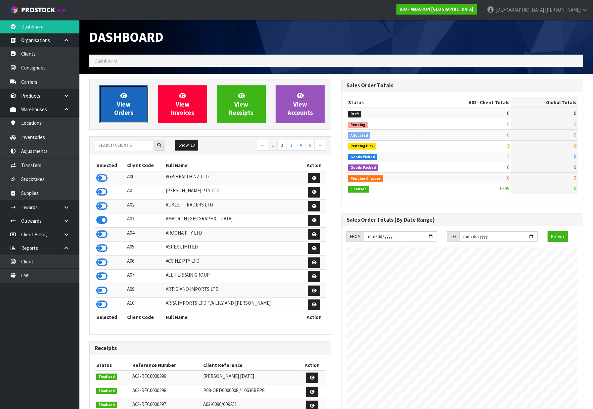
scroll to position [480, 252]
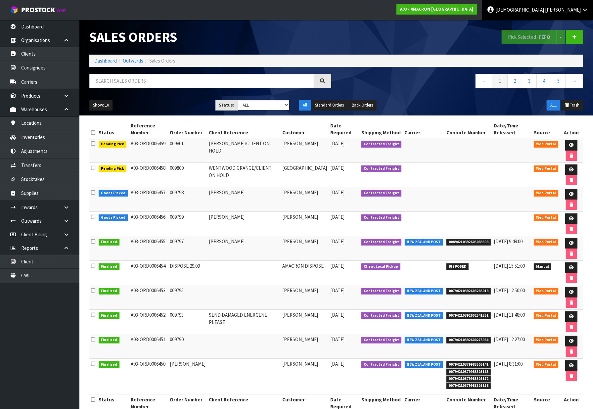
click at [583, 16] on link "Krishna Shah" at bounding box center [537, 10] width 111 height 20
click at [564, 26] on link "Logout" at bounding box center [566, 26] width 52 height 9
